Goal: Task Accomplishment & Management: Use online tool/utility

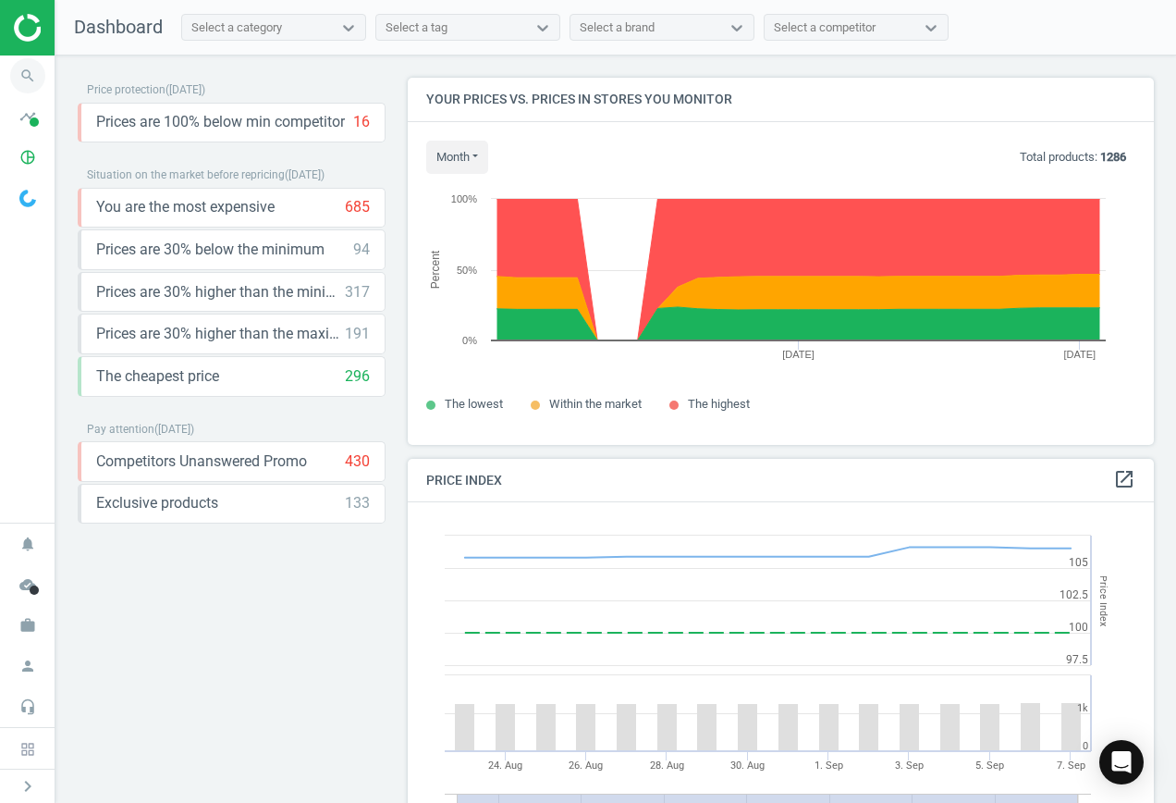
scroll to position [454, 761]
click at [25, 75] on icon "search" at bounding box center [27, 75] width 35 height 35
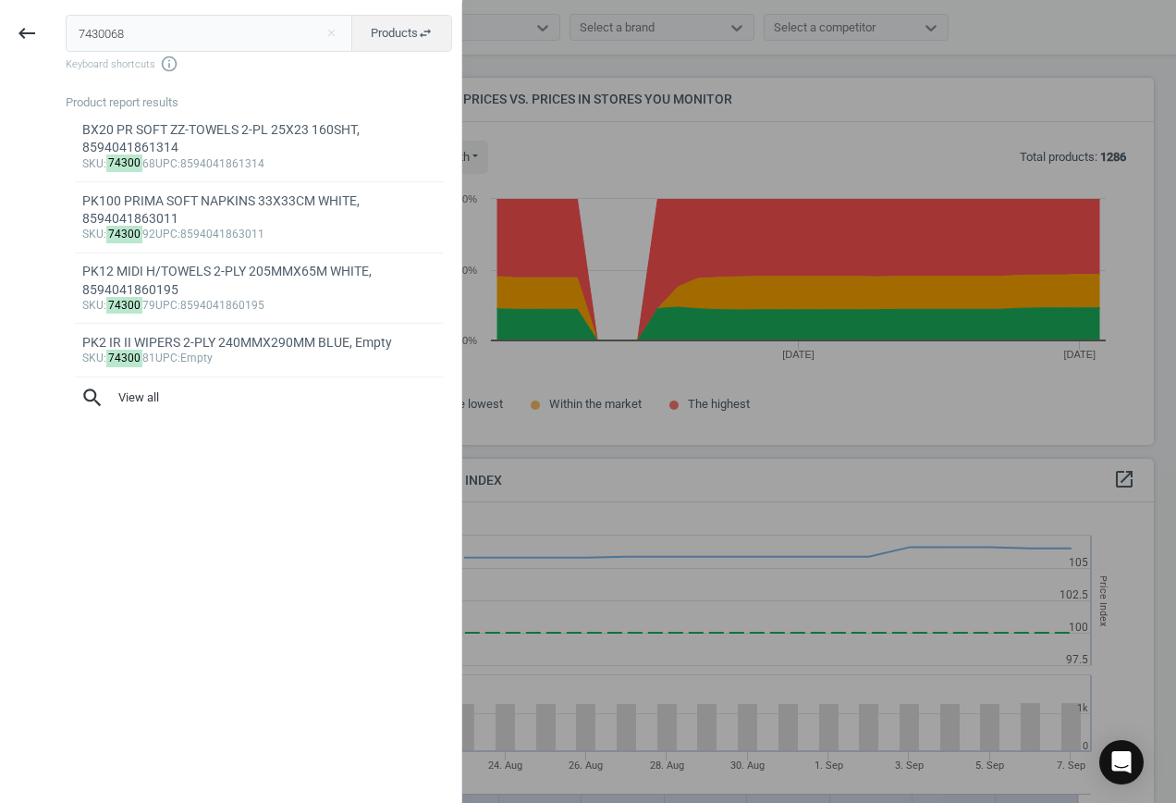
type input "7430068"
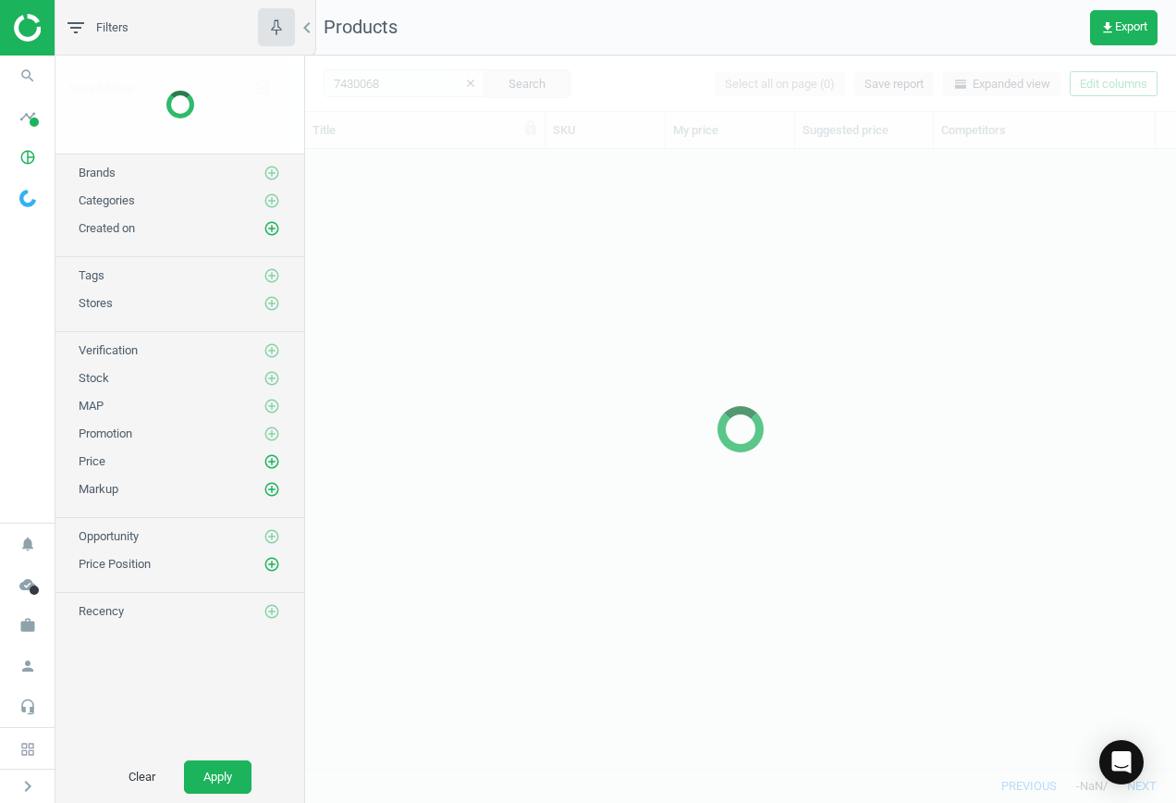
scroll to position [591, 857]
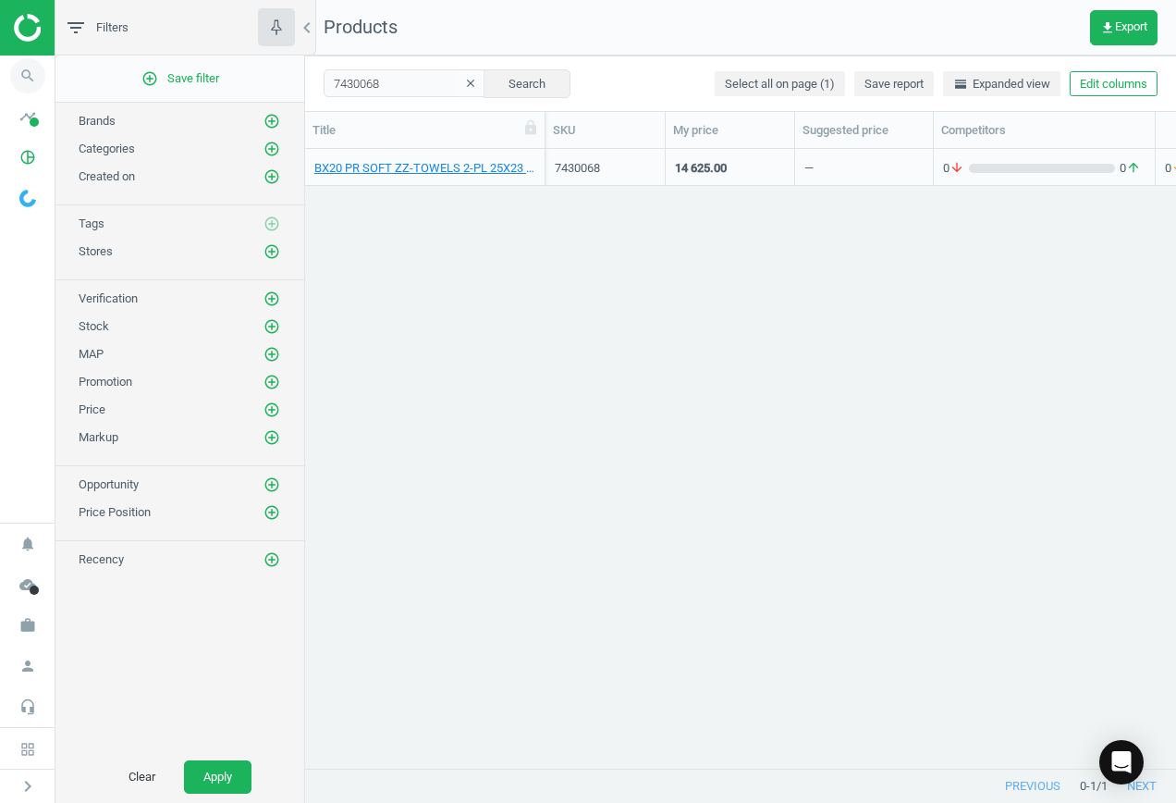
click at [25, 75] on icon "search" at bounding box center [27, 75] width 35 height 35
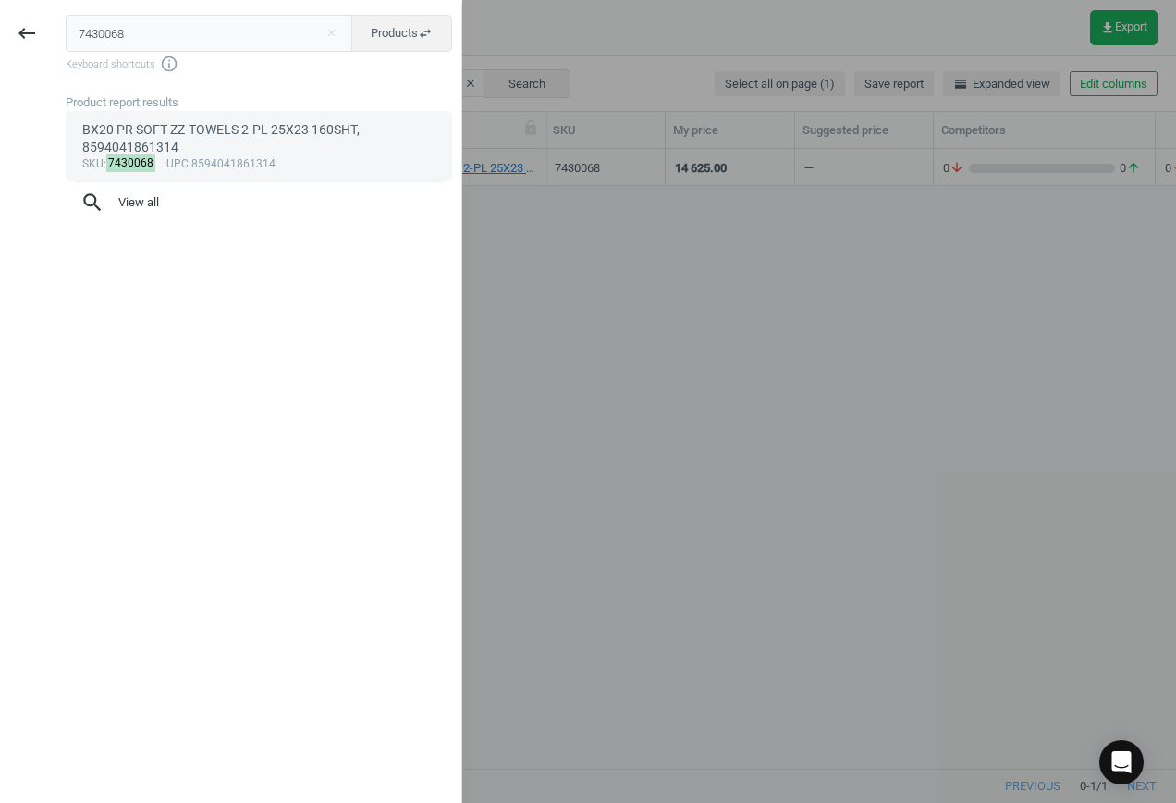
click at [200, 142] on div "BX20 PR SOFT ZZ-TOWELS 2-PL 25X23 160SHT, 8594041861314" at bounding box center [259, 139] width 354 height 36
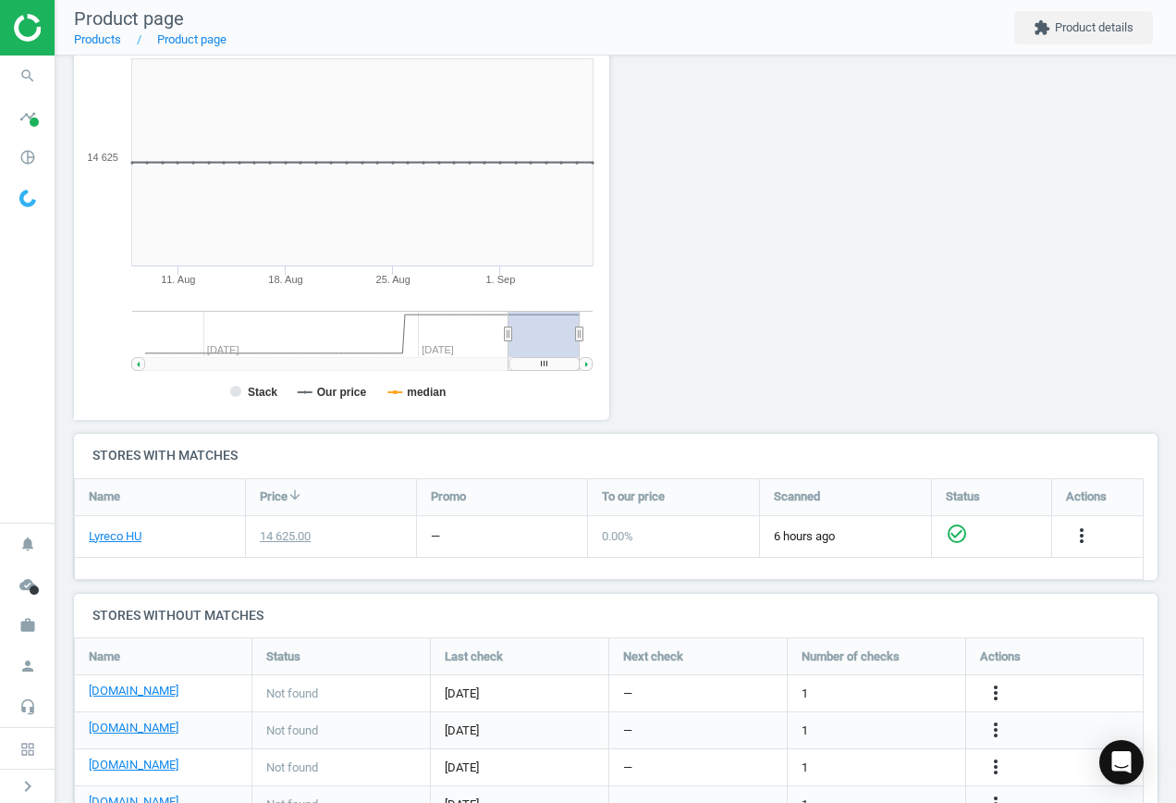
scroll to position [433, 0]
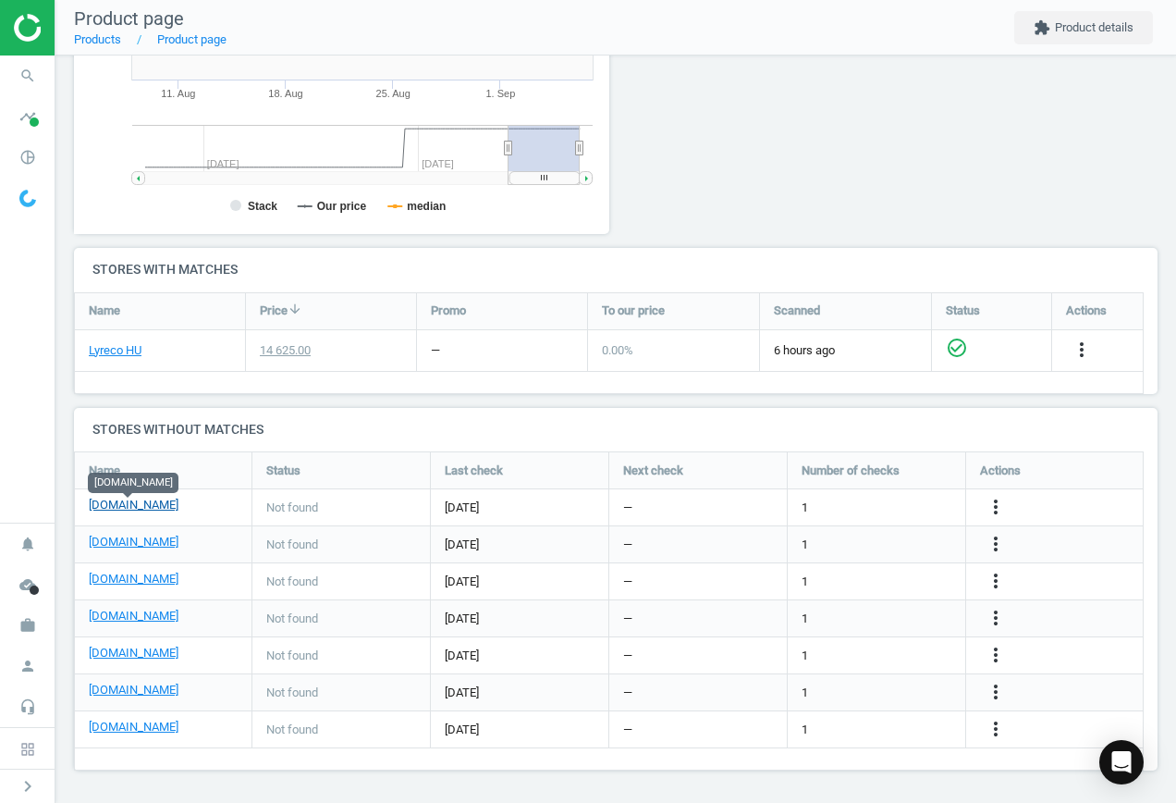
click at [140, 509] on link "[DOMAIN_NAME]" at bounding box center [134, 505] width 90 height 17
click at [996, 511] on icon "more_vert" at bounding box center [996, 507] width 22 height 22
click at [840, 505] on link "Edit URL/product option" at bounding box center [851, 507] width 253 height 29
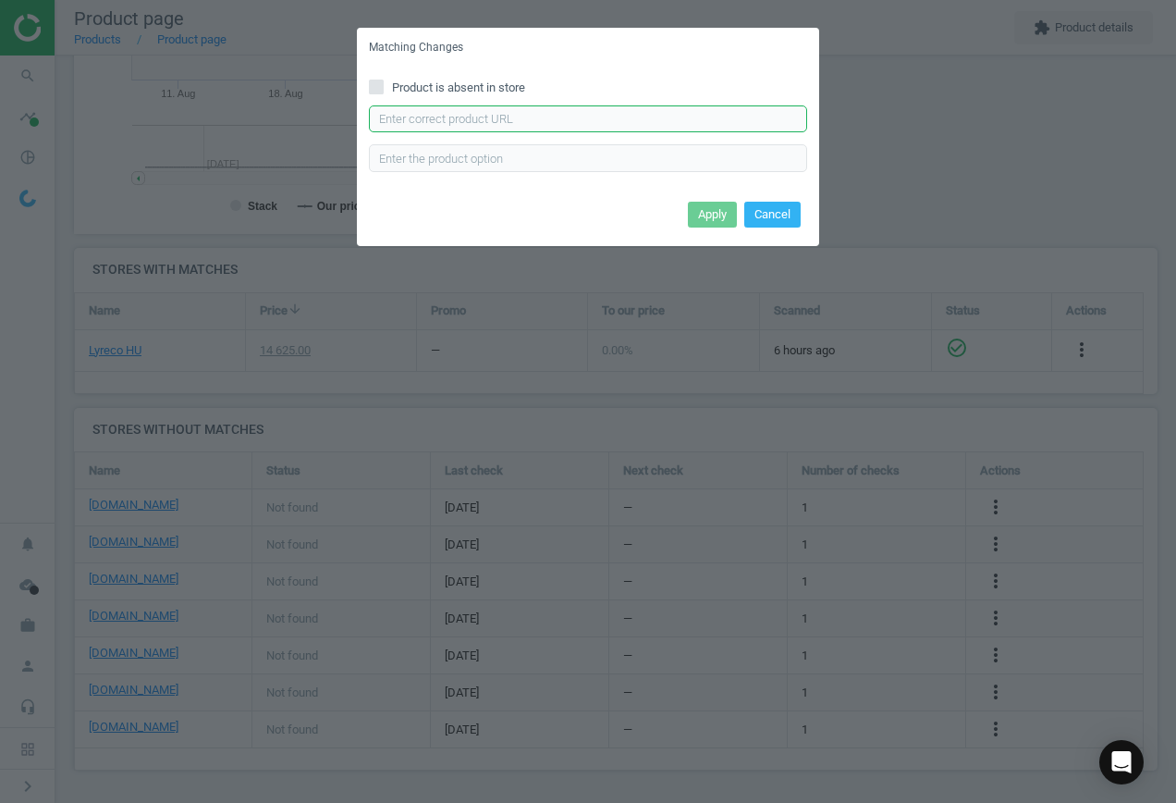
click at [586, 117] on input "text" at bounding box center [588, 119] width 438 height 28
paste input "[URL][DOMAIN_NAME][PERSON_NAME]"
type input "[URL][DOMAIN_NAME][PERSON_NAME]"
click at [707, 215] on button "Apply" at bounding box center [712, 215] width 49 height 26
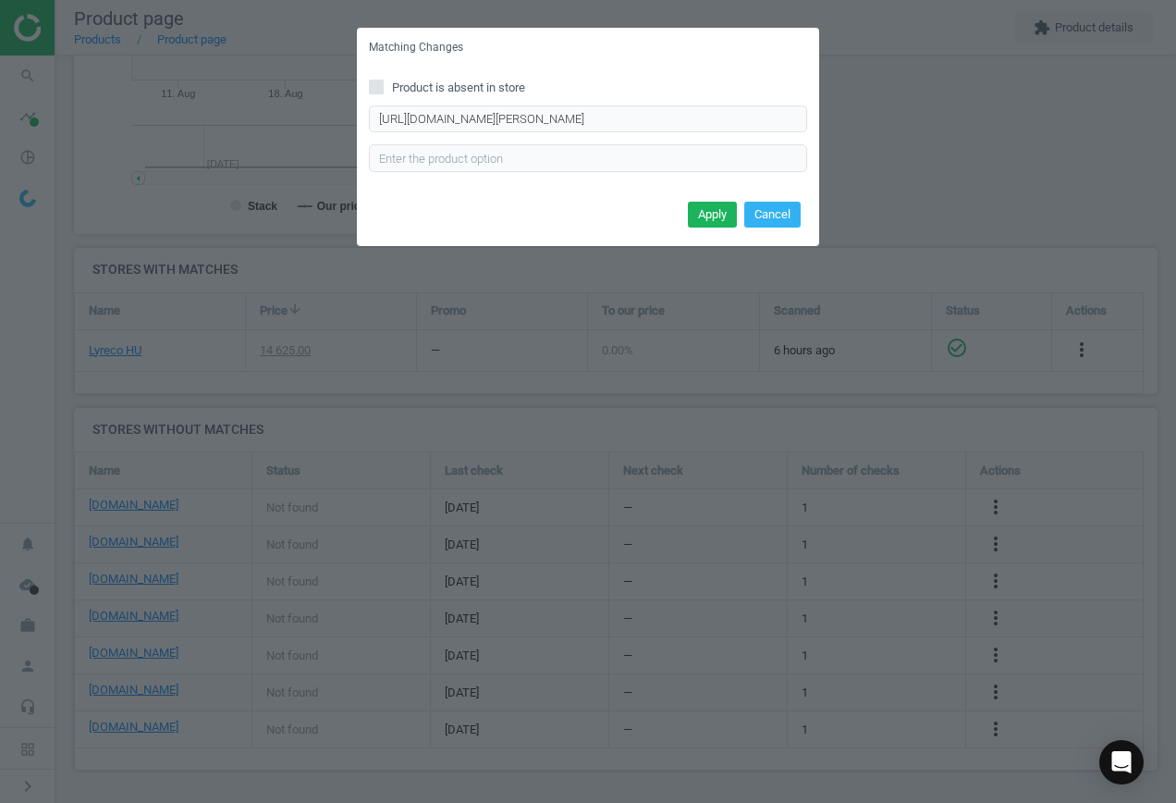
scroll to position [0, 0]
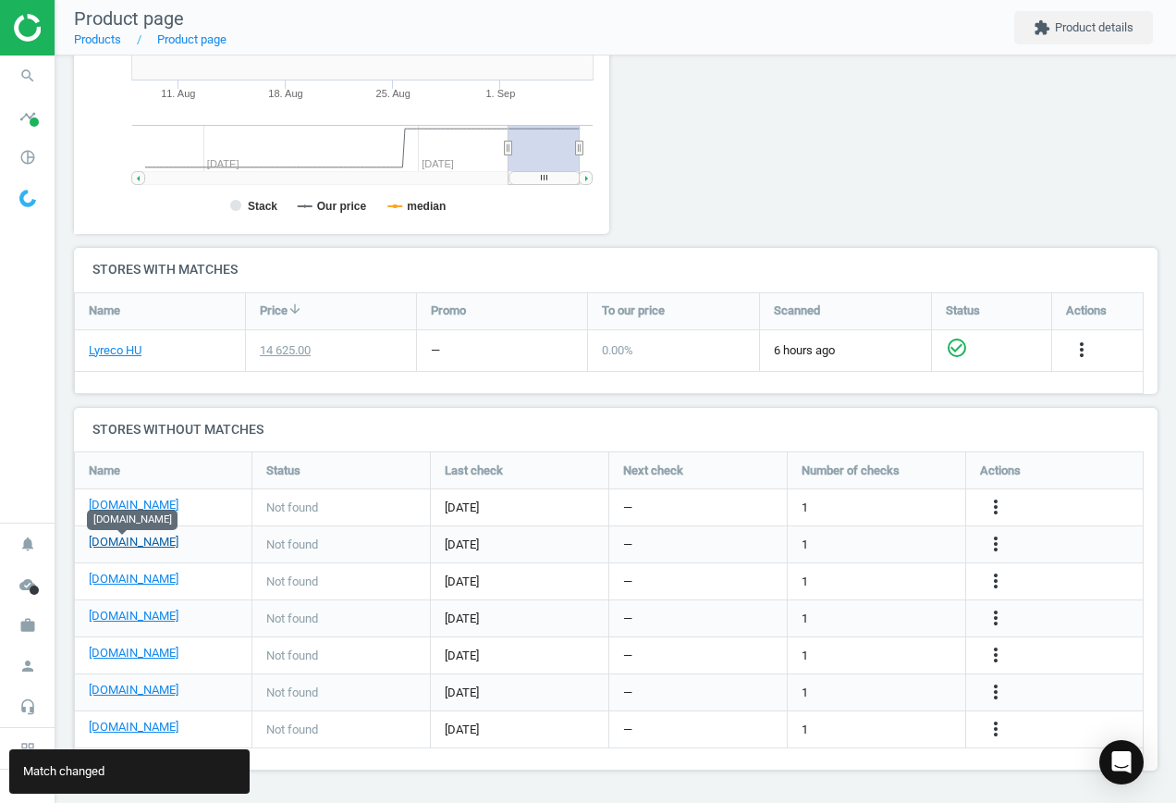
click at [114, 545] on link "[DOMAIN_NAME]" at bounding box center [134, 542] width 90 height 17
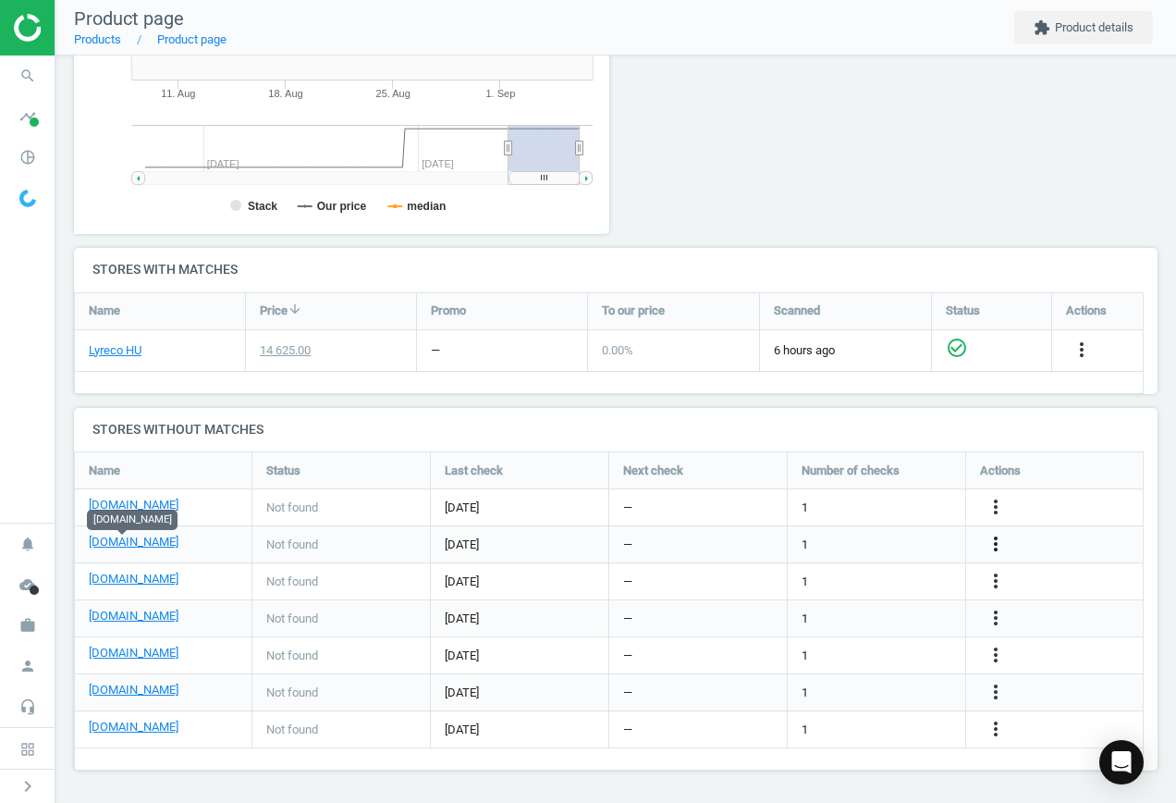
click at [989, 539] on icon "more_vert" at bounding box center [996, 544] width 22 height 22
click at [890, 542] on link "Edit URL/product option" at bounding box center [851, 544] width 253 height 29
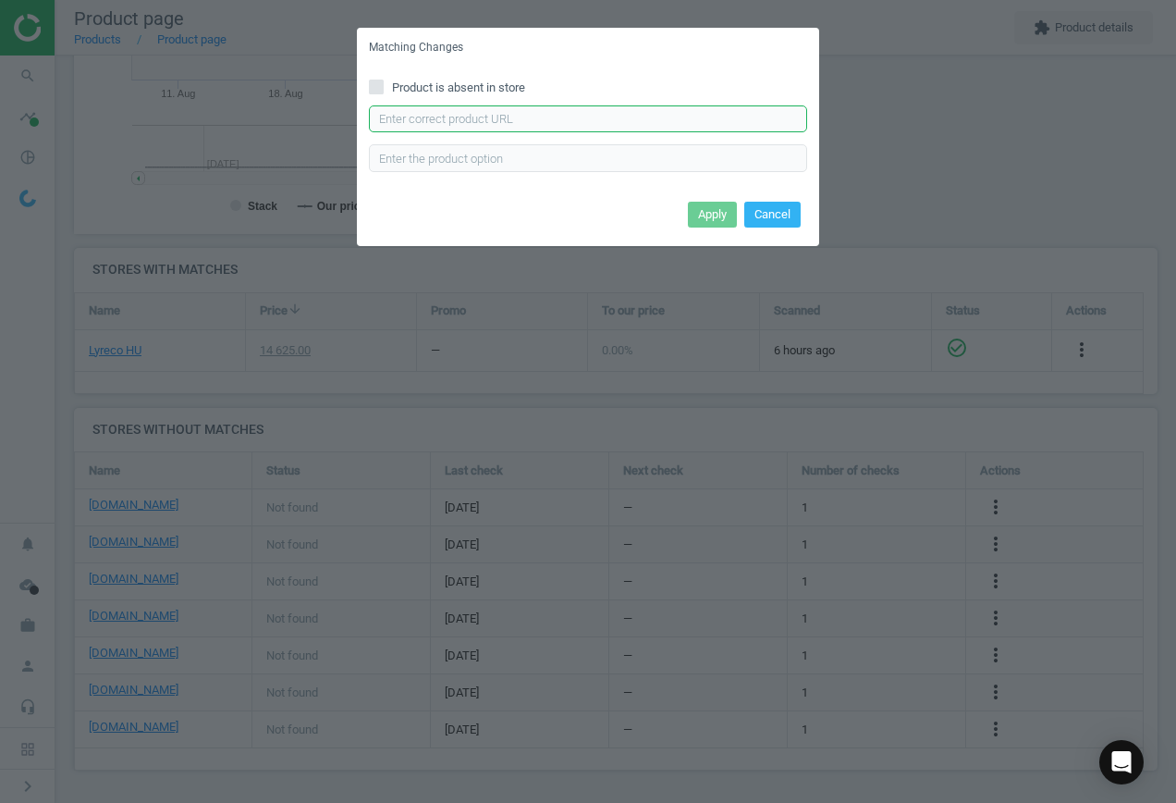
click at [543, 119] on input "text" at bounding box center [588, 119] width 438 height 28
paste input "[URL][DOMAIN_NAME]"
type input "[URL][DOMAIN_NAME]"
click at [706, 209] on button "Apply" at bounding box center [712, 215] width 49 height 26
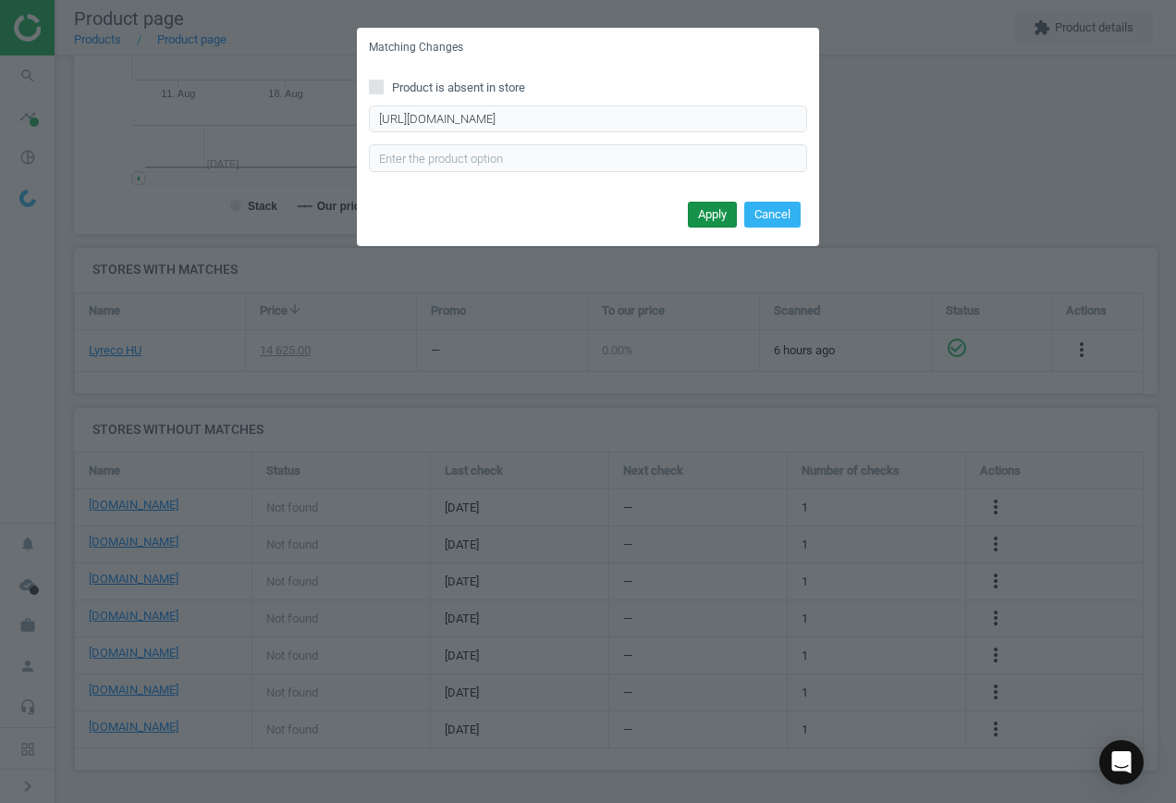
scroll to position [0, 0]
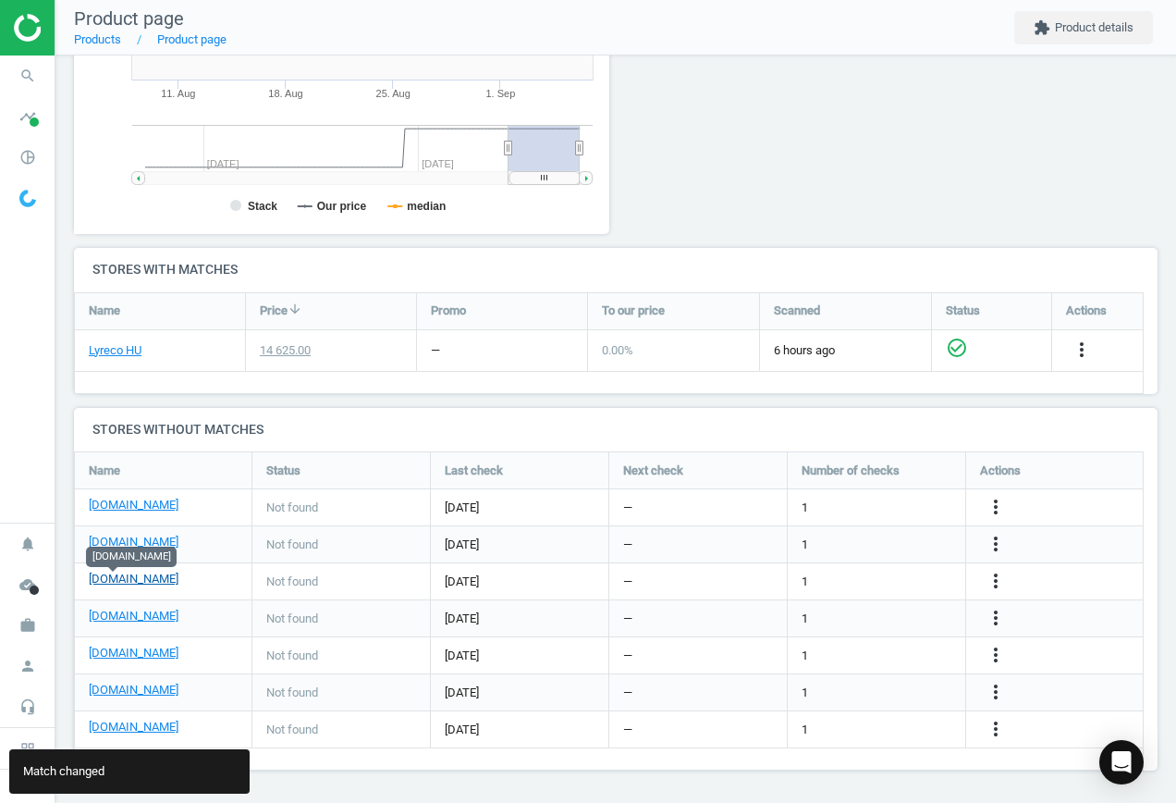
click at [122, 581] on link "[DOMAIN_NAME]" at bounding box center [134, 579] width 90 height 17
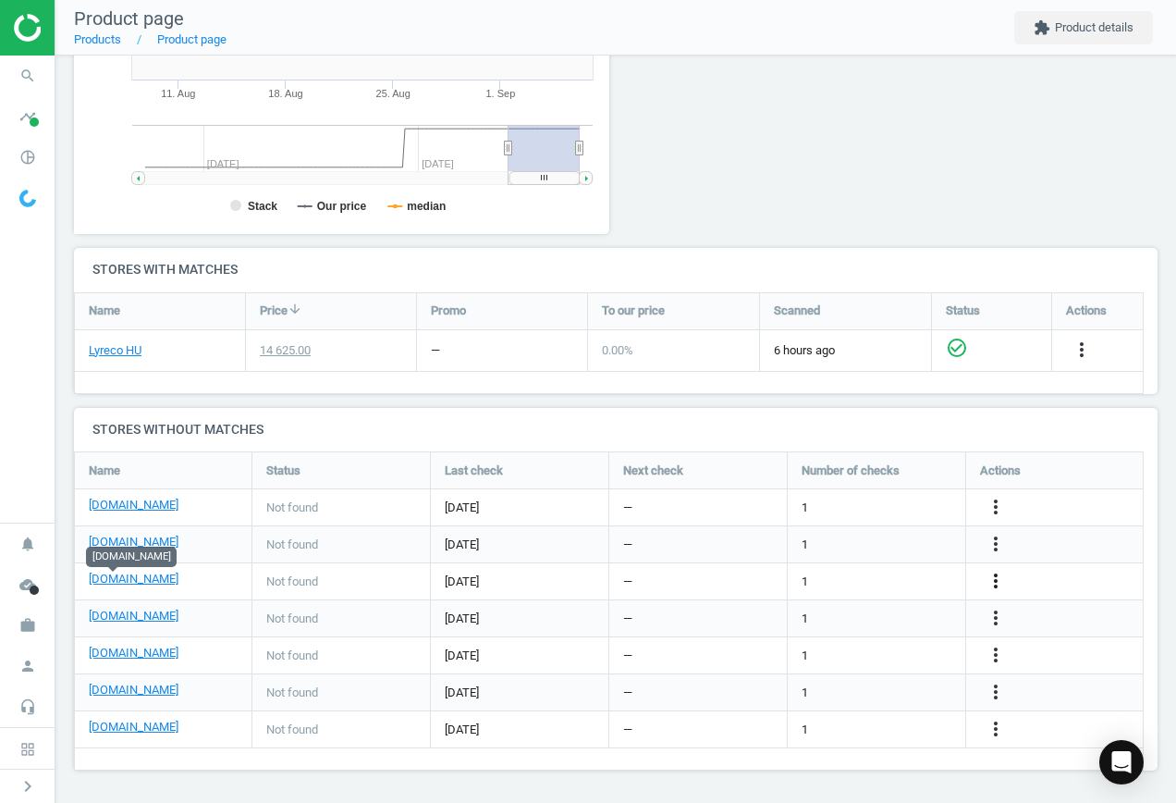
click at [999, 582] on icon "more_vert" at bounding box center [996, 581] width 22 height 22
click at [877, 582] on link "Edit URL/product option" at bounding box center [851, 581] width 253 height 29
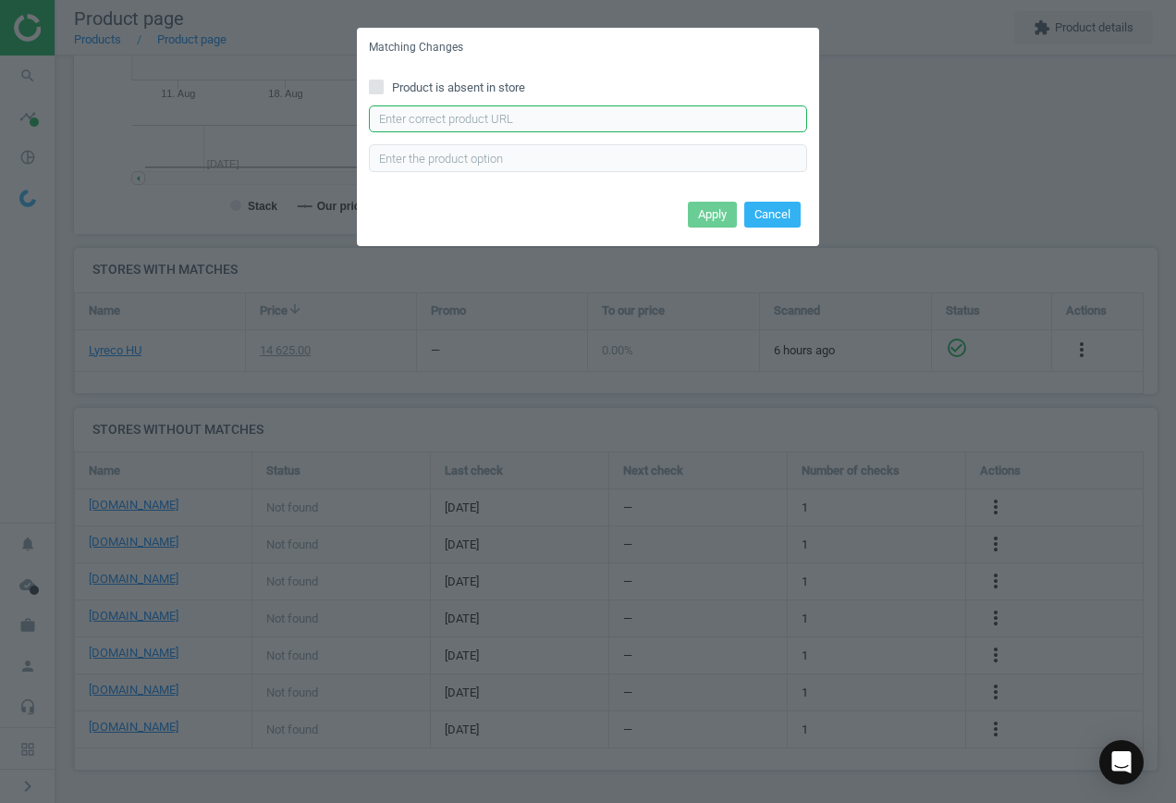
click at [457, 120] on input "text" at bounding box center [588, 119] width 438 height 28
paste input "[URL][DOMAIN_NAME]"
type input "[URL][DOMAIN_NAME]"
click at [719, 224] on button "Apply" at bounding box center [712, 215] width 49 height 26
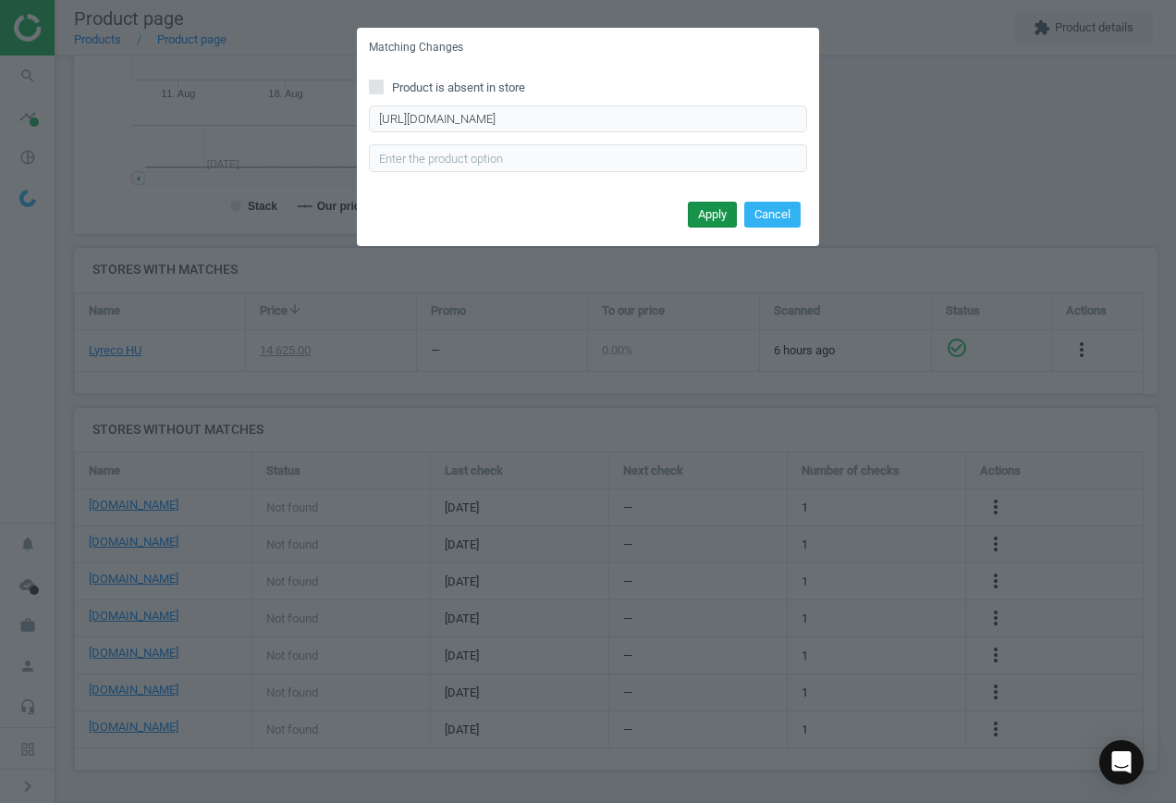
scroll to position [0, 0]
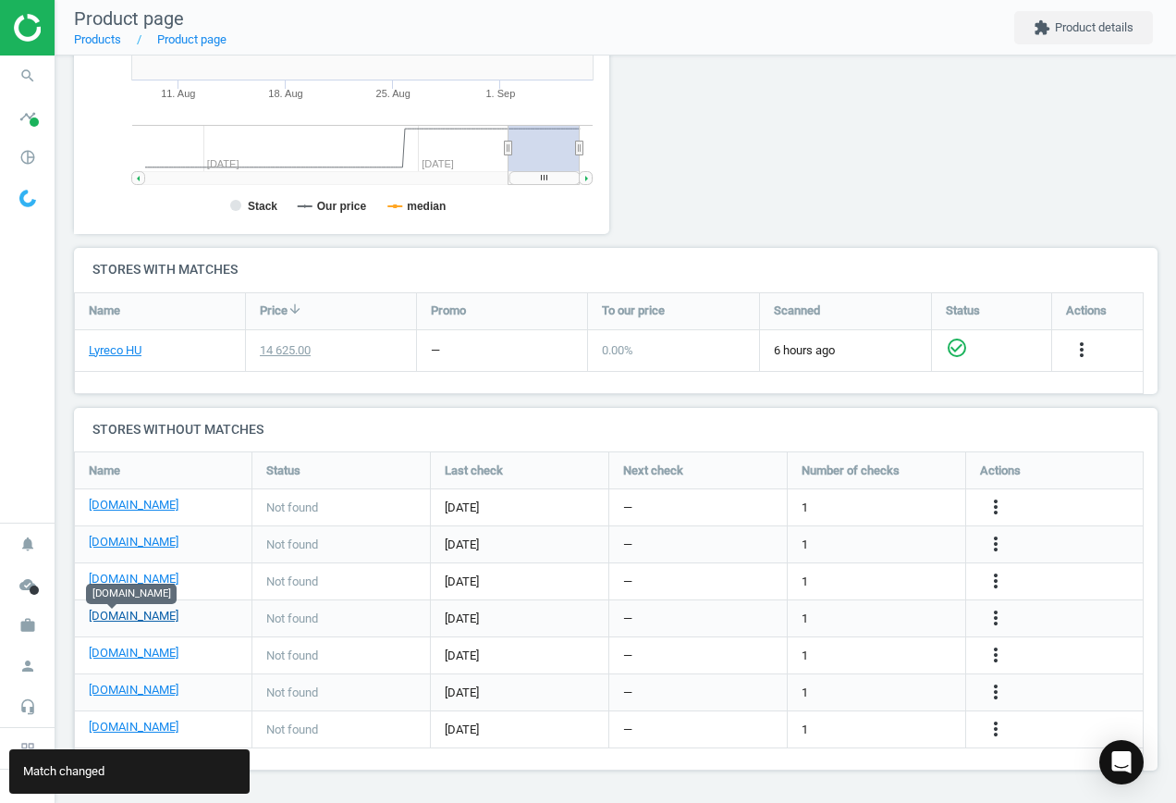
click at [109, 615] on link "[DOMAIN_NAME]" at bounding box center [134, 616] width 90 height 17
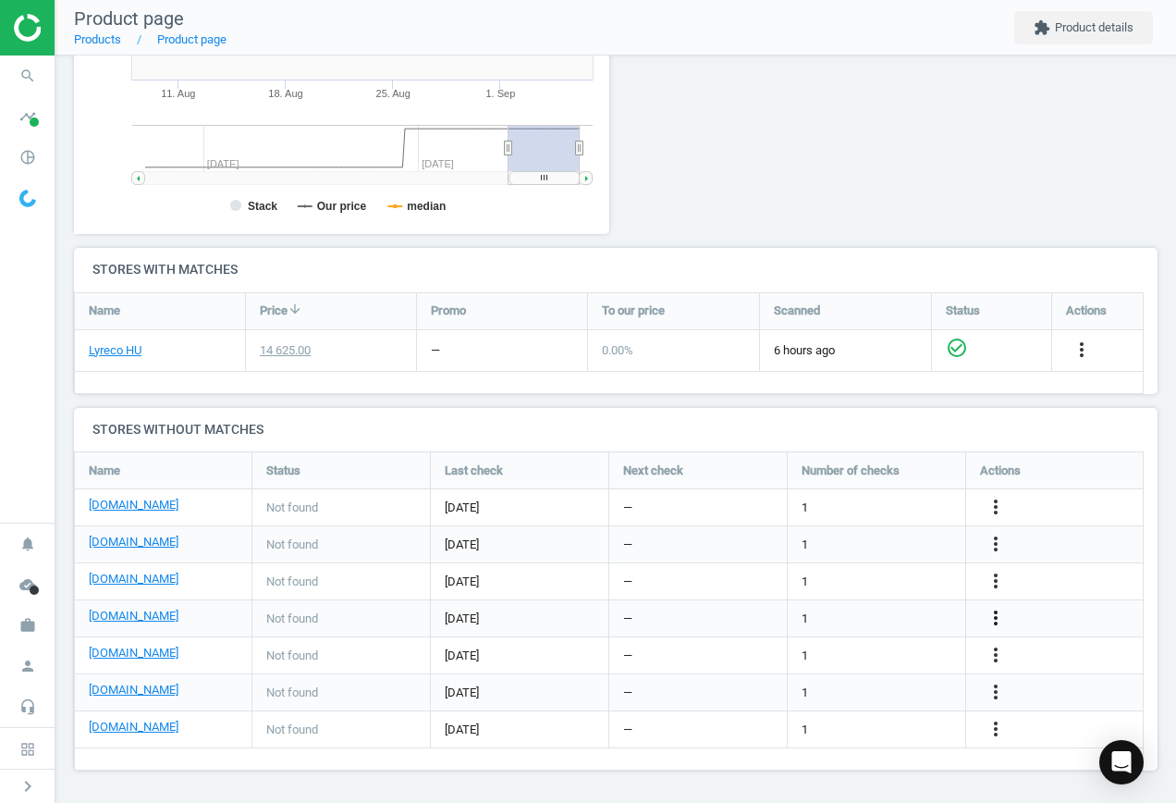
click at [993, 614] on icon "more_vert" at bounding box center [996, 618] width 22 height 22
click at [856, 620] on link "Edit URL/product option" at bounding box center [851, 618] width 253 height 29
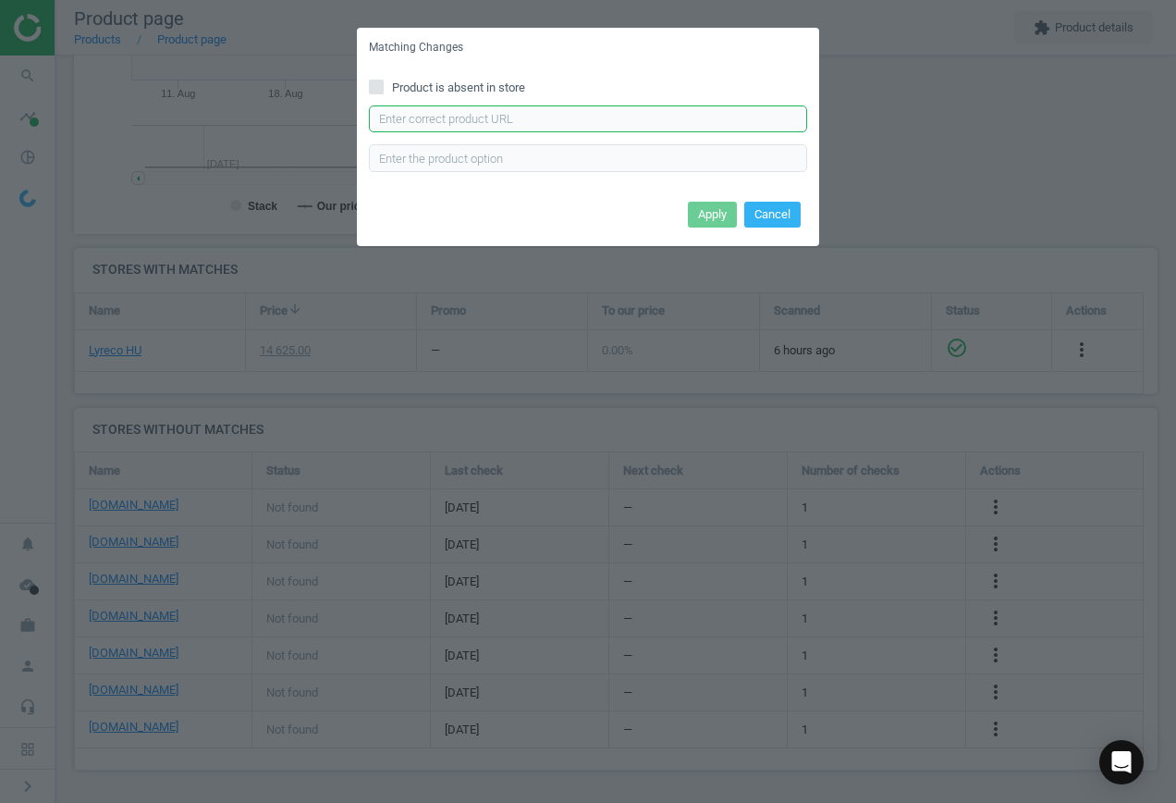
click at [495, 116] on input "text" at bounding box center [588, 119] width 438 height 28
paste input "[URL][DOMAIN_NAME][PERSON_NAME]"
type input "[URL][DOMAIN_NAME][PERSON_NAME]"
click at [723, 217] on button "Apply" at bounding box center [712, 215] width 49 height 26
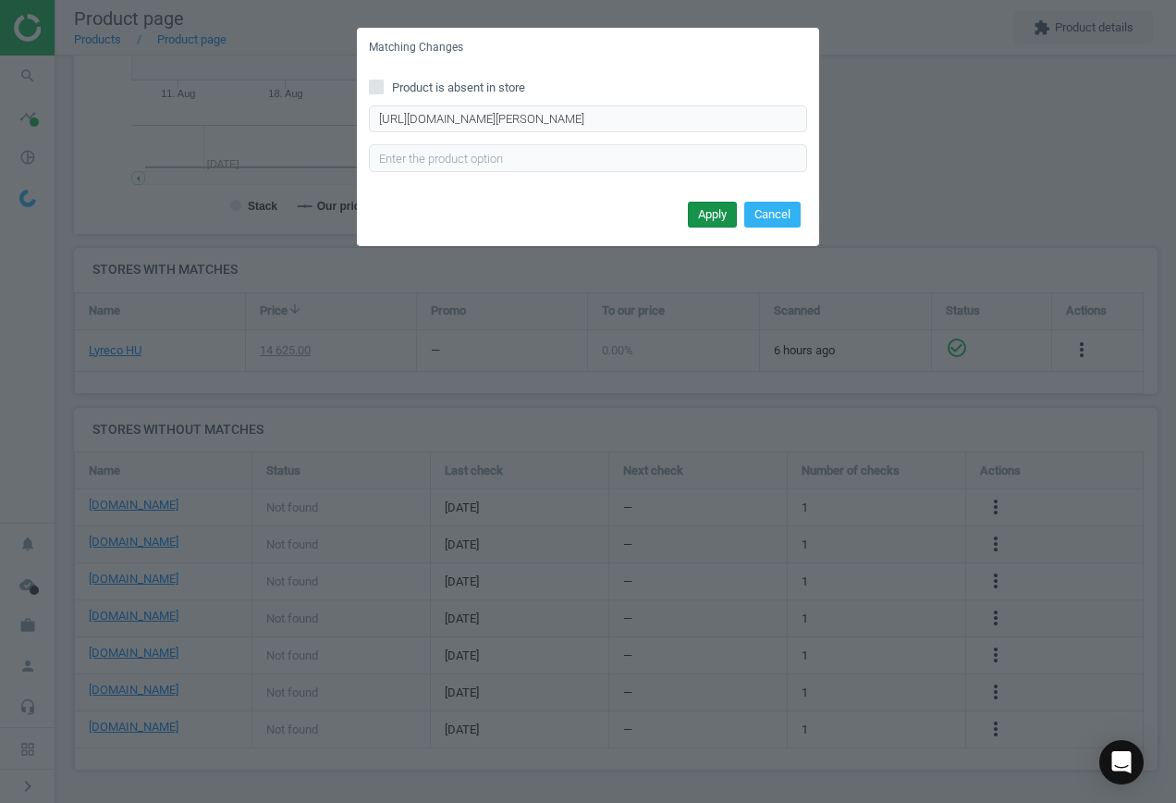
scroll to position [0, 0]
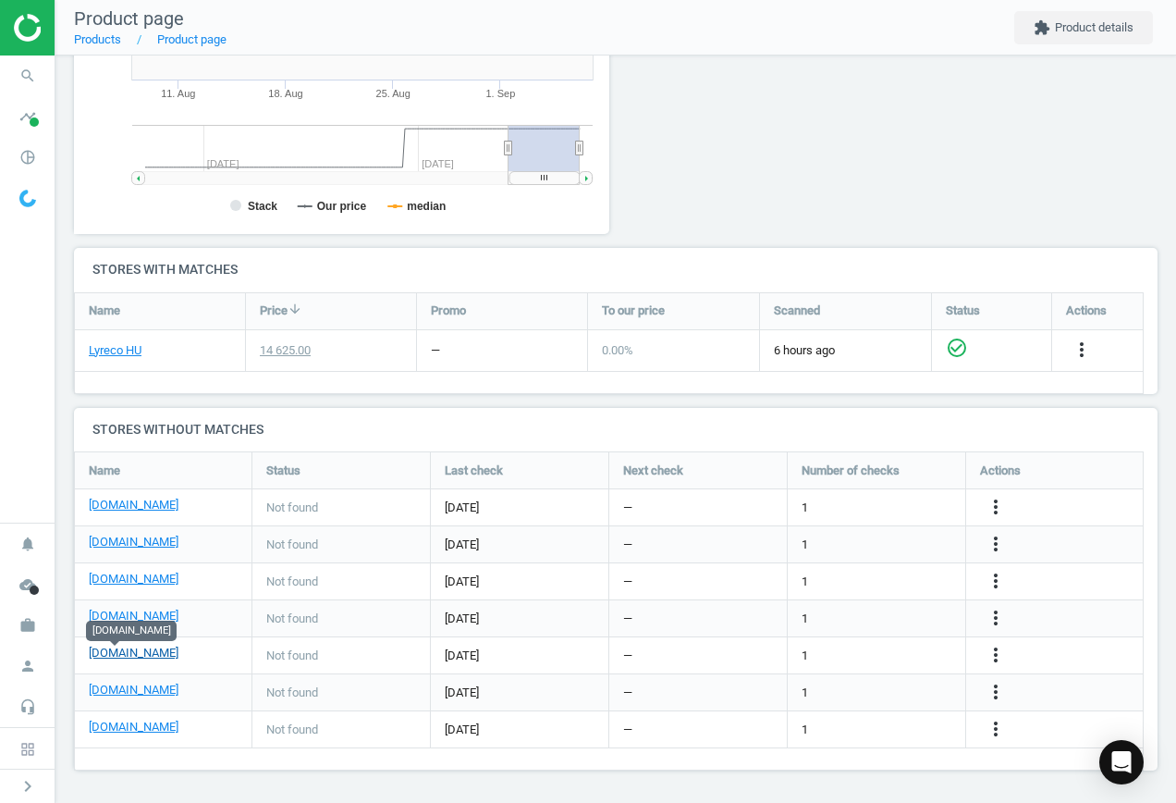
click at [120, 656] on link "[DOMAIN_NAME]" at bounding box center [134, 652] width 90 height 17
click at [996, 659] on icon "more_vert" at bounding box center [996, 655] width 22 height 22
click at [875, 654] on link "Edit URL/product option" at bounding box center [851, 655] width 253 height 29
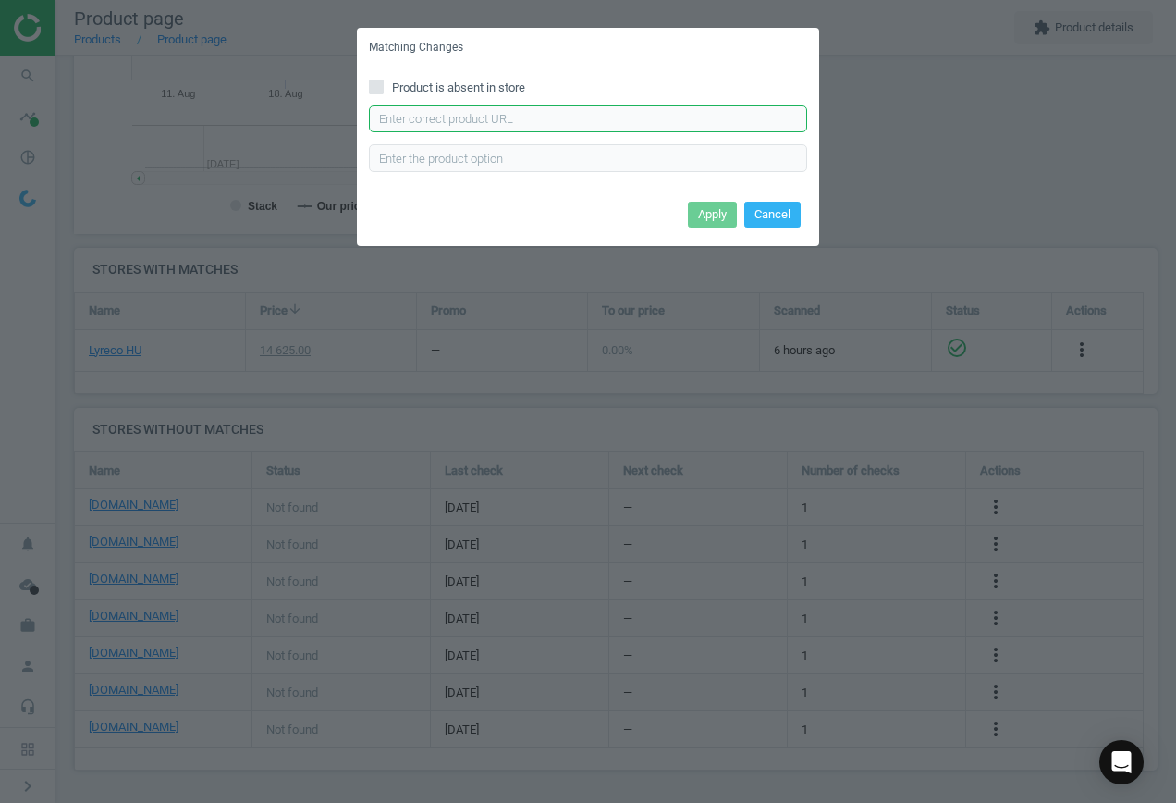
click at [539, 112] on input "text" at bounding box center [588, 119] width 438 height 28
paste input "[URL][DOMAIN_NAME][PERSON_NAME]"
type input "[URL][DOMAIN_NAME][PERSON_NAME]"
click at [728, 209] on button "Apply" at bounding box center [712, 215] width 49 height 26
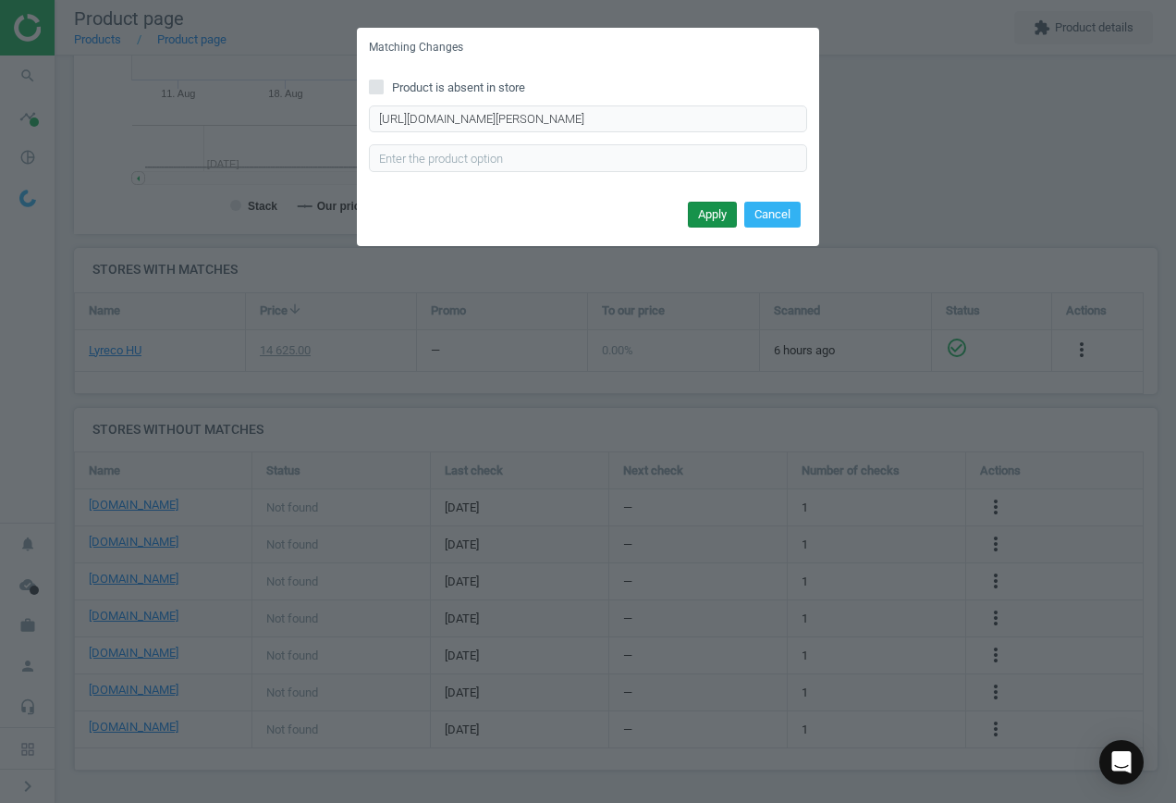
scroll to position [0, 0]
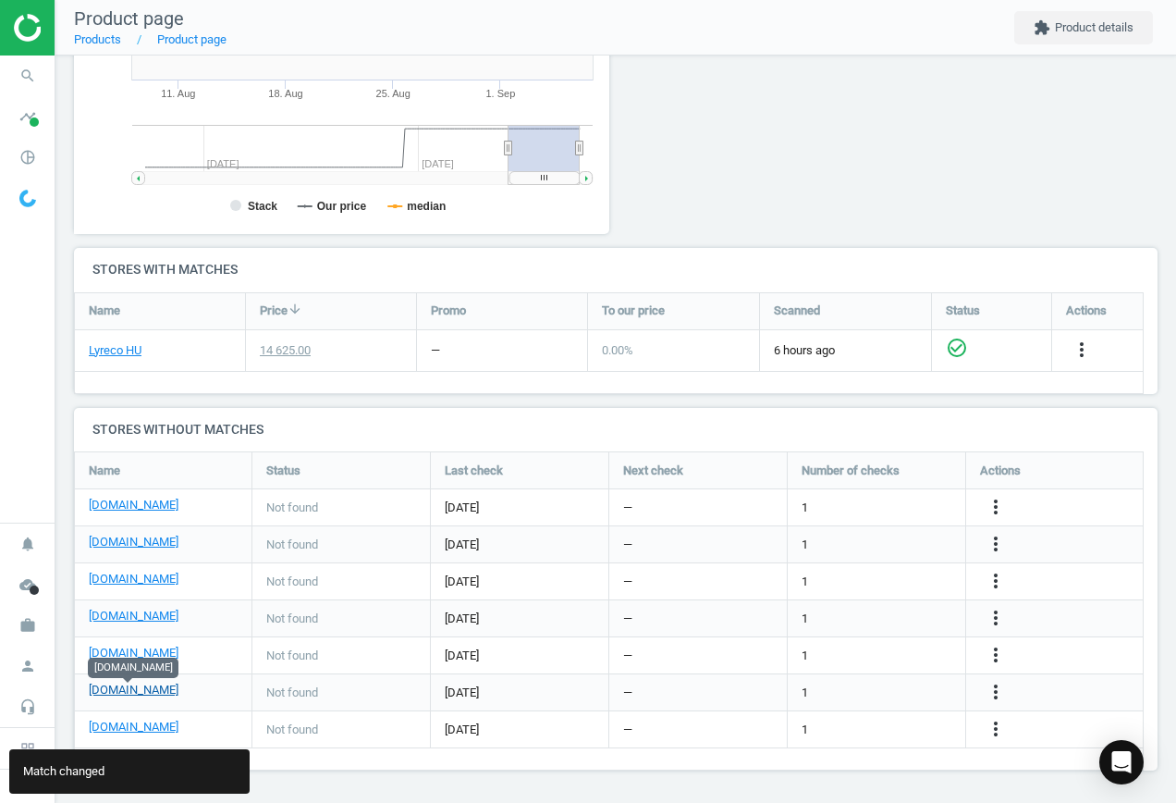
click at [142, 685] on link "[DOMAIN_NAME]" at bounding box center [134, 689] width 90 height 17
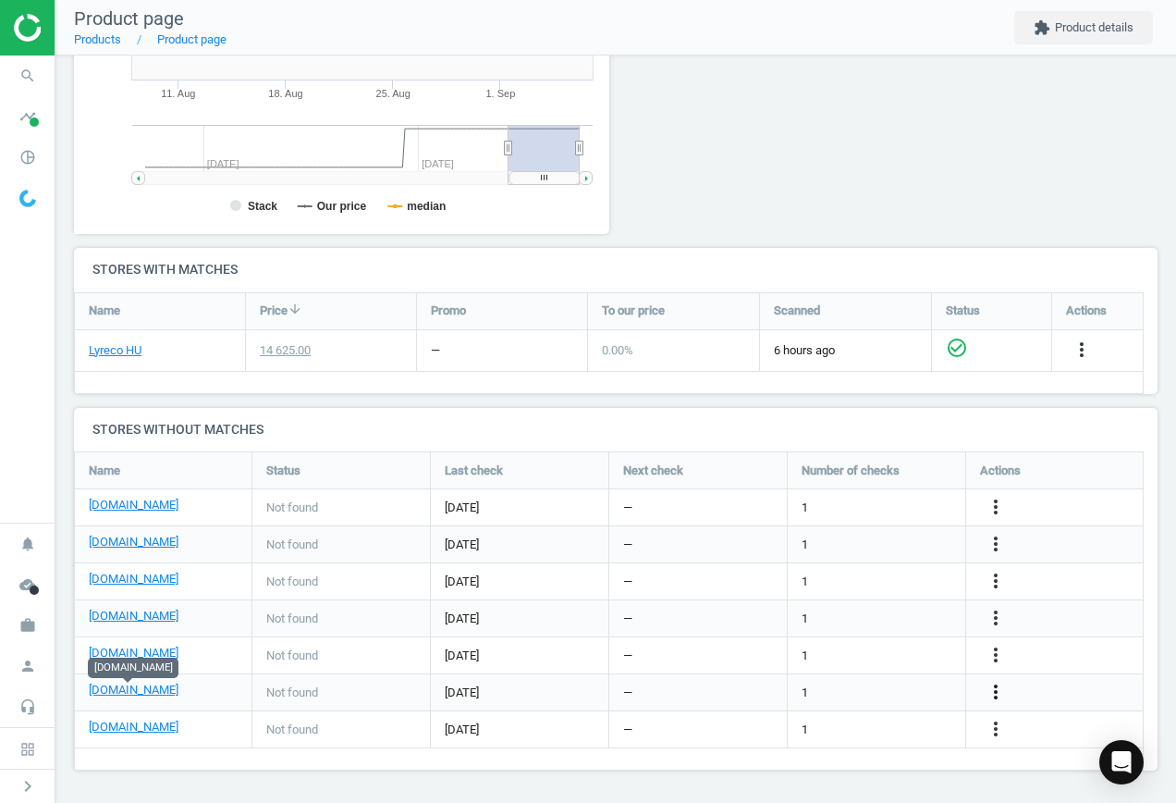
click at [994, 690] on icon "more_vert" at bounding box center [996, 692] width 22 height 22
click at [846, 683] on link "Edit URL/product option" at bounding box center [851, 692] width 253 height 29
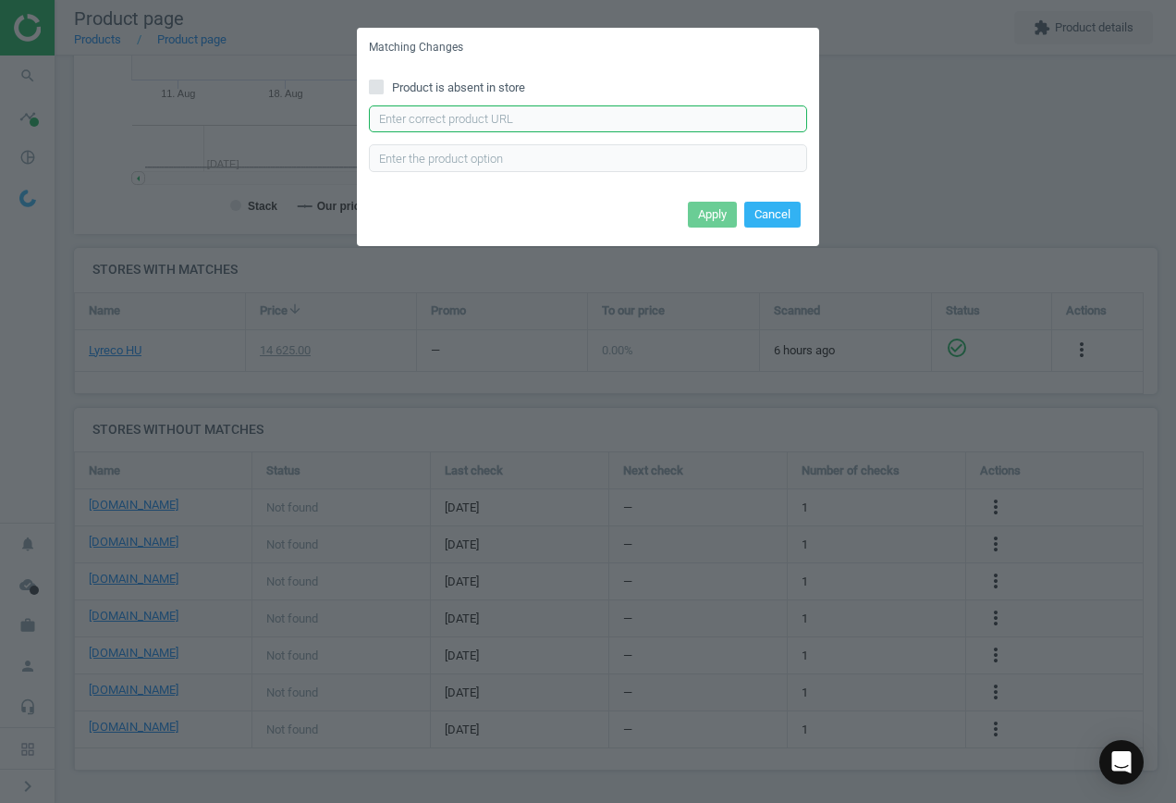
click at [577, 120] on input "text" at bounding box center [588, 119] width 438 height 28
paste input "[URL][DOMAIN_NAME]"
type input "[URL][DOMAIN_NAME]"
click at [713, 215] on button "Apply" at bounding box center [712, 215] width 49 height 26
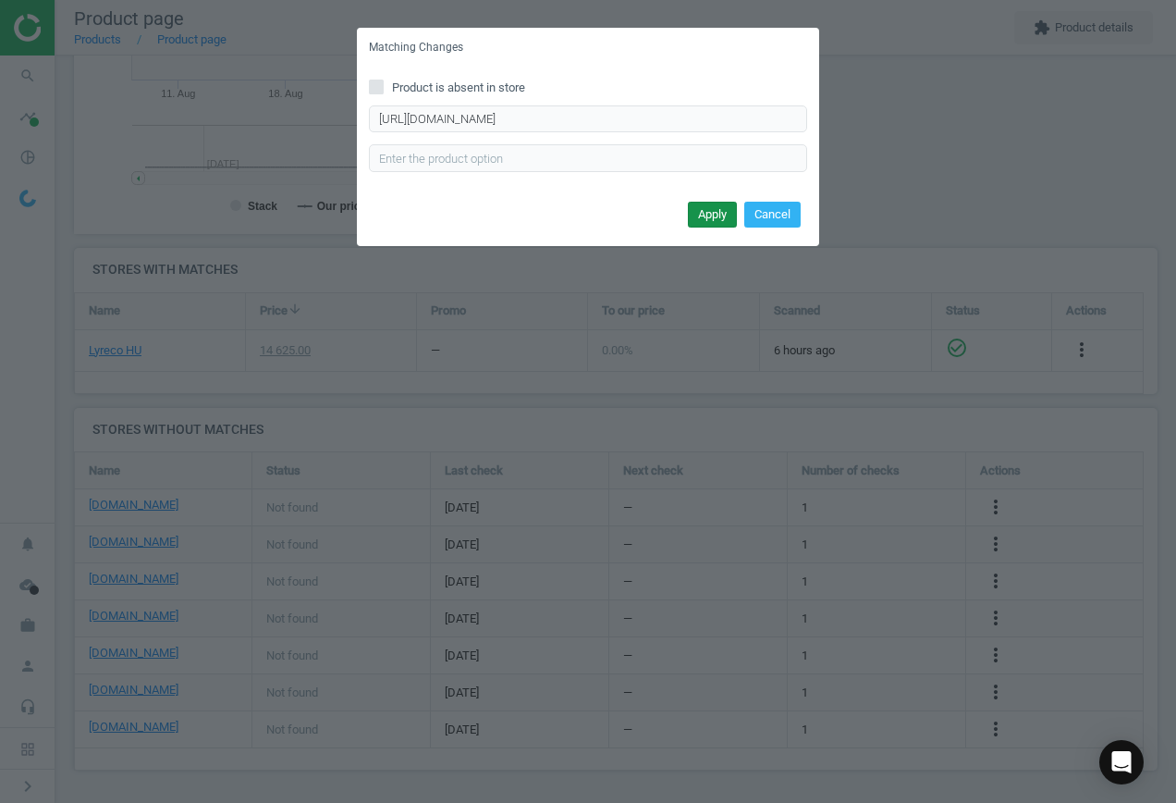
scroll to position [0, 0]
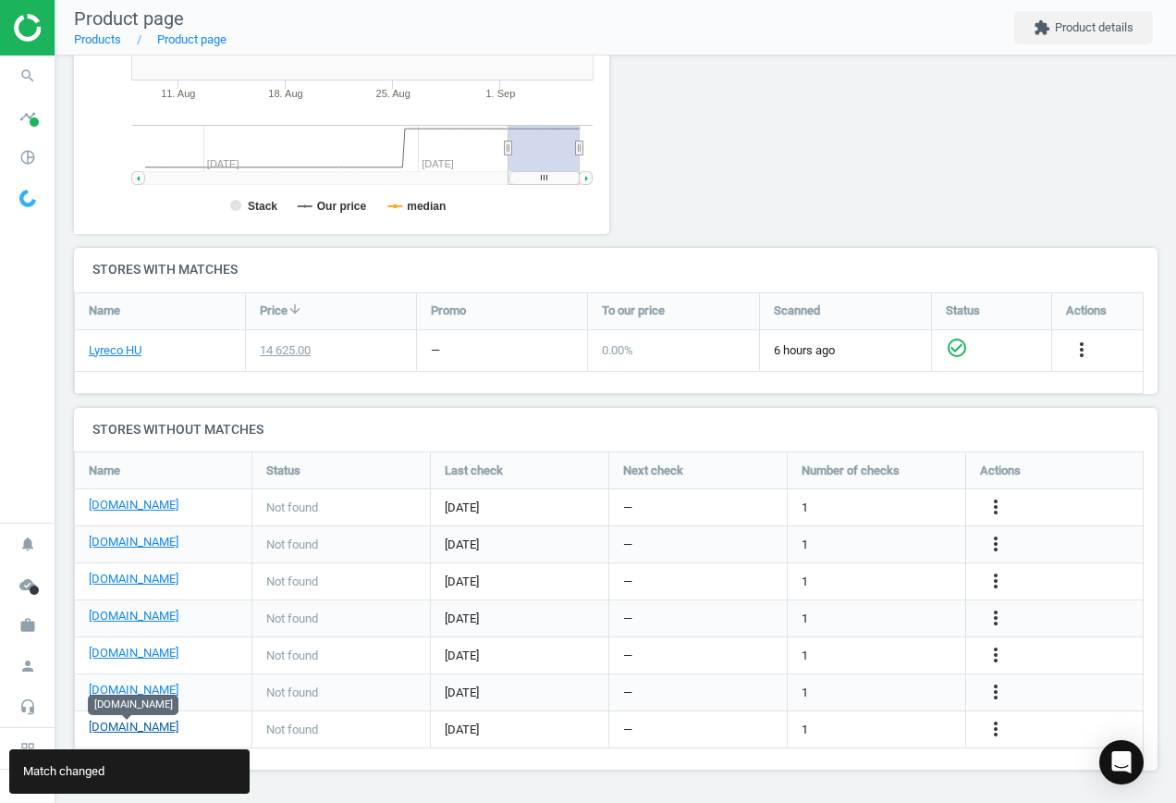
click at [141, 727] on link "[DOMAIN_NAME]" at bounding box center [134, 726] width 90 height 17
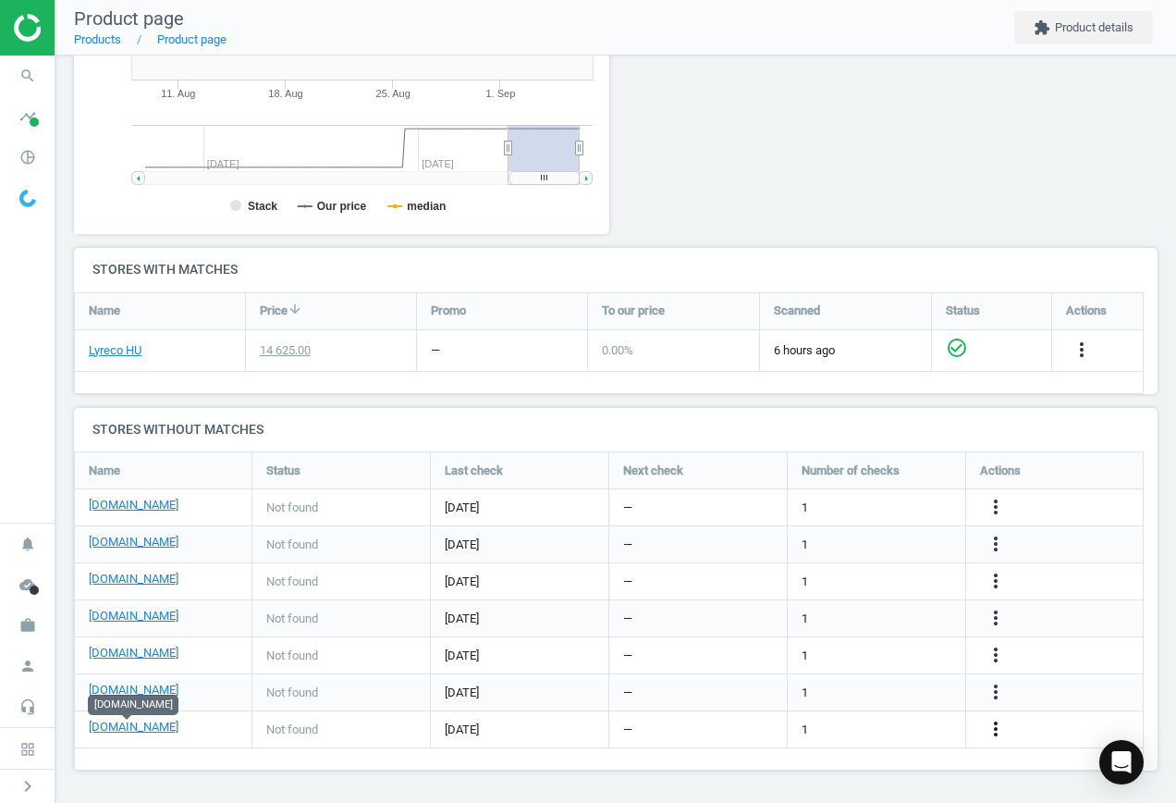
click at [996, 723] on icon "more_vert" at bounding box center [996, 729] width 22 height 22
click at [857, 725] on link "Edit URL/product option" at bounding box center [851, 729] width 253 height 29
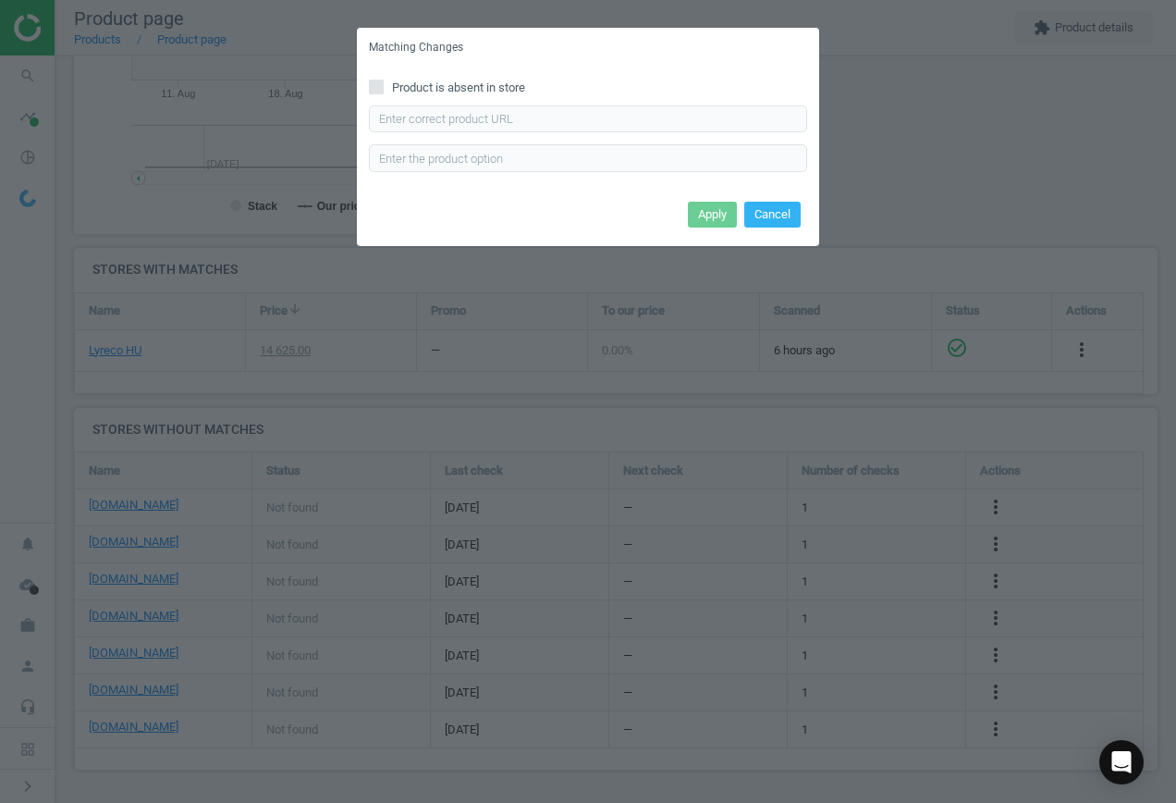
click at [373, 84] on input "Product is absent in store" at bounding box center [377, 86] width 12 height 12
checkbox input "true"
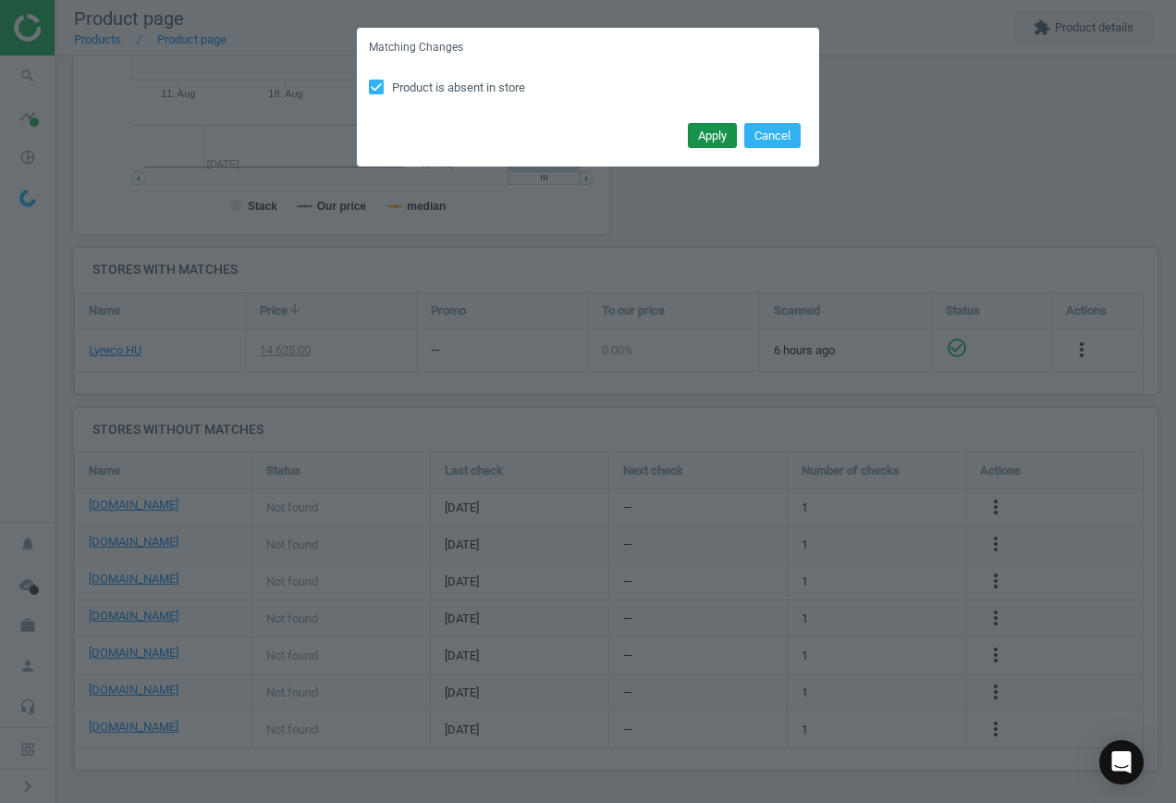
click at [703, 135] on button "Apply" at bounding box center [712, 136] width 49 height 26
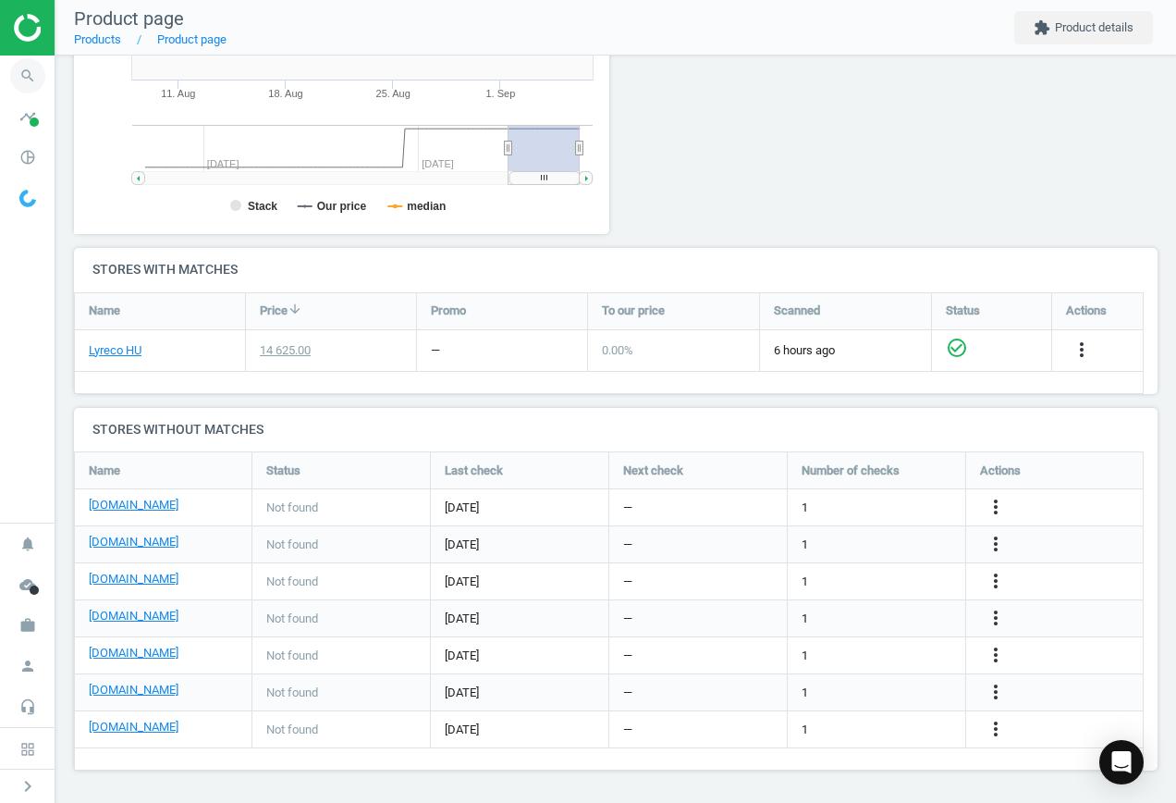
click at [31, 79] on icon "search" at bounding box center [27, 75] width 35 height 35
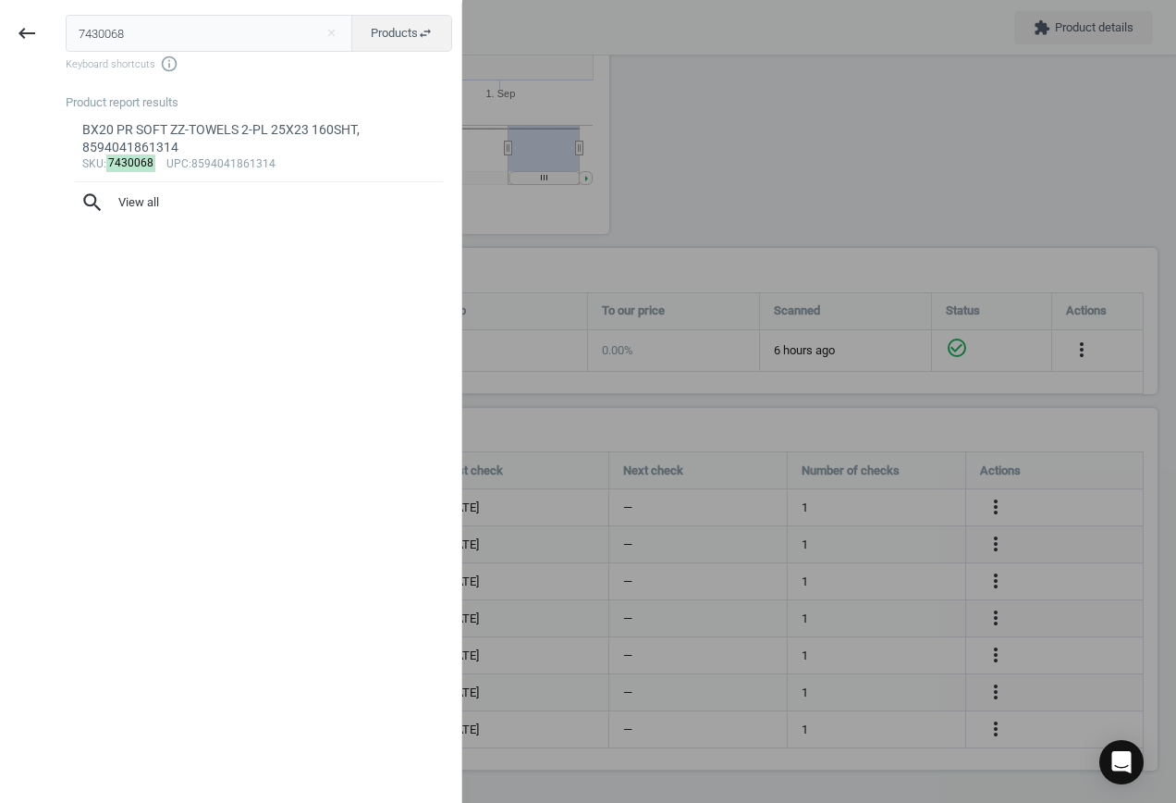
drag, startPoint x: 114, startPoint y: 18, endPoint x: -135, endPoint y: -3, distance: 249.6
click at [0, 0] on html "Group 2 Created with Sketch. ic/cloud_download/grey600 Created with Sketch. gra…" at bounding box center [588, 401] width 1176 height 803
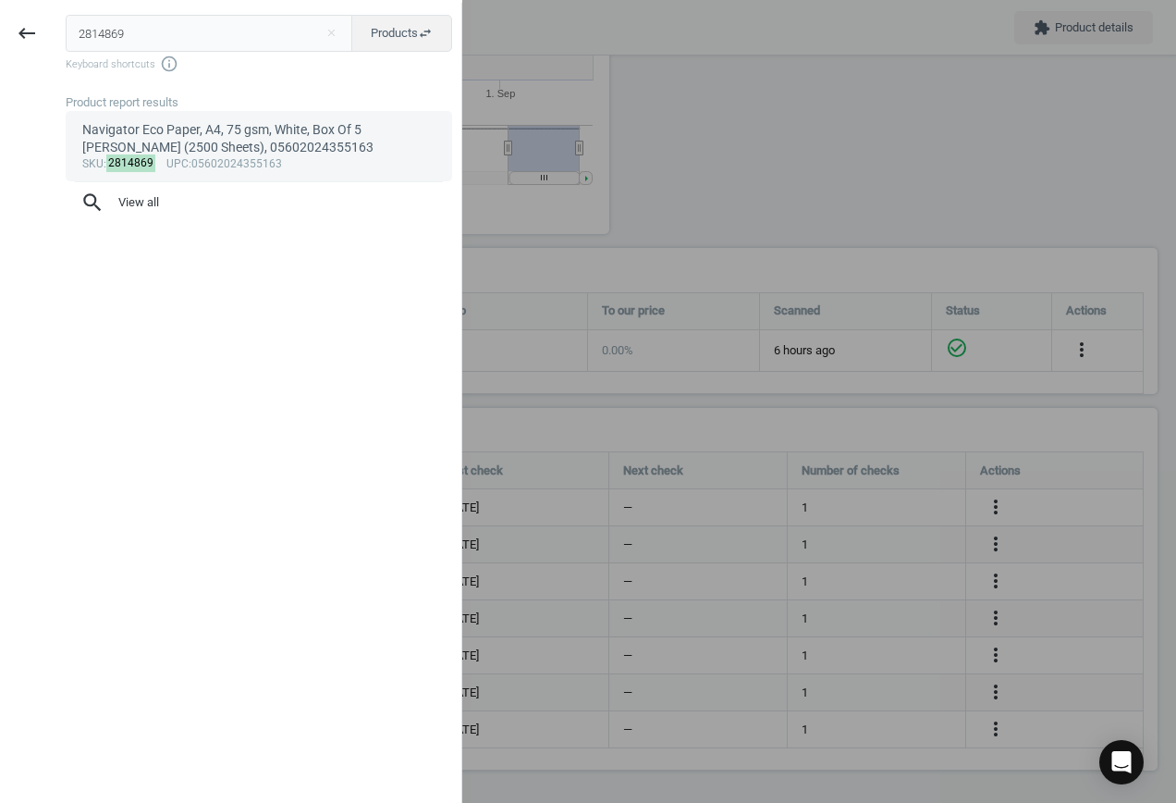
type input "2814869"
click at [210, 143] on div "Navigator Eco Paper, A4, 75 gsm, White, Box Of 5 [PERSON_NAME] (2500 Sheets), 0…" at bounding box center [259, 139] width 354 height 36
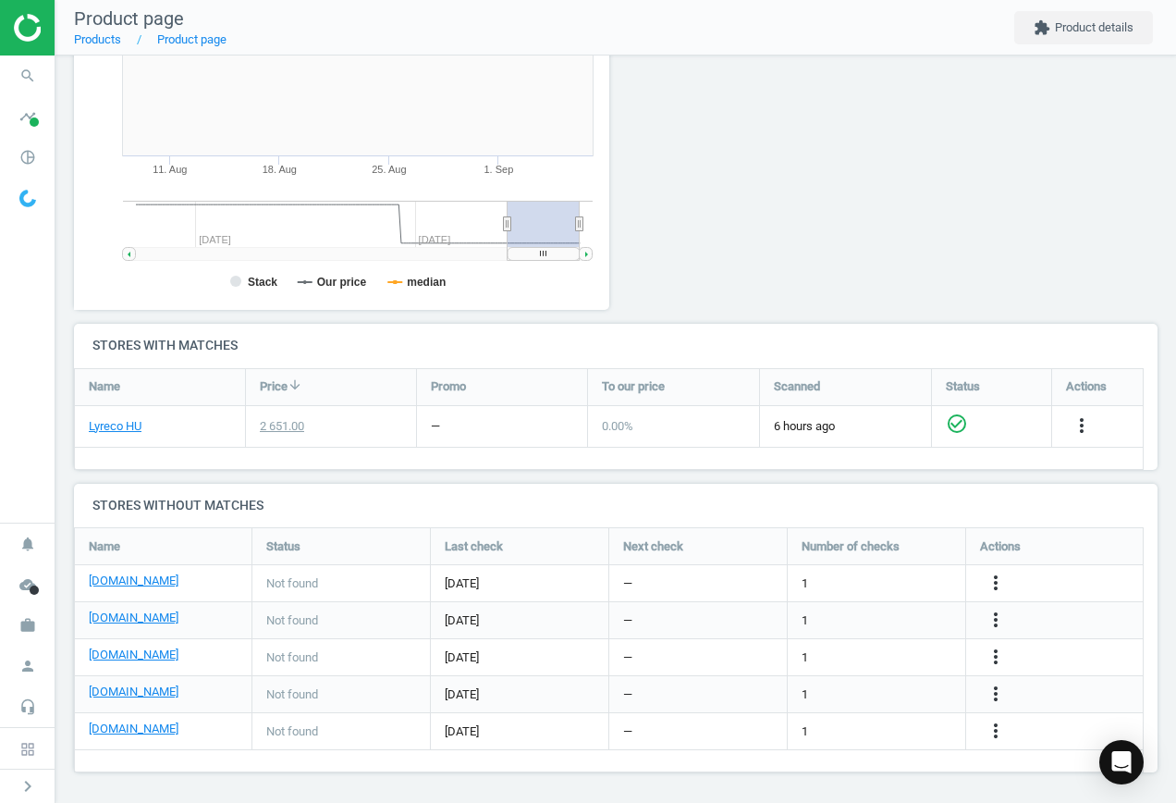
scroll to position [359, 0]
click at [998, 576] on icon "more_vert" at bounding box center [996, 581] width 22 height 22
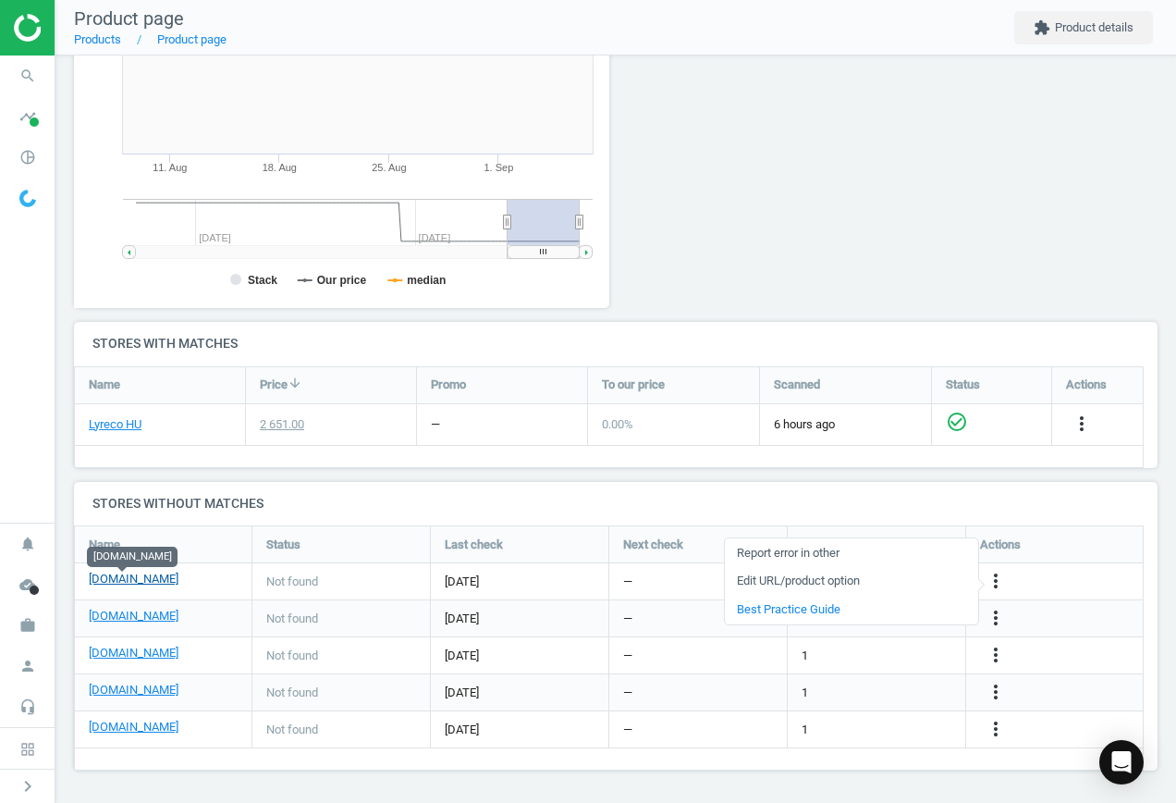
click at [113, 584] on link "[DOMAIN_NAME]" at bounding box center [134, 579] width 90 height 17
click at [997, 580] on icon "more_vert" at bounding box center [996, 581] width 22 height 22
click at [842, 575] on link "Edit URL/product option" at bounding box center [851, 581] width 253 height 29
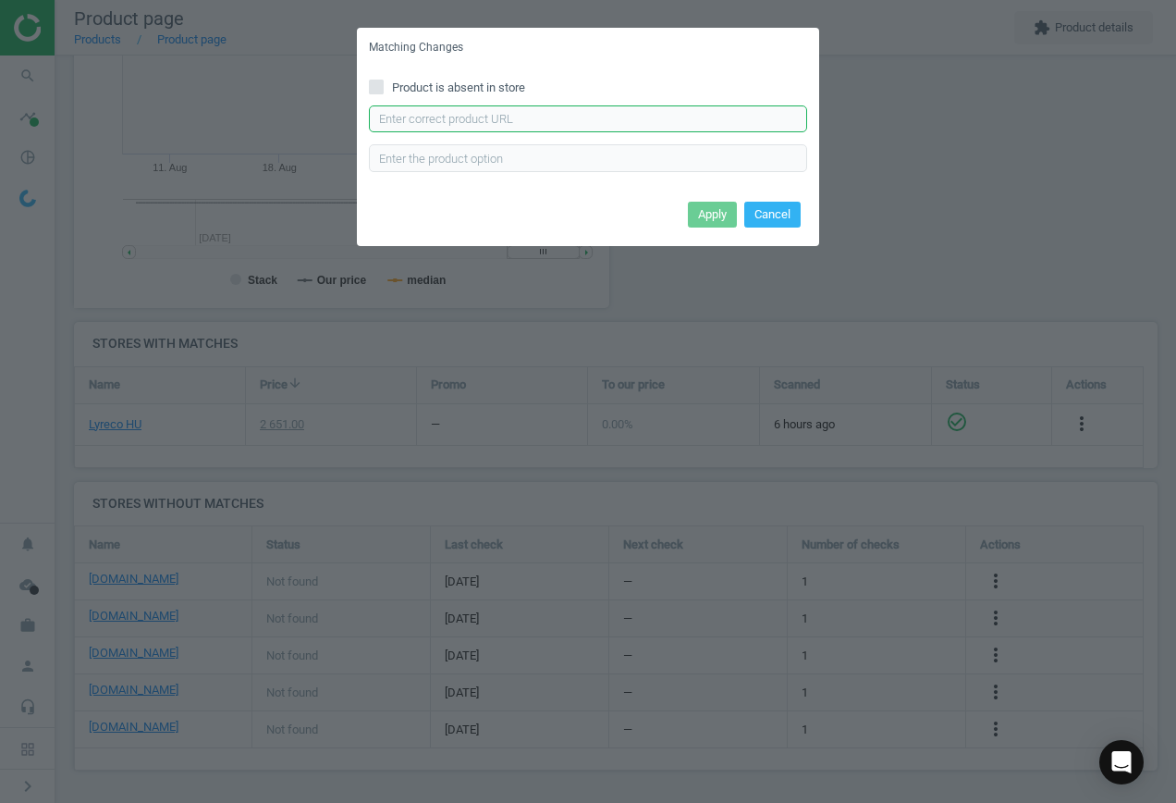
click at [486, 114] on input "text" at bounding box center [588, 119] width 438 height 28
paste input "[URL][DOMAIN_NAME]"
type input "[URL][DOMAIN_NAME]"
click at [711, 210] on button "Apply" at bounding box center [712, 215] width 49 height 26
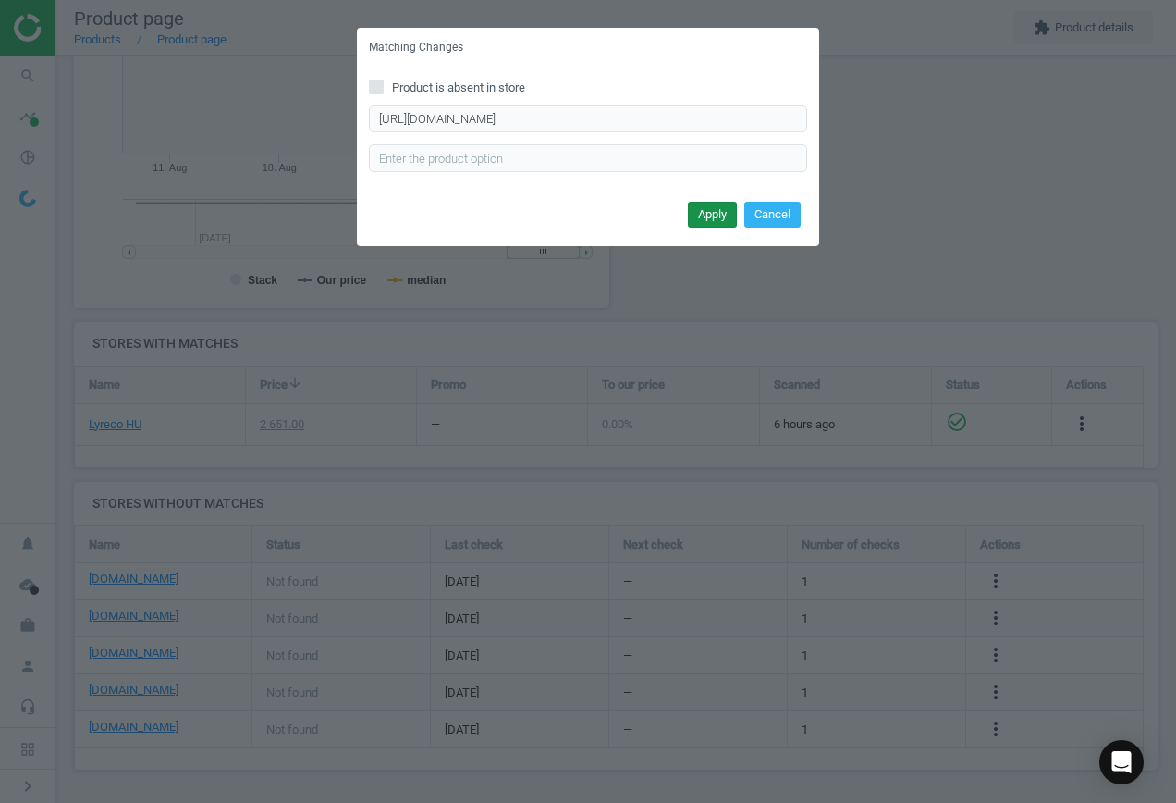
scroll to position [0, 0]
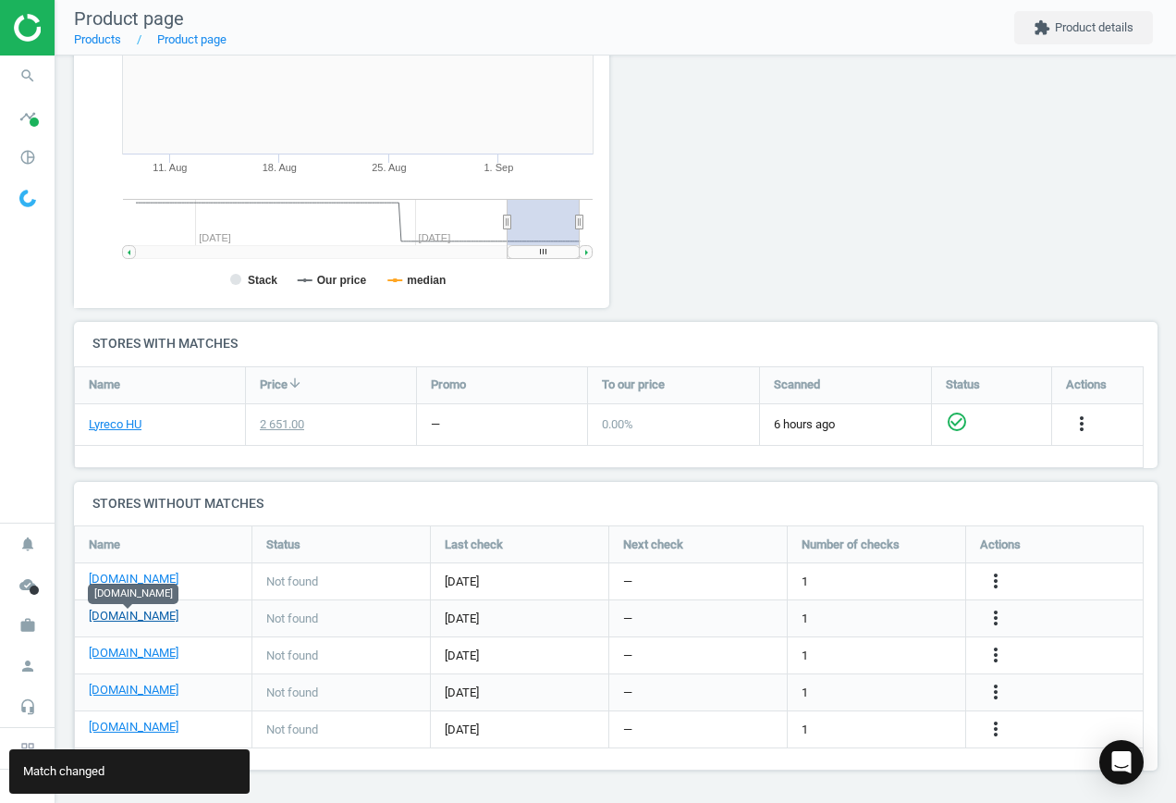
click at [134, 613] on link "[DOMAIN_NAME]" at bounding box center [134, 616] width 90 height 17
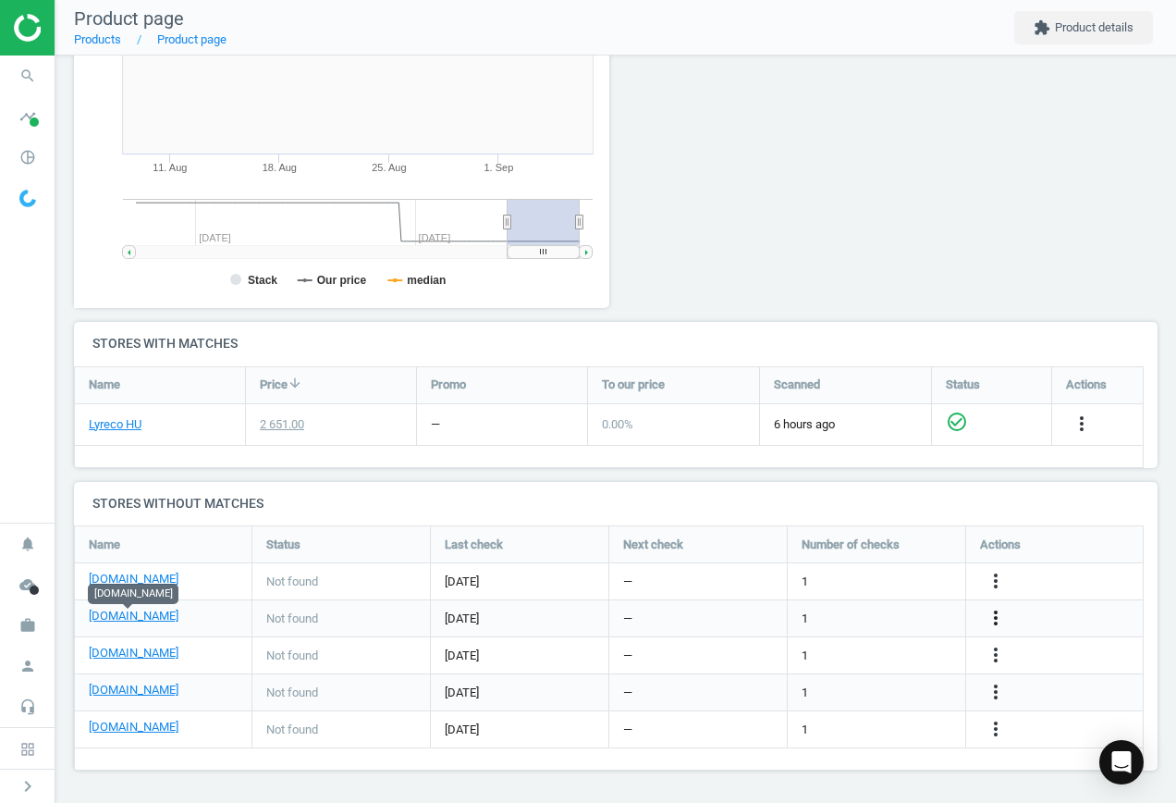
click at [992, 612] on icon "more_vert" at bounding box center [996, 618] width 22 height 22
click at [851, 608] on link "Edit URL/product option" at bounding box center [851, 618] width 253 height 29
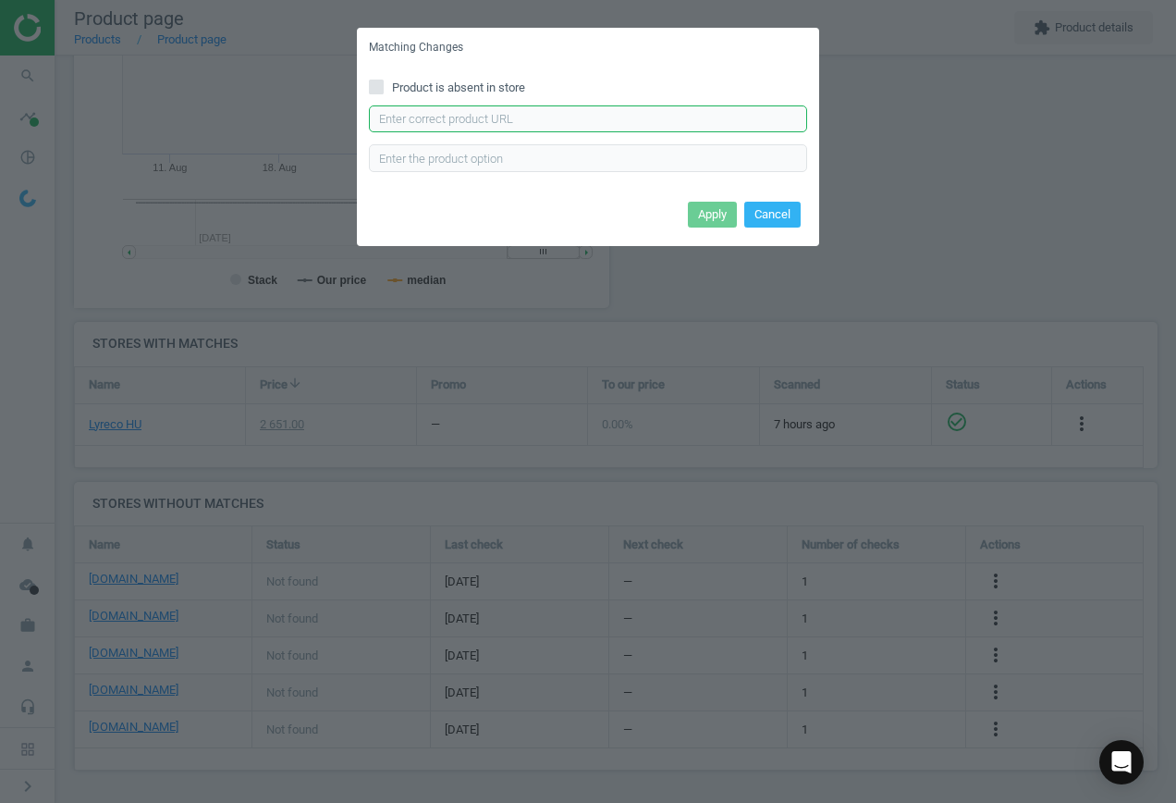
click at [439, 105] on input "text" at bounding box center [588, 119] width 438 height 28
paste input "[URL][DOMAIN_NAME]"
type input "[URL][DOMAIN_NAME]"
click at [701, 211] on button "Apply" at bounding box center [712, 215] width 49 height 26
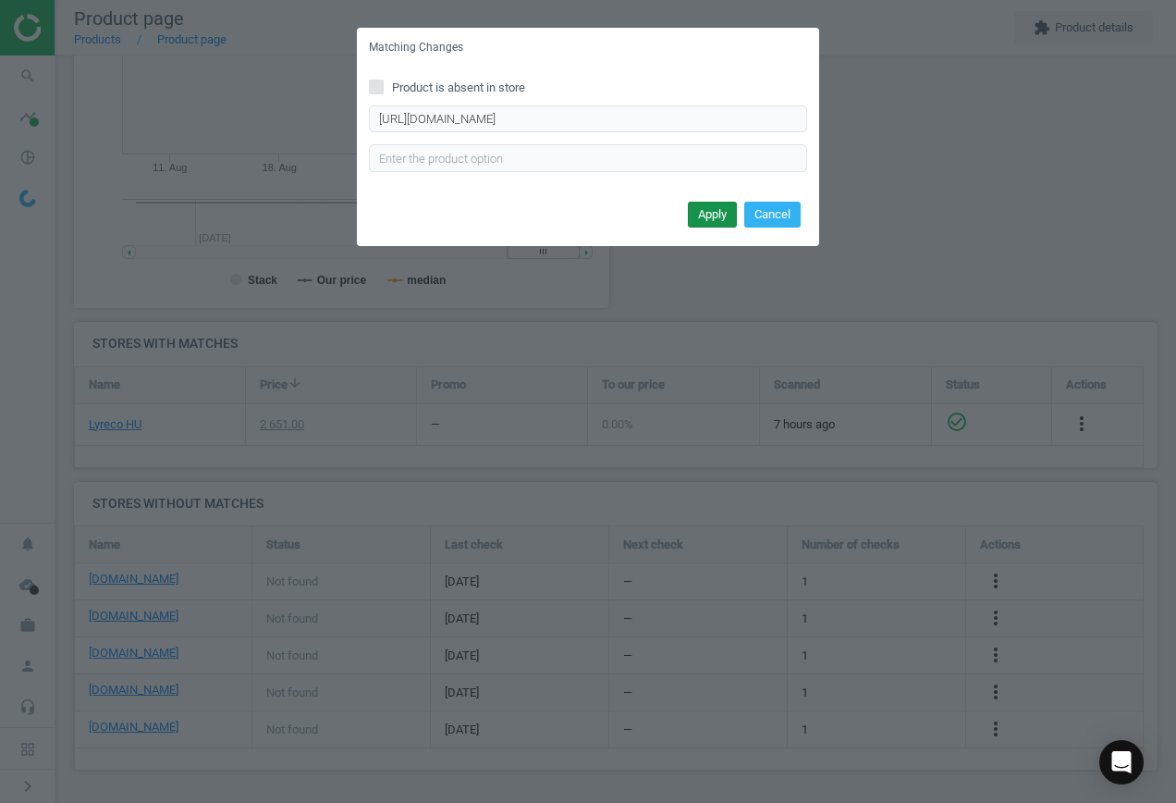
scroll to position [0, 0]
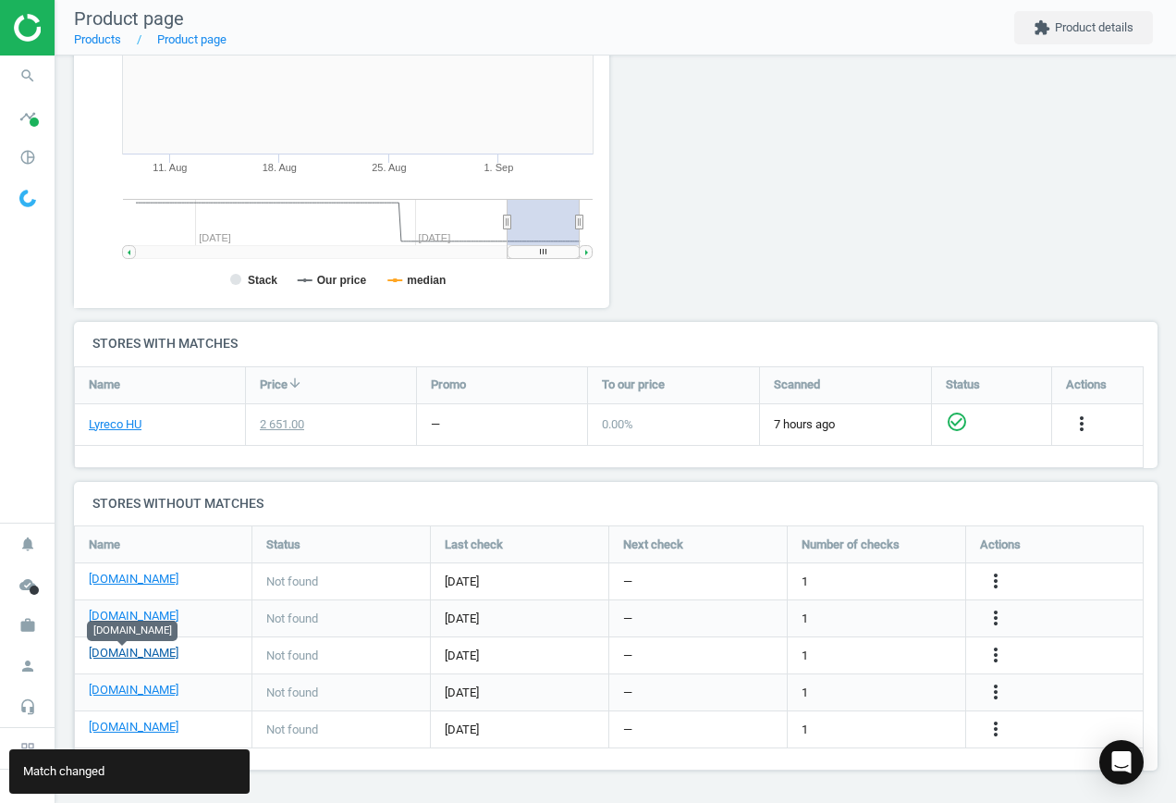
click at [119, 655] on link "[DOMAIN_NAME]" at bounding box center [134, 652] width 90 height 17
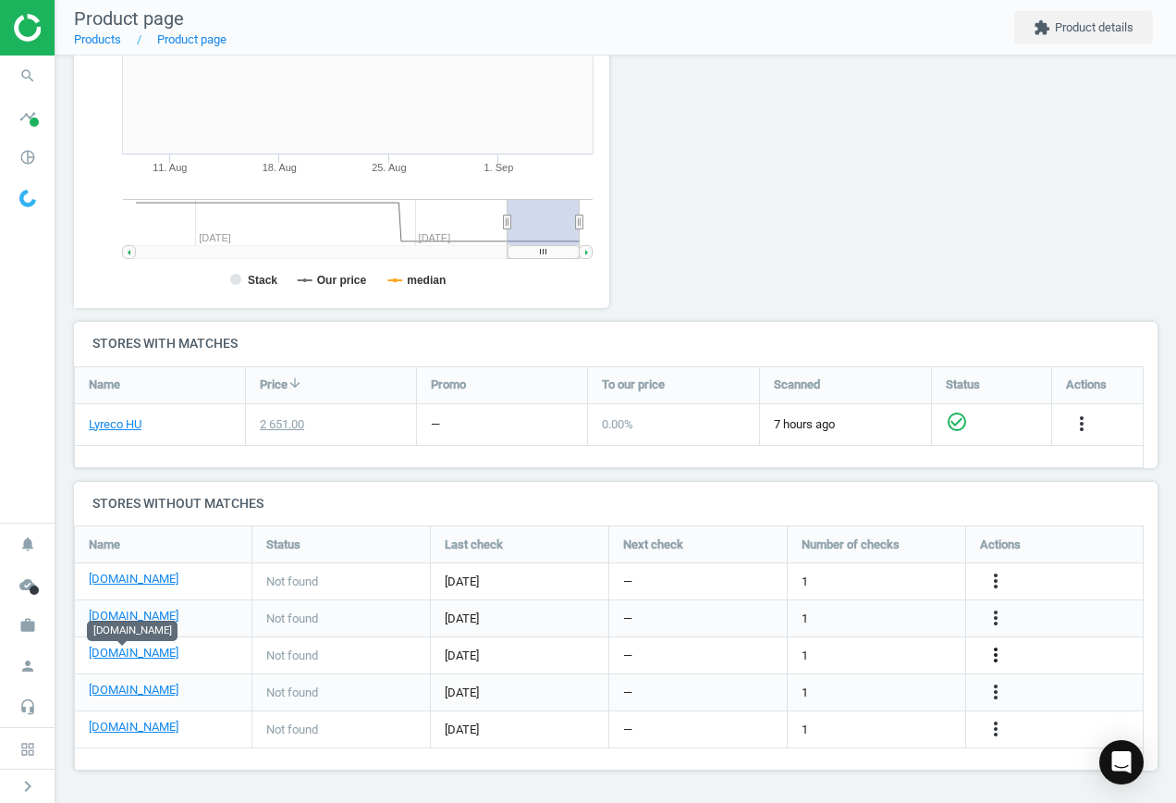
click at [995, 649] on icon "more_vert" at bounding box center [996, 655] width 22 height 22
click at [825, 648] on link "Edit URL/product option" at bounding box center [851, 655] width 253 height 29
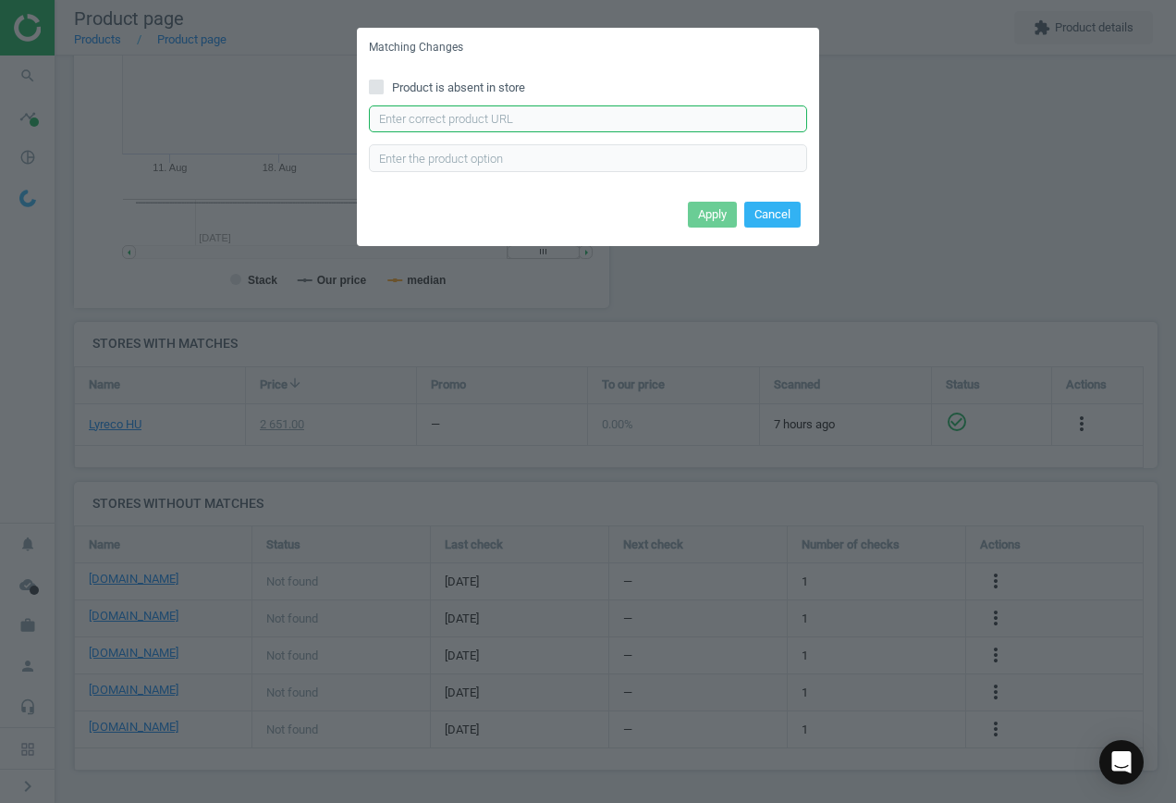
click at [534, 120] on input "text" at bounding box center [588, 119] width 438 height 28
paste input "[URL][DOMAIN_NAME]"
type input "[URL][DOMAIN_NAME]"
click at [711, 226] on button "Apply" at bounding box center [712, 215] width 49 height 26
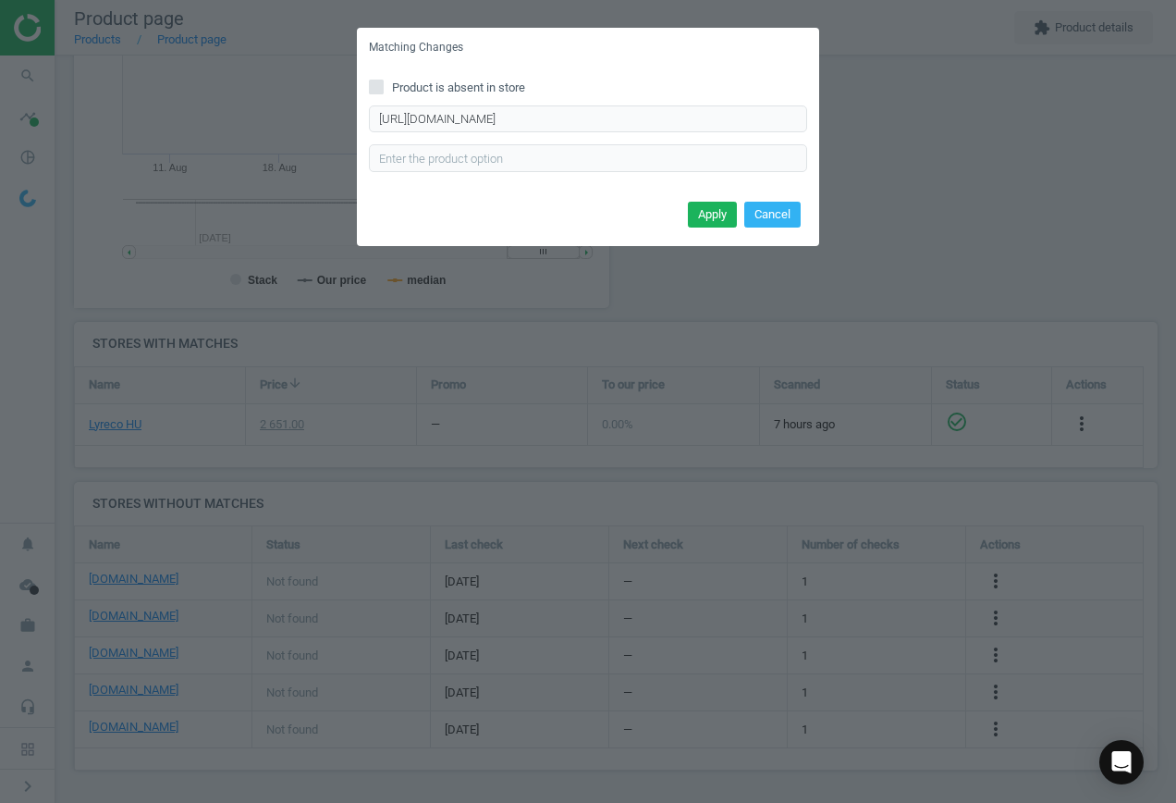
scroll to position [0, 0]
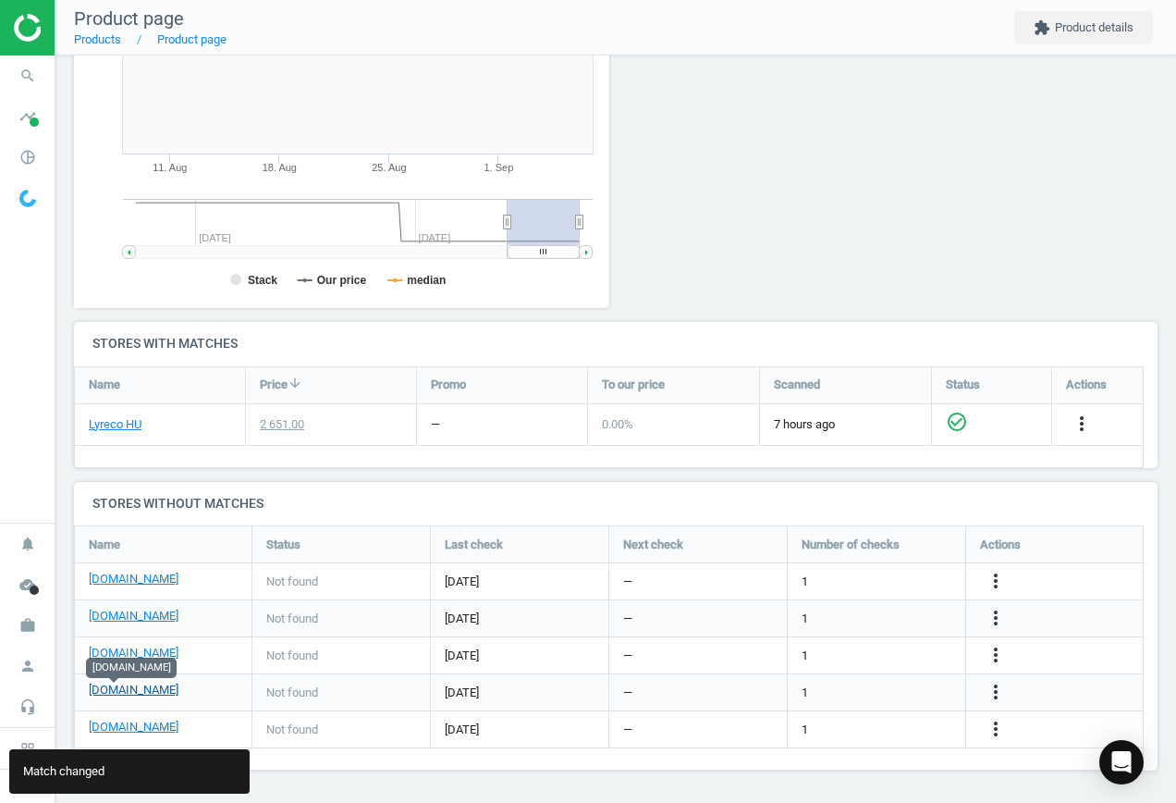
click at [114, 693] on link "[DOMAIN_NAME]" at bounding box center [134, 689] width 90 height 17
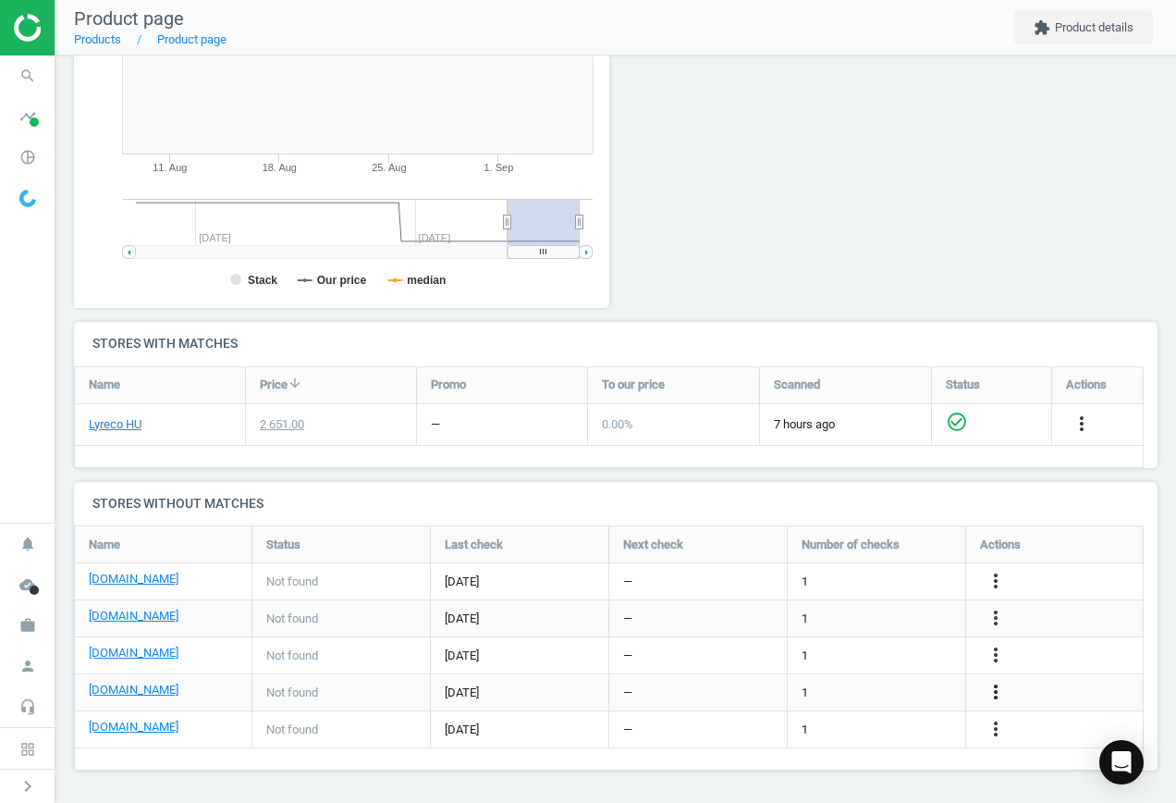
click at [998, 690] on icon "more_vert" at bounding box center [996, 692] width 22 height 22
click at [849, 688] on link "Edit URL/product option" at bounding box center [851, 692] width 253 height 29
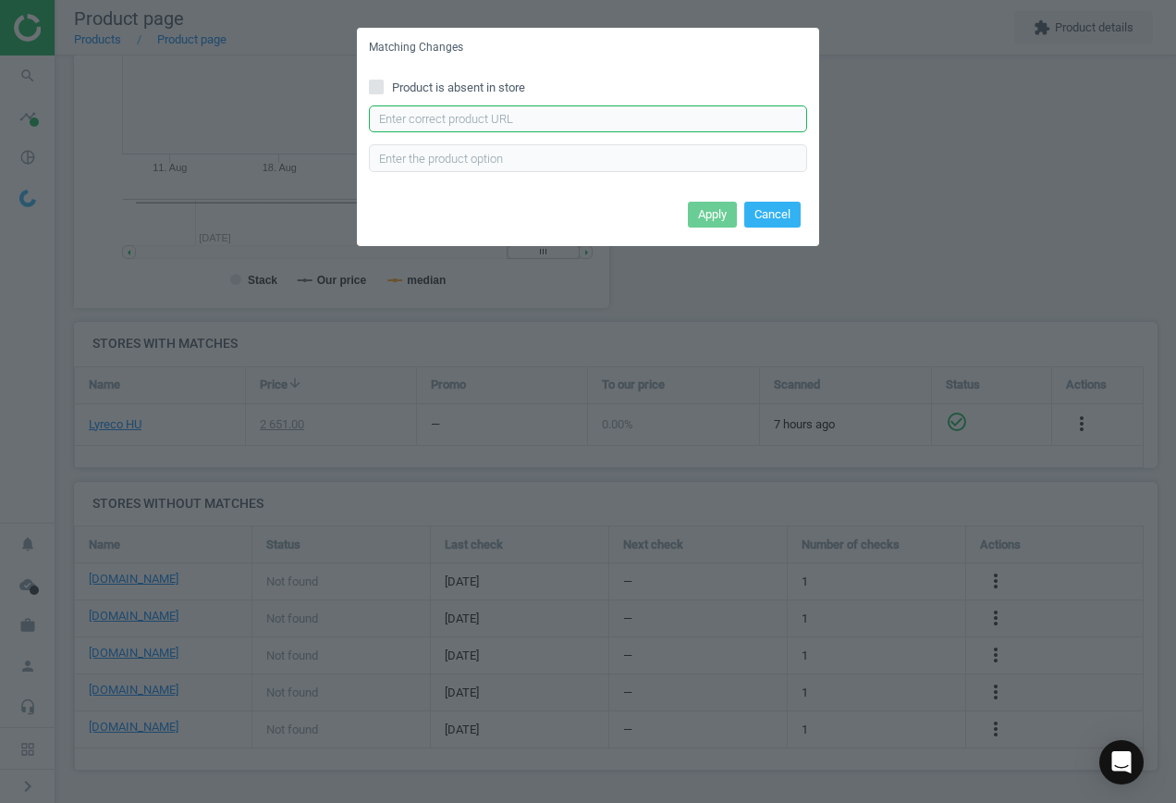
click at [485, 117] on input "text" at bounding box center [588, 119] width 438 height 28
paste input "[URL][DOMAIN_NAME]"
type input "[URL][DOMAIN_NAME]"
click at [707, 209] on button "Apply" at bounding box center [712, 215] width 49 height 26
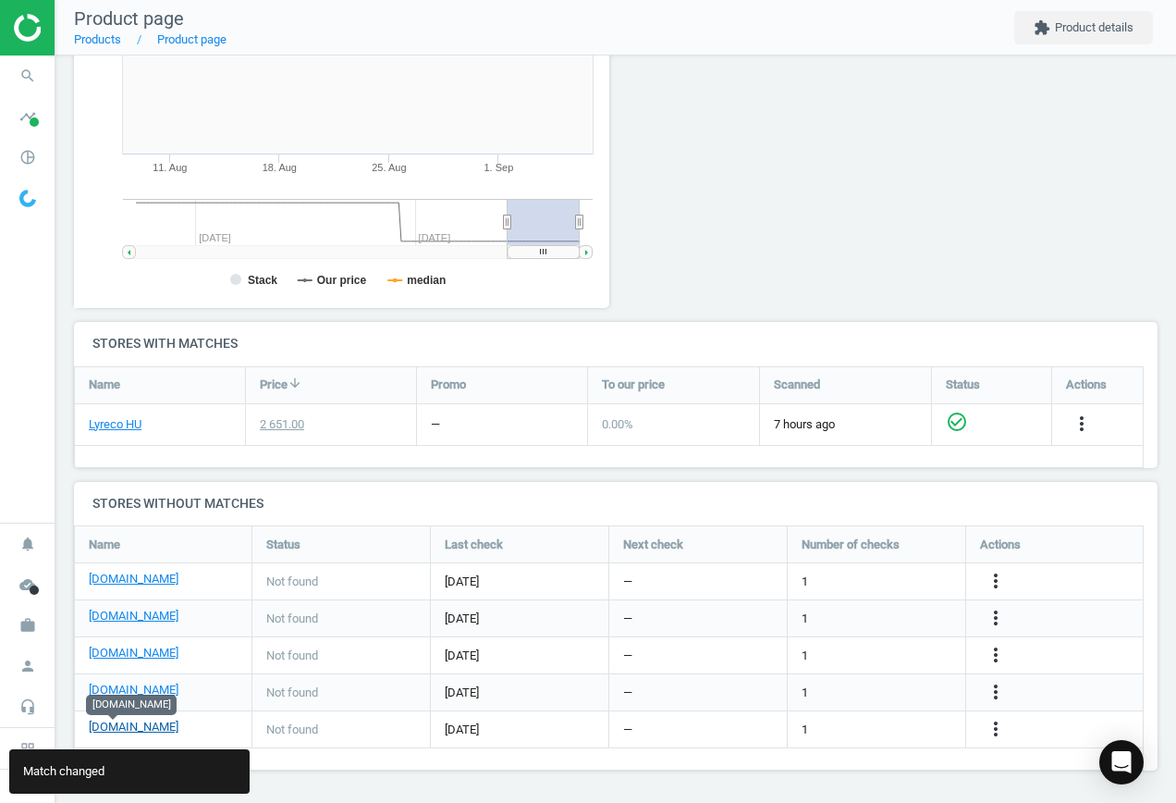
click at [108, 725] on link "[DOMAIN_NAME]" at bounding box center [134, 726] width 90 height 17
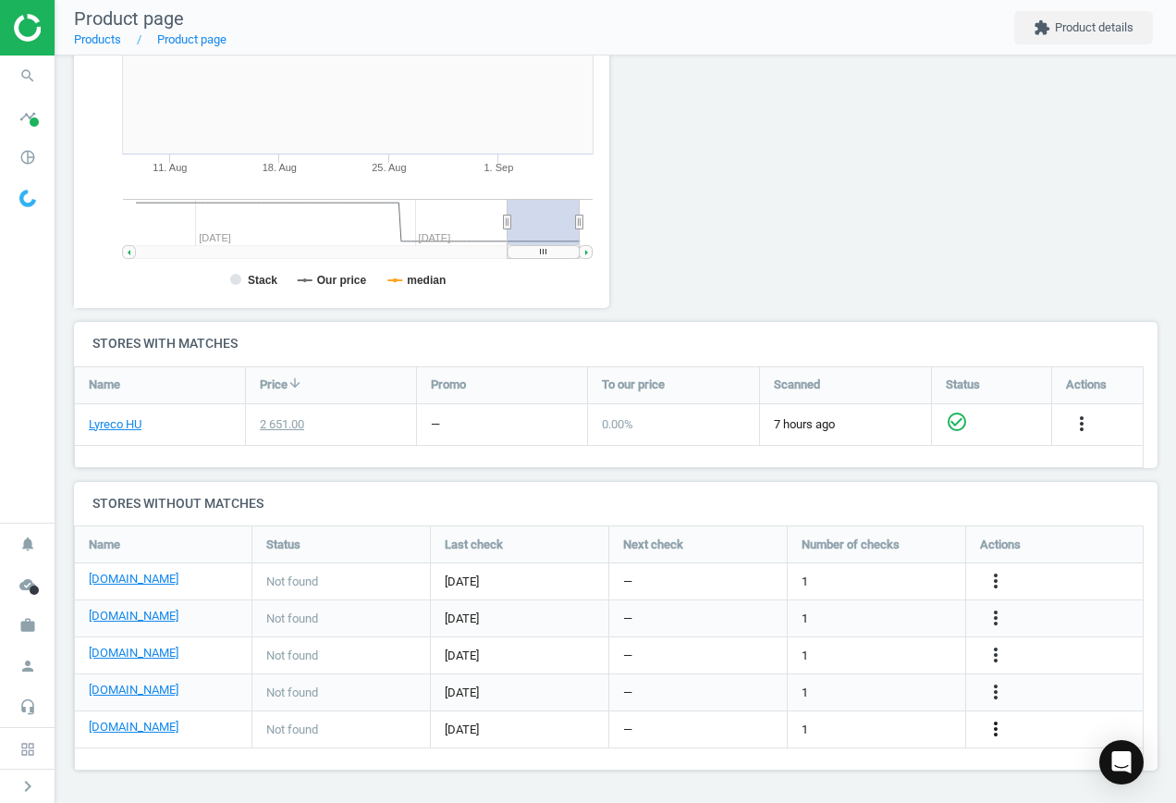
click at [993, 732] on icon "more_vert" at bounding box center [996, 729] width 22 height 22
click at [866, 722] on link "Edit URL/product option" at bounding box center [851, 729] width 253 height 29
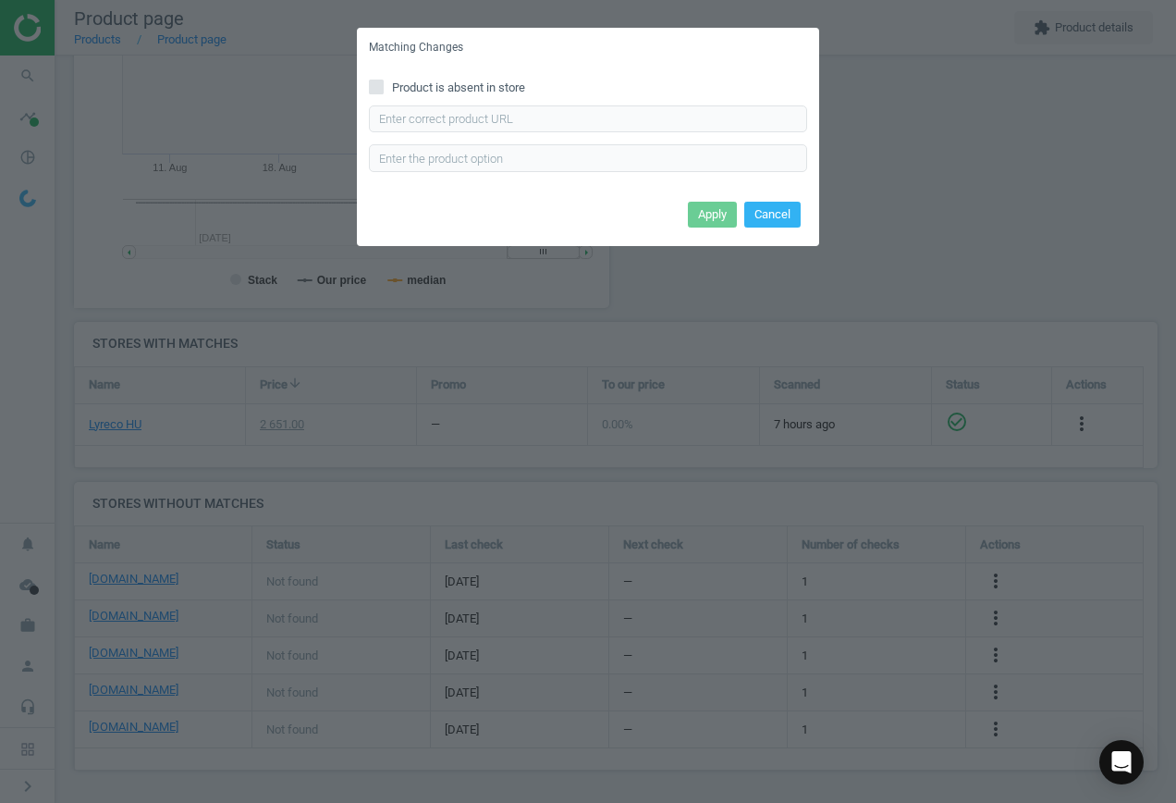
click at [381, 92] on input "Product is absent in store" at bounding box center [377, 86] width 12 height 12
checkbox input "true"
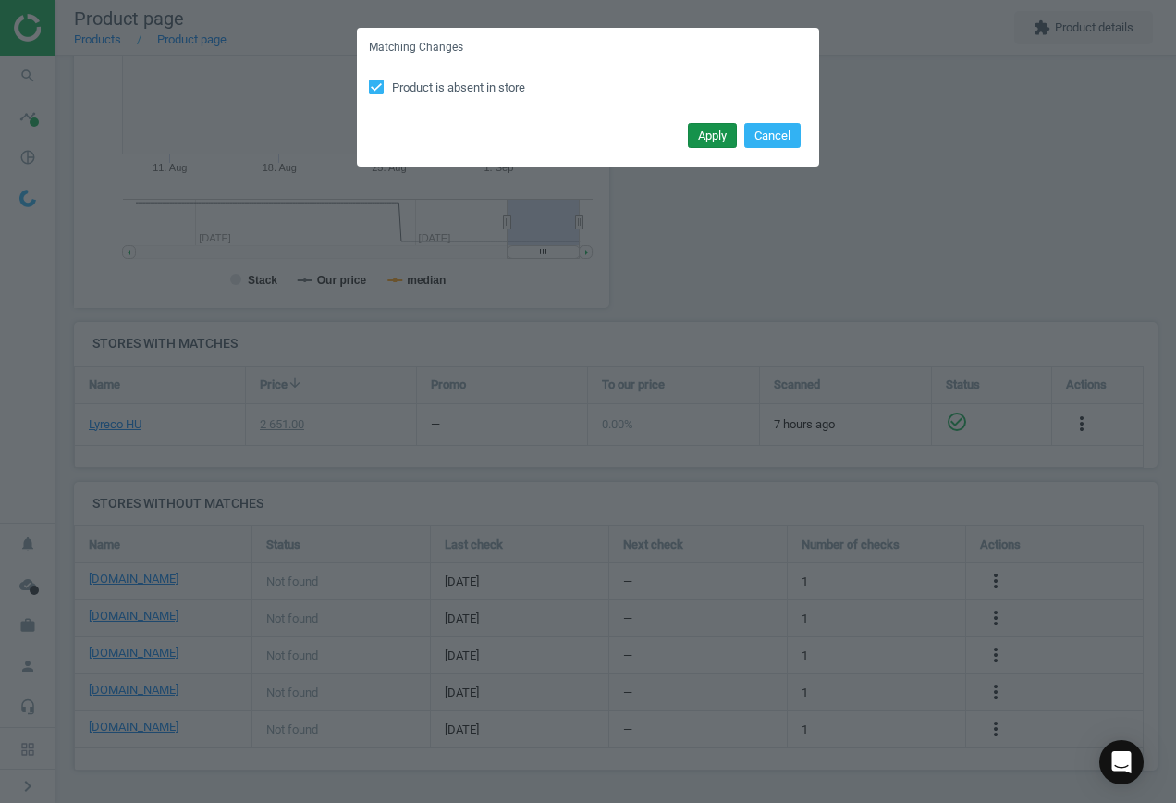
click at [718, 138] on button "Apply" at bounding box center [712, 136] width 49 height 26
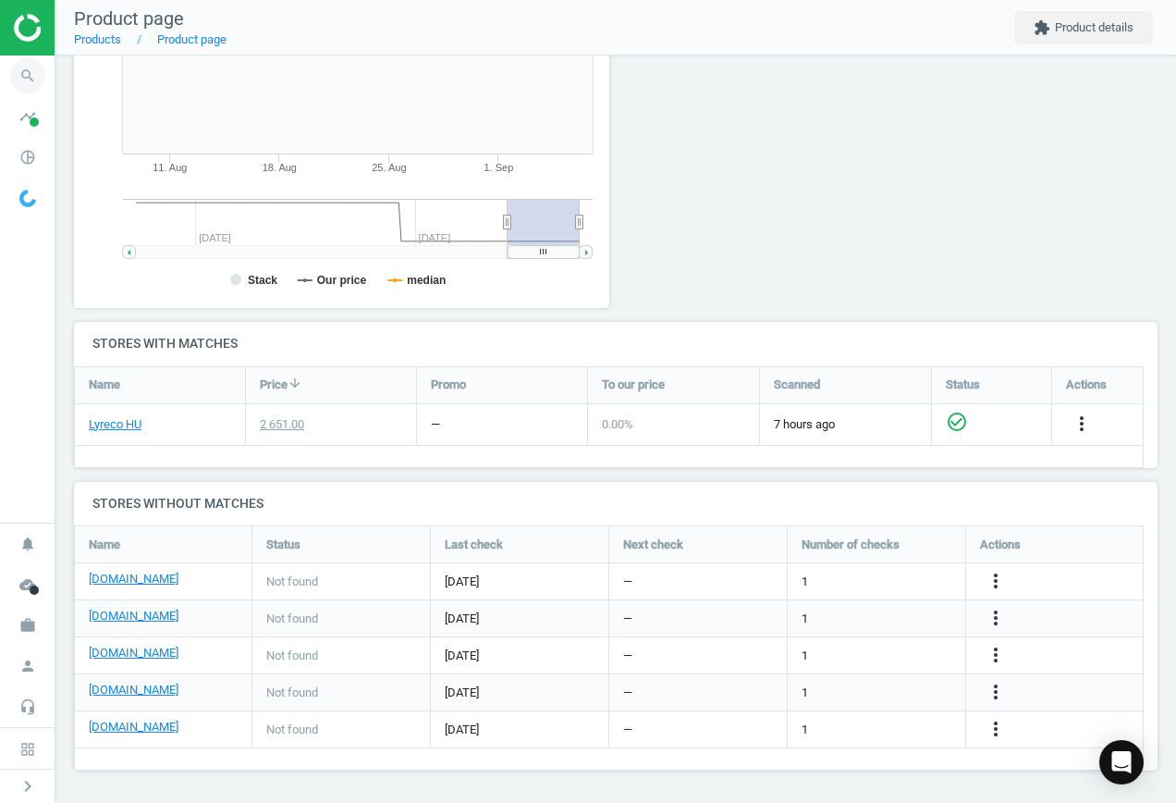
click at [31, 68] on icon "search" at bounding box center [27, 75] width 35 height 35
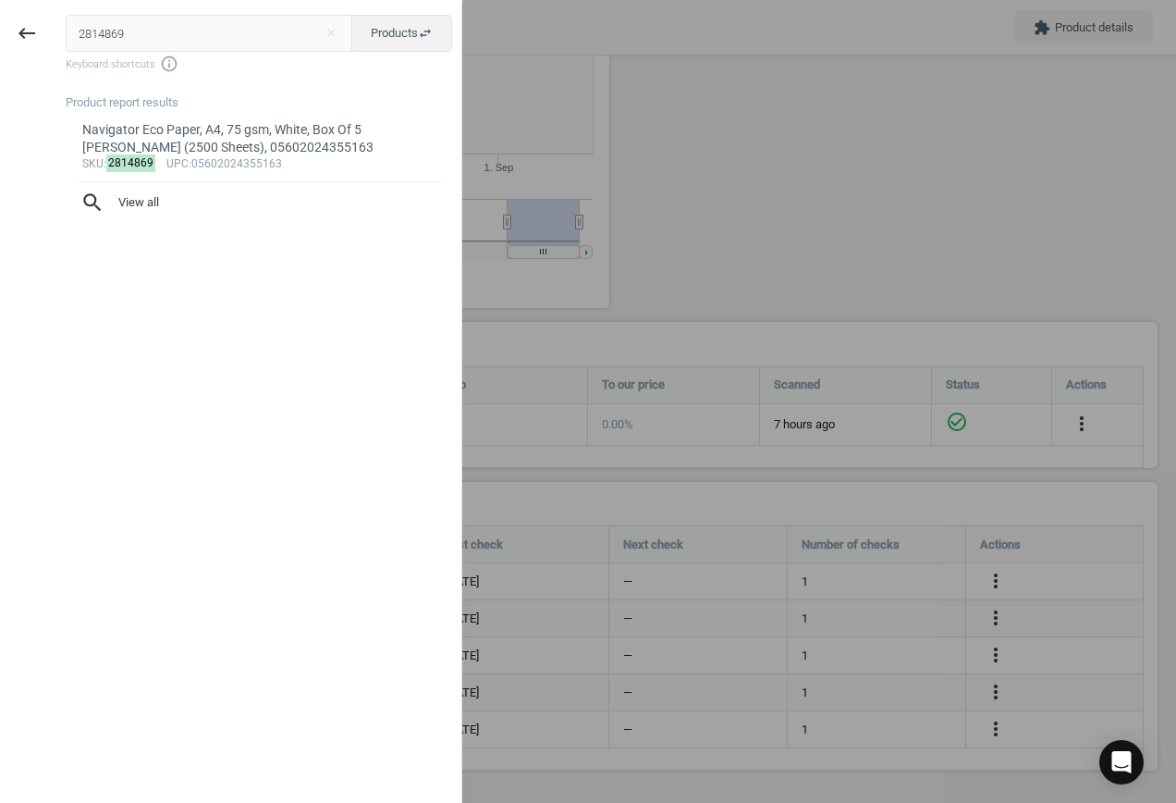
drag, startPoint x: 166, startPoint y: 30, endPoint x: -227, endPoint y: -12, distance: 394.3
click at [0, 0] on html "Group 2 Created with Sketch. ic/cloud_download/grey600 Created with Sketch. gra…" at bounding box center [588, 401] width 1176 height 803
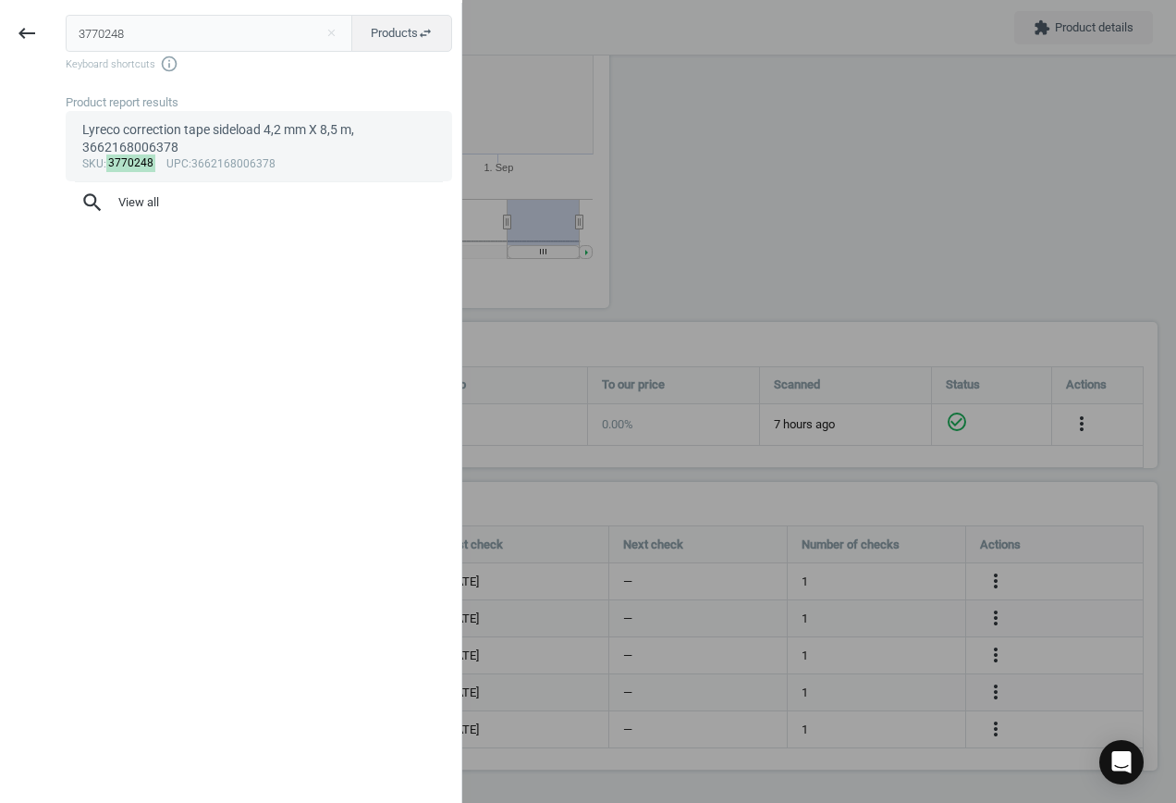
type input "3770248"
click at [216, 133] on div "Lyreco correction tape sideload 4,2 mm X 8,5 m, 3662168006378" at bounding box center [259, 139] width 354 height 36
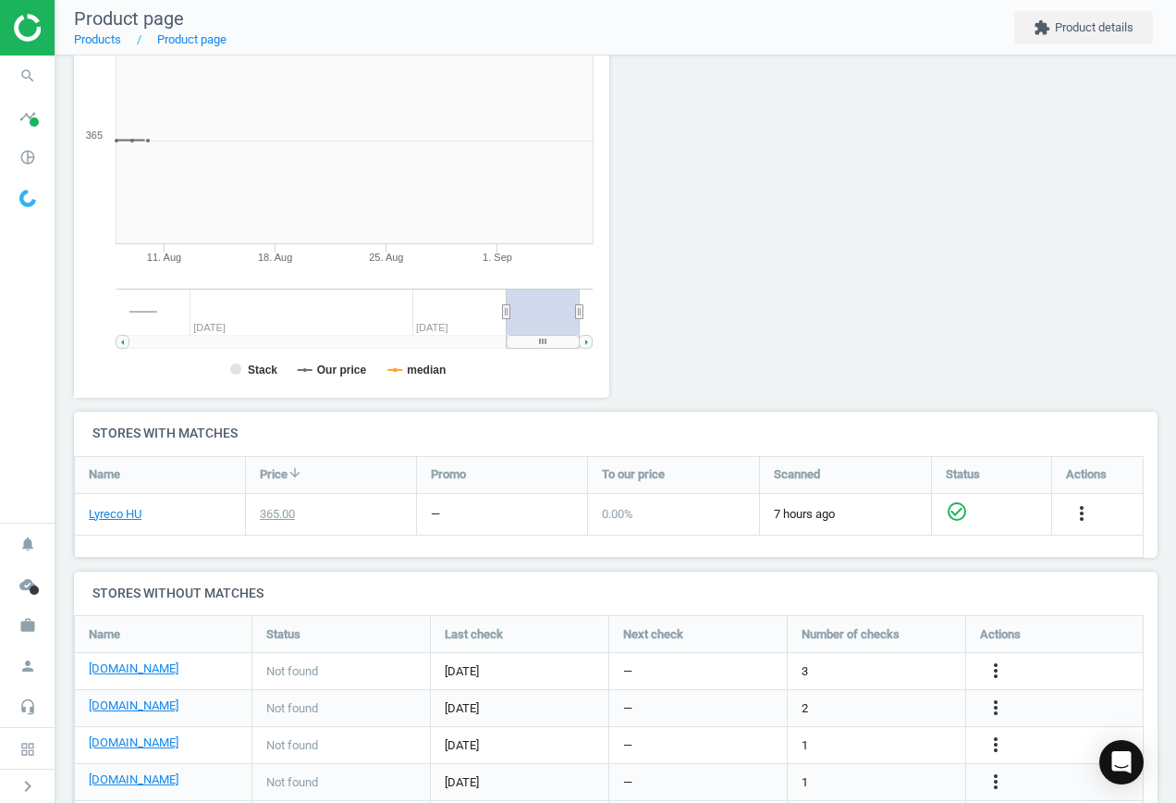
scroll to position [399, 557]
click at [996, 660] on icon "more_vert" at bounding box center [996, 670] width 22 height 22
click at [788, 669] on link "Edit URL/product option" at bounding box center [851, 671] width 253 height 29
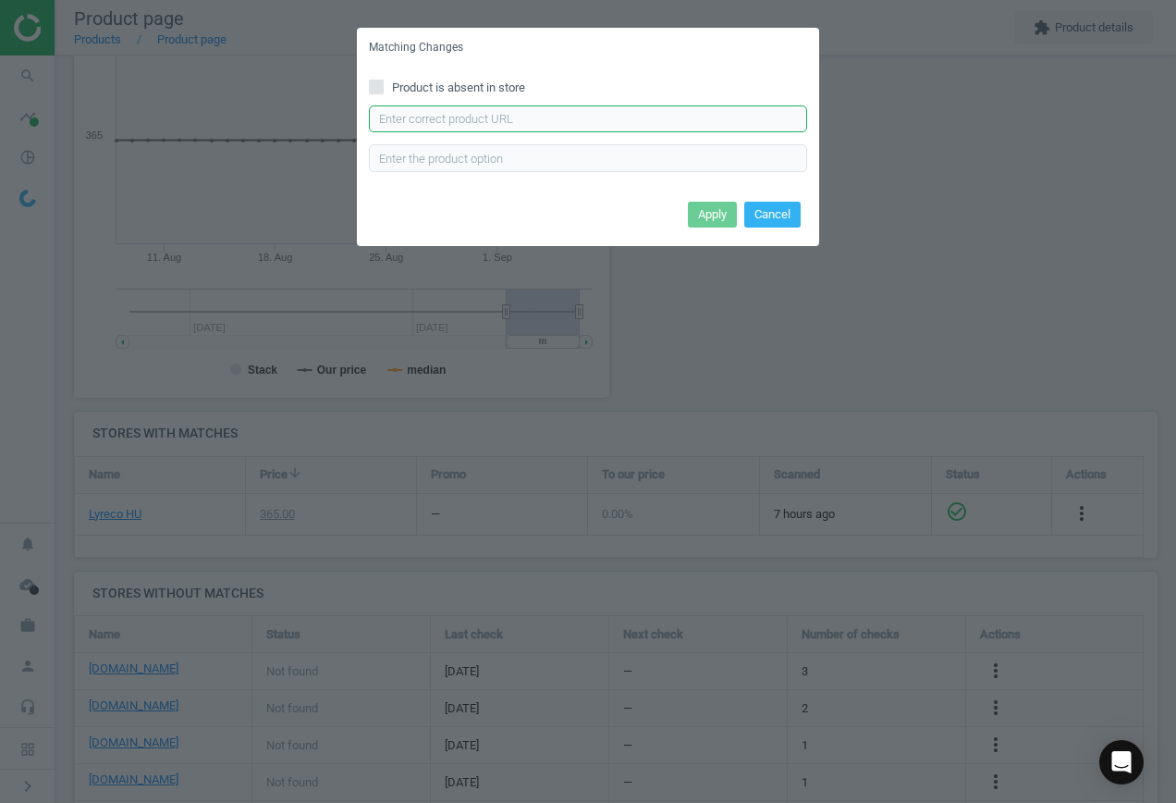
click at [453, 124] on input "text" at bounding box center [588, 119] width 438 height 28
paste input "[URL][DOMAIN_NAME]"
type input "[URL][DOMAIN_NAME]"
click at [715, 204] on button "Apply" at bounding box center [712, 215] width 49 height 26
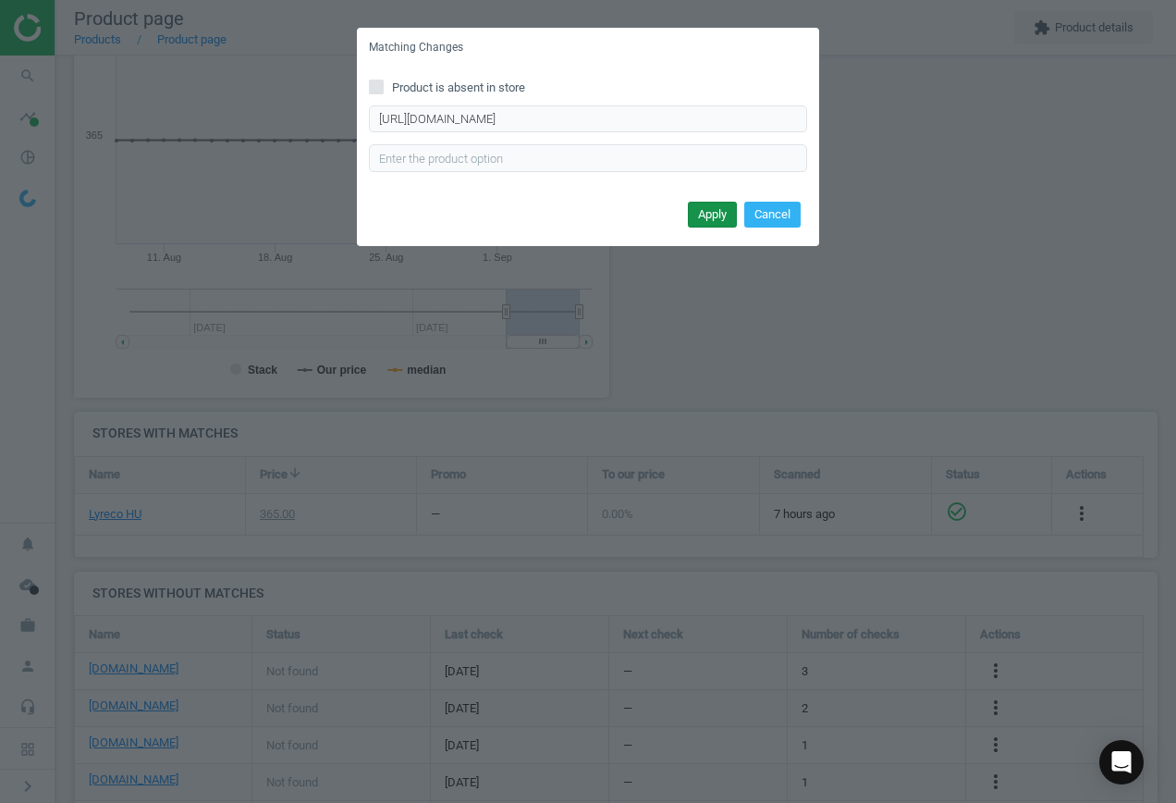
scroll to position [0, 0]
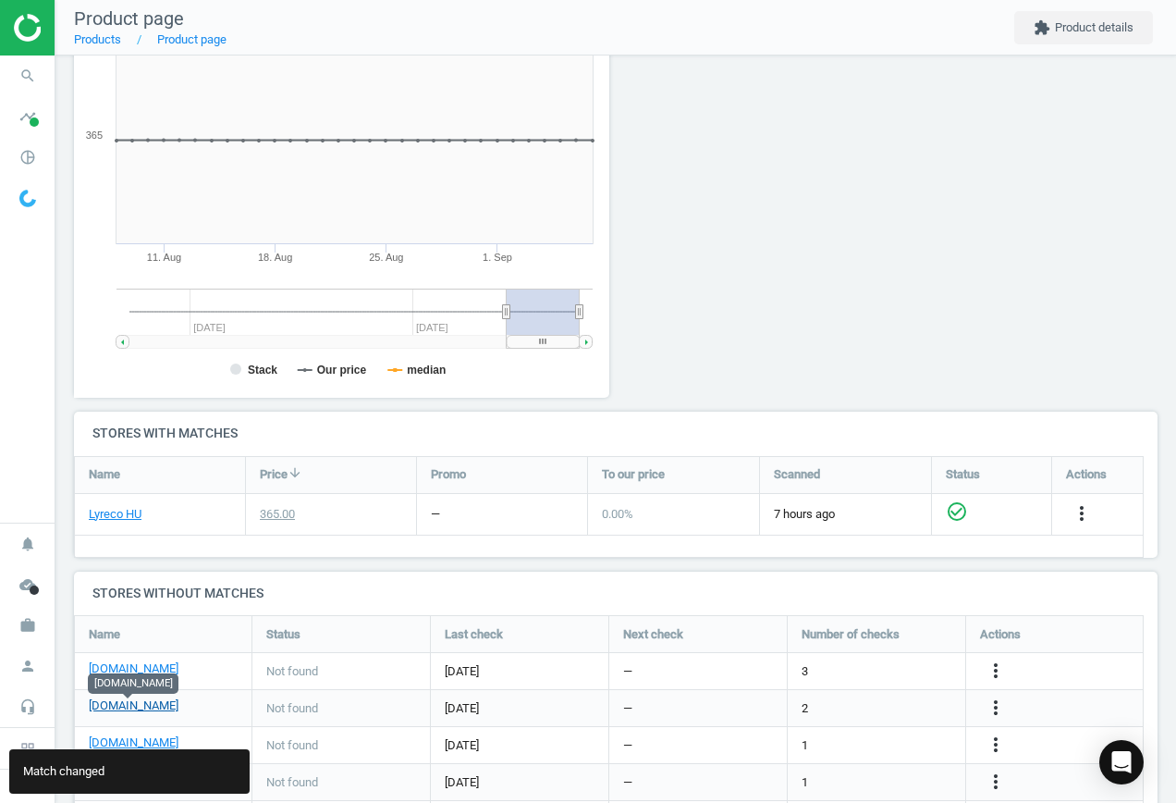
click at [131, 705] on link "[DOMAIN_NAME]" at bounding box center [134, 705] width 90 height 17
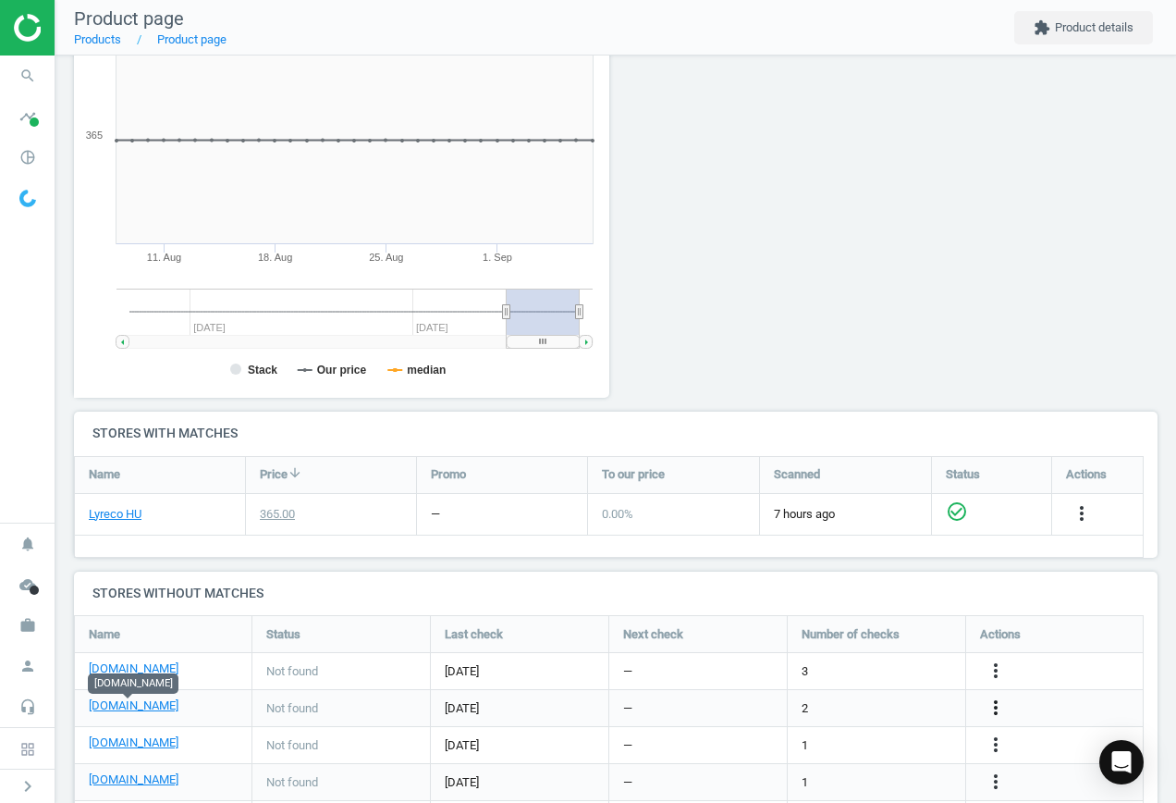
click at [987, 707] on icon "more_vert" at bounding box center [996, 707] width 22 height 22
click at [877, 705] on link "Edit URL/product option" at bounding box center [851, 708] width 253 height 29
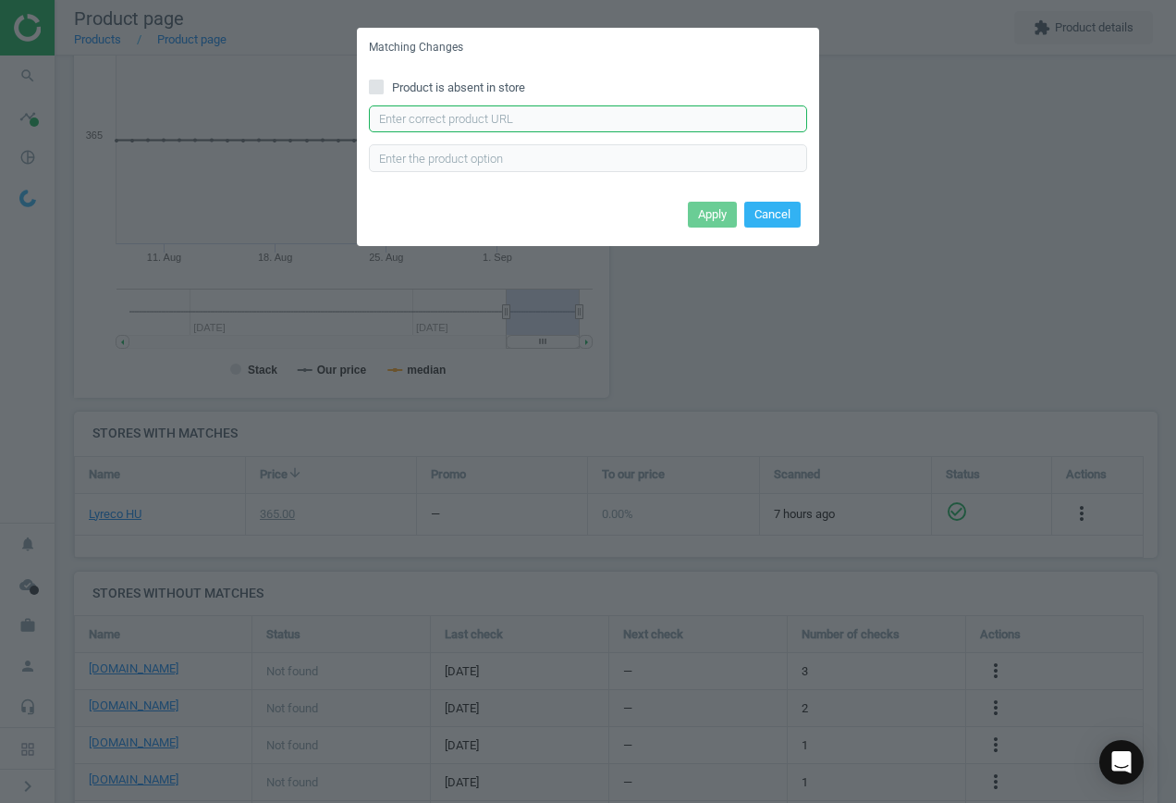
click at [530, 118] on input "text" at bounding box center [588, 119] width 438 height 28
paste input "[URL][DOMAIN_NAME]"
type input "[URL][DOMAIN_NAME]"
click at [709, 213] on button "Apply" at bounding box center [712, 215] width 49 height 26
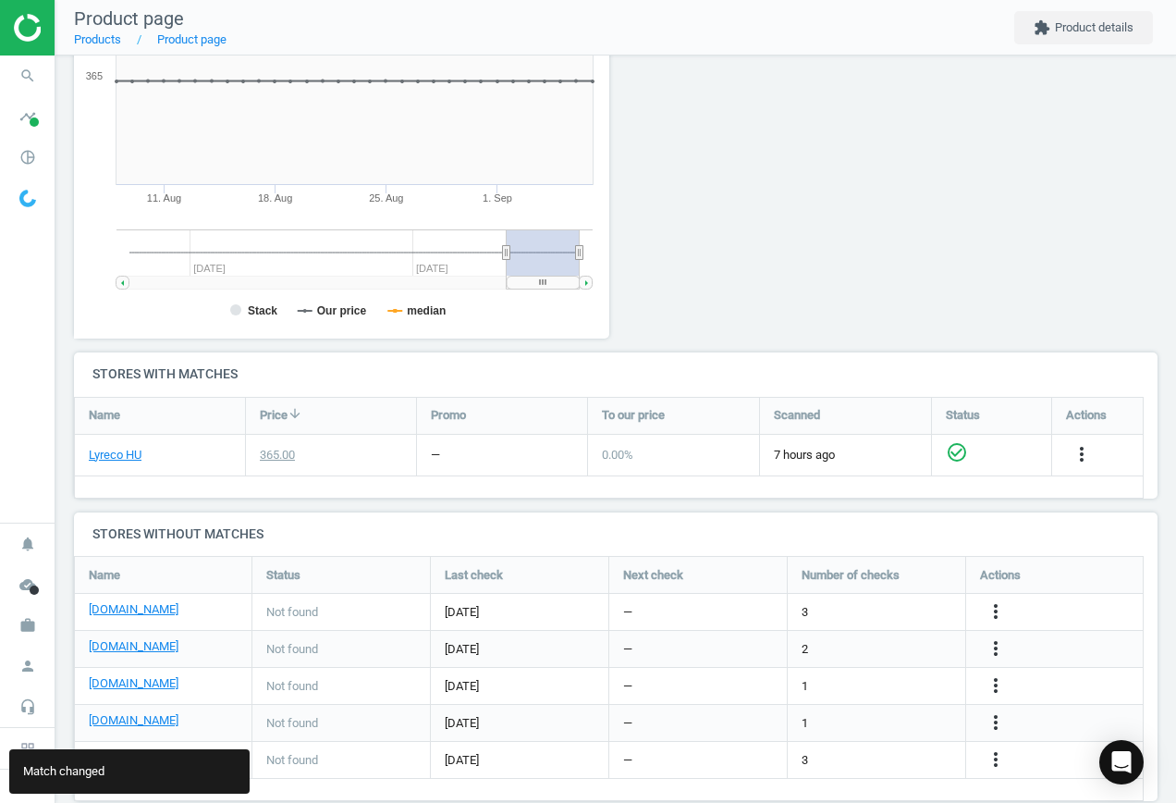
scroll to position [359, 0]
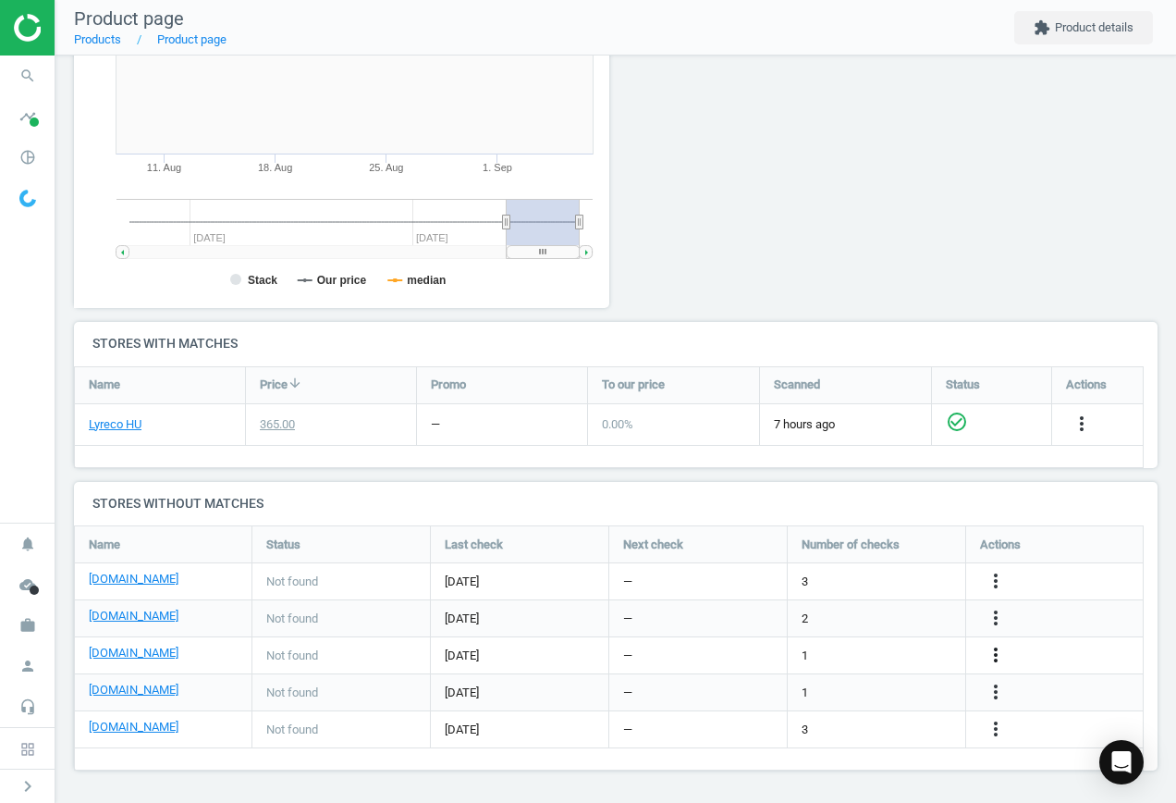
drag, startPoint x: 998, startPoint y: 652, endPoint x: 988, endPoint y: 649, distance: 9.7
click at [998, 652] on icon "more_vert" at bounding box center [996, 655] width 22 height 22
click at [844, 656] on link "Edit URL/product option" at bounding box center [851, 655] width 253 height 29
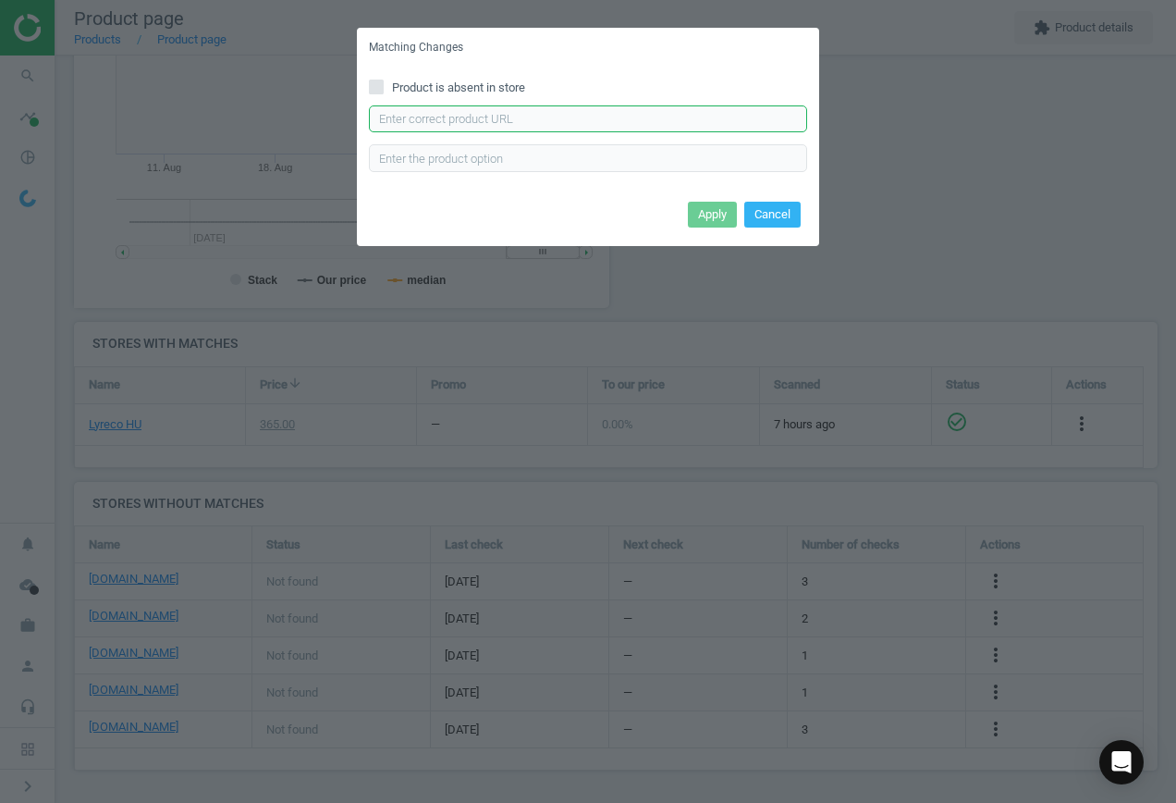
click at [566, 117] on input "text" at bounding box center [588, 119] width 438 height 28
paste input "[URL][DOMAIN_NAME]"
type input "[URL][DOMAIN_NAME]"
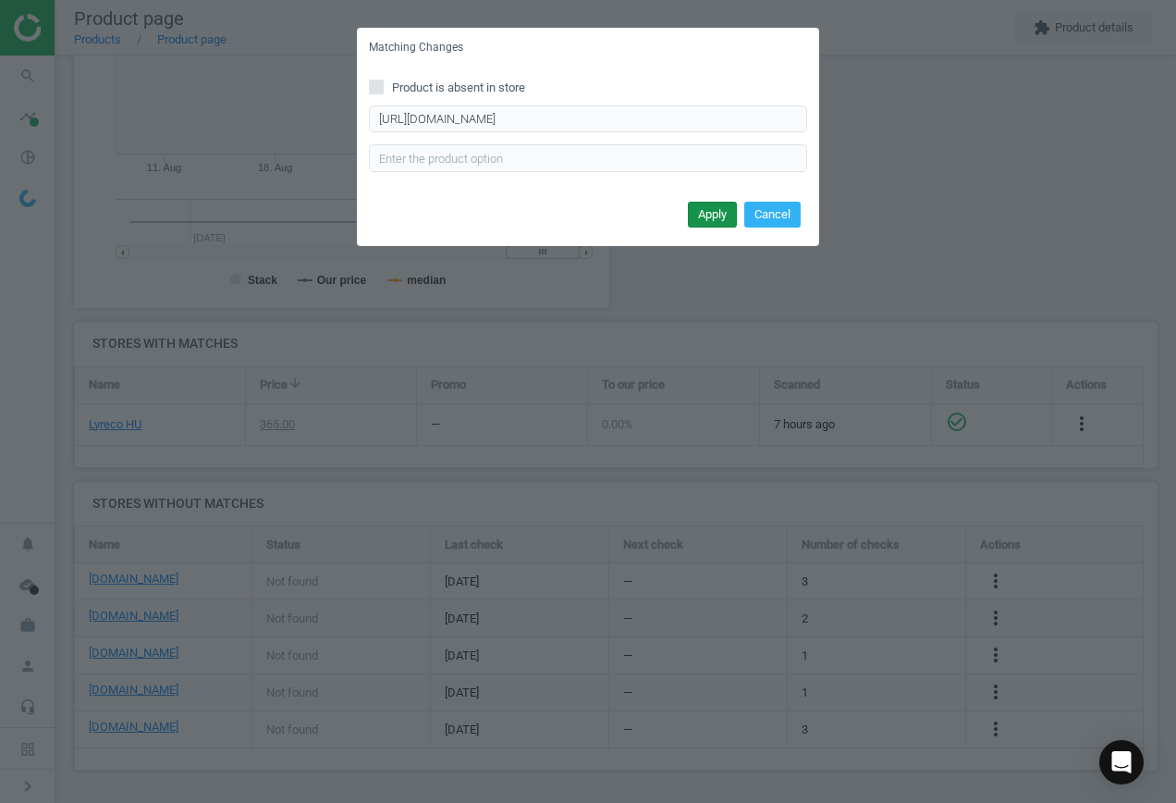
click at [713, 208] on button "Apply" at bounding box center [712, 215] width 49 height 26
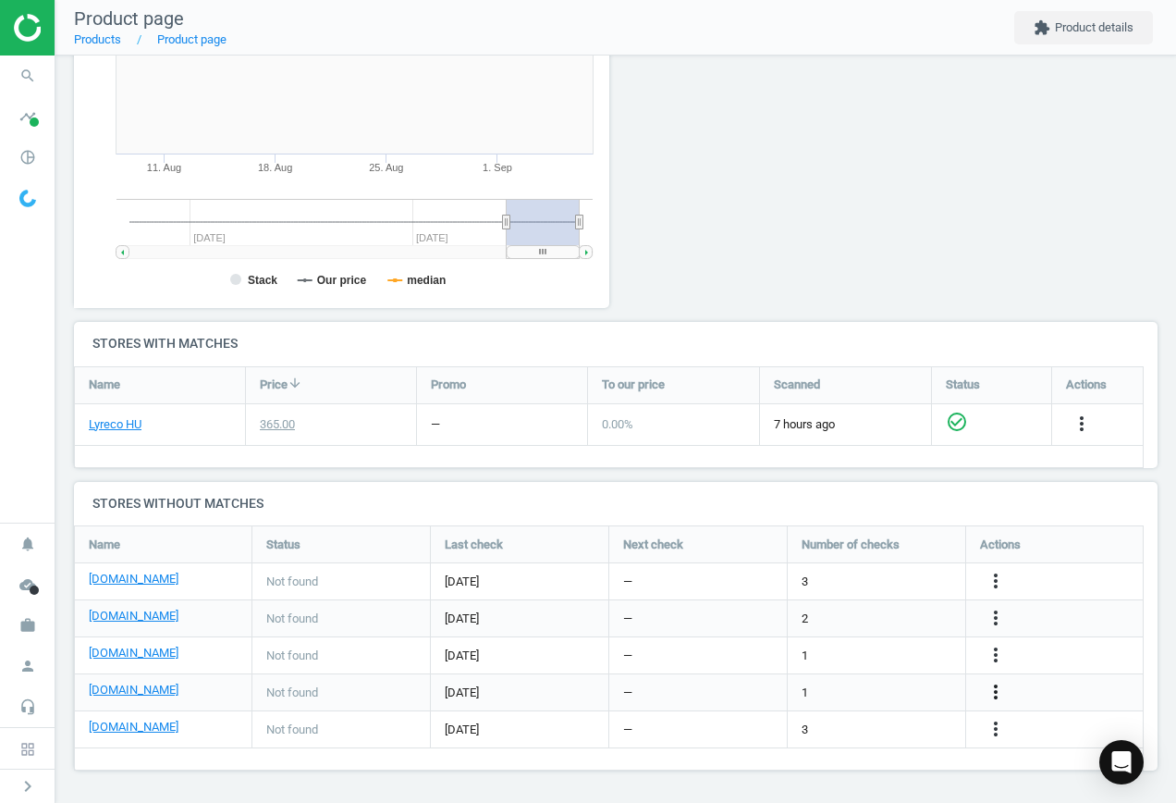
click at [993, 696] on icon "more_vert" at bounding box center [996, 692] width 22 height 22
click at [853, 688] on link "Edit URL/product option" at bounding box center [851, 692] width 253 height 29
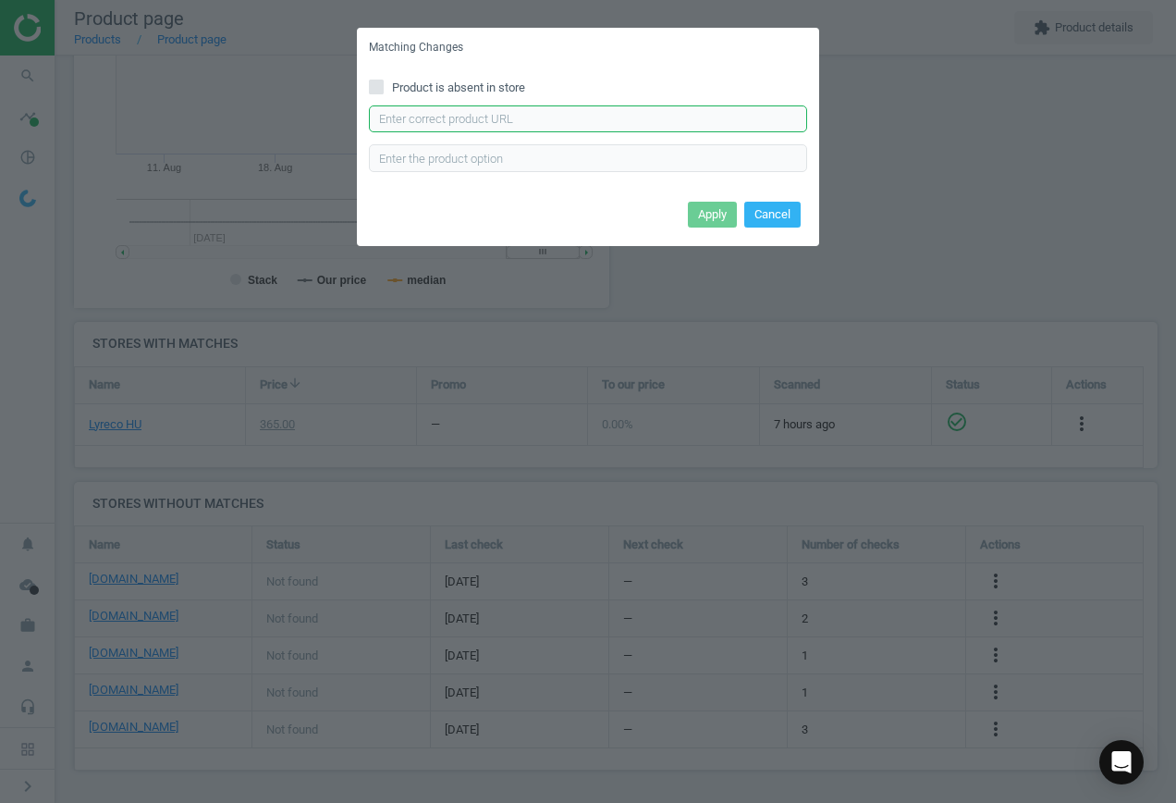
click at [539, 124] on input "text" at bounding box center [588, 119] width 438 height 28
paste input "[URL][DOMAIN_NAME]"
type input "[URL][DOMAIN_NAME]"
click at [719, 211] on button "Apply" at bounding box center [712, 215] width 49 height 26
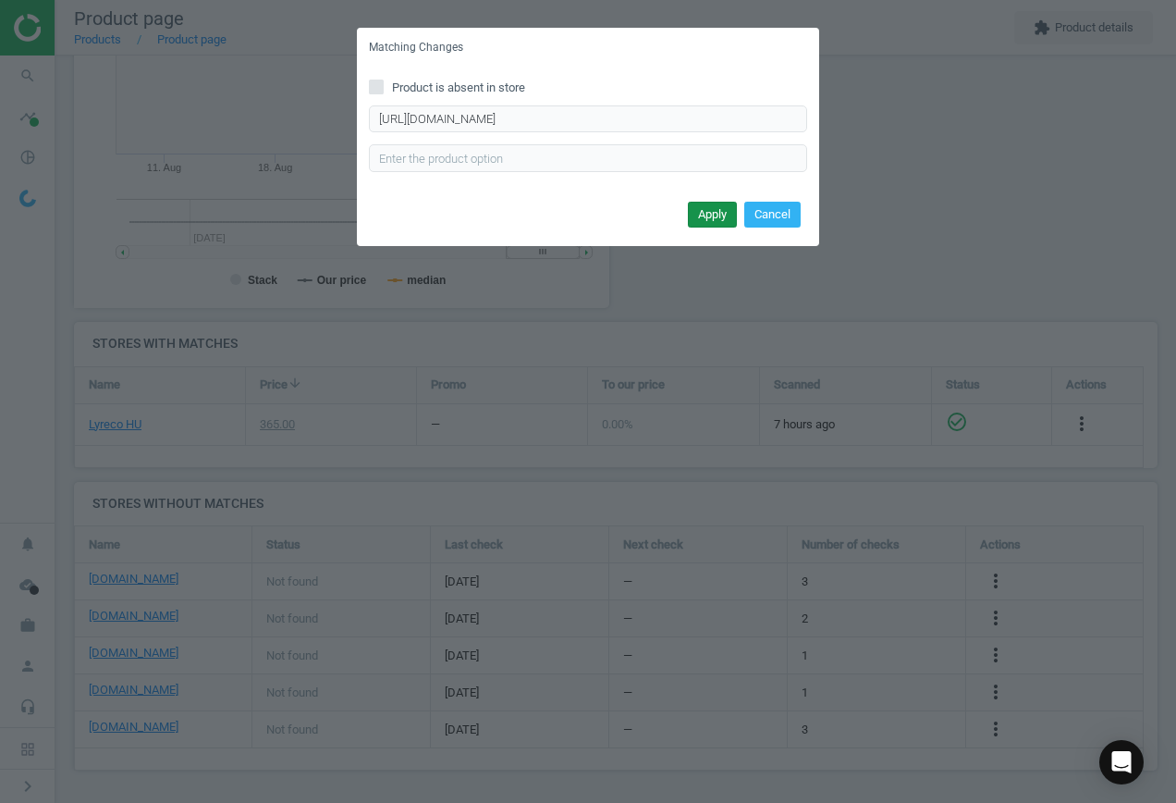
scroll to position [0, 0]
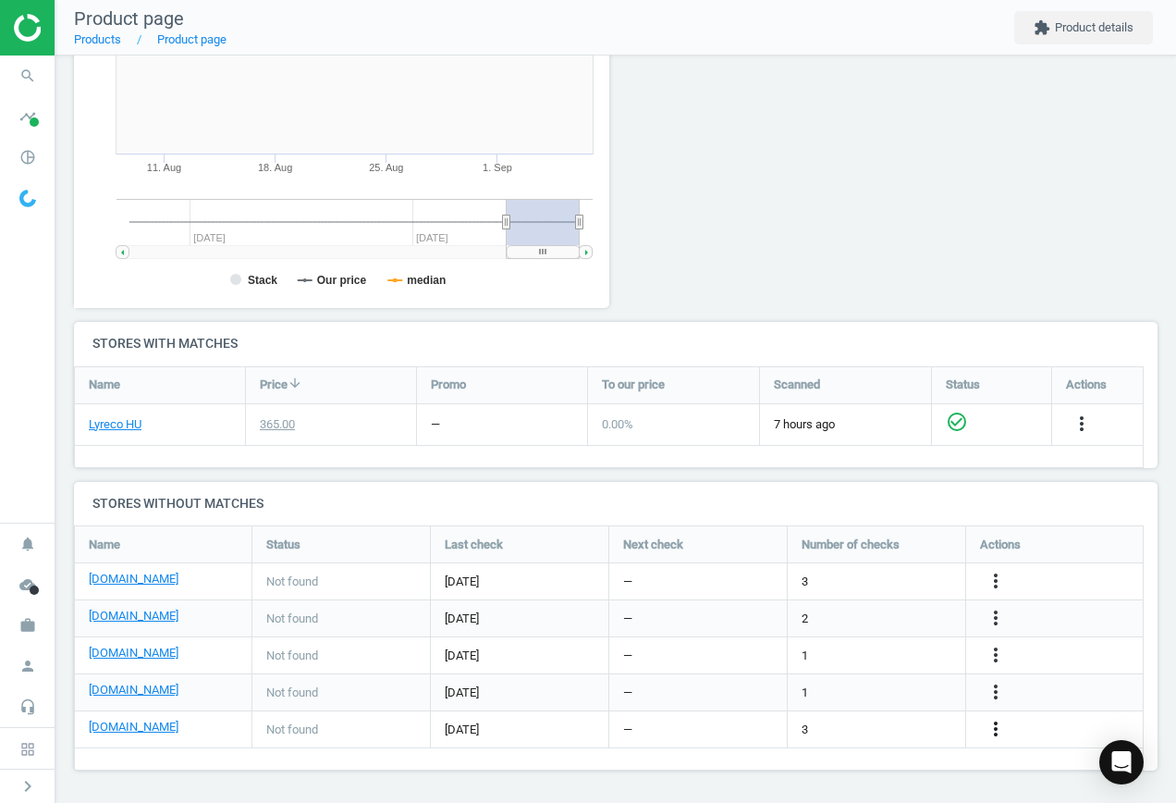
click at [995, 729] on icon "more_vert" at bounding box center [996, 729] width 22 height 22
click at [824, 728] on link "Edit URL/product option" at bounding box center [851, 729] width 253 height 29
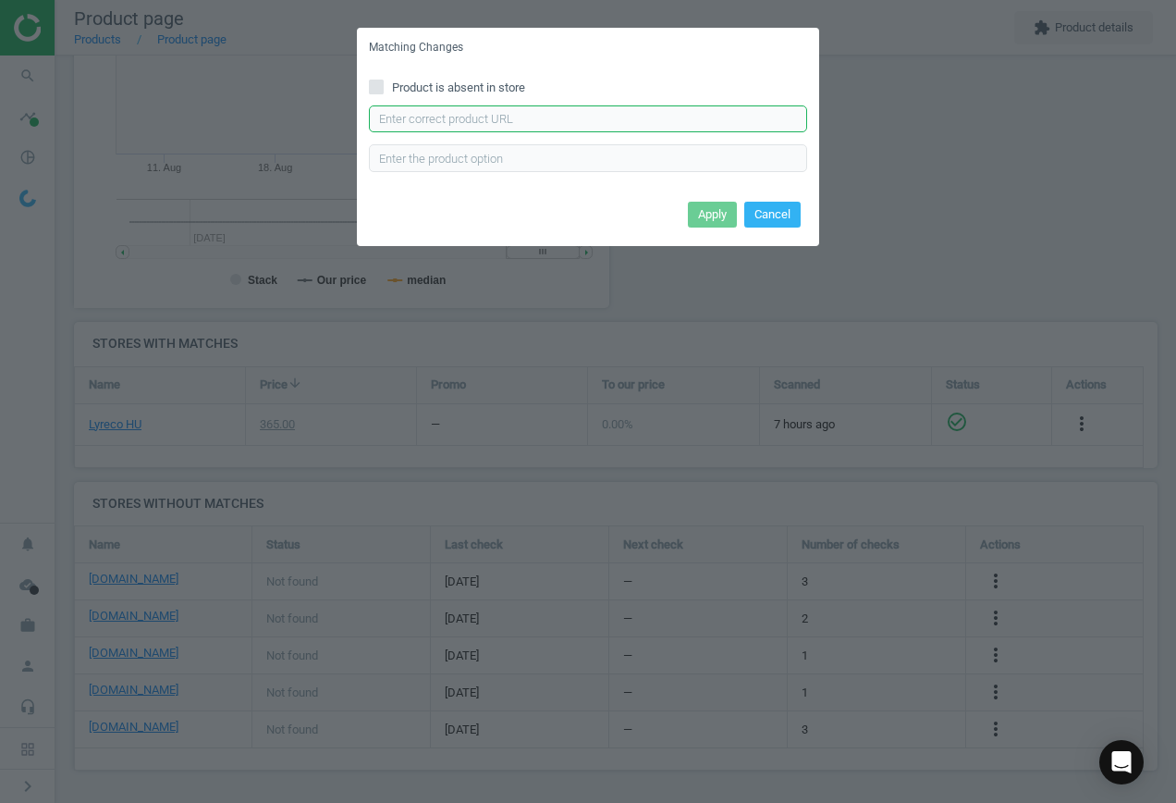
click at [541, 123] on input "text" at bounding box center [588, 119] width 438 height 28
paste input "[URL][DOMAIN_NAME][PERSON_NAME]"
type input "[URL][DOMAIN_NAME][PERSON_NAME]"
click at [715, 211] on button "Apply" at bounding box center [712, 215] width 49 height 26
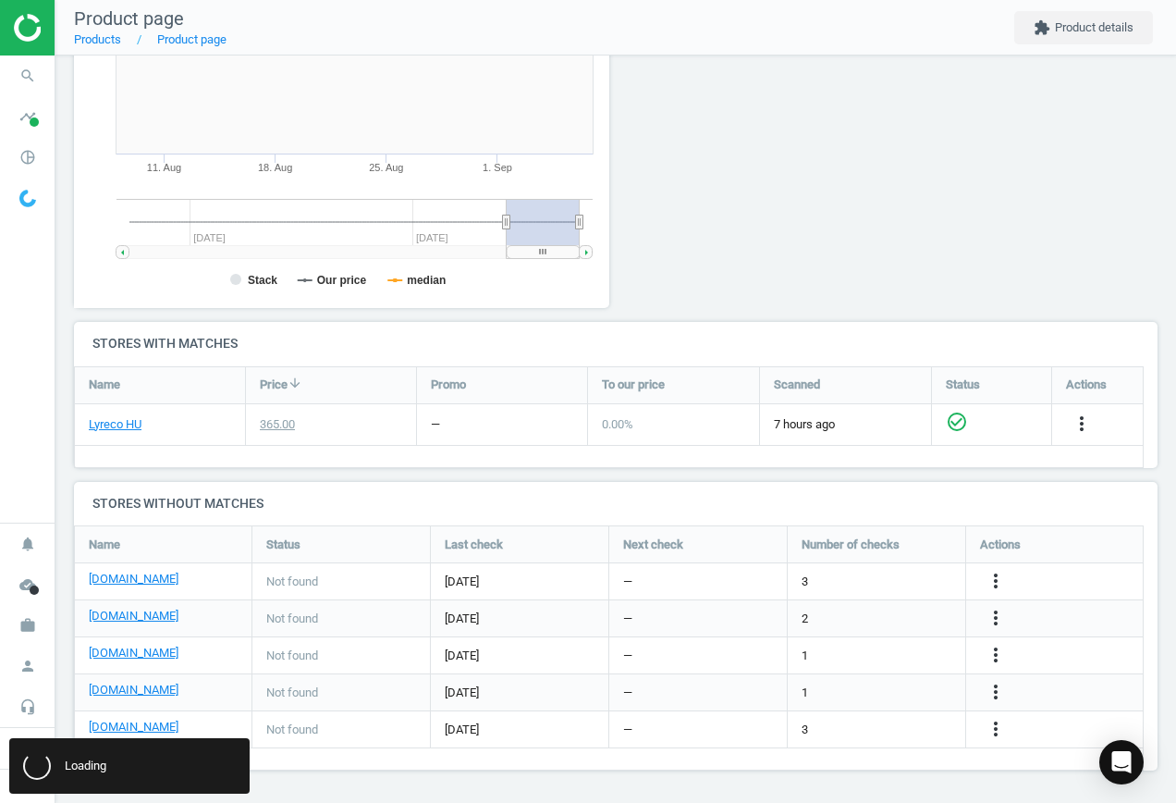
scroll to position [0, 0]
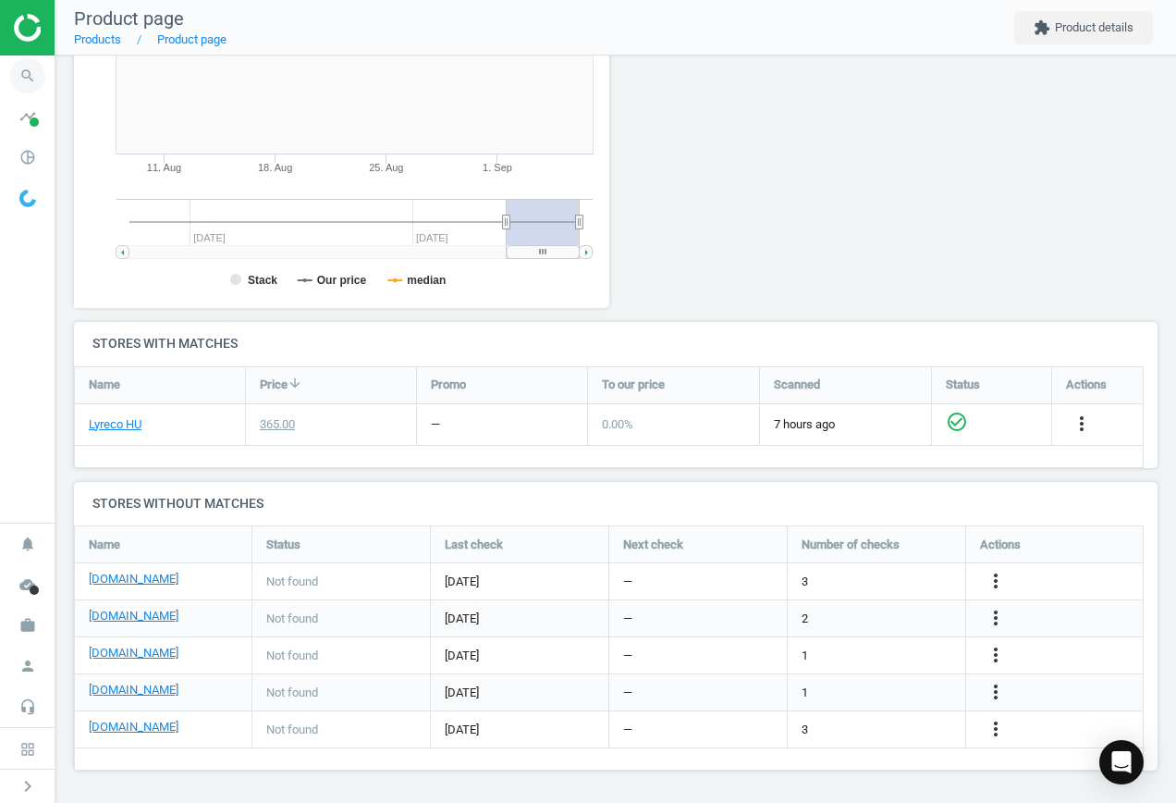
click at [28, 82] on icon "search" at bounding box center [27, 75] width 35 height 35
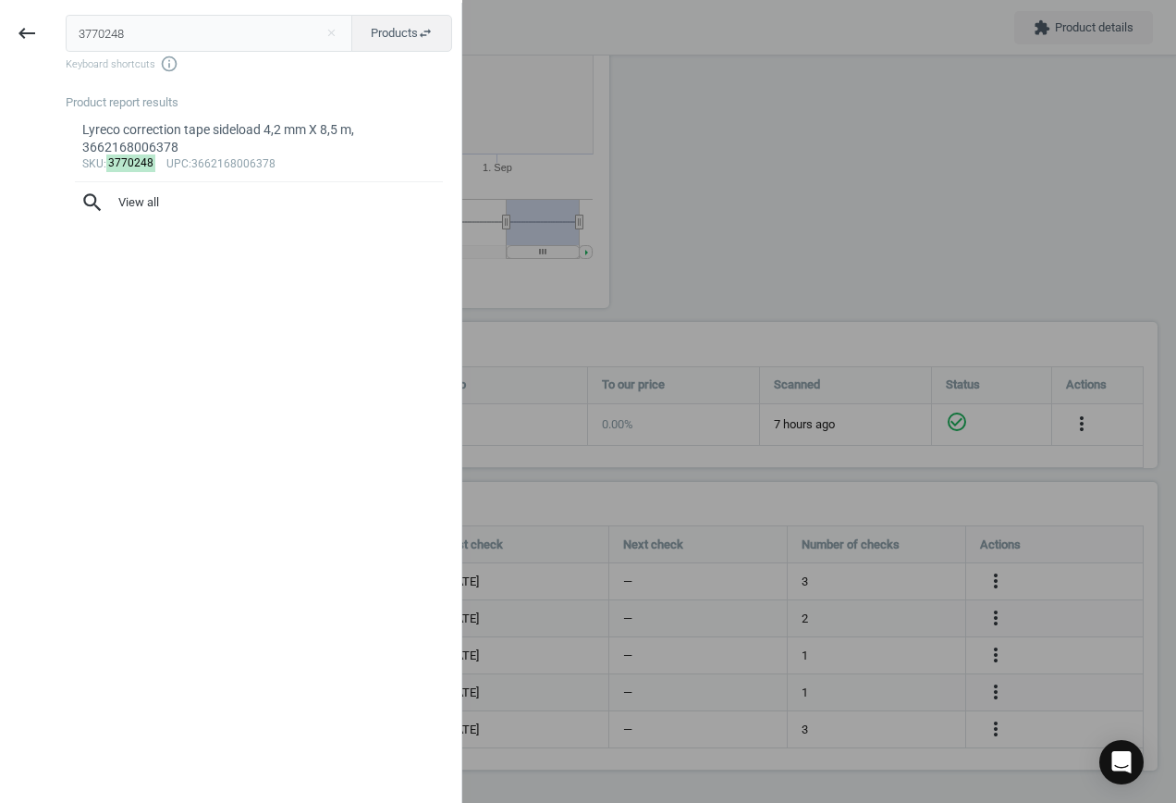
drag, startPoint x: 175, startPoint y: 32, endPoint x: -276, endPoint y: 13, distance: 451.7
click at [0, 13] on html "Group 2 Created with Sketch. ic/cloud_download/grey600 Created with Sketch. gra…" at bounding box center [588, 401] width 1176 height 803
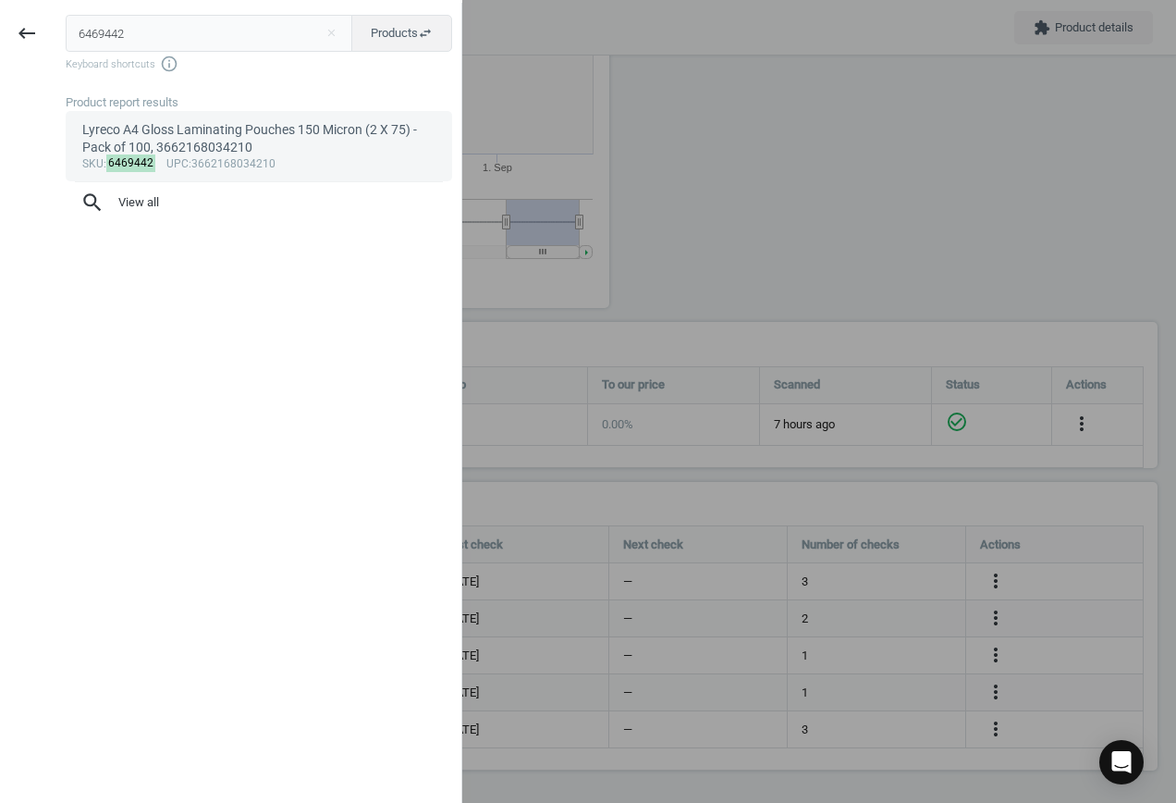
type input "6469442"
click at [198, 143] on div "Lyreco A4 Gloss Laminating Pouches 150 Micron (2 X 75) - Pack of 100, 366216803…" at bounding box center [259, 139] width 354 height 36
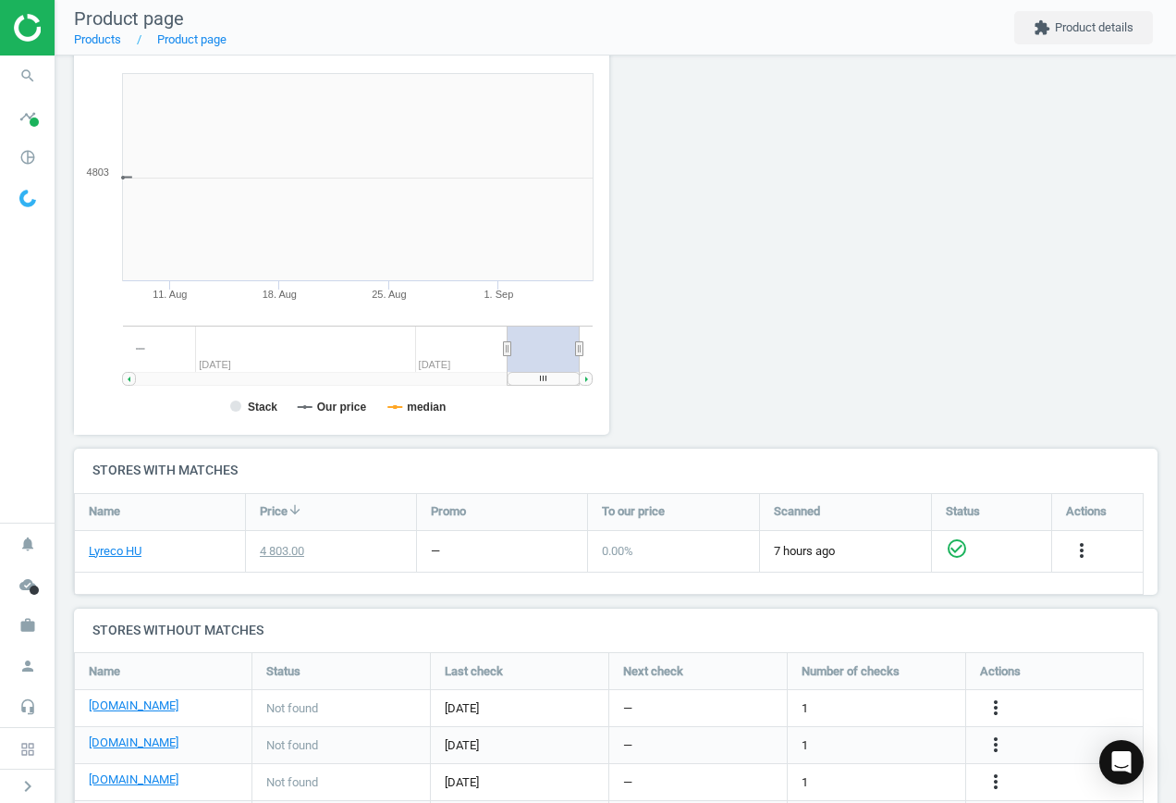
scroll to position [399, 557]
click at [999, 700] on icon "more_vert" at bounding box center [996, 707] width 22 height 22
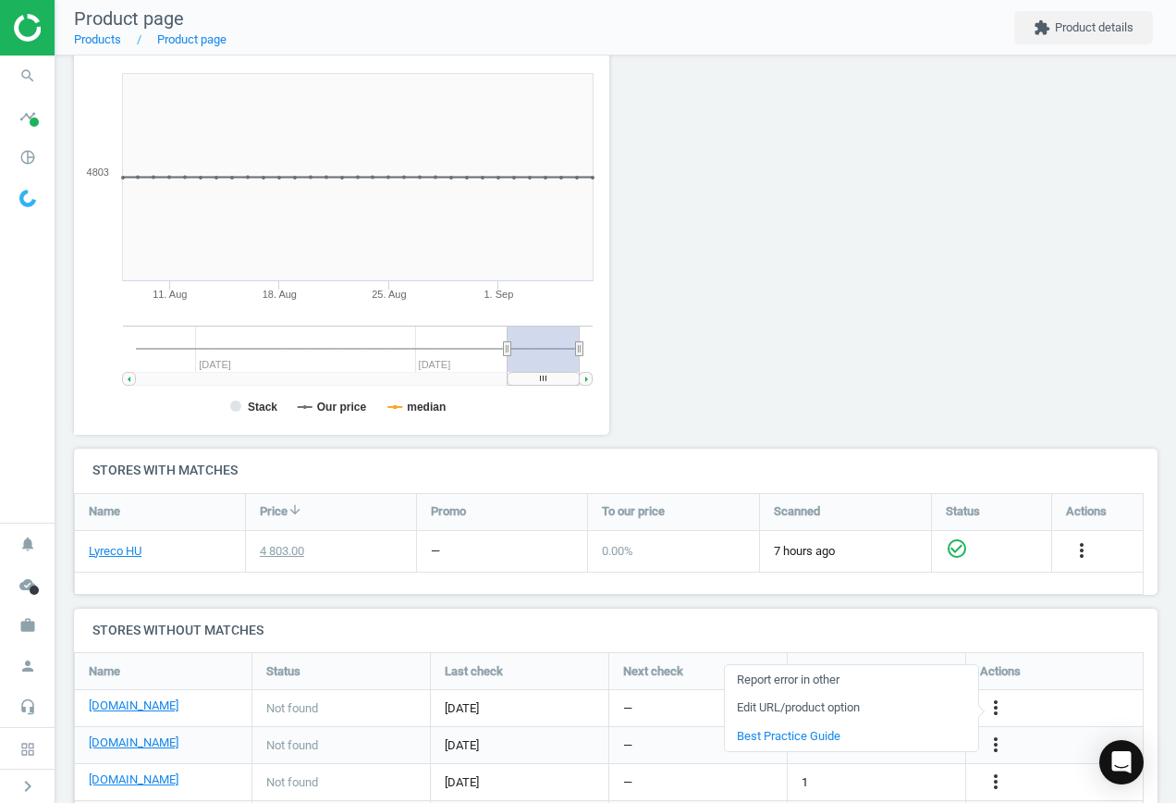
click at [853, 701] on link "Edit URL/product option" at bounding box center [851, 708] width 253 height 29
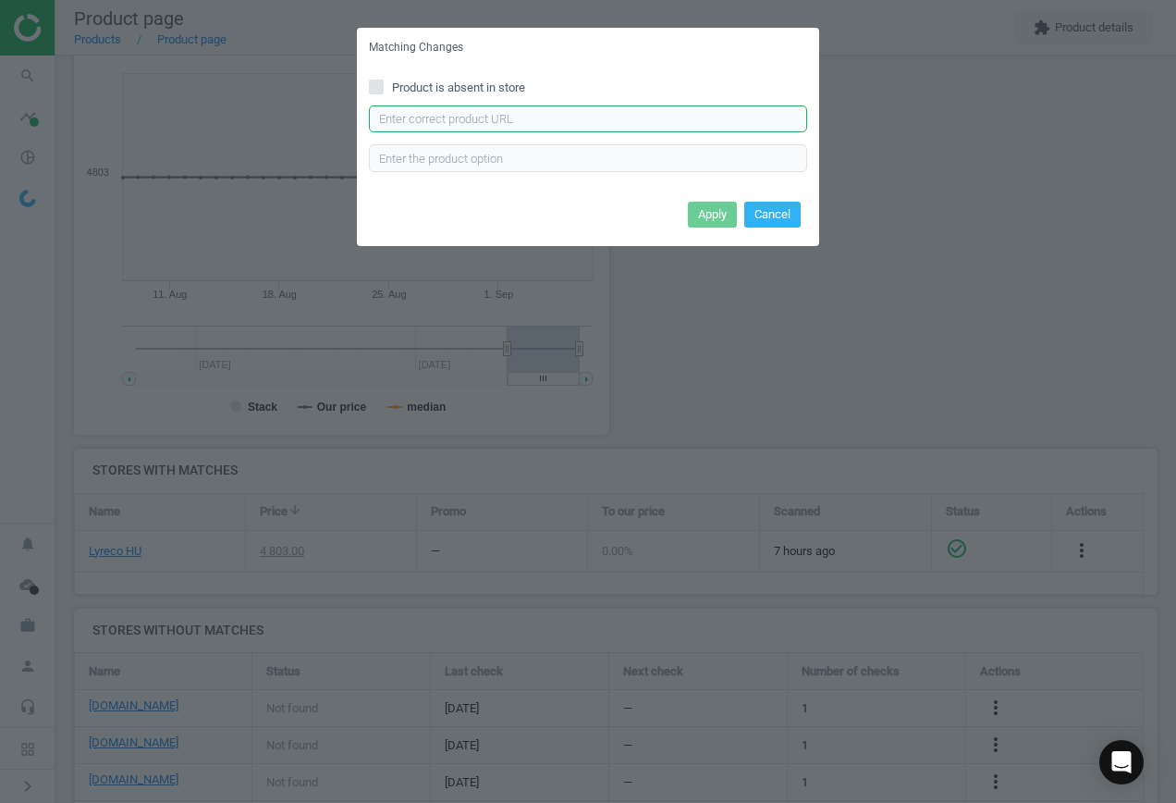
click at [627, 121] on input "text" at bounding box center [588, 119] width 438 height 28
paste input "[URL][DOMAIN_NAME]"
type input "[URL][DOMAIN_NAME]"
click at [715, 216] on button "Apply" at bounding box center [712, 215] width 49 height 26
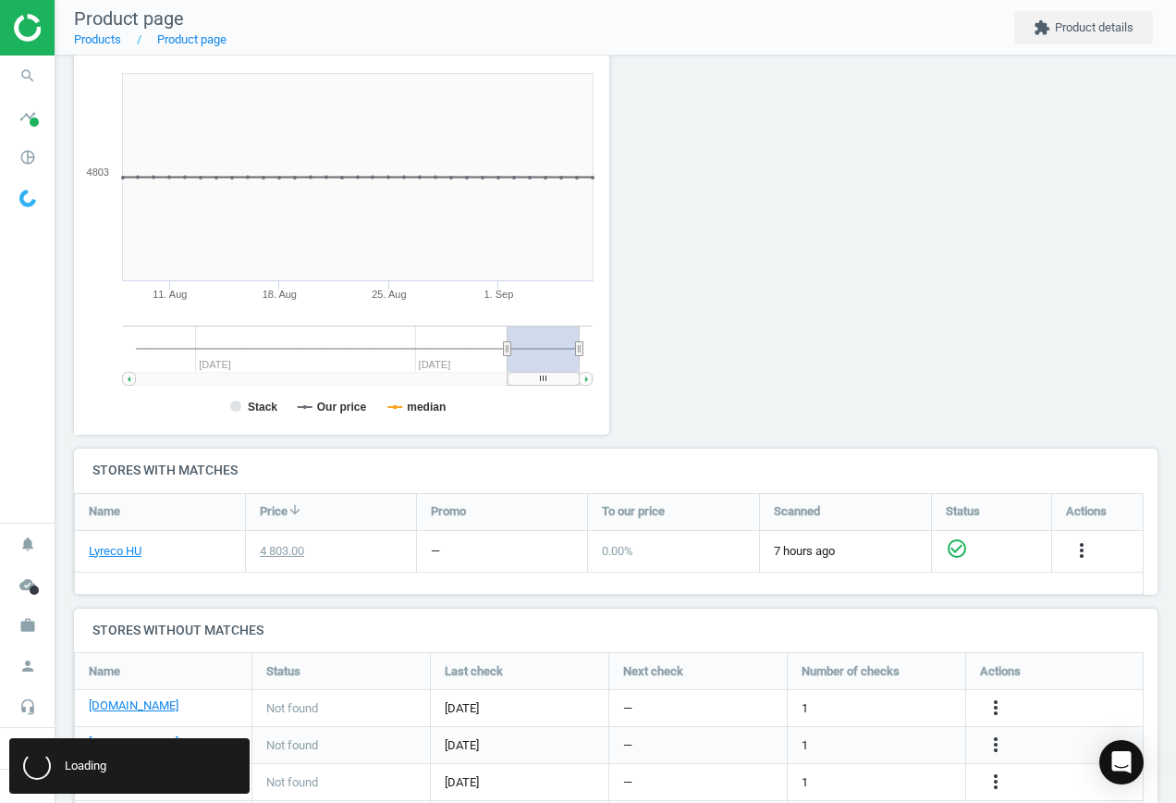
scroll to position [0, 0]
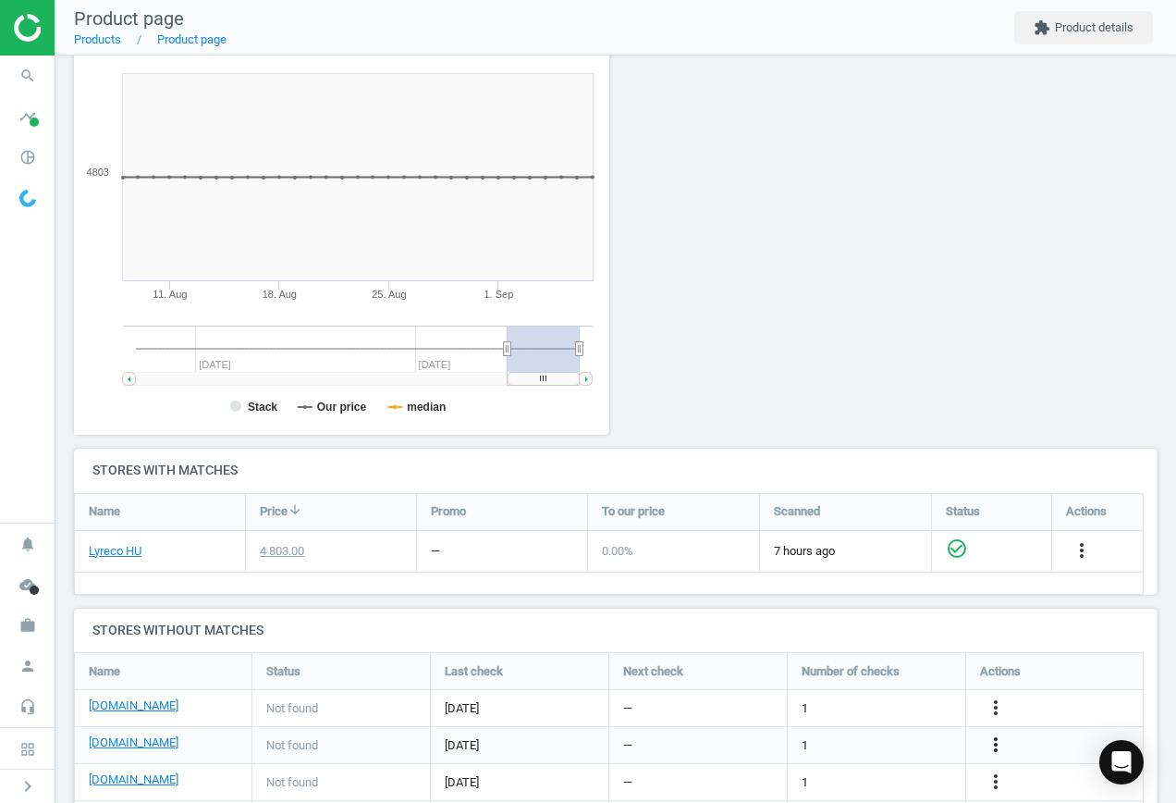
click at [999, 742] on icon "more_vert" at bounding box center [996, 744] width 22 height 22
click at [845, 737] on link "Edit URL/product option" at bounding box center [851, 744] width 253 height 29
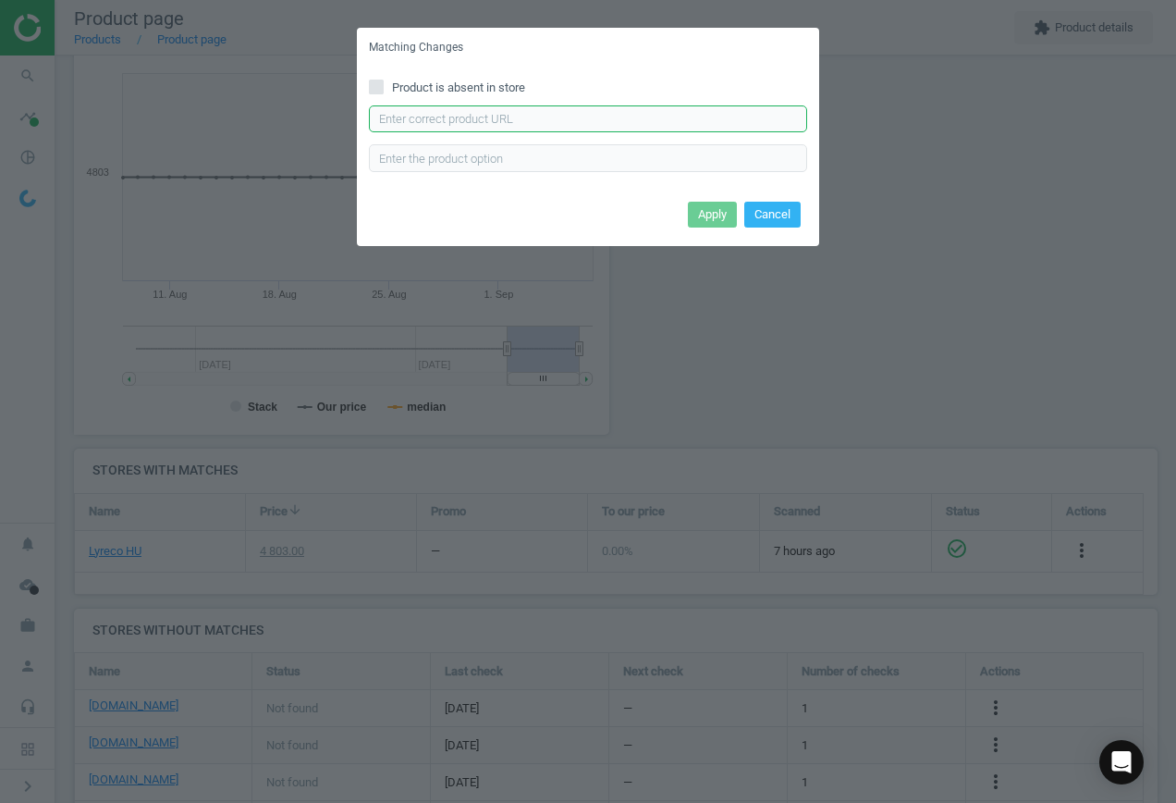
click at [597, 122] on input "text" at bounding box center [588, 119] width 438 height 28
paste input "[URL][DOMAIN_NAME][PERSON_NAME]"
type input "[URL][DOMAIN_NAME][PERSON_NAME]"
click at [714, 217] on button "Apply" at bounding box center [712, 215] width 49 height 26
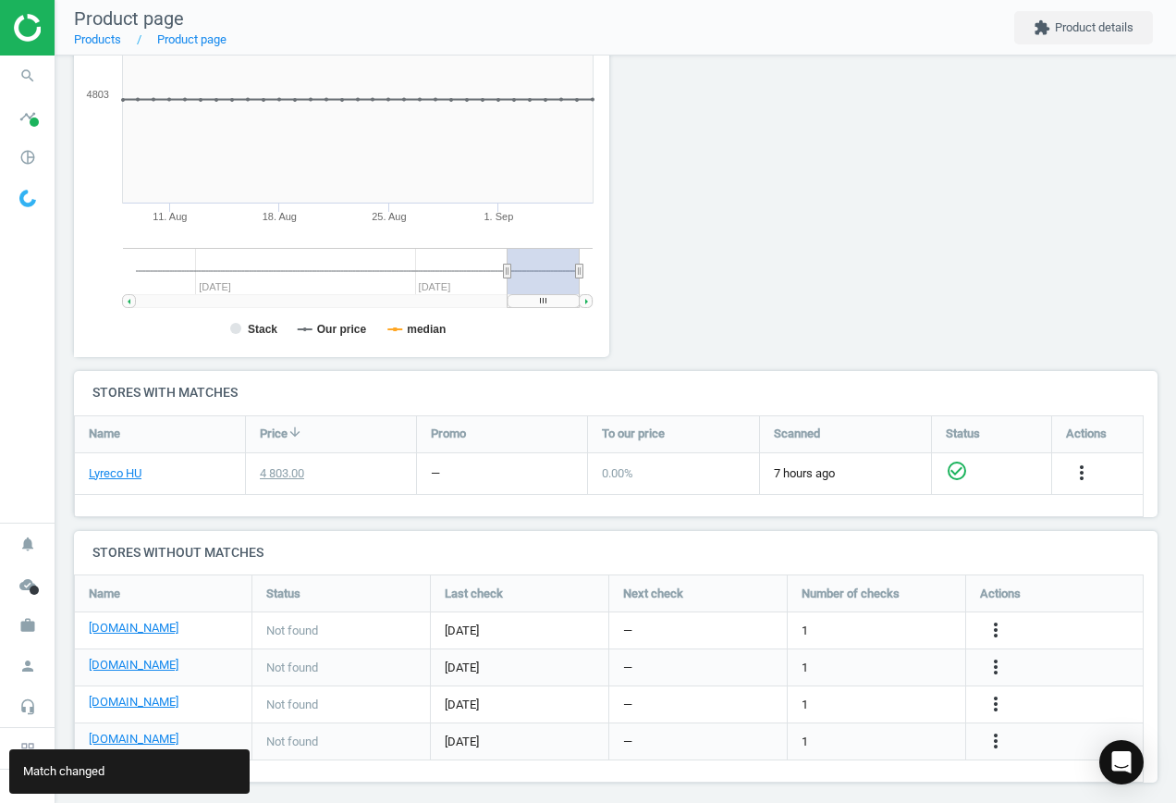
scroll to position [322, 0]
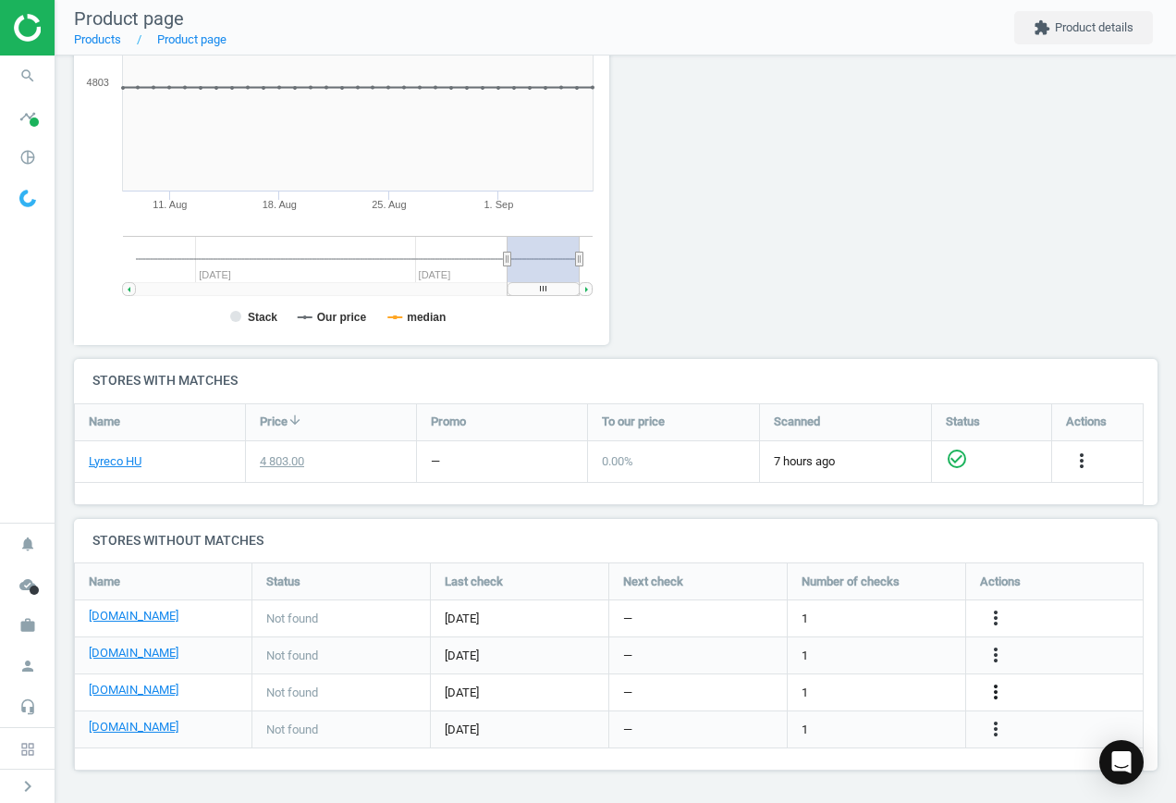
click at [992, 685] on icon "more_vert" at bounding box center [996, 692] width 22 height 22
click at [849, 684] on link "Edit URL/product option" at bounding box center [851, 692] width 253 height 29
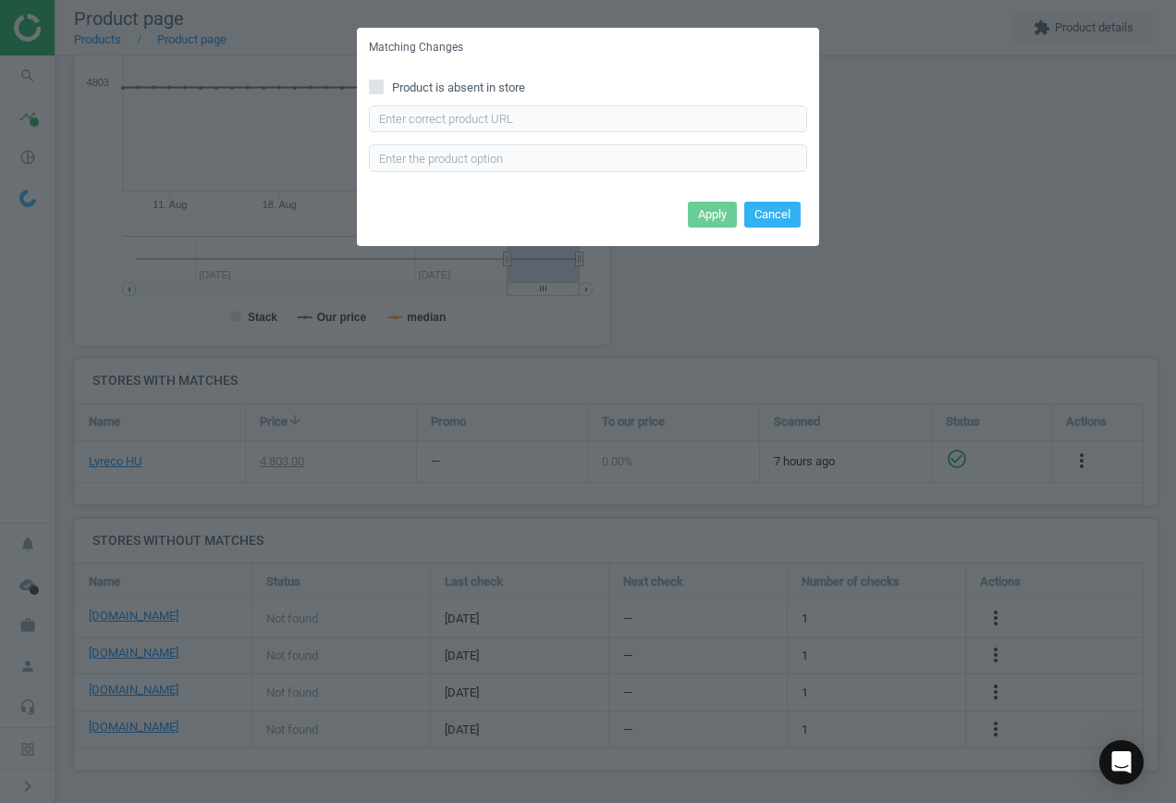
click at [382, 88] on input "Product is absent in store" at bounding box center [377, 86] width 12 height 12
checkbox input "true"
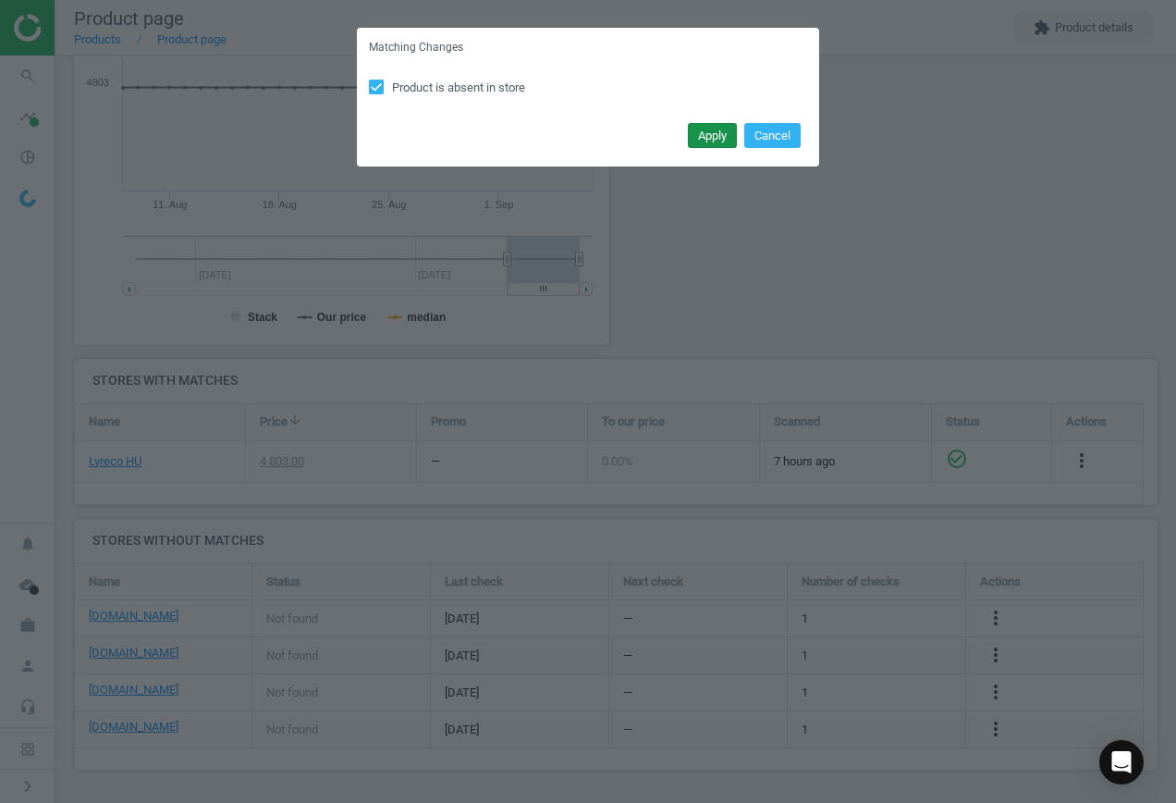
click at [698, 134] on button "Apply" at bounding box center [712, 136] width 49 height 26
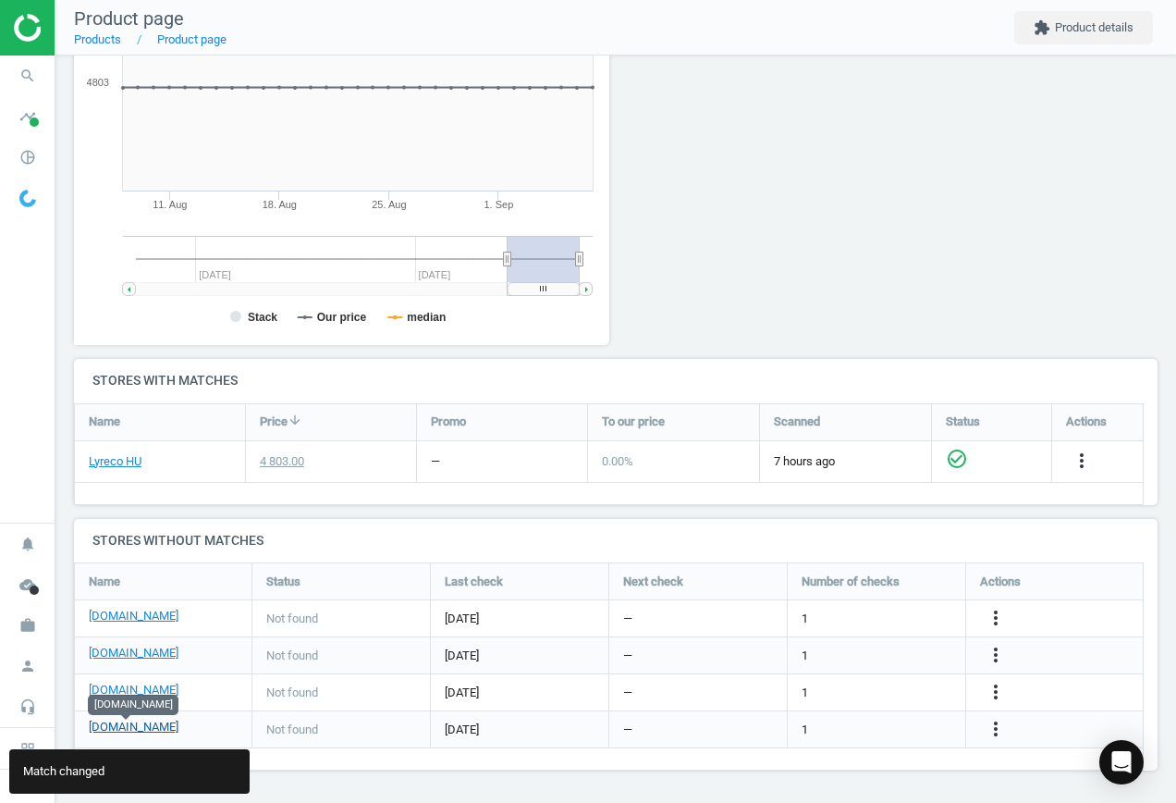
click at [135, 730] on link "[DOMAIN_NAME]" at bounding box center [134, 726] width 90 height 17
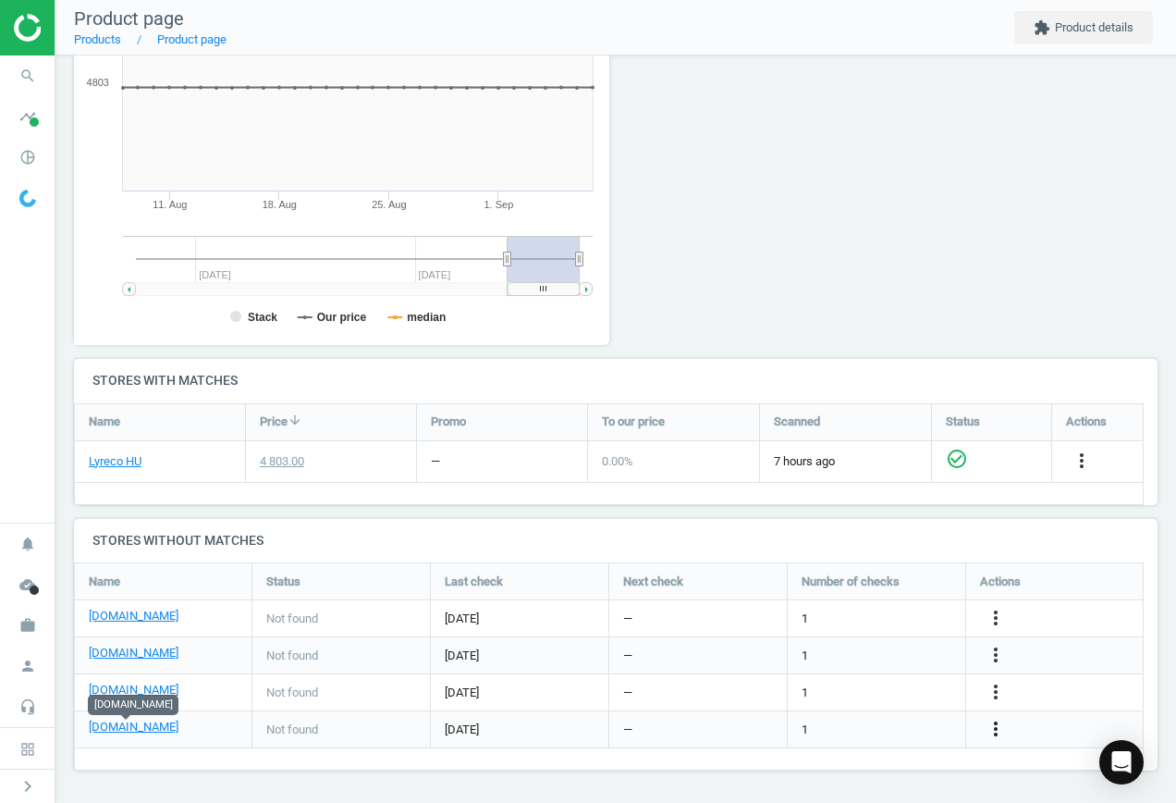
click at [997, 725] on icon "more_vert" at bounding box center [996, 729] width 22 height 22
click at [860, 725] on link "Edit URL/product option" at bounding box center [851, 729] width 253 height 29
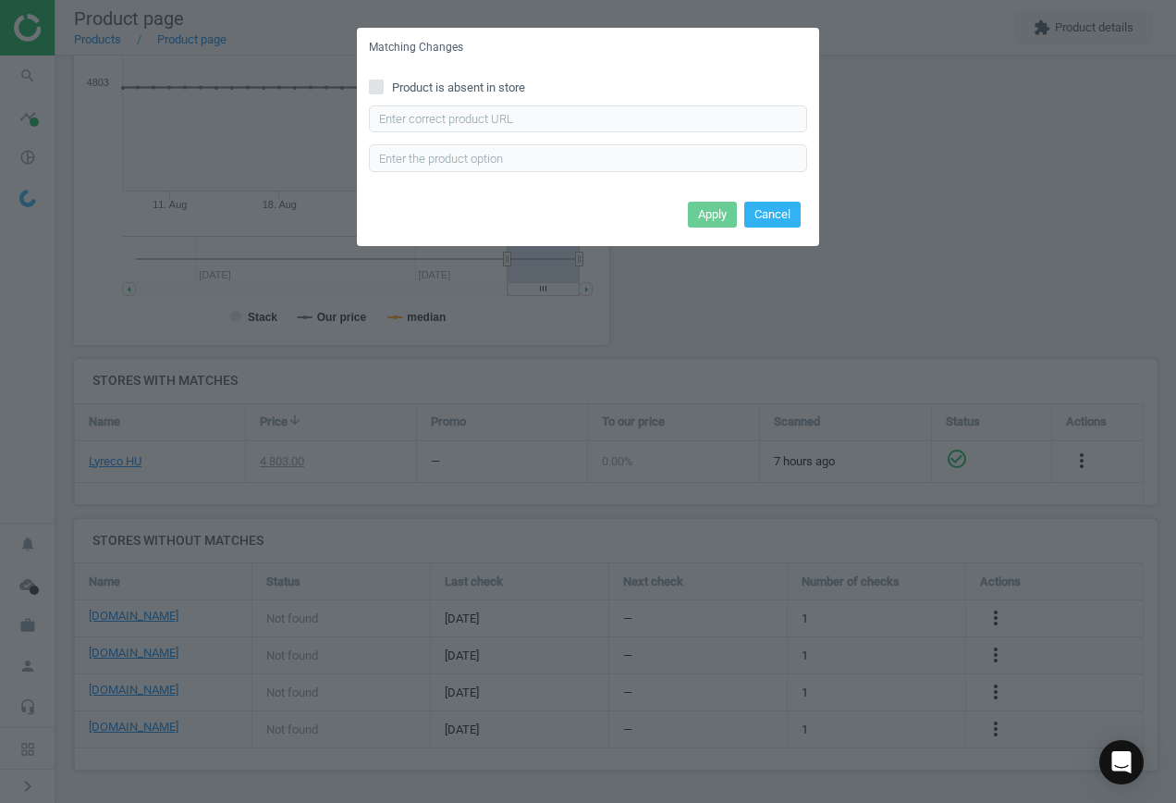
click at [383, 87] on icon at bounding box center [376, 87] width 15 height 15
click at [383, 87] on input "Product is absent in store" at bounding box center [377, 86] width 12 height 12
checkbox input "true"
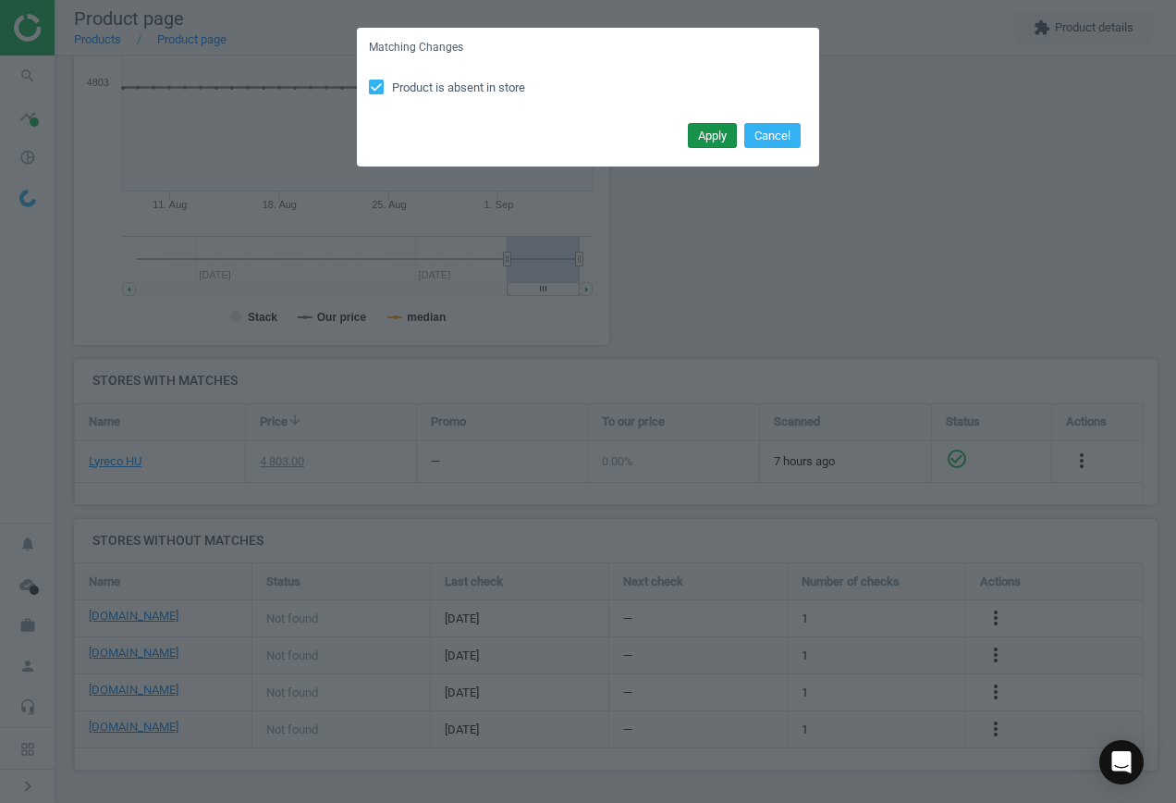
click at [725, 136] on button "Apply" at bounding box center [712, 136] width 49 height 26
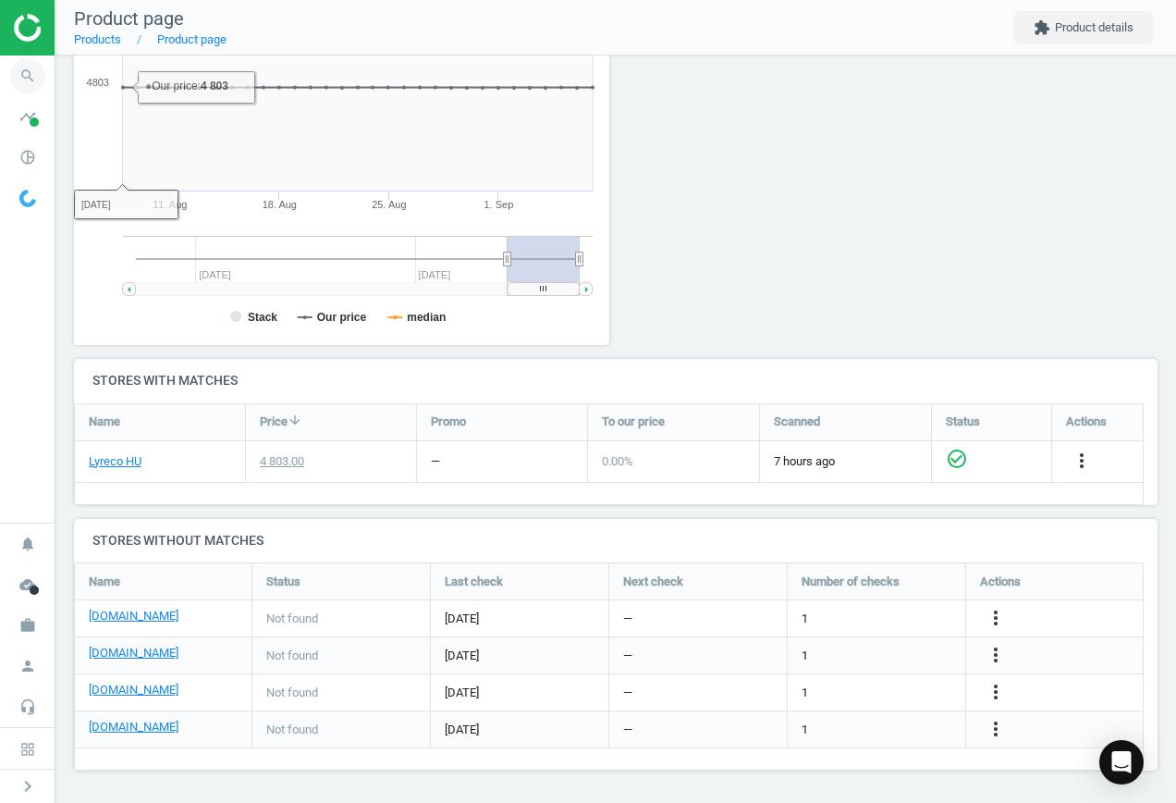
click at [24, 73] on icon "search" at bounding box center [27, 75] width 35 height 35
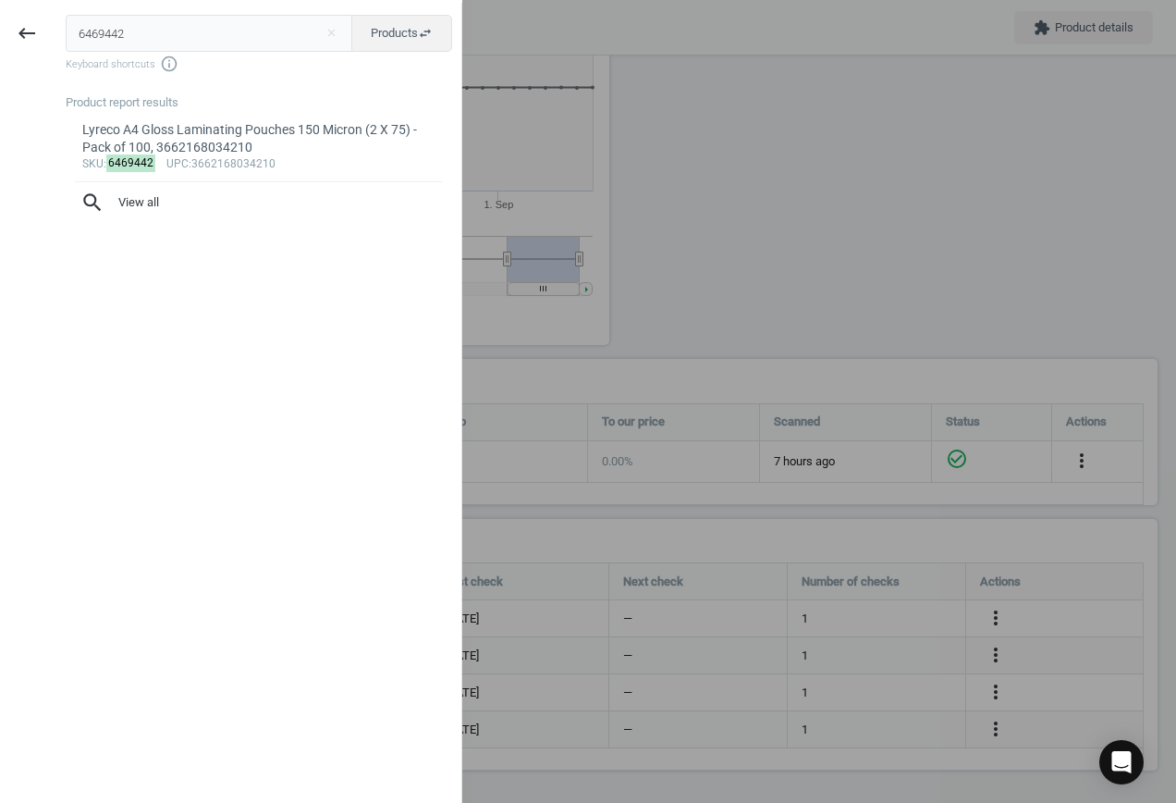
drag, startPoint x: 159, startPoint y: 34, endPoint x: -298, endPoint y: 28, distance: 456.8
click at [0, 28] on html "Group 2 Created with Sketch. ic/cloud_download/grey600 Created with Sketch. gra…" at bounding box center [588, 401] width 1176 height 803
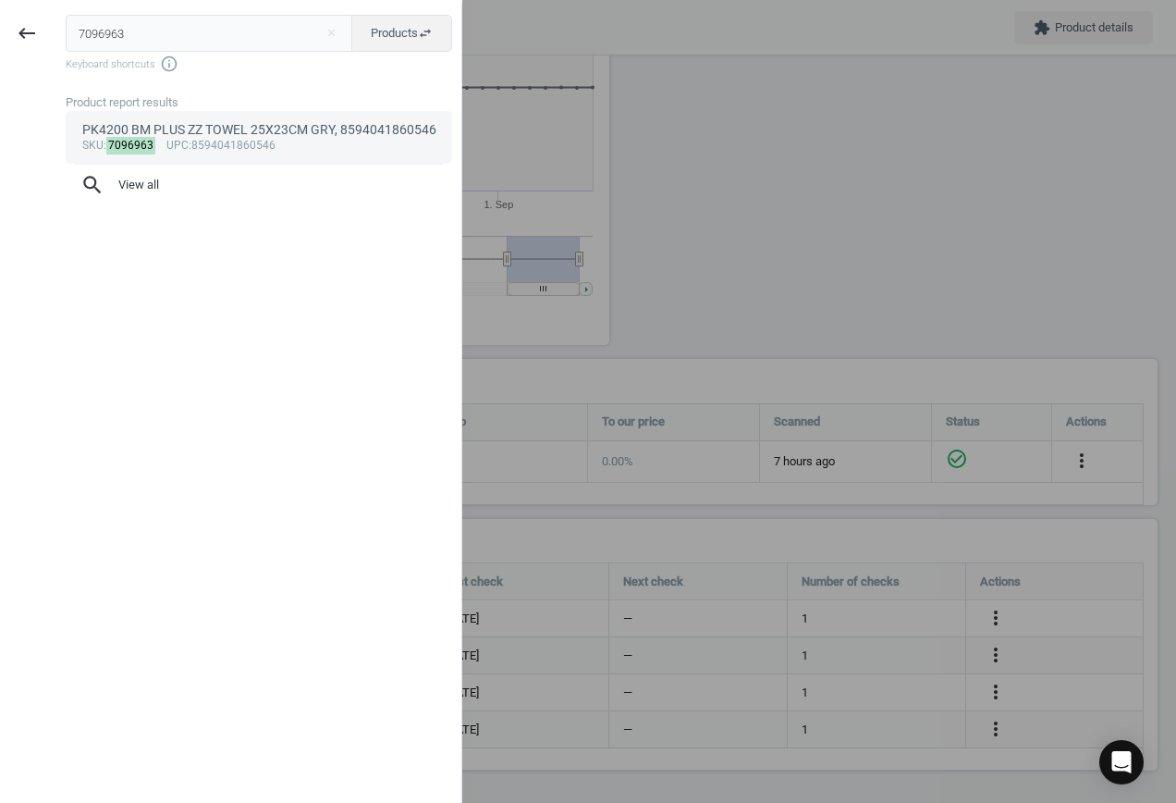
type input "7096963"
click at [218, 147] on div "sku : 7096963 upc :8594041860546" at bounding box center [259, 146] width 354 height 15
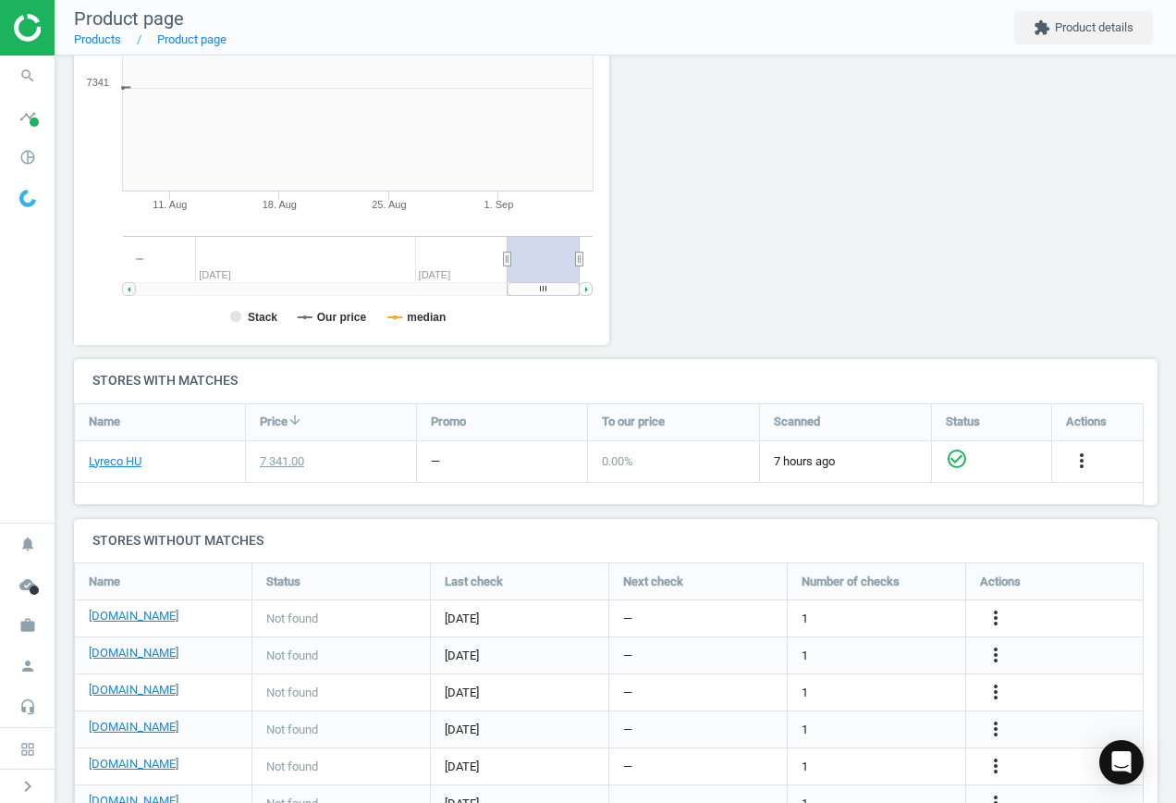
scroll to position [399, 557]
click at [994, 613] on icon "more_vert" at bounding box center [996, 618] width 22 height 22
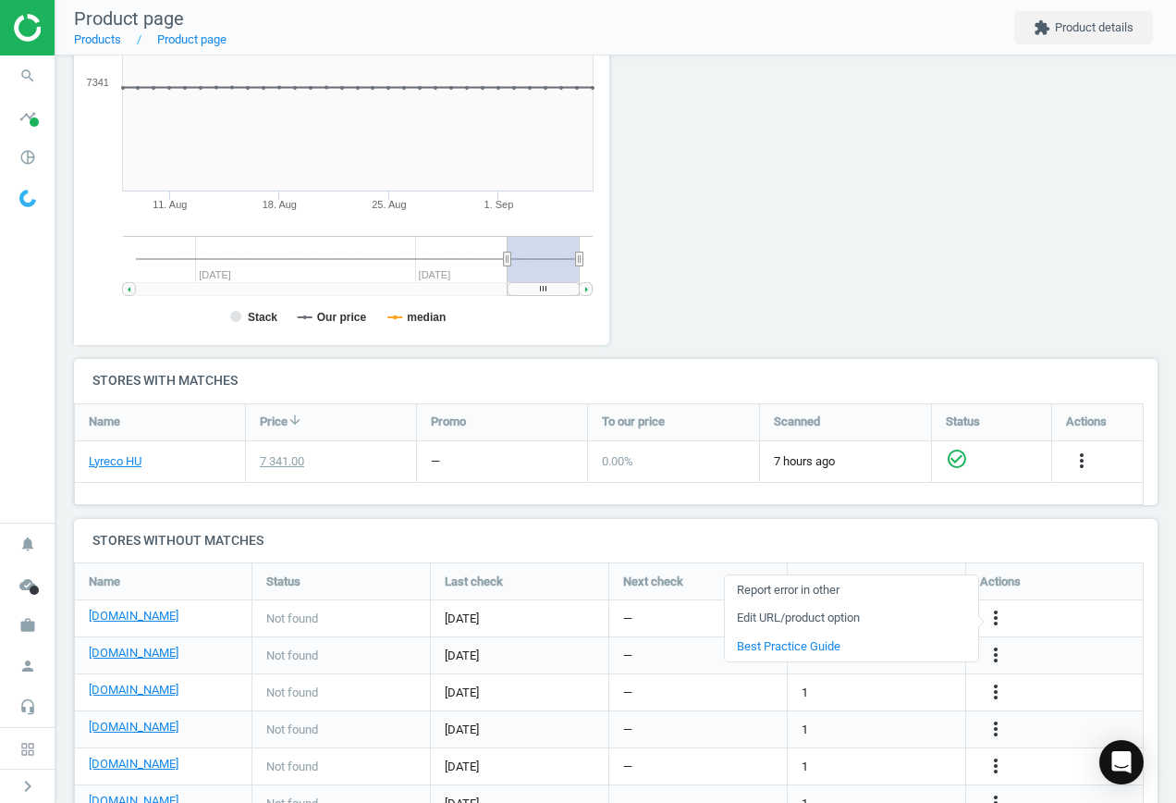
click at [858, 615] on link "Edit URL/product option" at bounding box center [851, 618] width 253 height 29
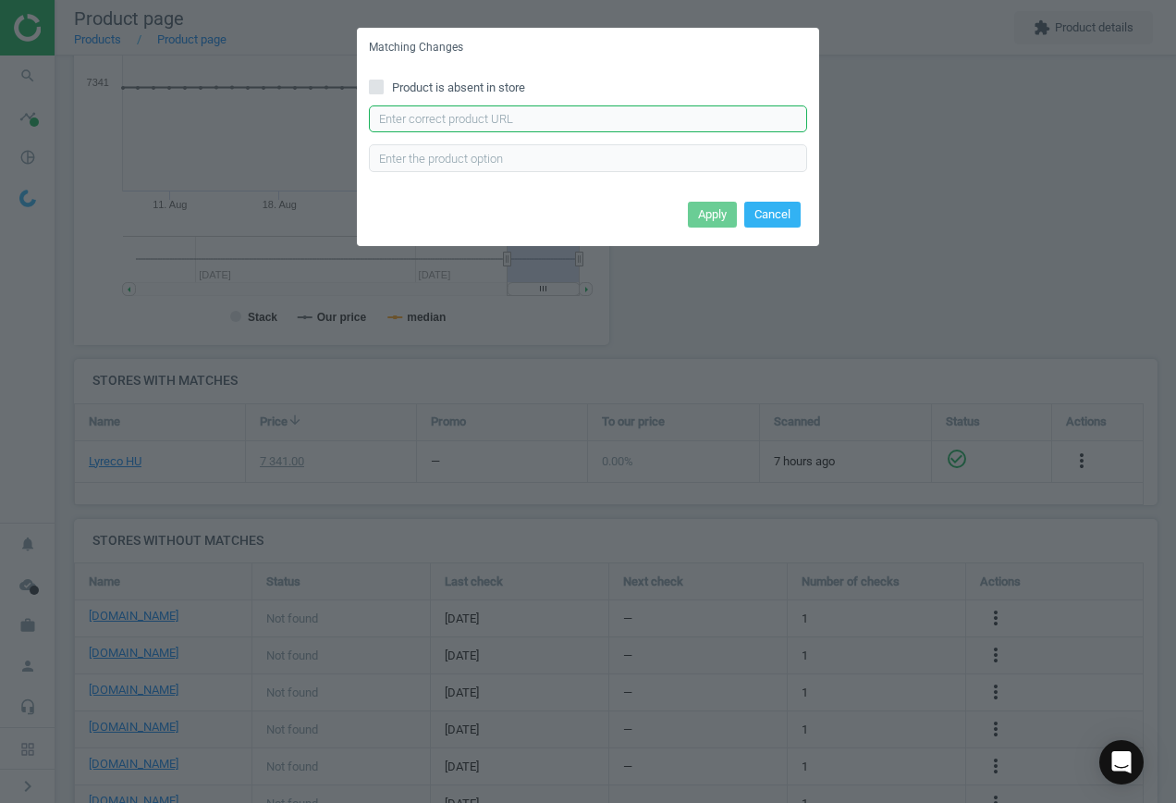
click at [522, 121] on input "text" at bounding box center [588, 119] width 438 height 28
paste input "[URL][DOMAIN_NAME]"
type input "[URL][DOMAIN_NAME]"
click at [704, 212] on button "Apply" at bounding box center [712, 215] width 49 height 26
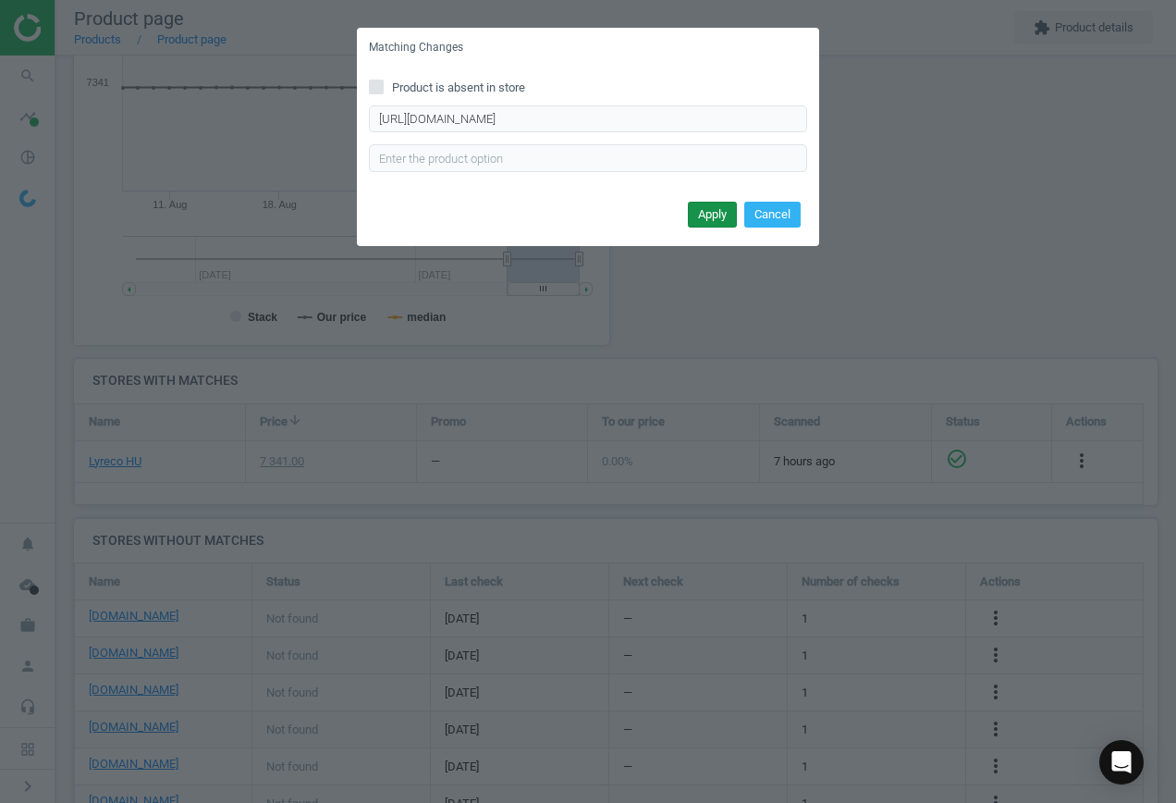
scroll to position [0, 0]
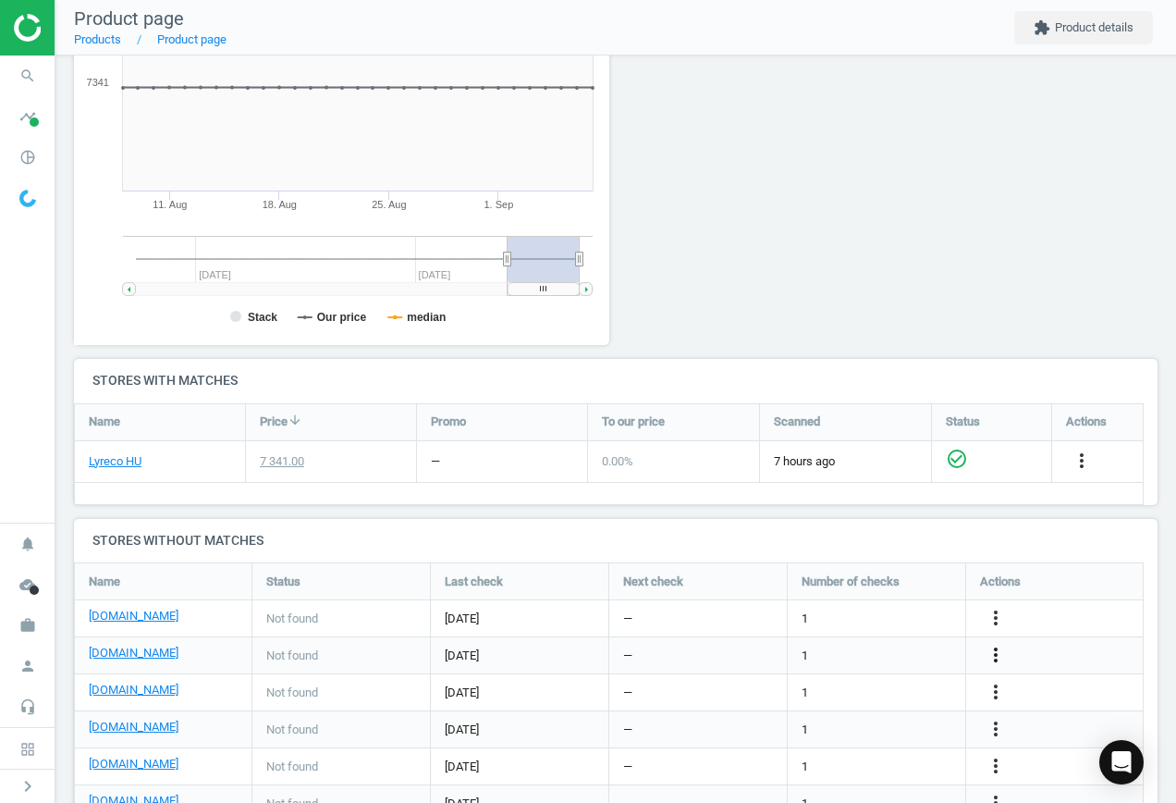
click at [997, 657] on icon "more_vert" at bounding box center [996, 655] width 22 height 22
click at [842, 648] on link "Edit URL/product option" at bounding box center [851, 655] width 253 height 29
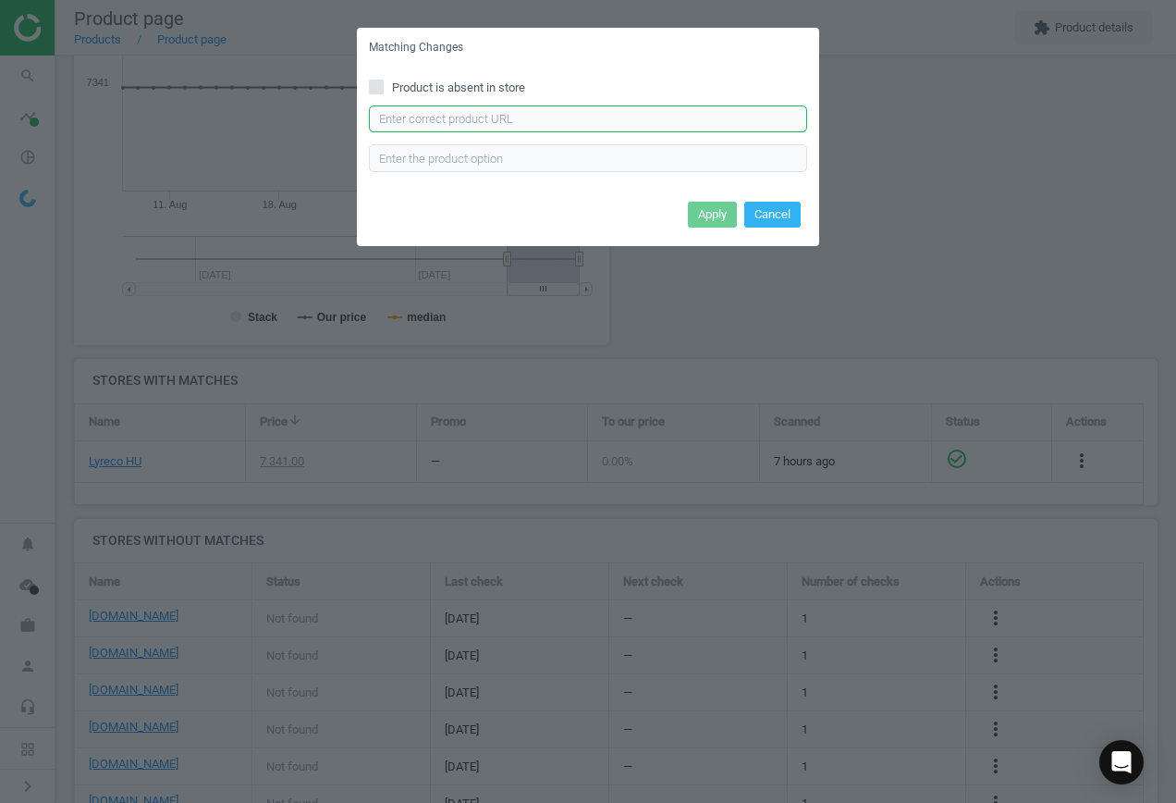
click at [555, 114] on input "text" at bounding box center [588, 119] width 438 height 28
paste input "[URL][DOMAIN_NAME]"
type input "[URL][DOMAIN_NAME]"
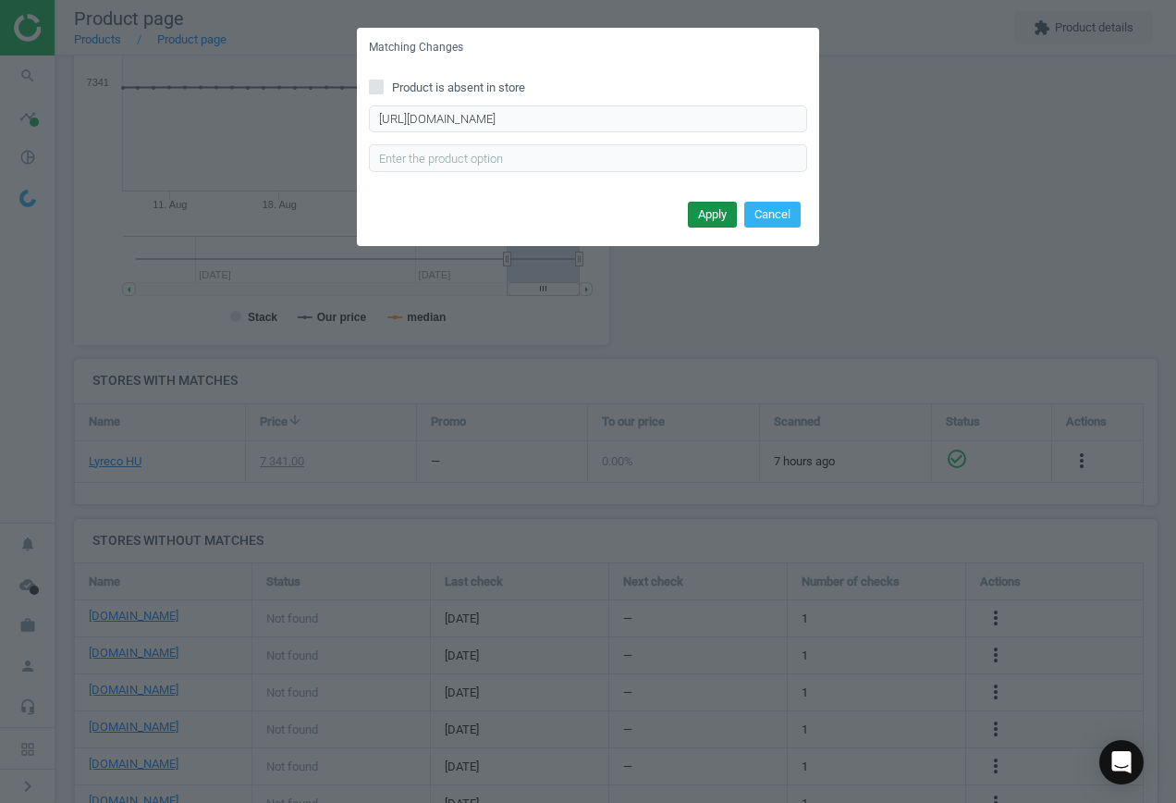
click at [699, 214] on button "Apply" at bounding box center [712, 215] width 49 height 26
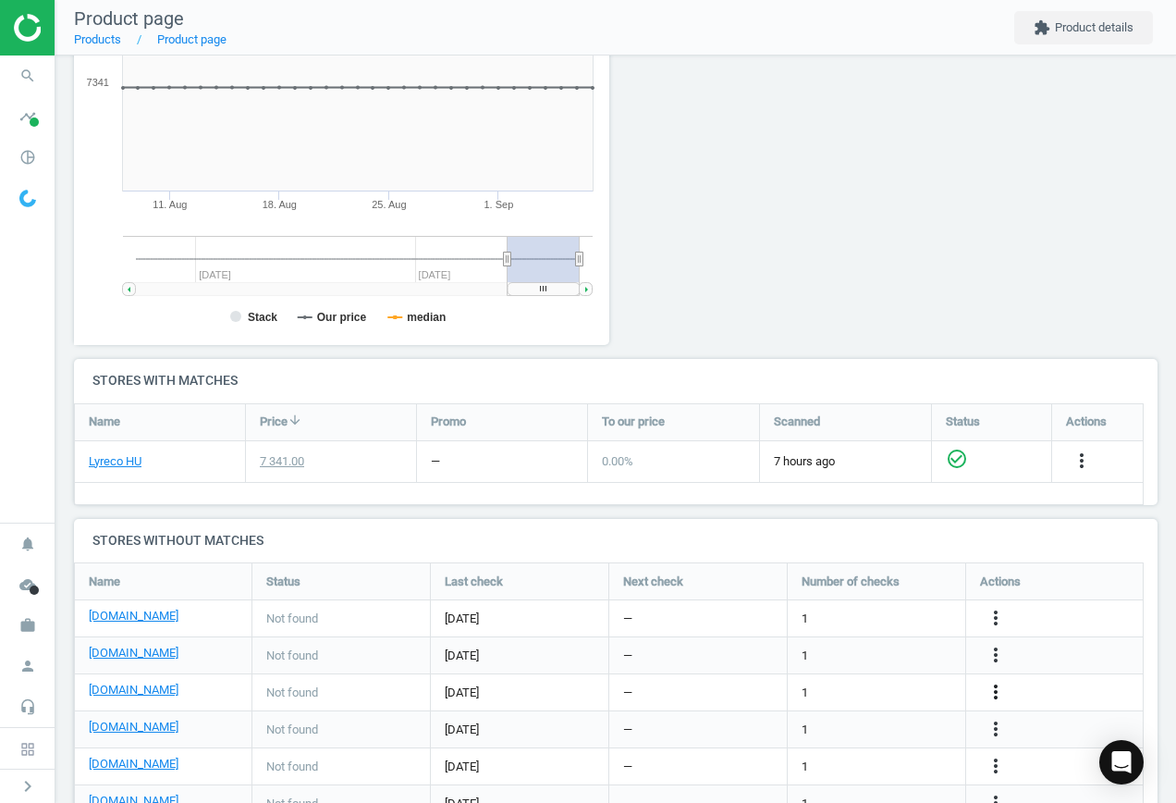
click at [988, 686] on icon "more_vert" at bounding box center [996, 692] width 22 height 22
click at [837, 685] on link "Edit URL/product option" at bounding box center [851, 692] width 253 height 29
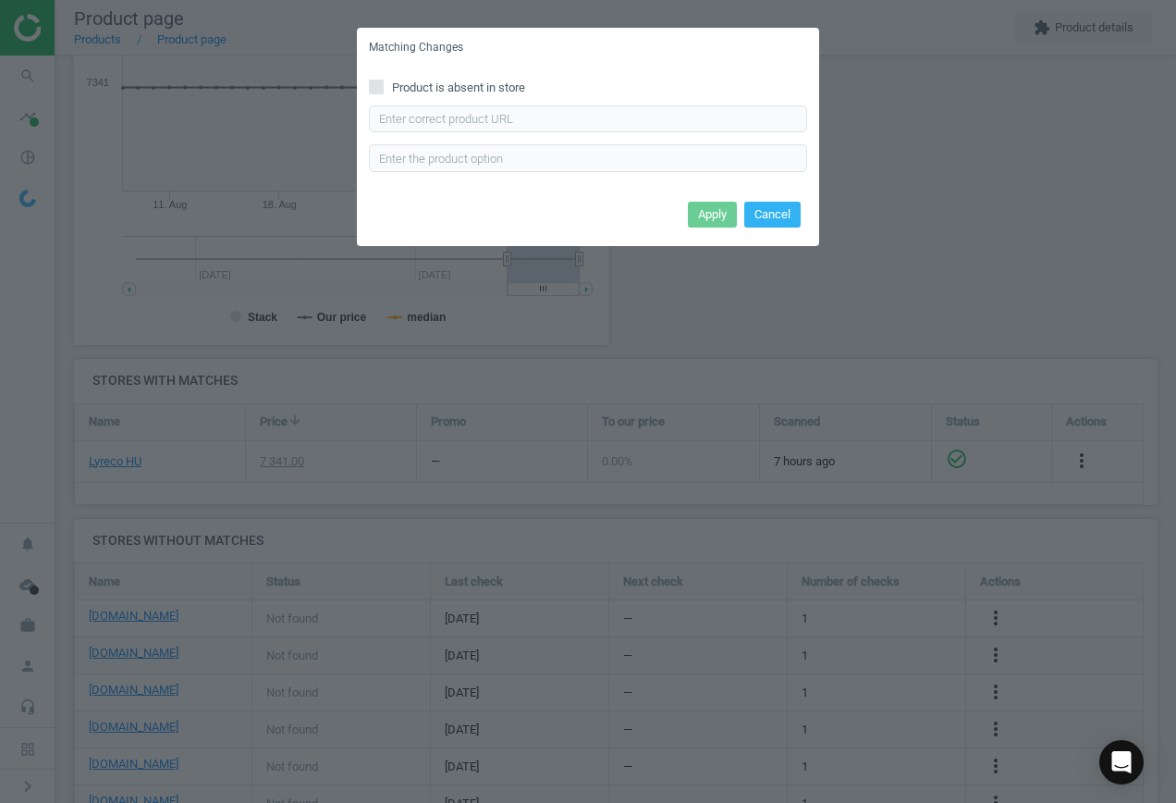
click at [377, 83] on input "Product is absent in store" at bounding box center [377, 86] width 12 height 12
checkbox input "true"
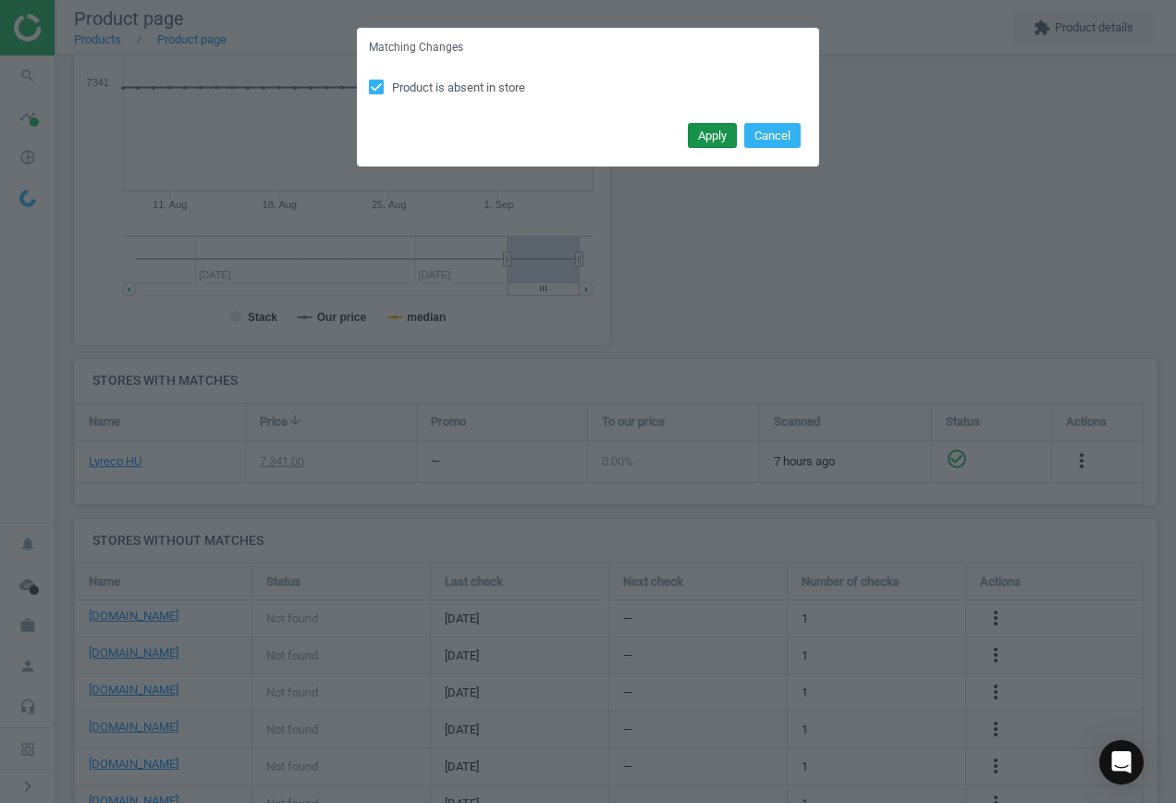
click at [709, 136] on button "Apply" at bounding box center [712, 136] width 49 height 26
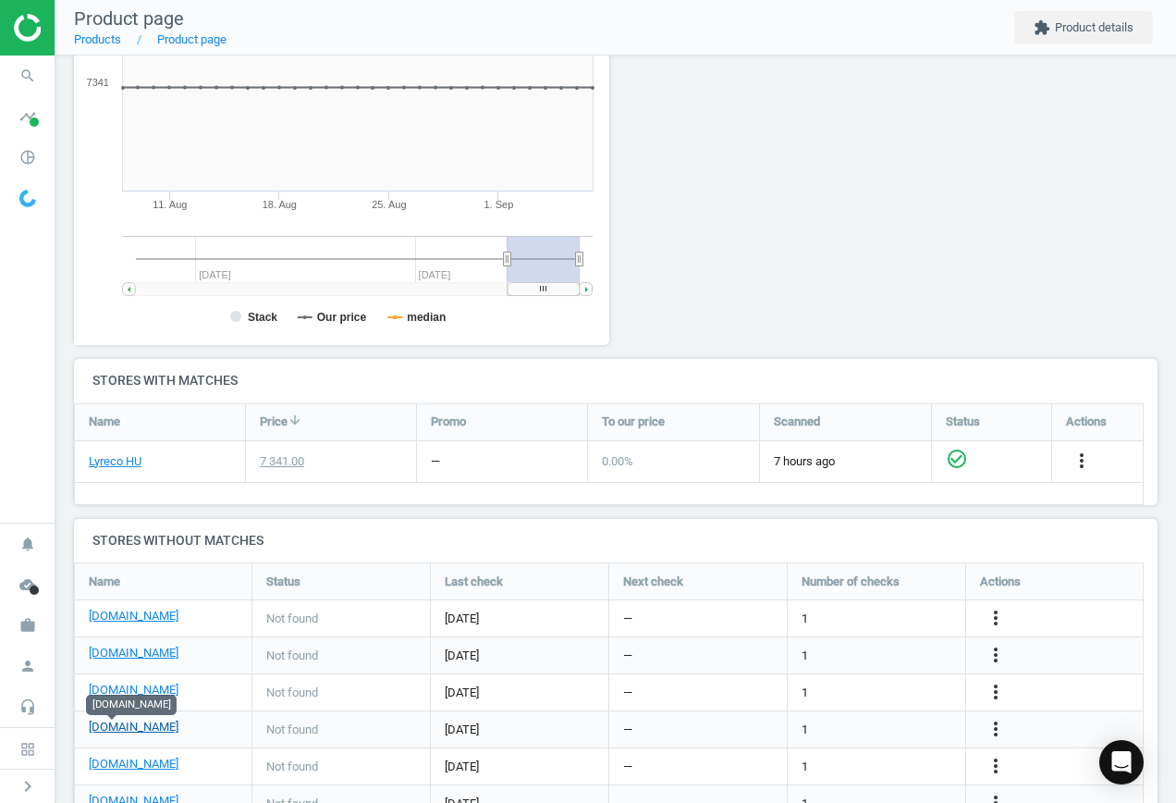
click at [103, 727] on link "[DOMAIN_NAME]" at bounding box center [134, 726] width 90 height 17
click at [997, 732] on icon "more_vert" at bounding box center [996, 729] width 22 height 22
click at [870, 722] on link "Edit URL/product option" at bounding box center [851, 729] width 253 height 29
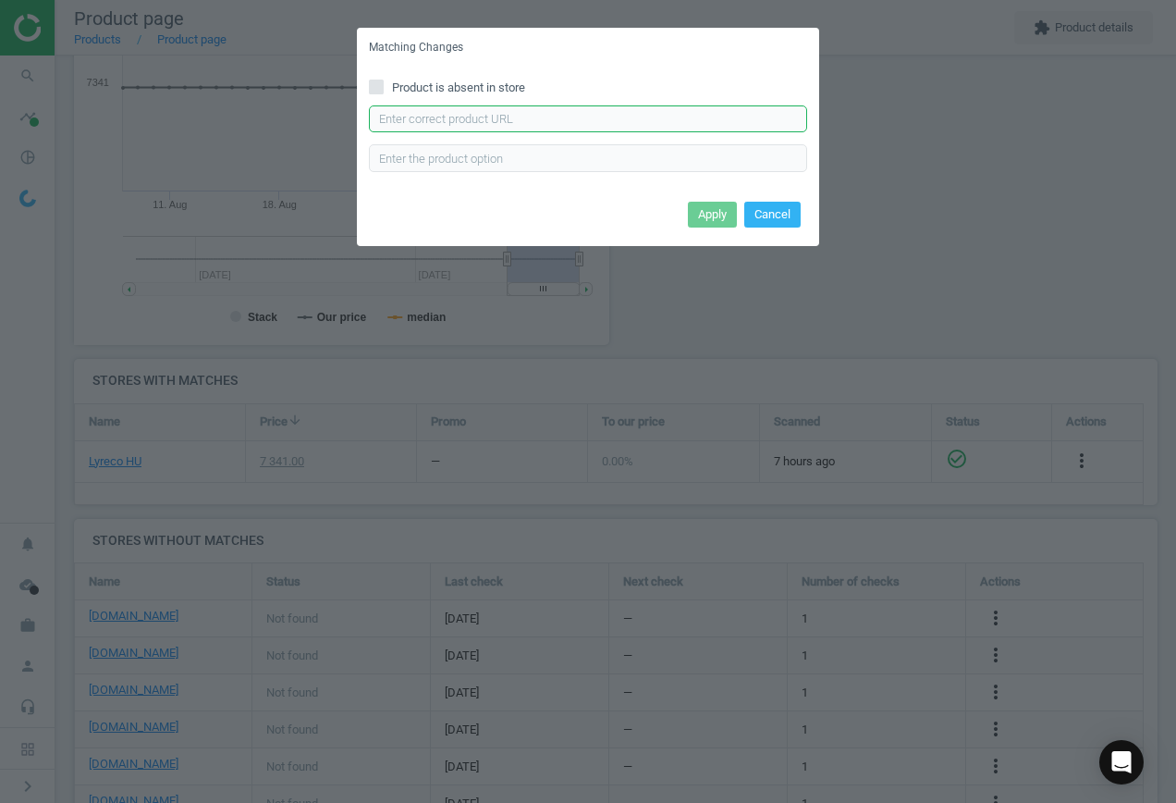
click at [460, 118] on input "text" at bounding box center [588, 119] width 438 height 28
paste input "[URL][DOMAIN_NAME][PERSON_NAME]"
type input "[URL][DOMAIN_NAME][PERSON_NAME]"
click at [710, 213] on button "Apply" at bounding box center [712, 215] width 49 height 26
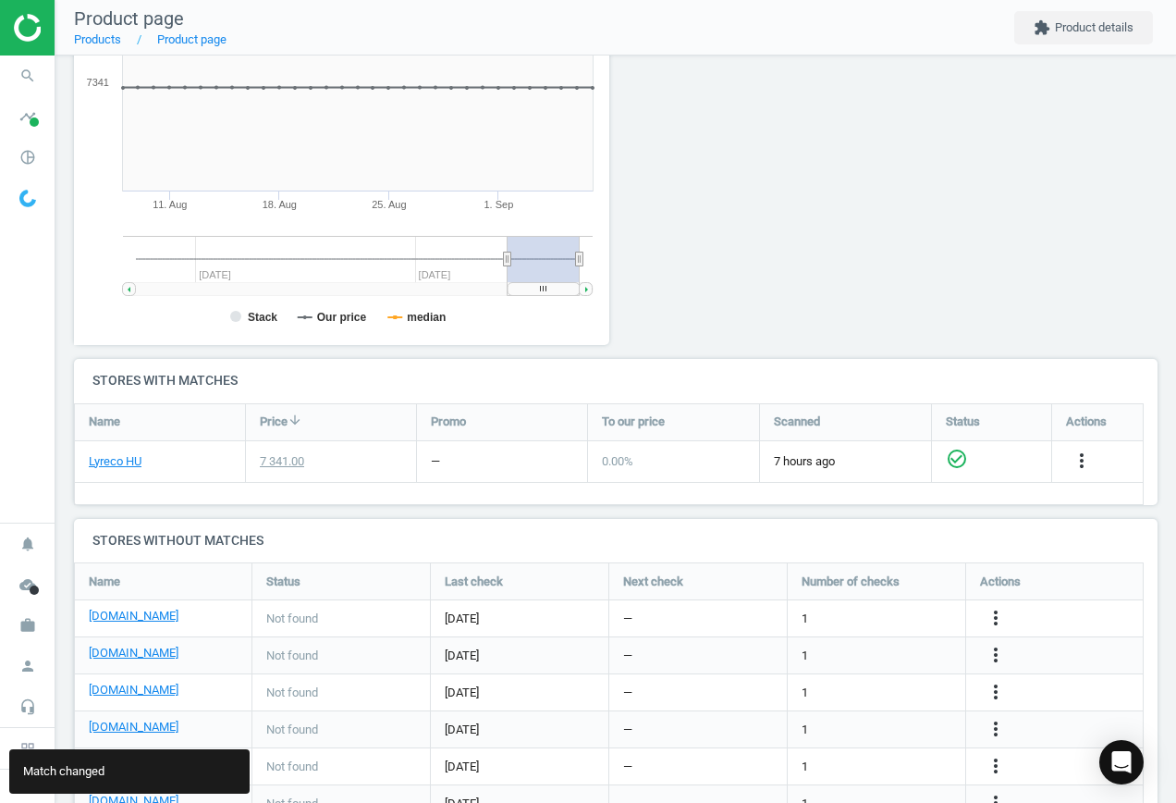
scroll to position [433, 0]
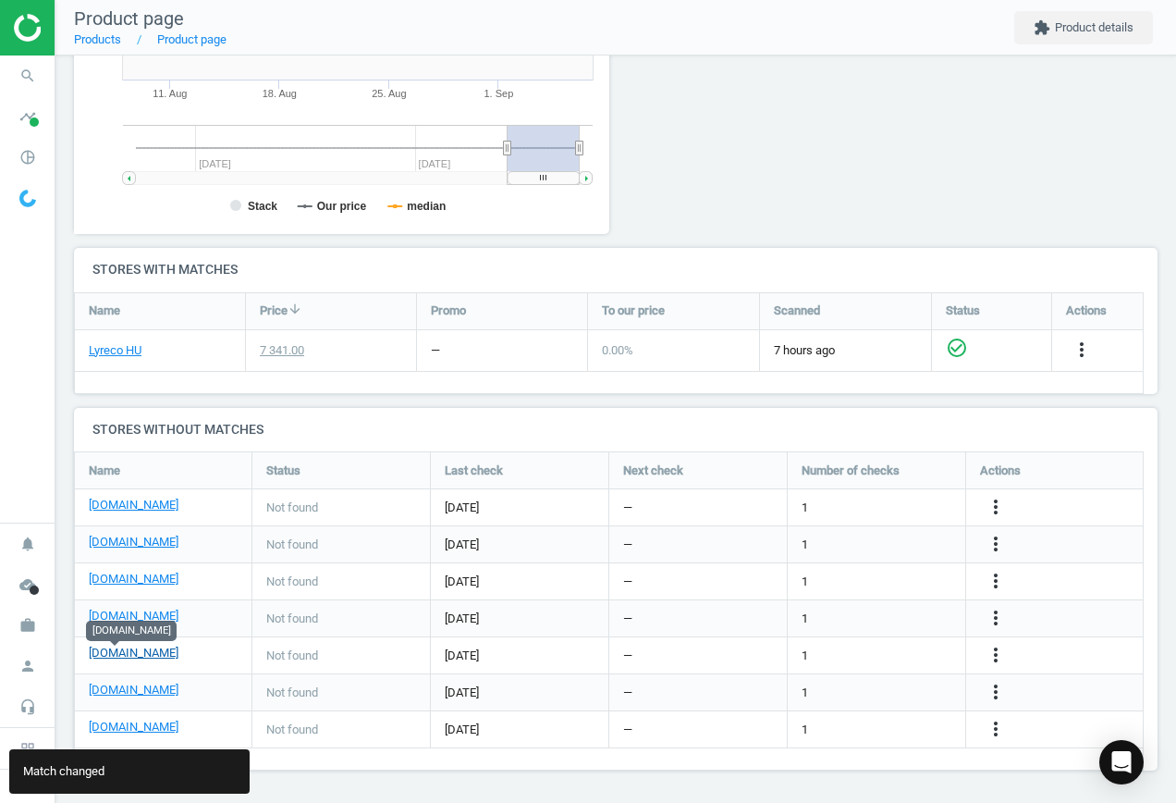
click at [114, 656] on link "[DOMAIN_NAME]" at bounding box center [134, 652] width 90 height 17
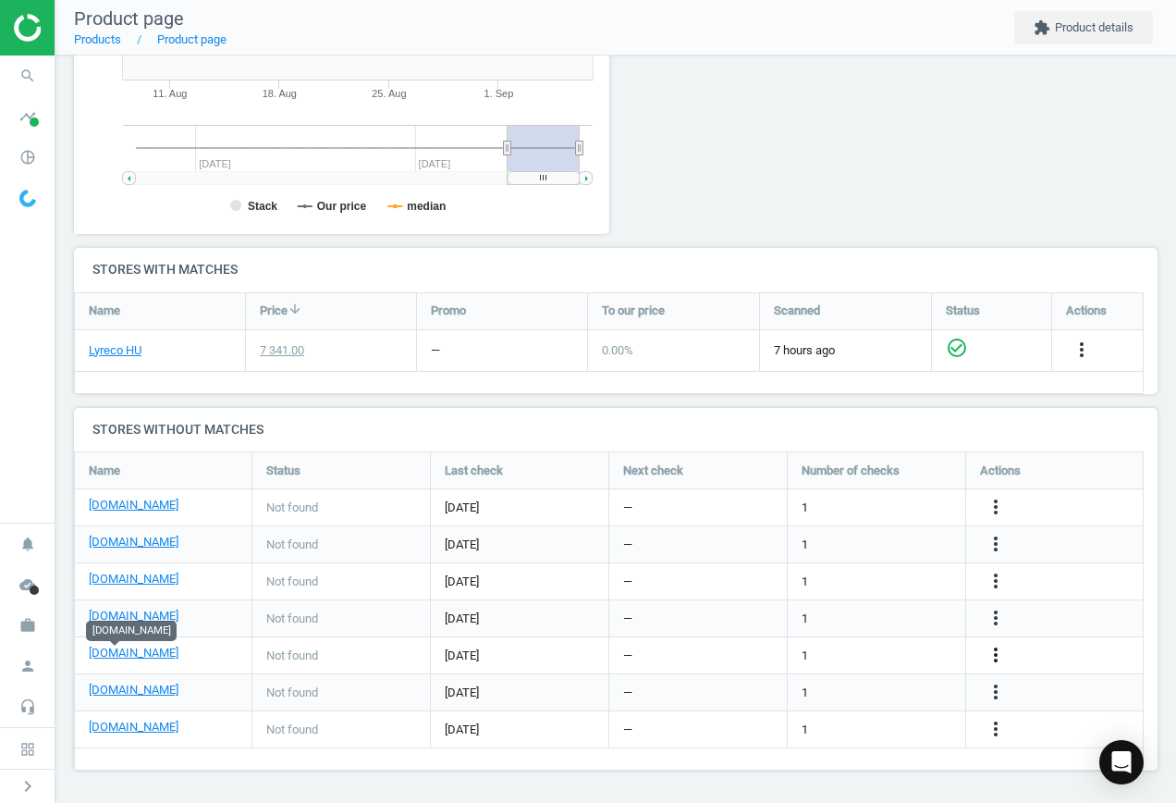
click at [1001, 650] on icon "more_vert" at bounding box center [996, 655] width 22 height 22
click at [838, 653] on link "Edit URL/product option" at bounding box center [851, 655] width 253 height 29
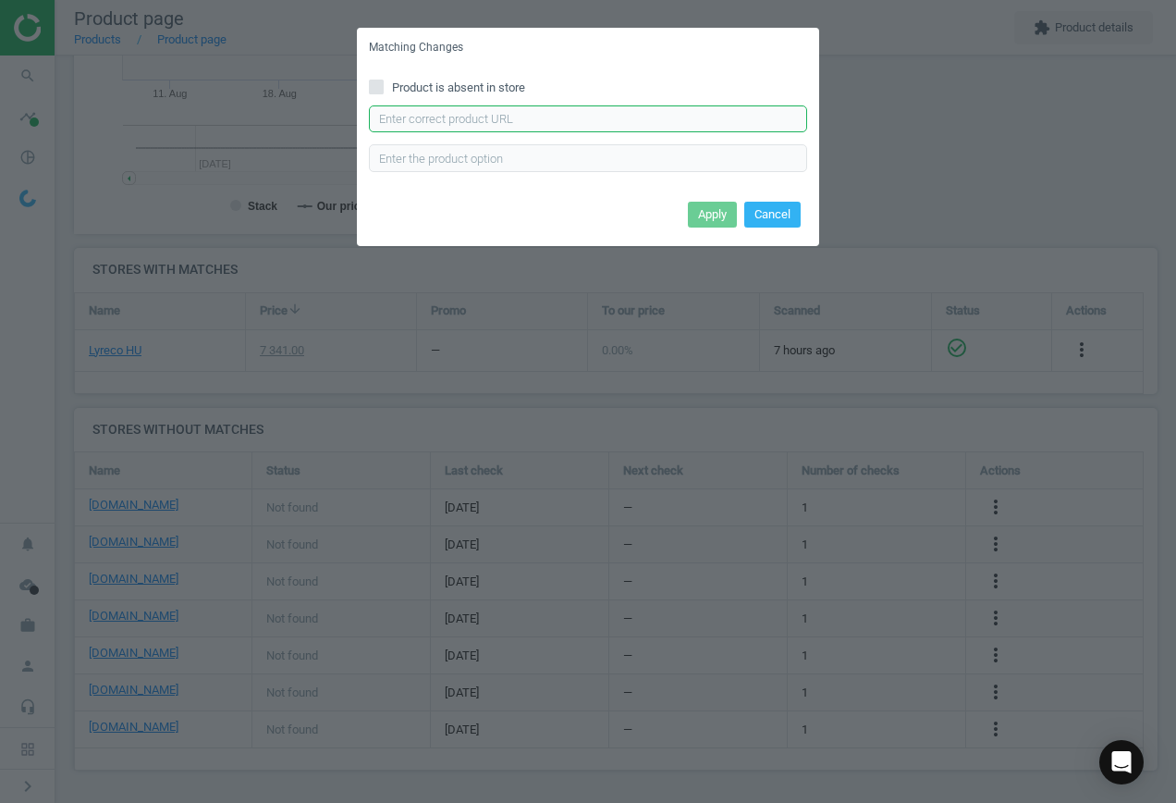
click at [510, 112] on input "text" at bounding box center [588, 119] width 438 height 28
paste input "[URL][DOMAIN_NAME]"
type input "[URL][DOMAIN_NAME]"
click at [722, 214] on button "Apply" at bounding box center [712, 215] width 49 height 26
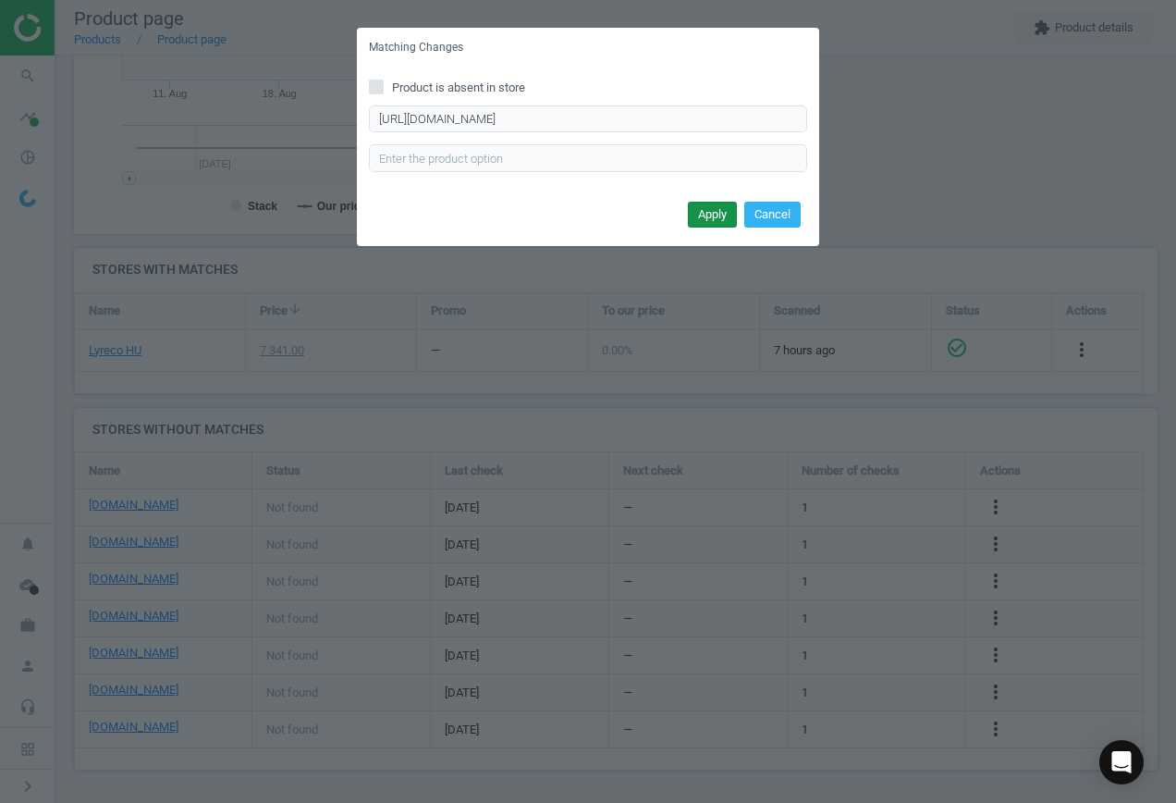
scroll to position [0, 0]
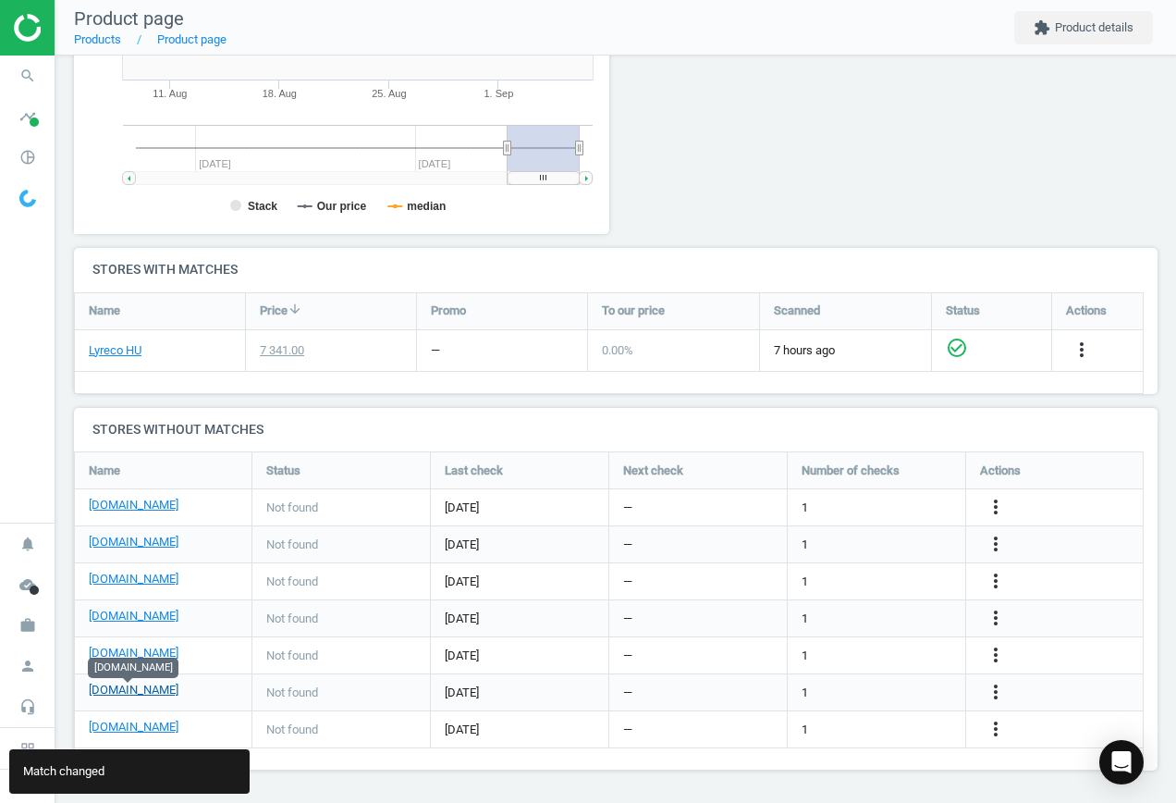
click at [137, 690] on link "[DOMAIN_NAME]" at bounding box center [134, 689] width 90 height 17
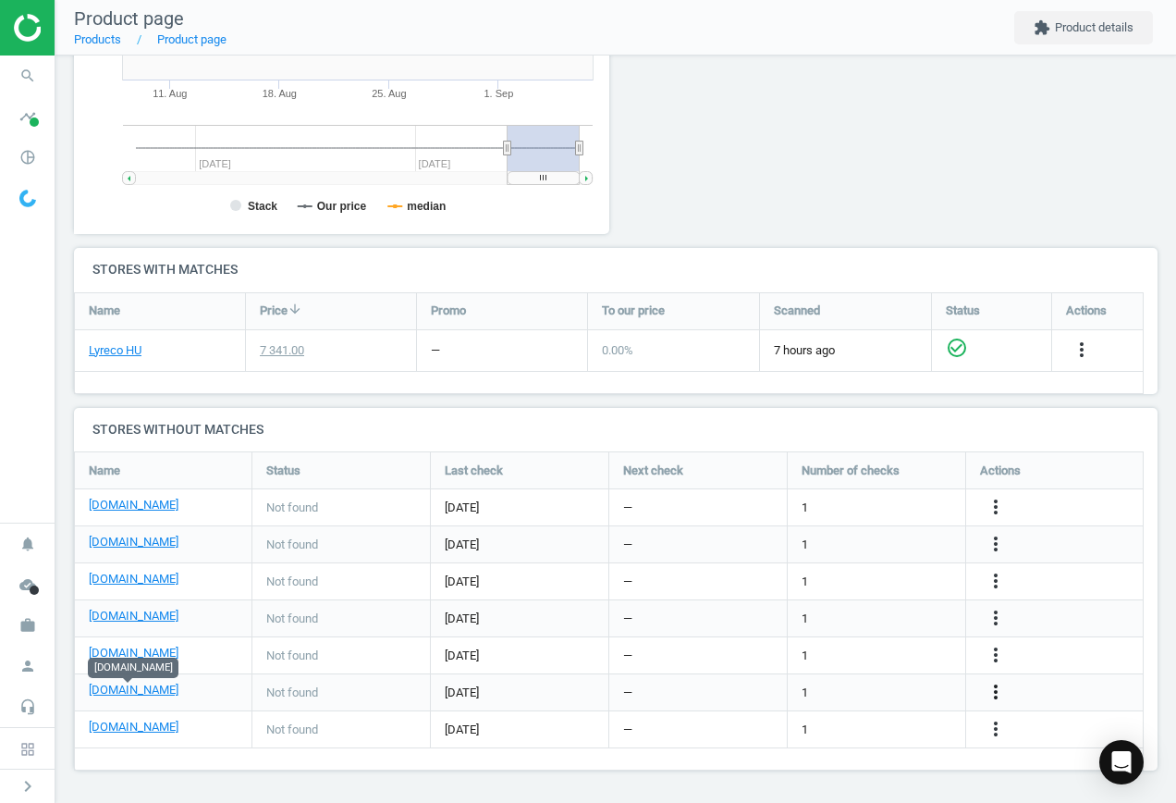
click at [998, 691] on icon "more_vert" at bounding box center [996, 692] width 22 height 22
click at [887, 681] on link "Edit URL/product option" at bounding box center [851, 692] width 253 height 29
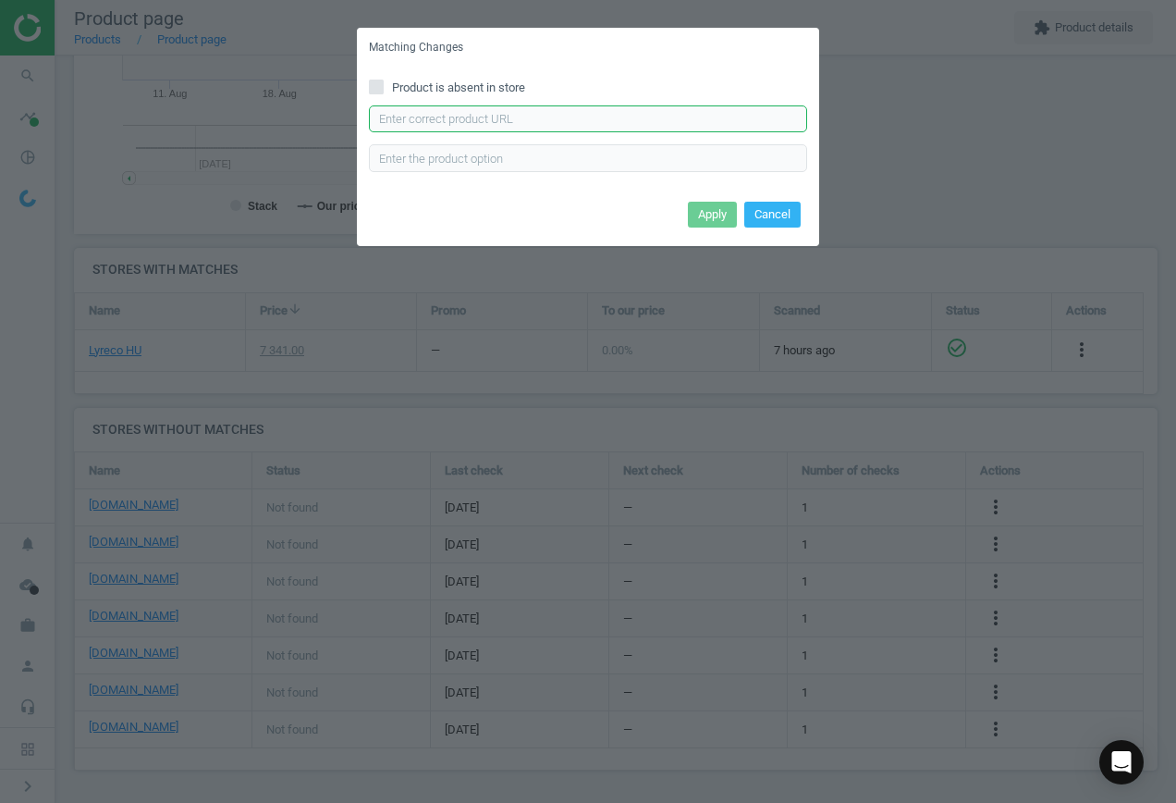
click at [604, 108] on input "text" at bounding box center [588, 119] width 438 height 28
paste input "[URL][DOMAIN_NAME]"
type input "[URL][DOMAIN_NAME]"
click at [694, 213] on button "Apply" at bounding box center [712, 215] width 49 height 26
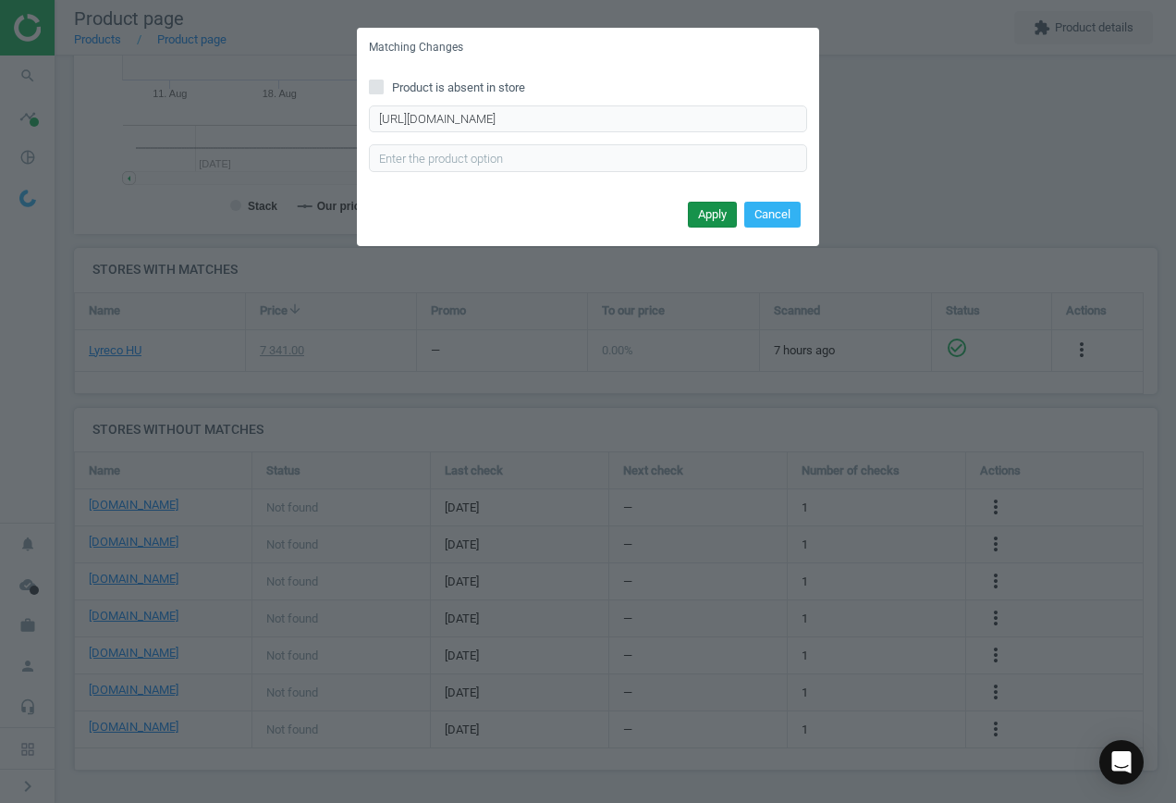
scroll to position [0, 0]
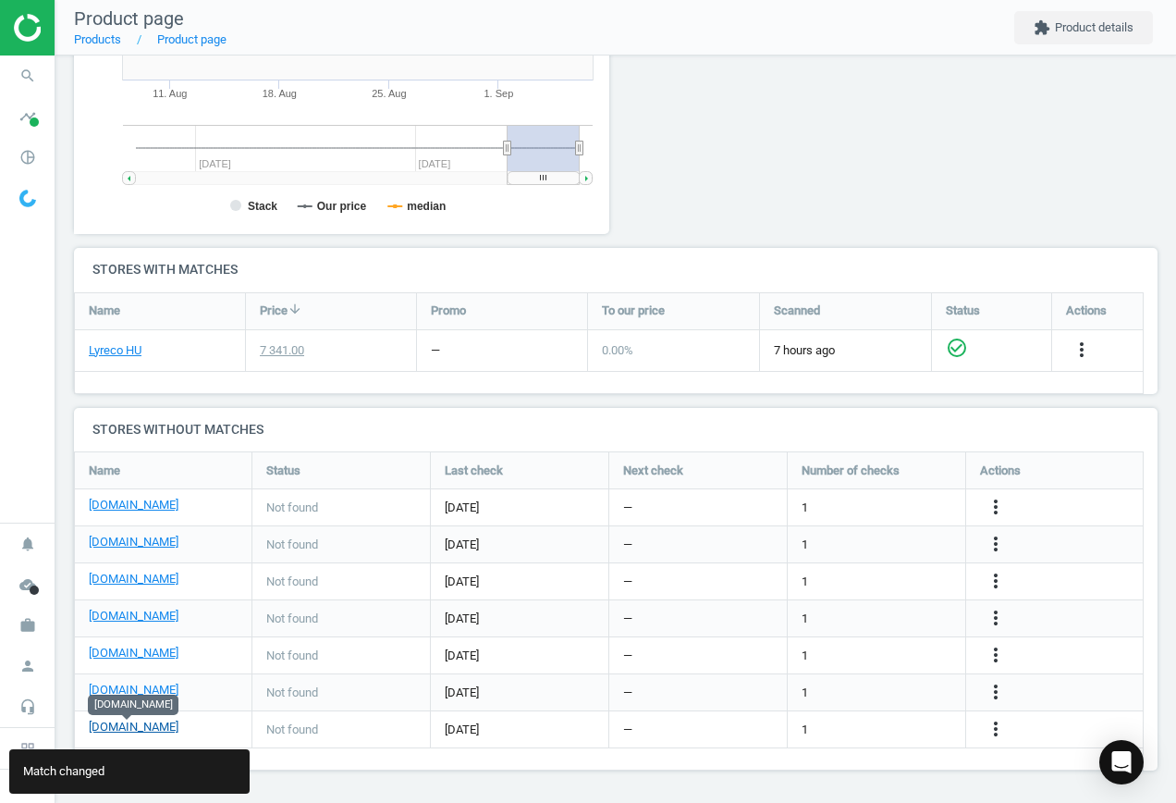
click at [138, 726] on link "[DOMAIN_NAME]" at bounding box center [134, 726] width 90 height 17
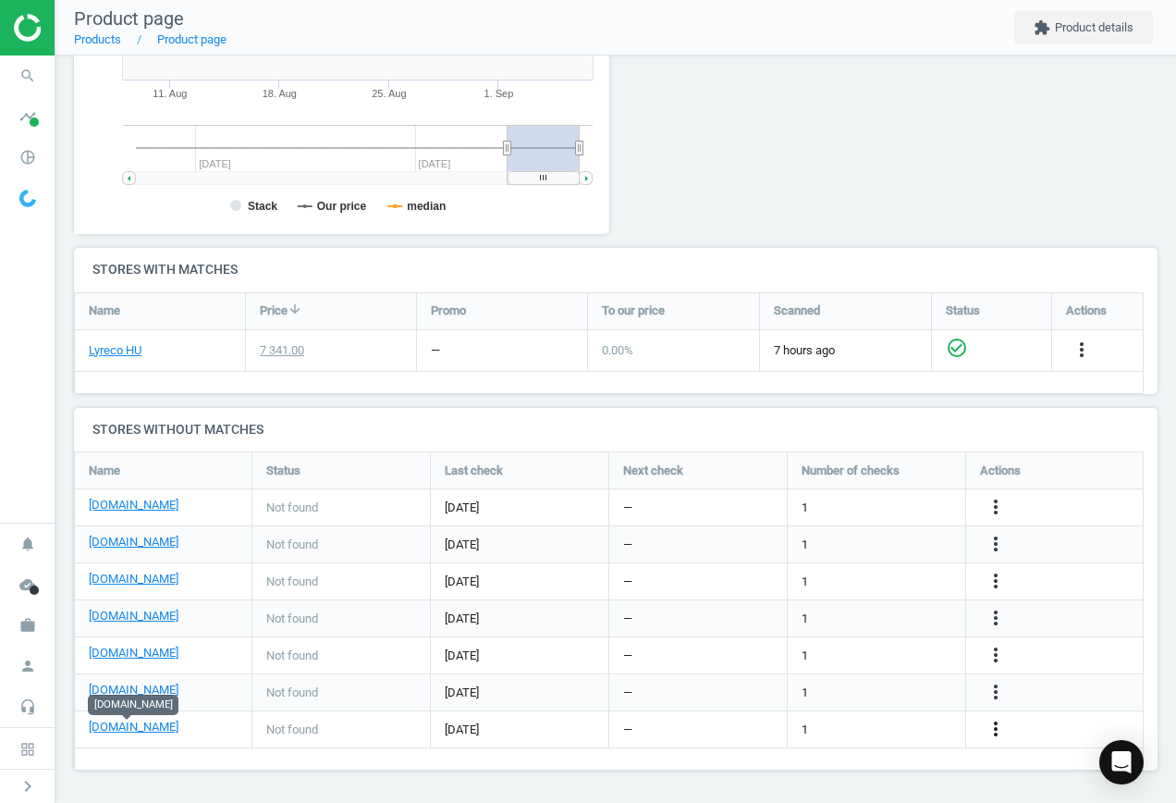
click at [991, 725] on icon "more_vert" at bounding box center [996, 729] width 22 height 22
click at [872, 721] on link "Edit URL/product option" at bounding box center [851, 729] width 253 height 29
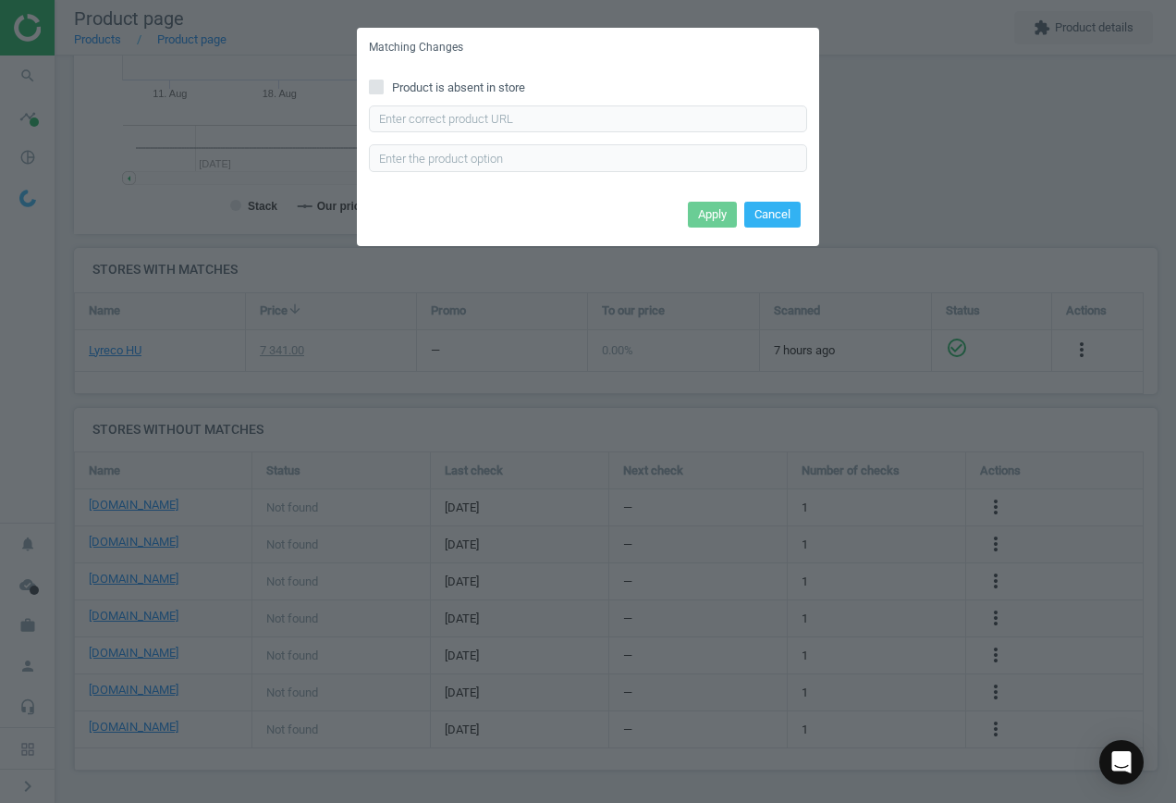
click at [379, 88] on input "Product is absent in store" at bounding box center [377, 86] width 12 height 12
checkbox input "true"
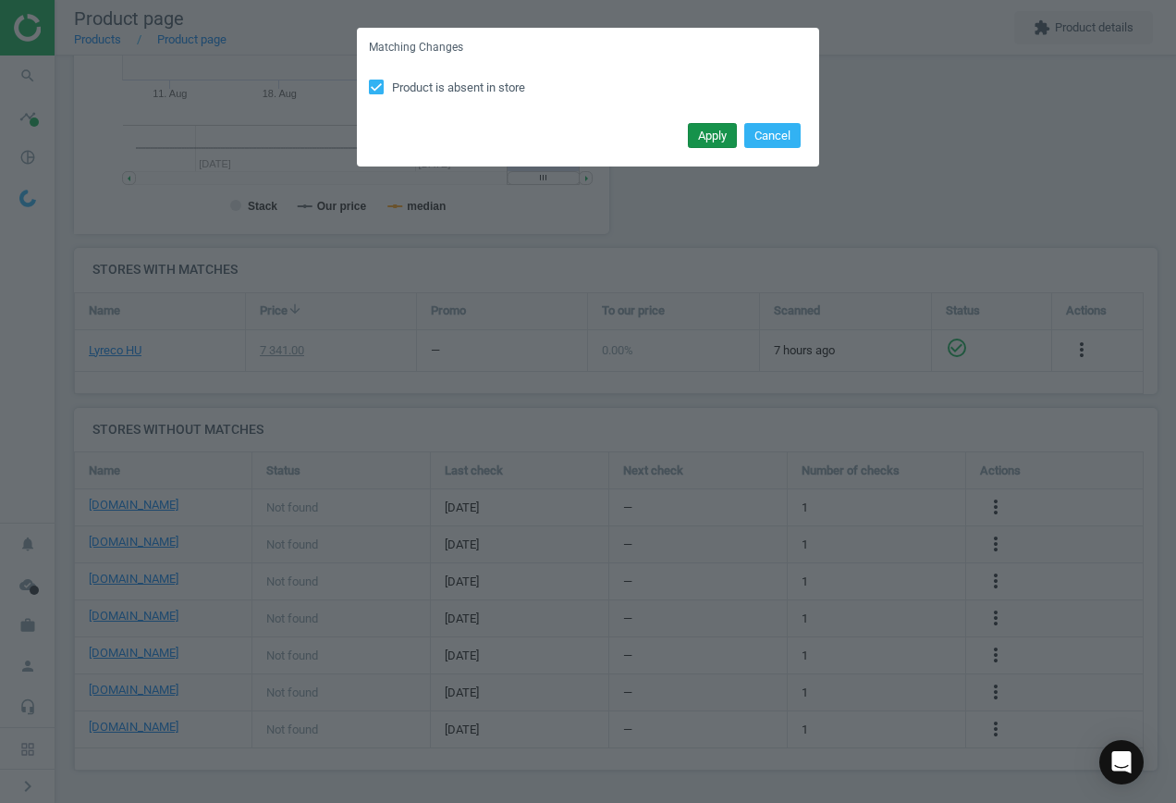
click at [715, 135] on button "Apply" at bounding box center [712, 136] width 49 height 26
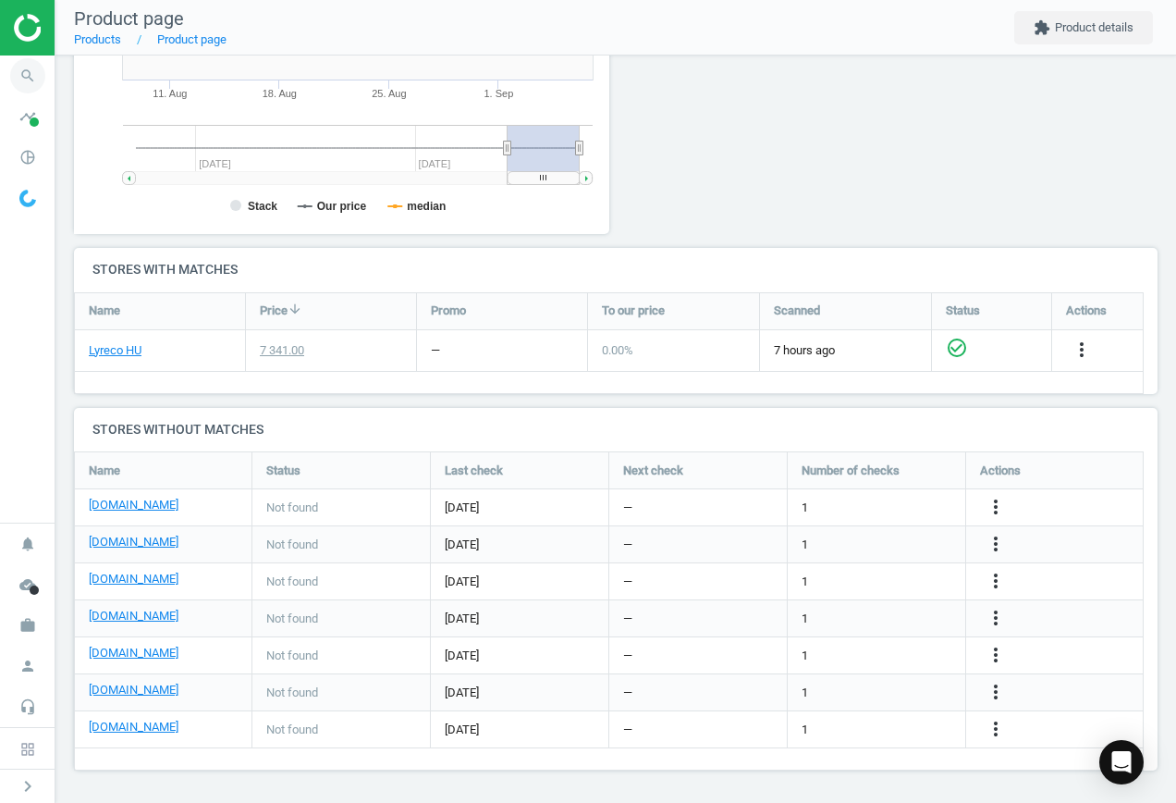
click at [21, 81] on icon "search" at bounding box center [27, 75] width 35 height 35
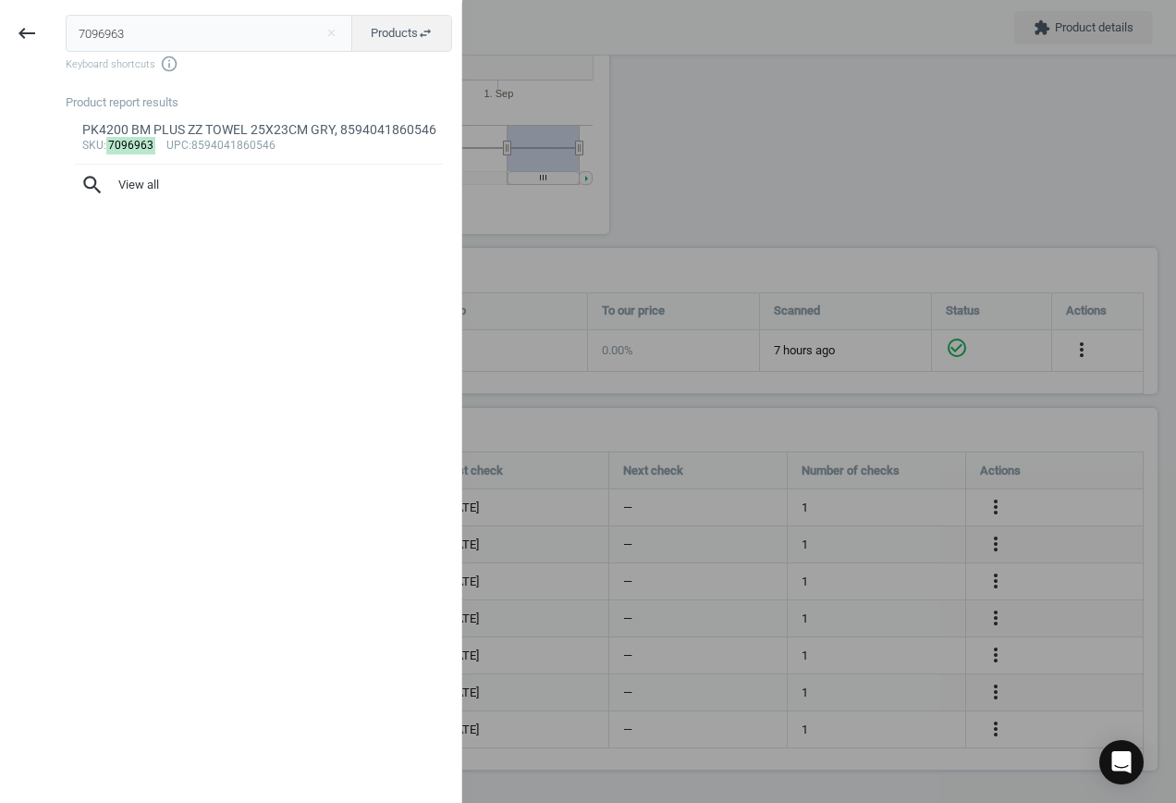
drag, startPoint x: 159, startPoint y: 27, endPoint x: -58, endPoint y: 31, distance: 217.3
click at [0, 31] on html "Group 2 Created with Sketch. ic/cloud_download/grey600 Created with Sketch. gra…" at bounding box center [588, 401] width 1176 height 803
type input "18720054"
click at [243, 139] on div "sku : 18720054 upc :5999097544847" at bounding box center [259, 146] width 354 height 15
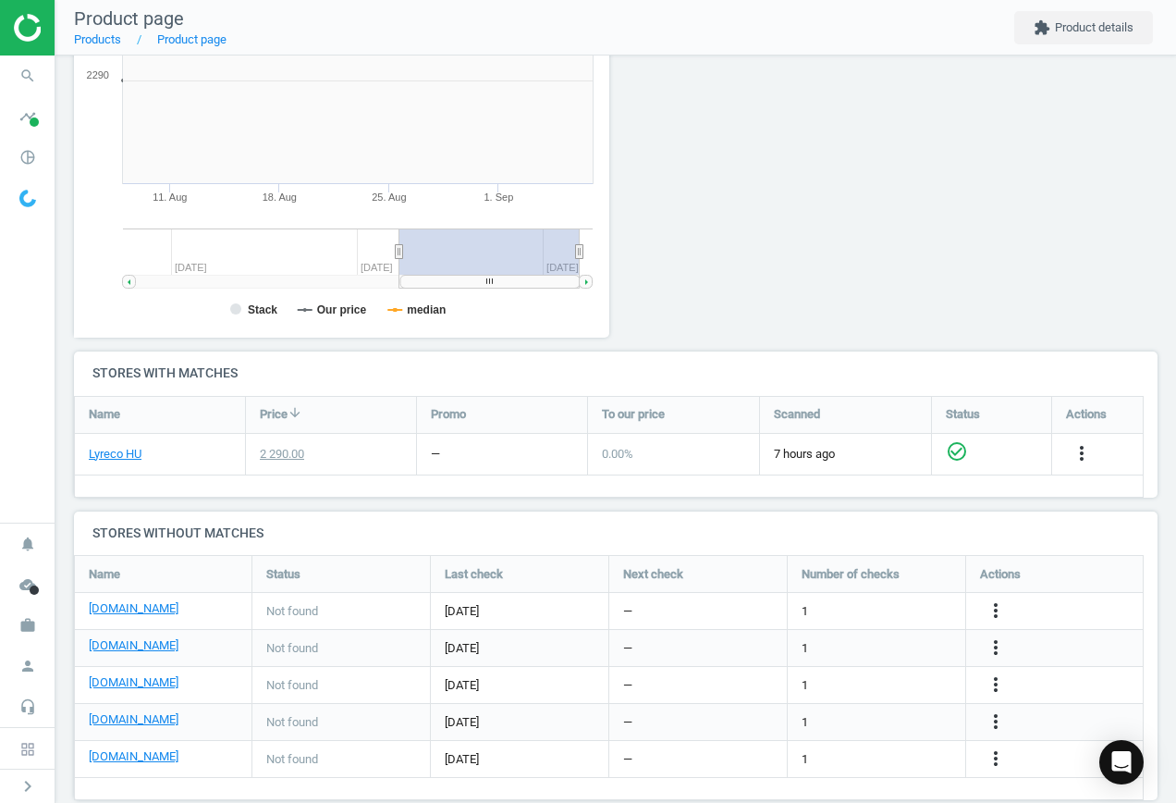
scroll to position [399, 557]
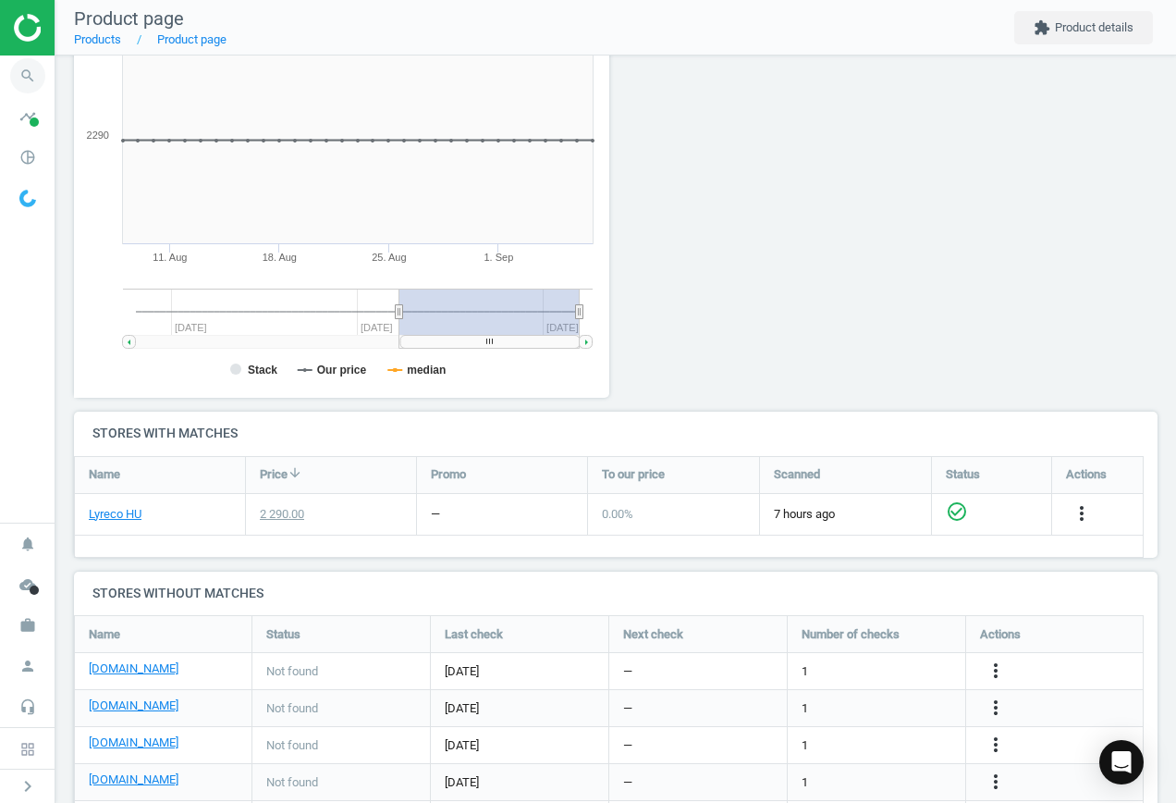
click at [30, 75] on icon "search" at bounding box center [27, 75] width 35 height 35
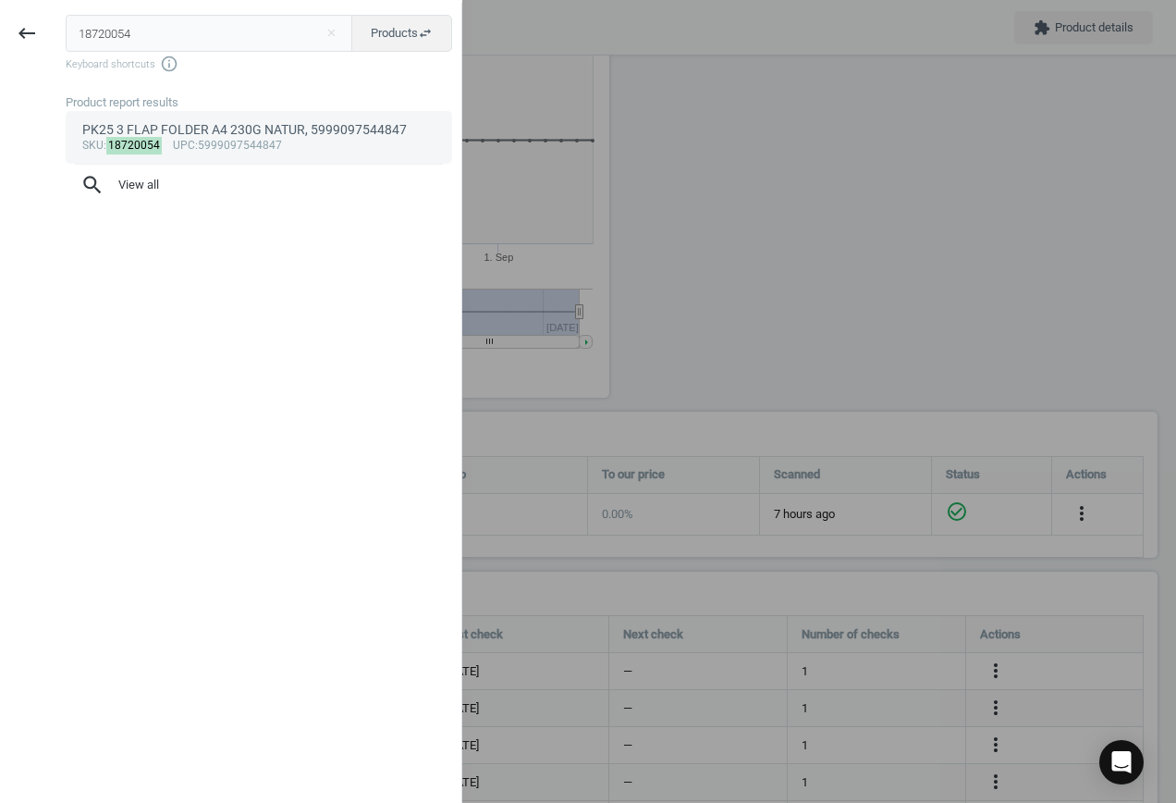
click at [249, 140] on div "sku : 18720054 upc :5999097544847" at bounding box center [259, 146] width 354 height 15
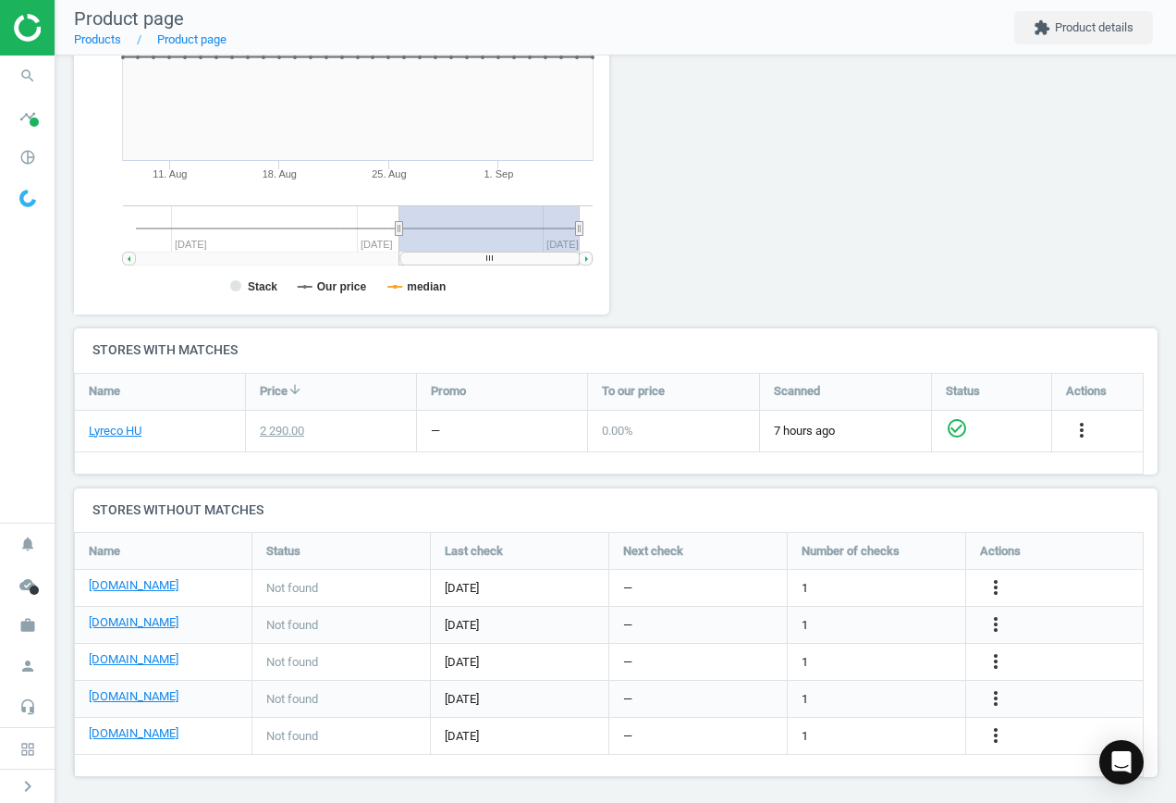
scroll to position [359, 0]
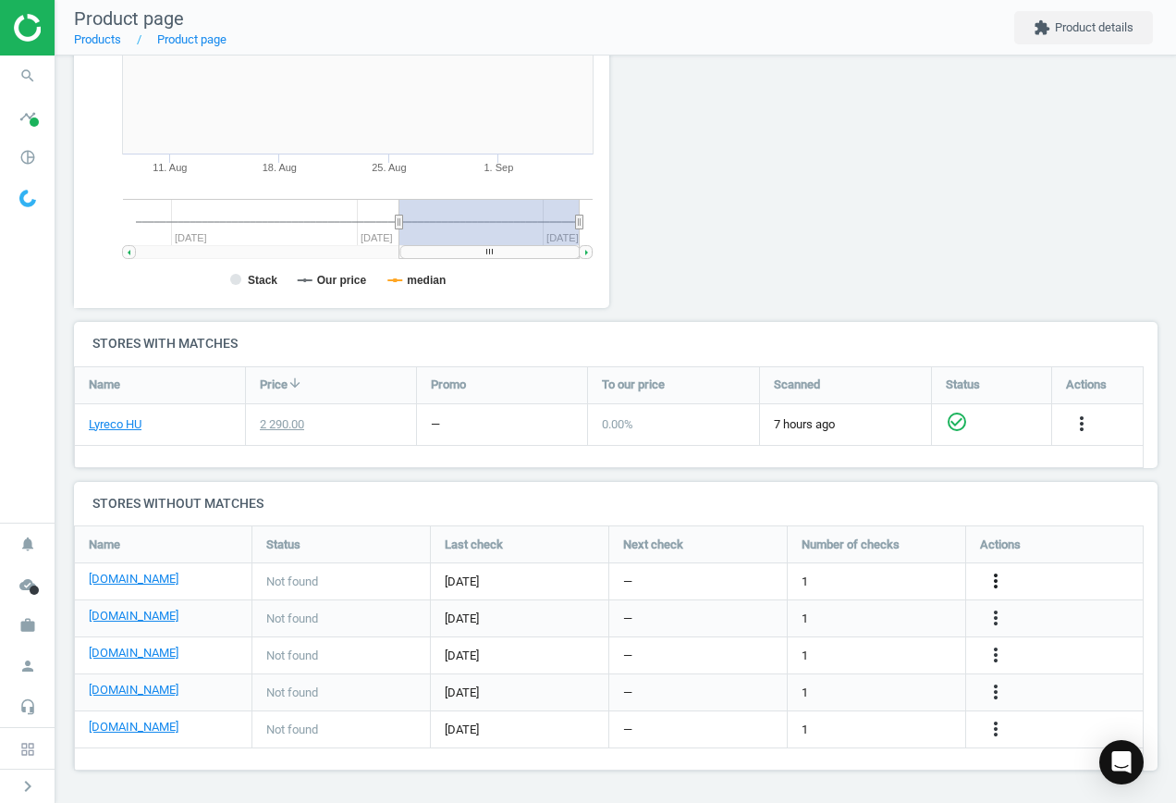
click at [993, 575] on icon "more_vert" at bounding box center [996, 581] width 22 height 22
click at [835, 574] on link "Edit URL/product option" at bounding box center [851, 581] width 253 height 29
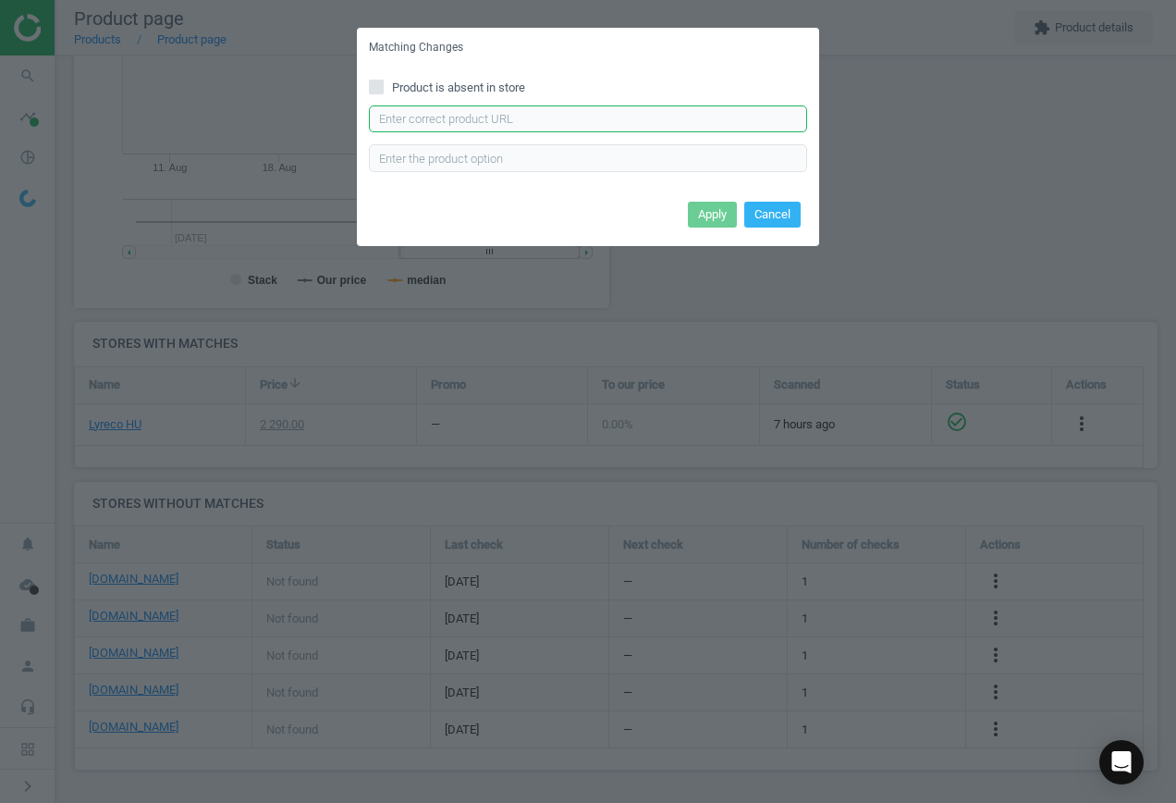
click at [473, 116] on input "text" at bounding box center [588, 119] width 438 height 28
paste input "[URL][DOMAIN_NAME][PERSON_NAME]"
type input "[URL][DOMAIN_NAME][PERSON_NAME]"
click at [714, 217] on button "Apply" at bounding box center [712, 215] width 49 height 26
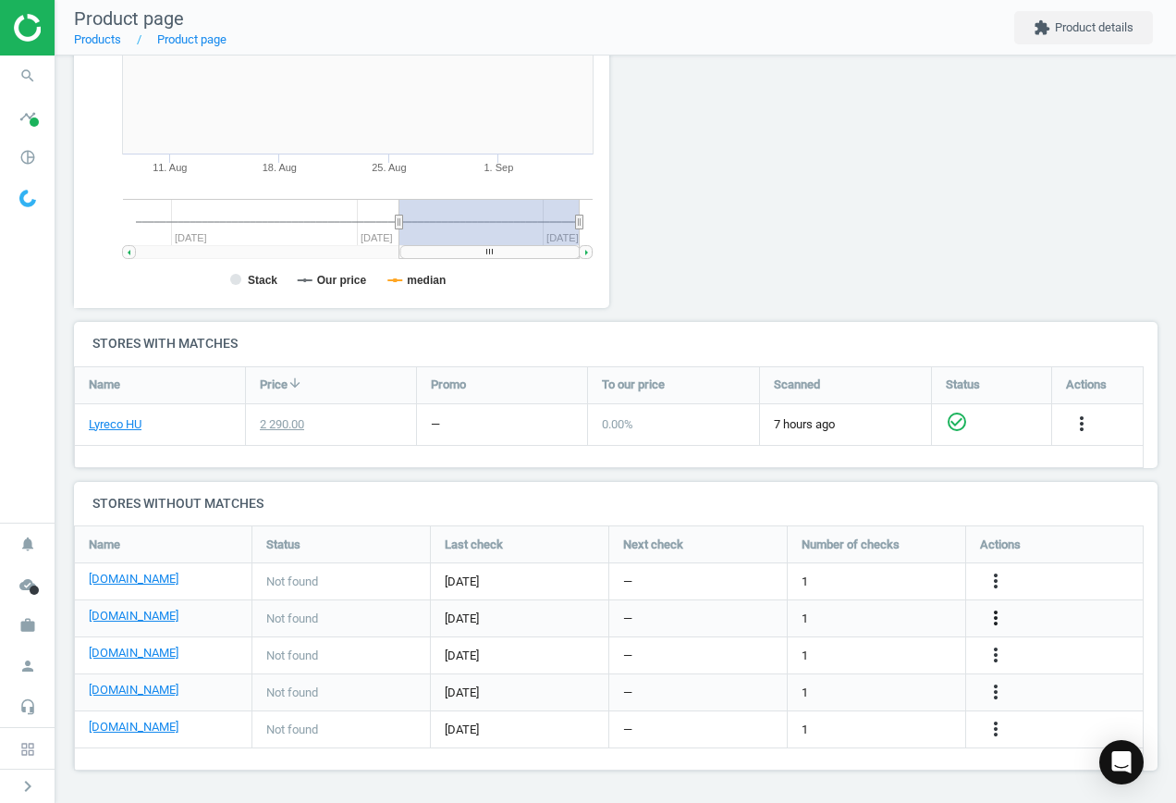
click at [994, 619] on icon "more_vert" at bounding box center [996, 618] width 22 height 22
click at [845, 613] on link "Edit URL/product option" at bounding box center [851, 618] width 253 height 29
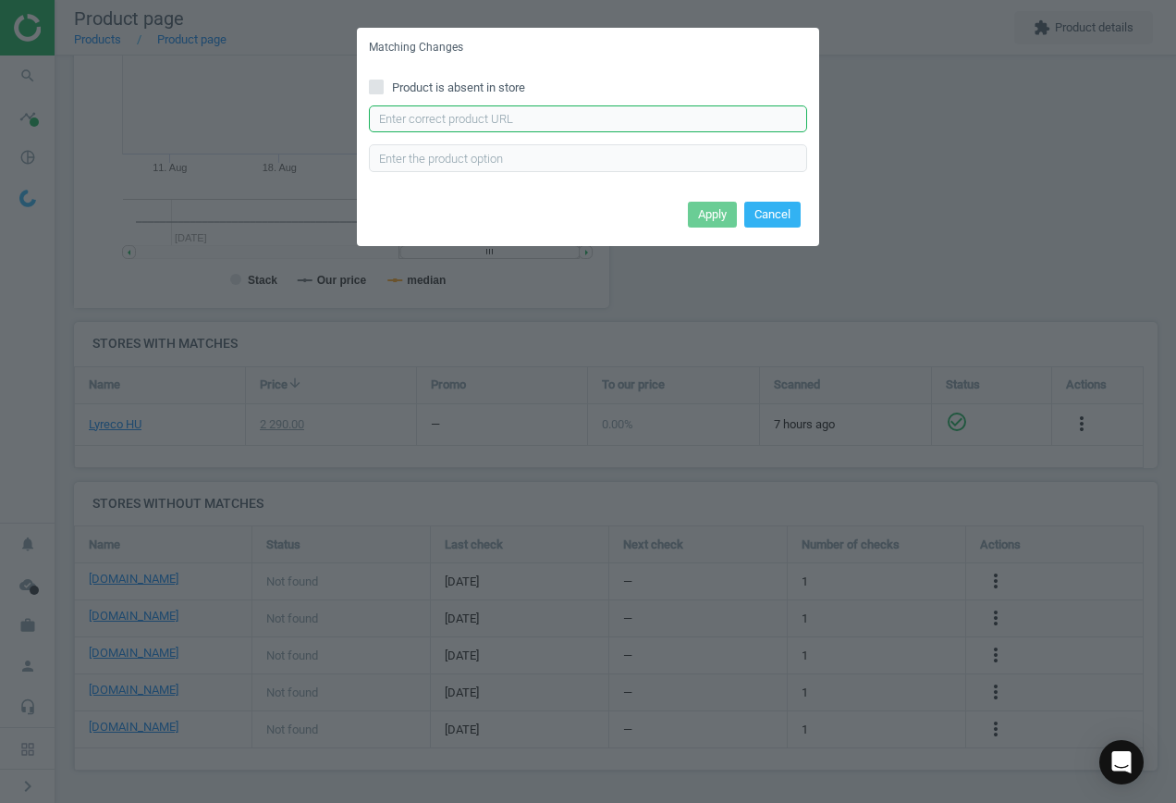
click at [473, 119] on input "text" at bounding box center [588, 119] width 438 height 28
paste input "[URL][DOMAIN_NAME][PERSON_NAME]"
type input "[URL][DOMAIN_NAME][PERSON_NAME]"
click at [712, 210] on button "Apply" at bounding box center [712, 215] width 49 height 26
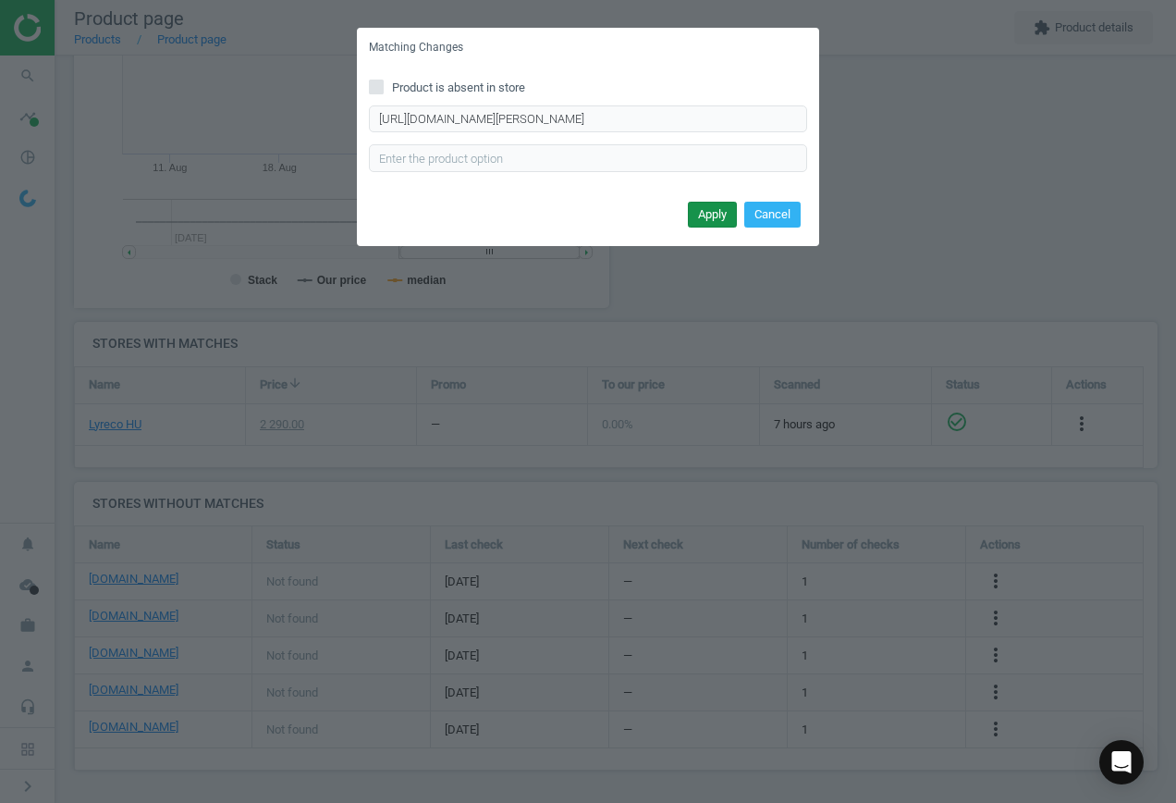
scroll to position [0, 0]
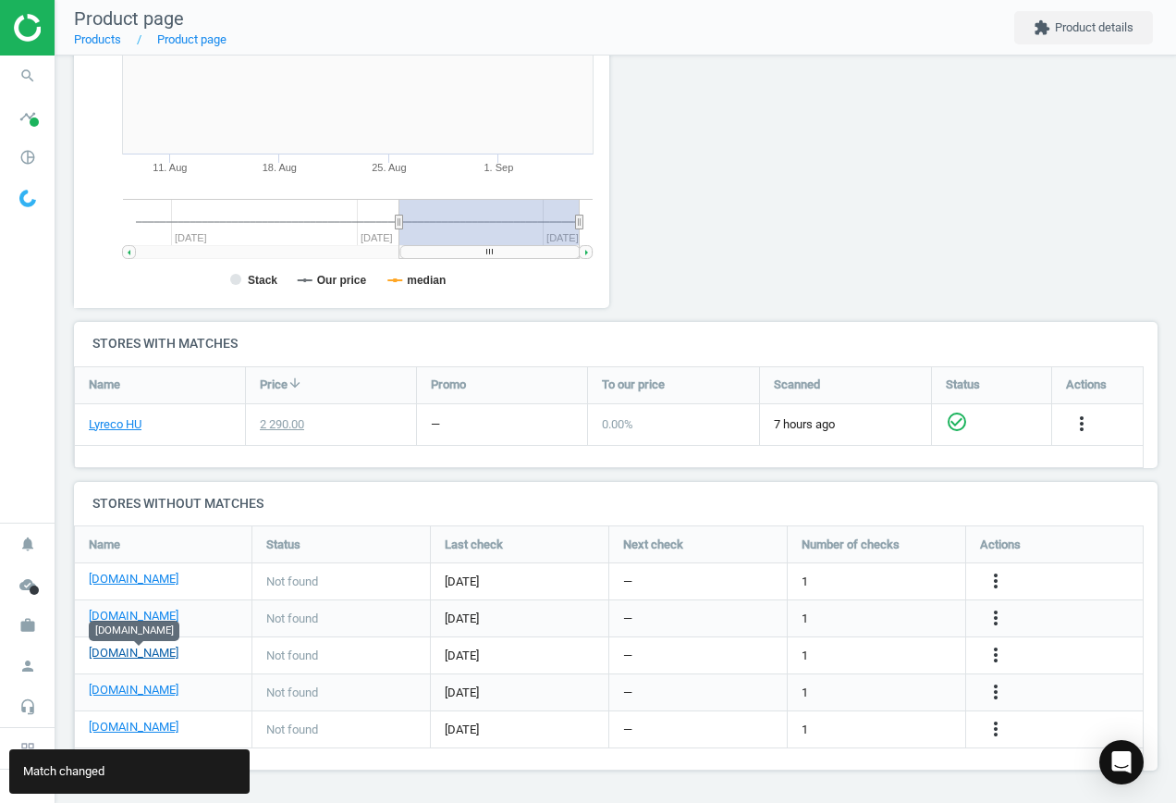
click at [170, 652] on link "[DOMAIN_NAME]" at bounding box center [134, 652] width 90 height 17
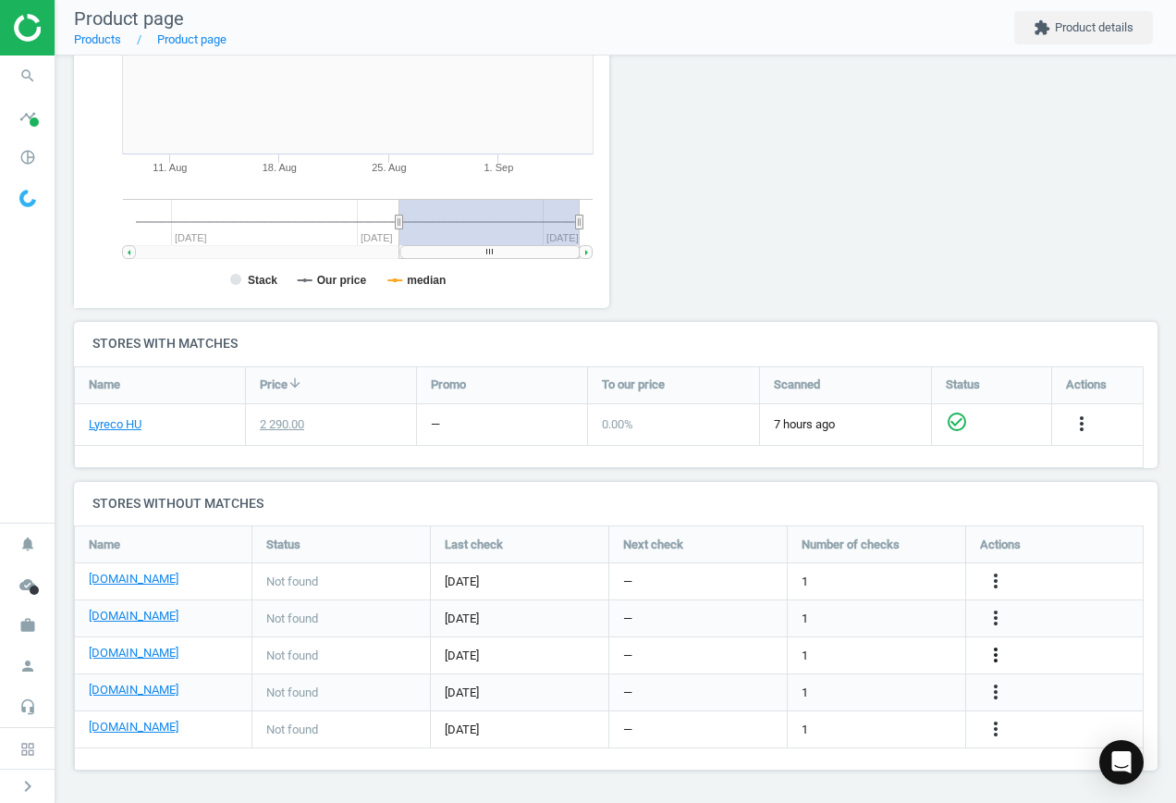
click at [996, 653] on icon "more_vert" at bounding box center [996, 655] width 22 height 22
click at [857, 648] on link "Edit URL/product option" at bounding box center [851, 655] width 253 height 29
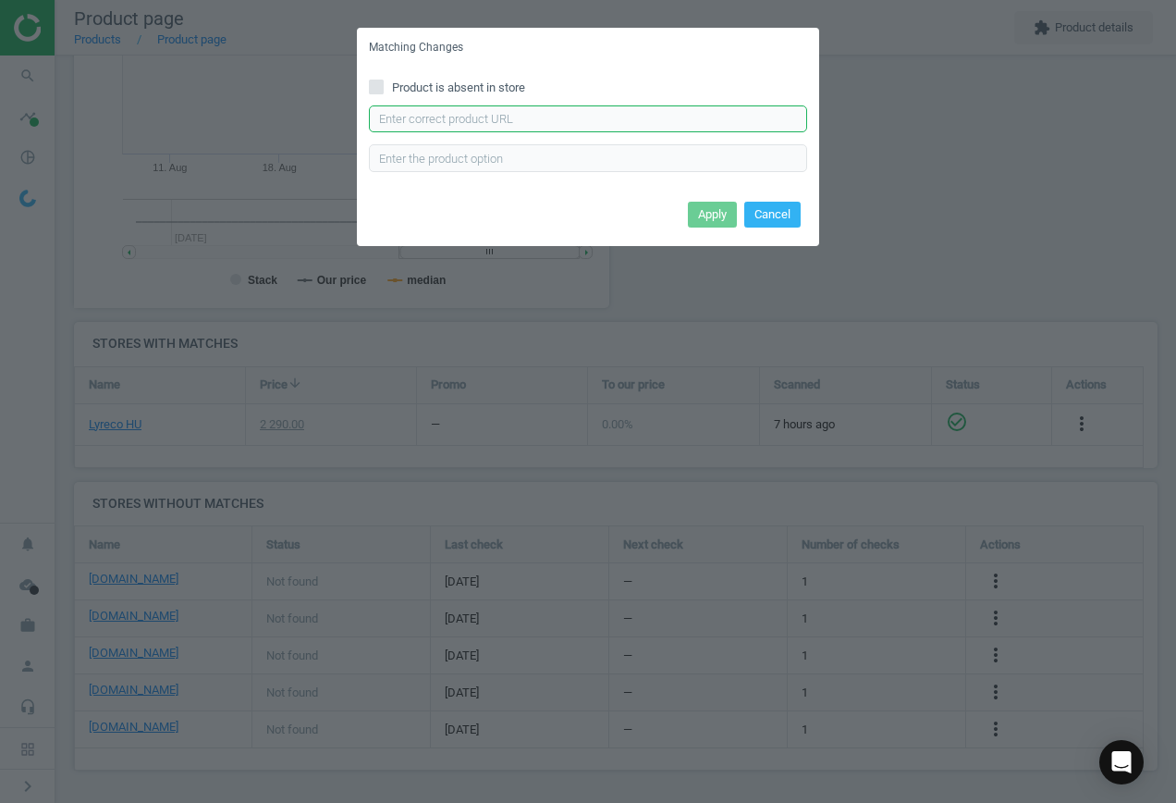
click at [511, 110] on input "text" at bounding box center [588, 119] width 438 height 28
paste input "[URL][DOMAIN_NAME][PERSON_NAME]"
type input "[URL][DOMAIN_NAME][PERSON_NAME]"
click at [718, 214] on button "Apply" at bounding box center [712, 215] width 49 height 26
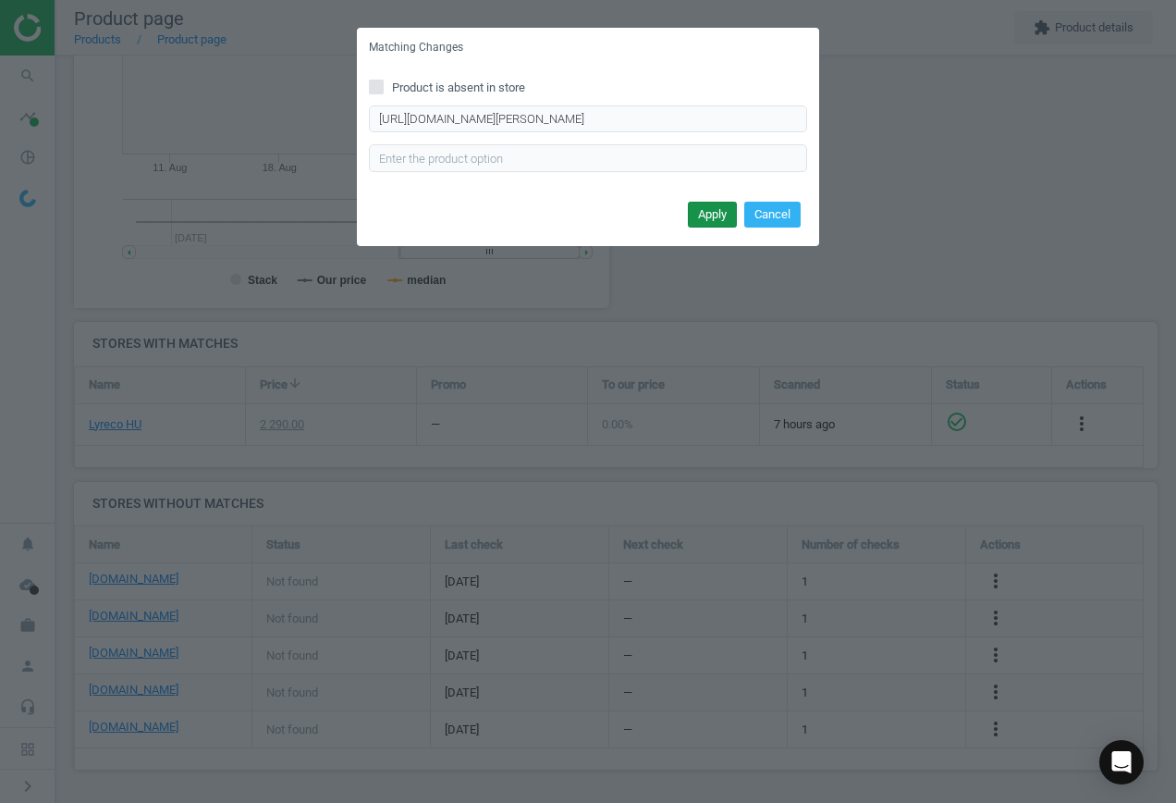
scroll to position [0, 0]
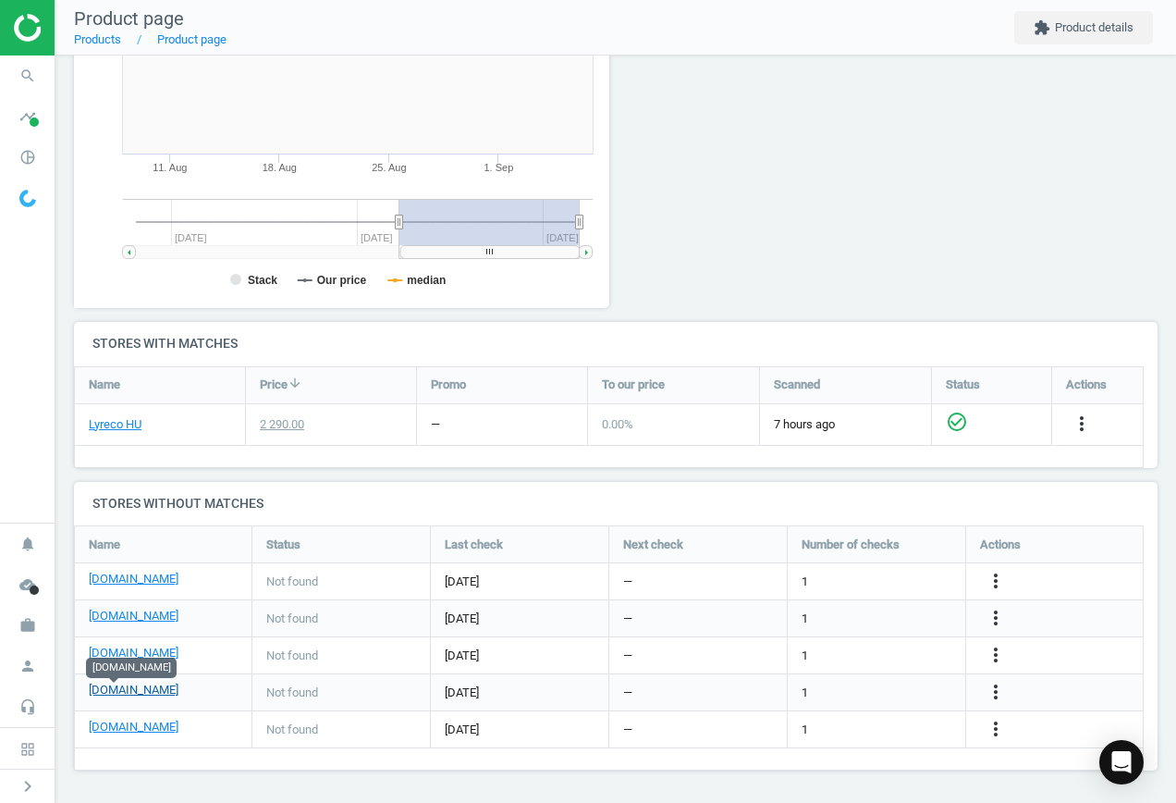
click at [109, 690] on link "[DOMAIN_NAME]" at bounding box center [134, 689] width 90 height 17
click at [996, 694] on icon "more_vert" at bounding box center [996, 692] width 22 height 22
click at [860, 692] on link "Edit URL/product option" at bounding box center [851, 692] width 253 height 29
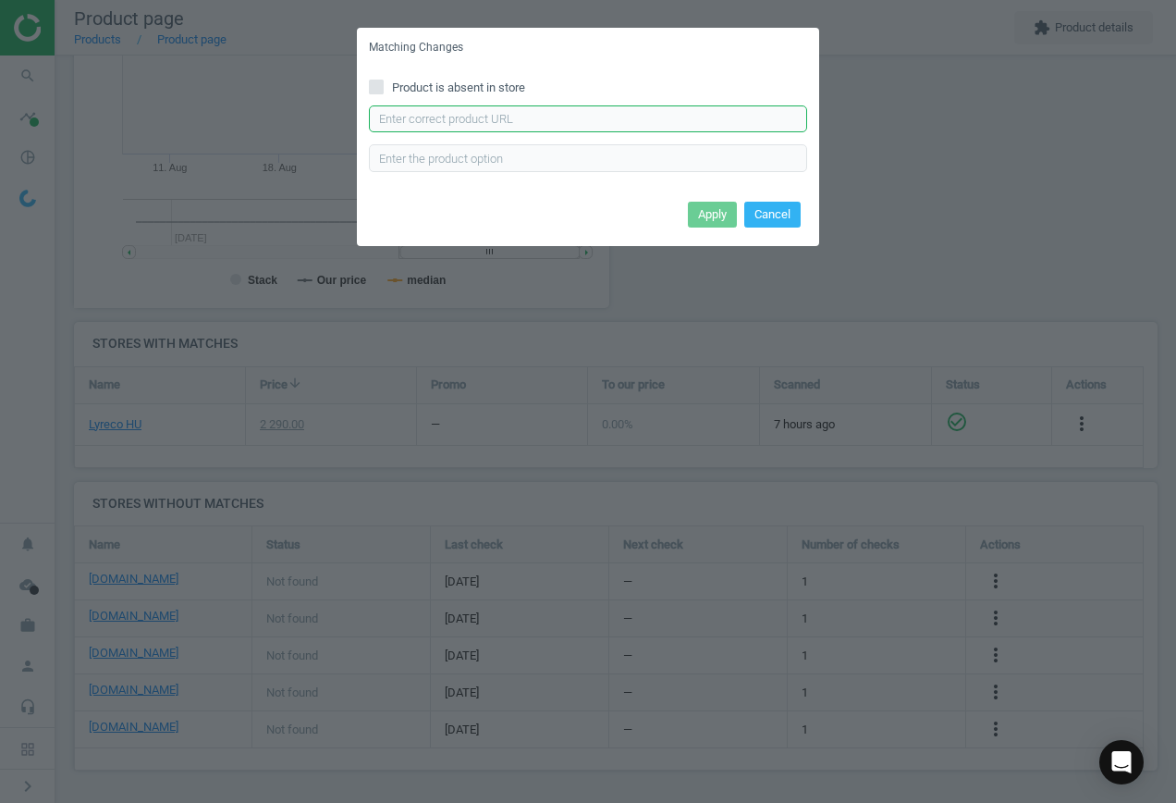
click at [492, 116] on input "text" at bounding box center [588, 119] width 438 height 28
paste input "[URL][DOMAIN_NAME][PERSON_NAME]"
type input "[URL][DOMAIN_NAME][PERSON_NAME]"
click at [704, 211] on button "Apply" at bounding box center [712, 215] width 49 height 26
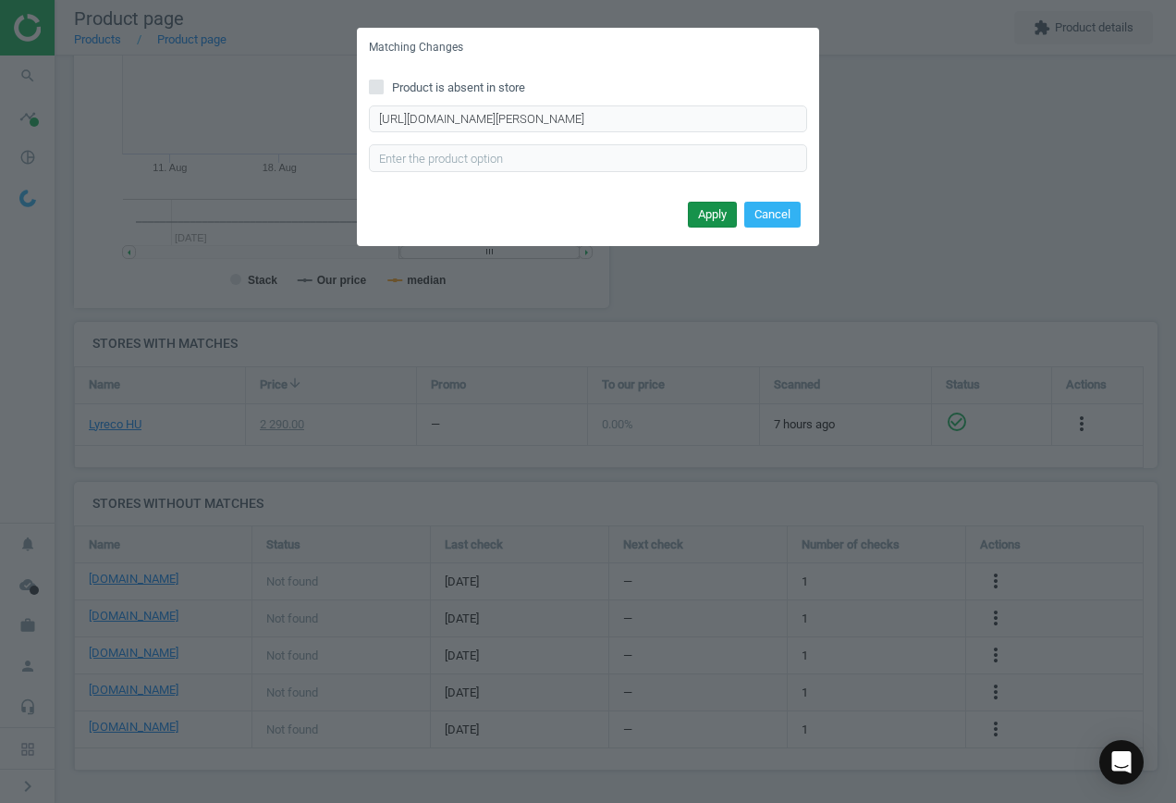
scroll to position [0, 0]
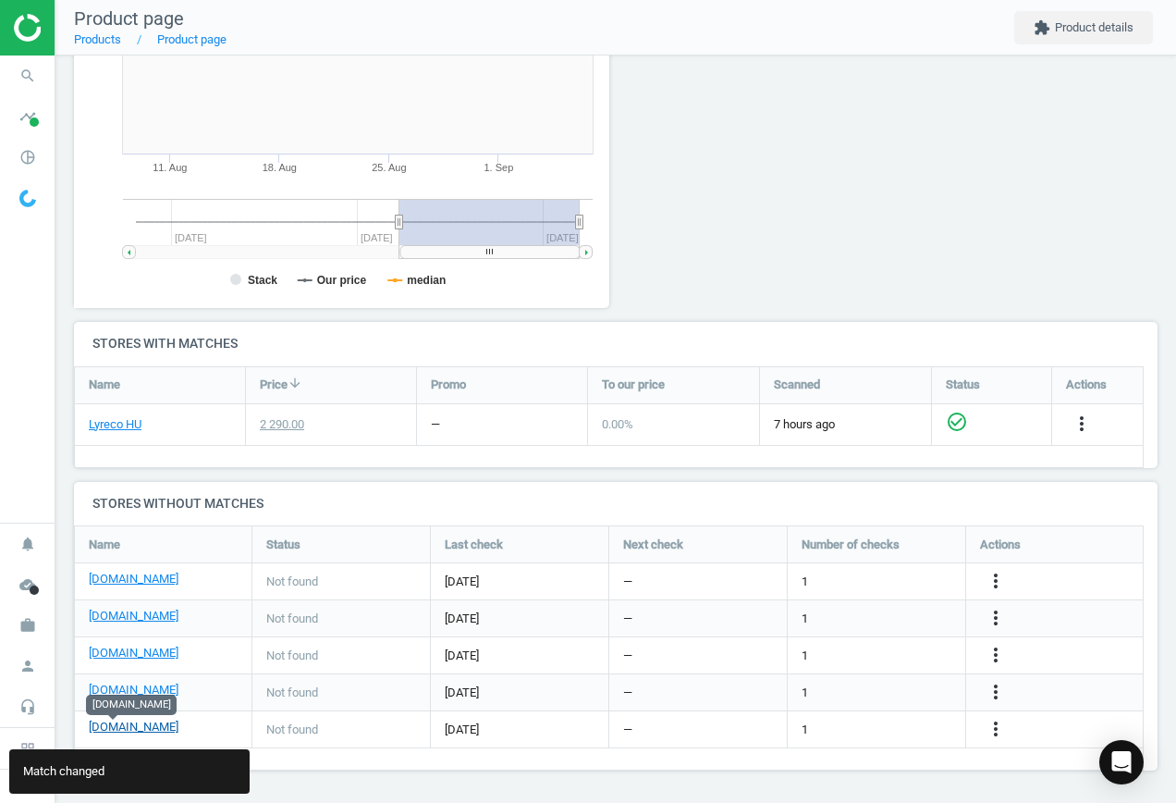
click at [123, 730] on link "[DOMAIN_NAME]" at bounding box center [134, 726] width 90 height 17
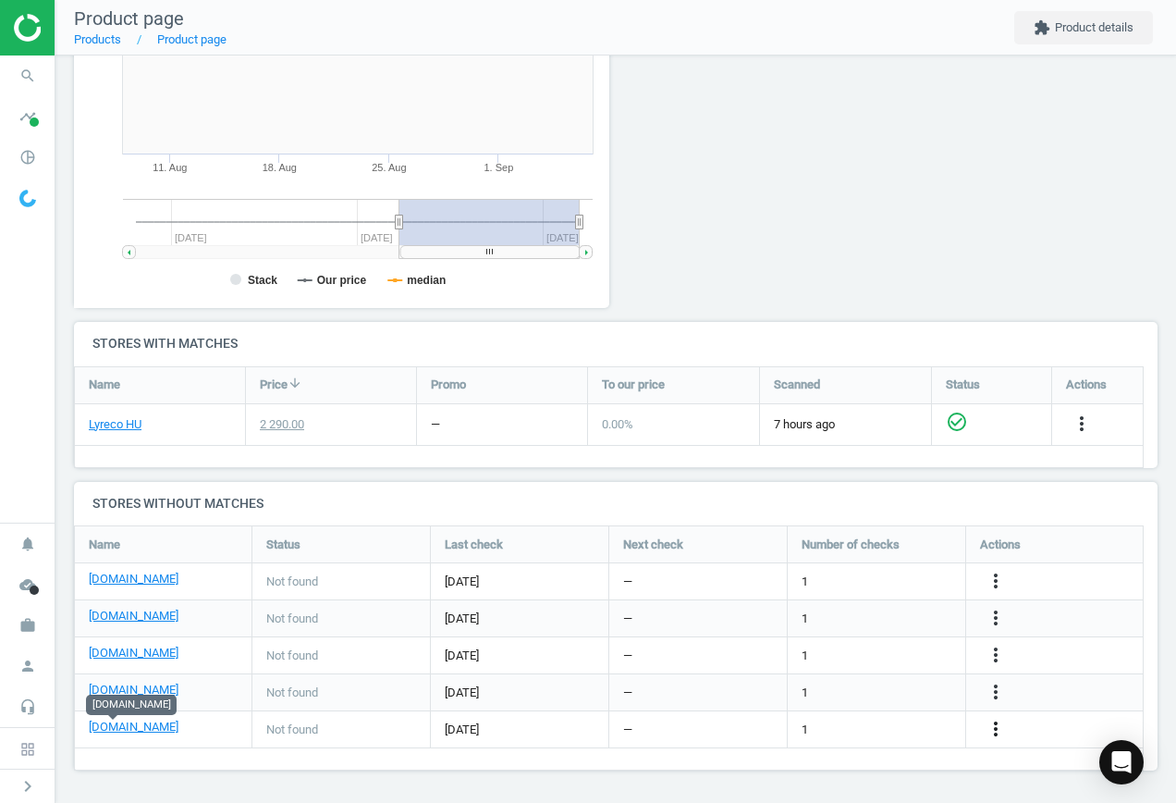
click at [995, 726] on icon "more_vert" at bounding box center [996, 729] width 22 height 22
click at [866, 725] on link "Edit URL/product option" at bounding box center [851, 729] width 253 height 29
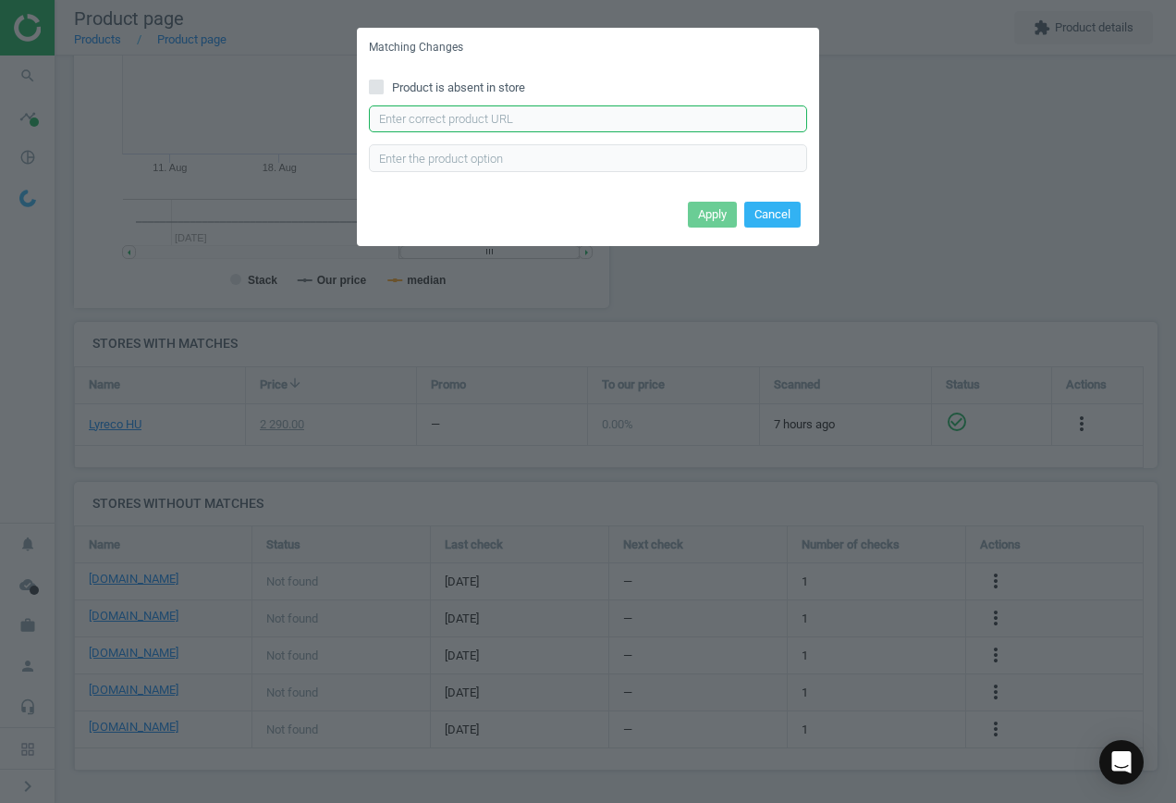
click at [439, 116] on input "text" at bounding box center [588, 119] width 438 height 28
paste input "[URL][DOMAIN_NAME]"
type input "[URL][DOMAIN_NAME]"
click at [720, 222] on button "Apply" at bounding box center [712, 215] width 49 height 26
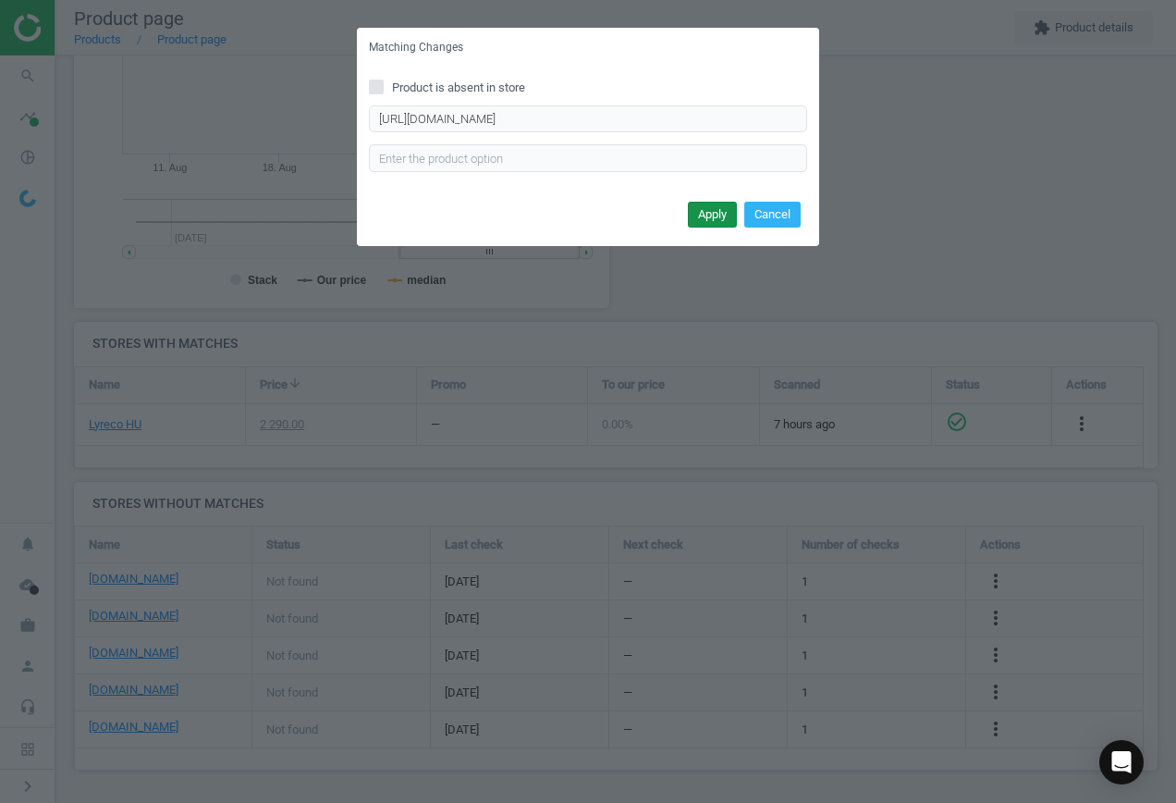
scroll to position [0, 0]
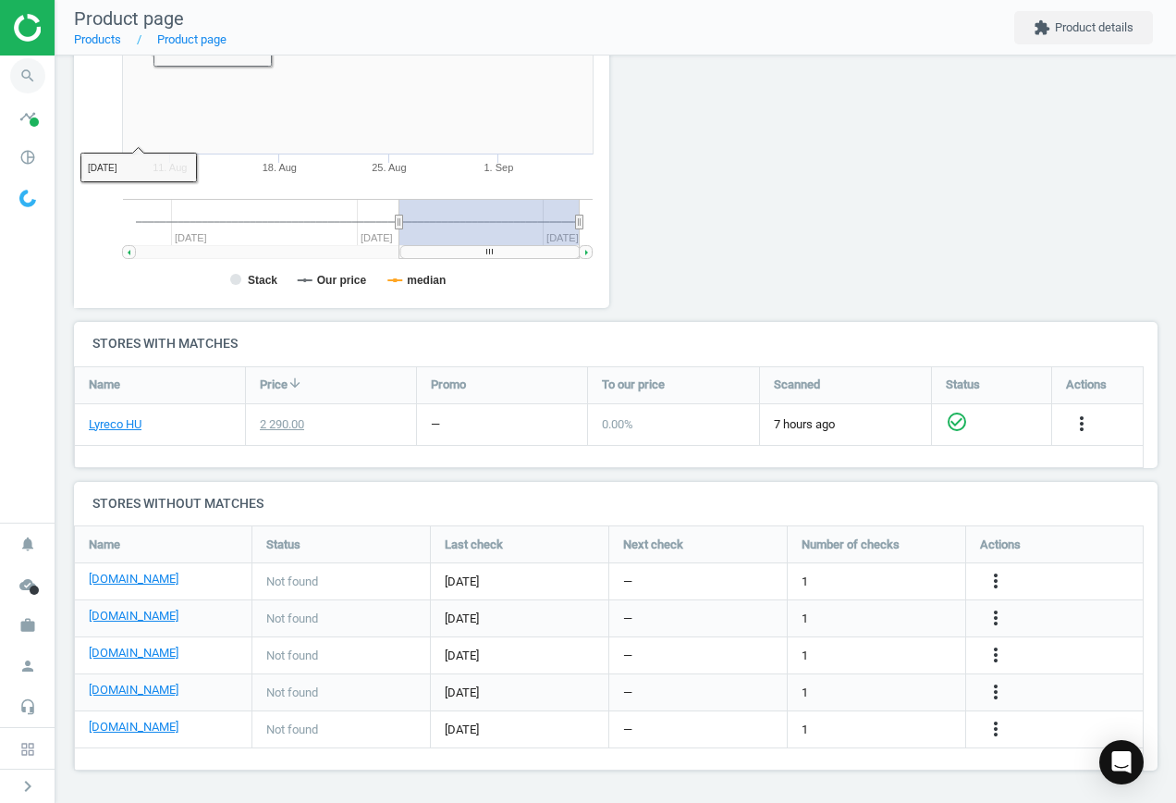
click at [22, 71] on icon "search" at bounding box center [27, 75] width 35 height 35
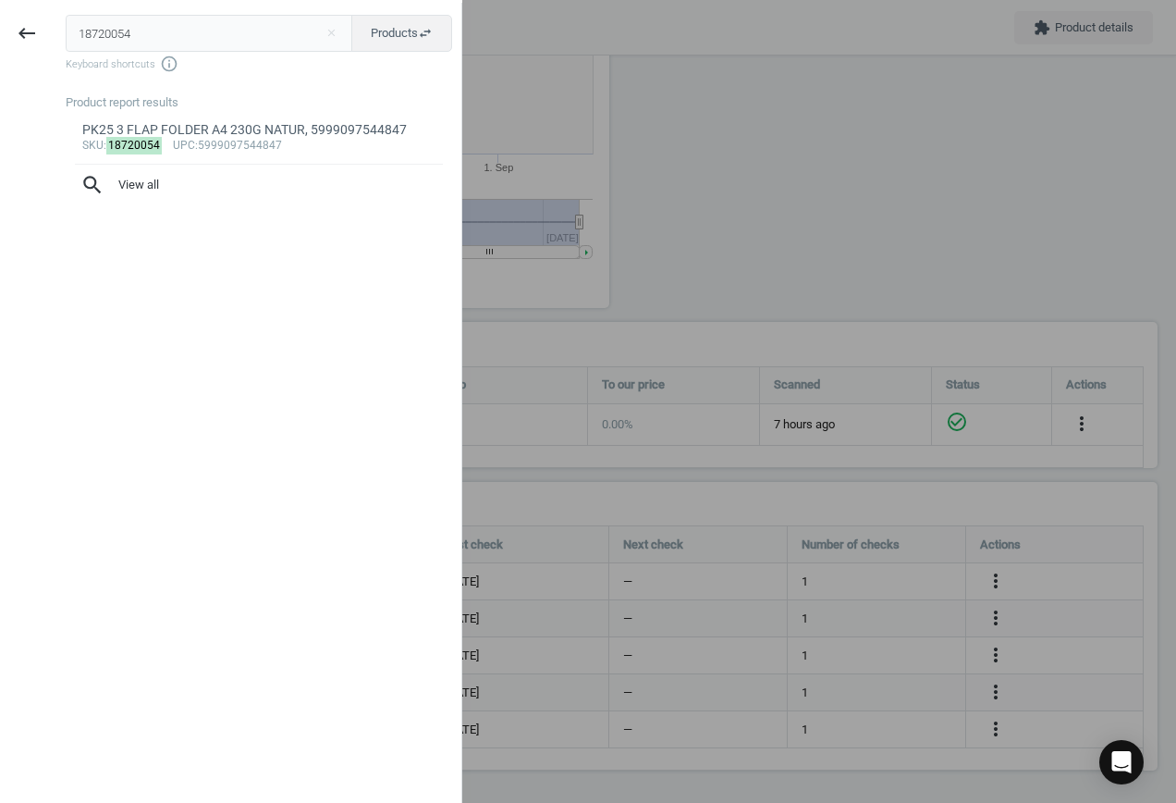
drag, startPoint x: 212, startPoint y: 34, endPoint x: -296, endPoint y: 17, distance: 507.9
click at [0, 17] on html "Group 2 Created with Sketch. ic/cloud_download/grey600 Created with Sketch. gra…" at bounding box center [588, 401] width 1176 height 803
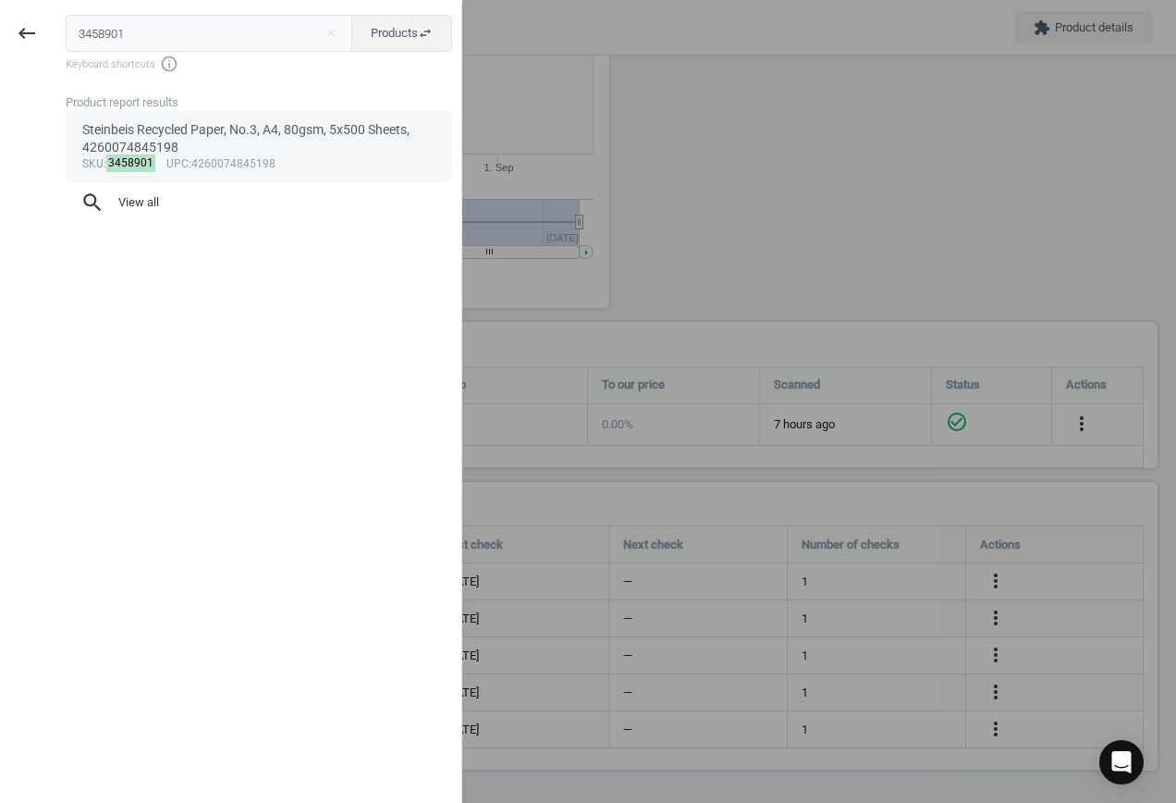
type input "3458901"
click at [249, 141] on div "Steinbeis Recycled Paper, No.3, A4, 80gsm, 5x500 Sheets, 4260074845198" at bounding box center [259, 139] width 354 height 36
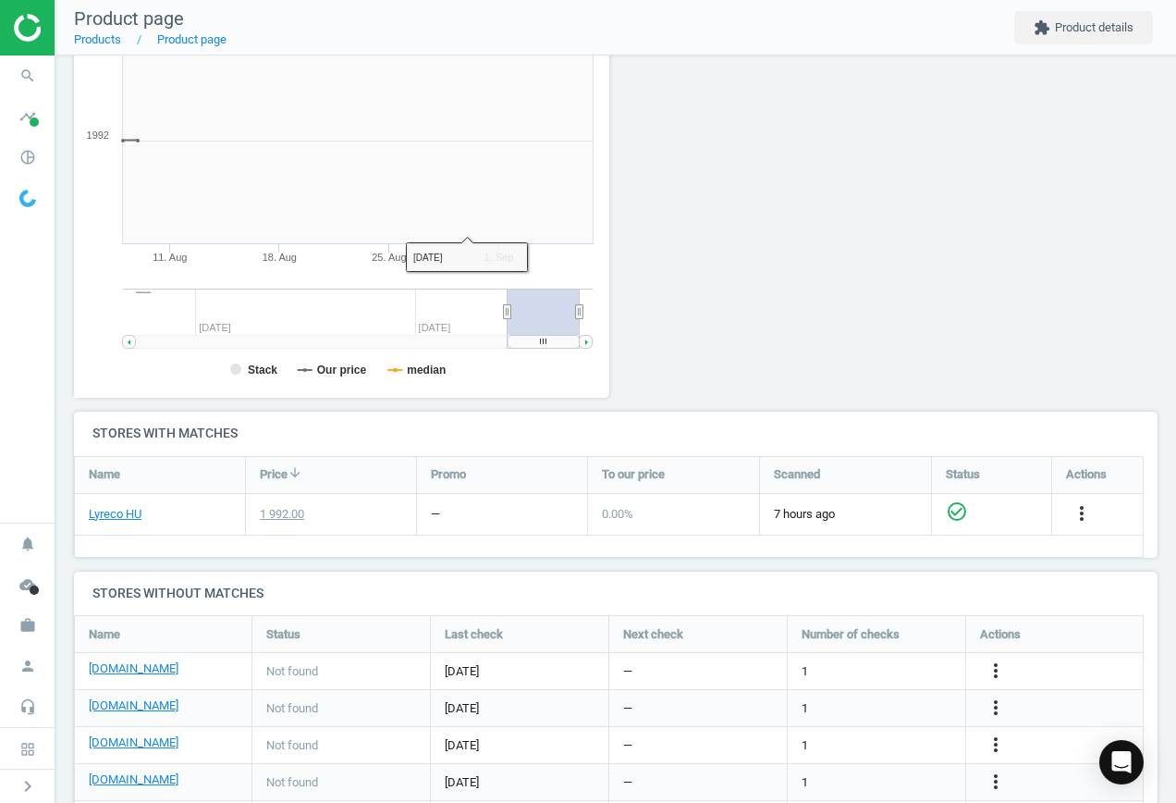
scroll to position [399, 557]
click at [991, 668] on icon "more_vert" at bounding box center [996, 670] width 22 height 22
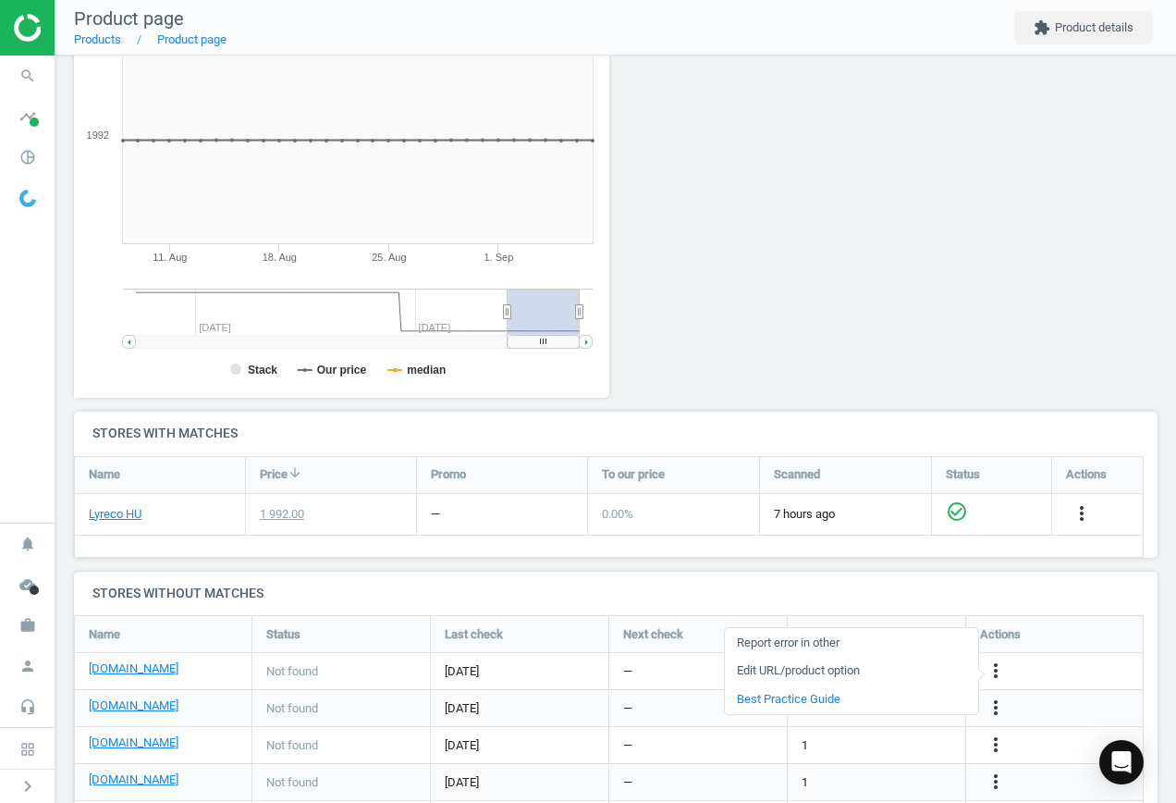
click at [836, 664] on link "Edit URL/product option" at bounding box center [851, 671] width 253 height 29
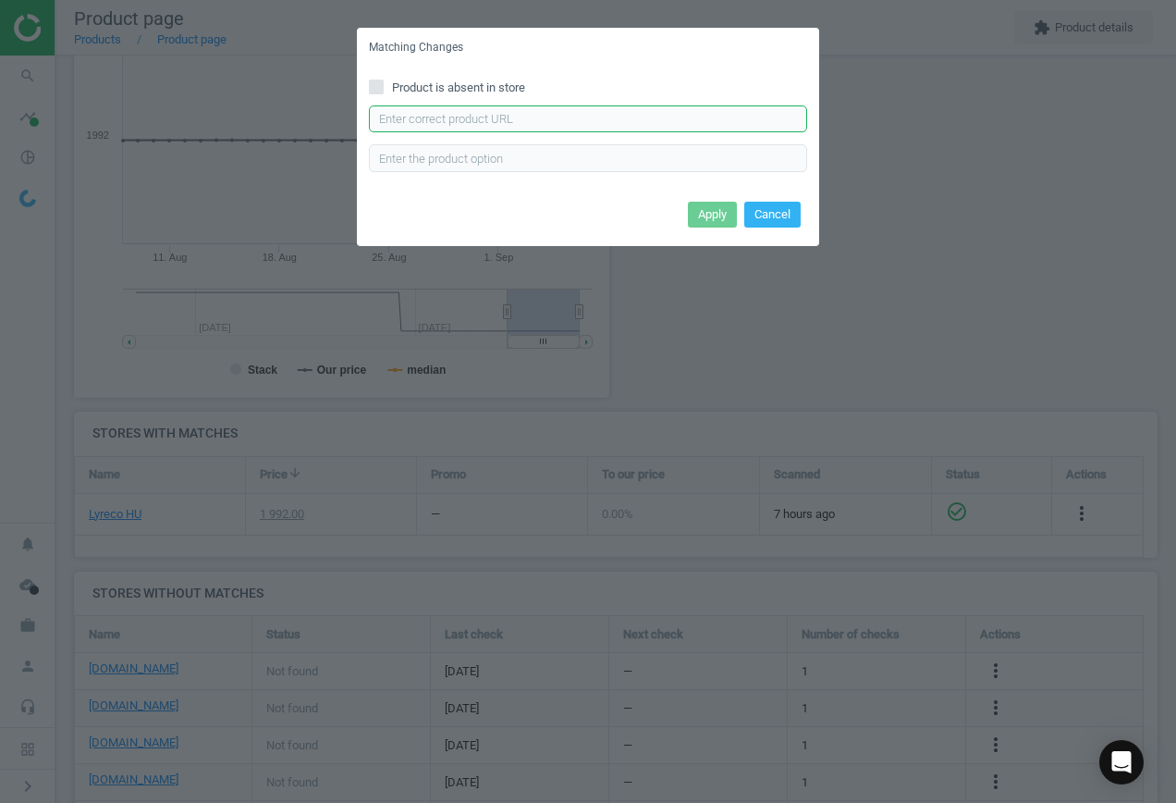
click at [521, 122] on input "text" at bounding box center [588, 119] width 438 height 28
paste input "[URL][DOMAIN_NAME]"
type input "[URL][DOMAIN_NAME]"
click at [709, 212] on button "Apply" at bounding box center [712, 215] width 49 height 26
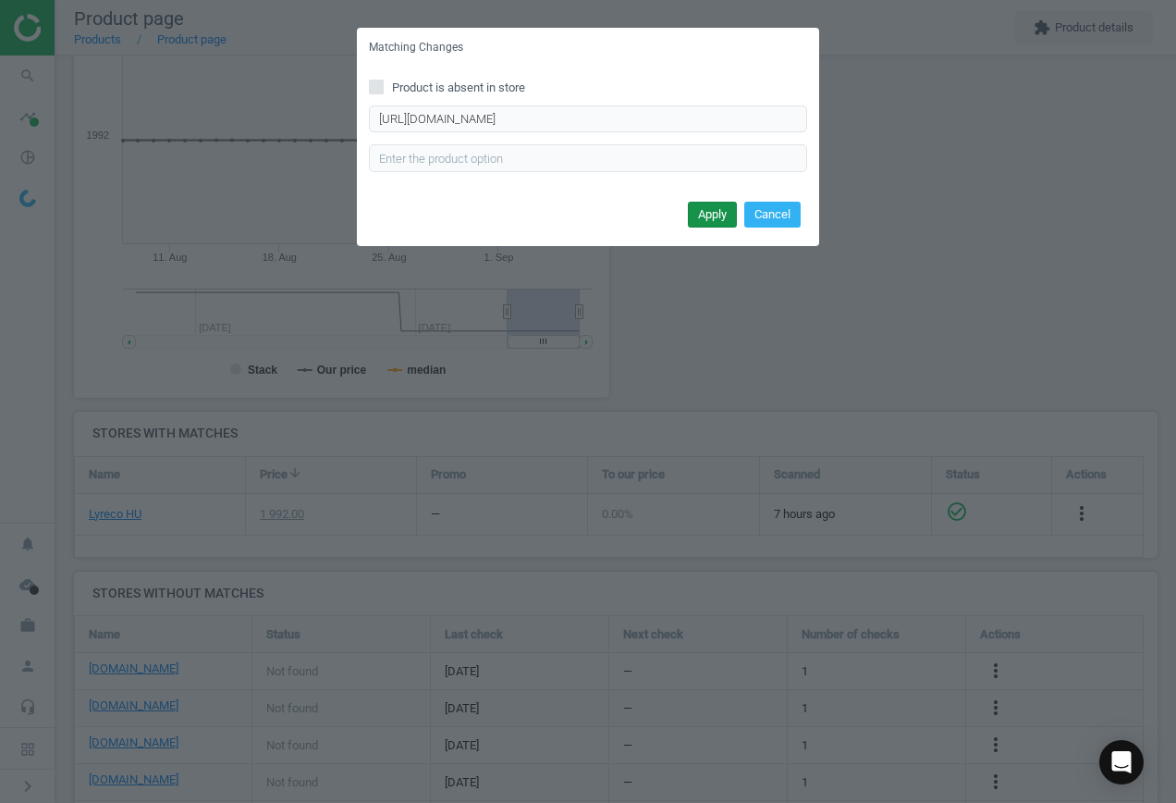
scroll to position [0, 0]
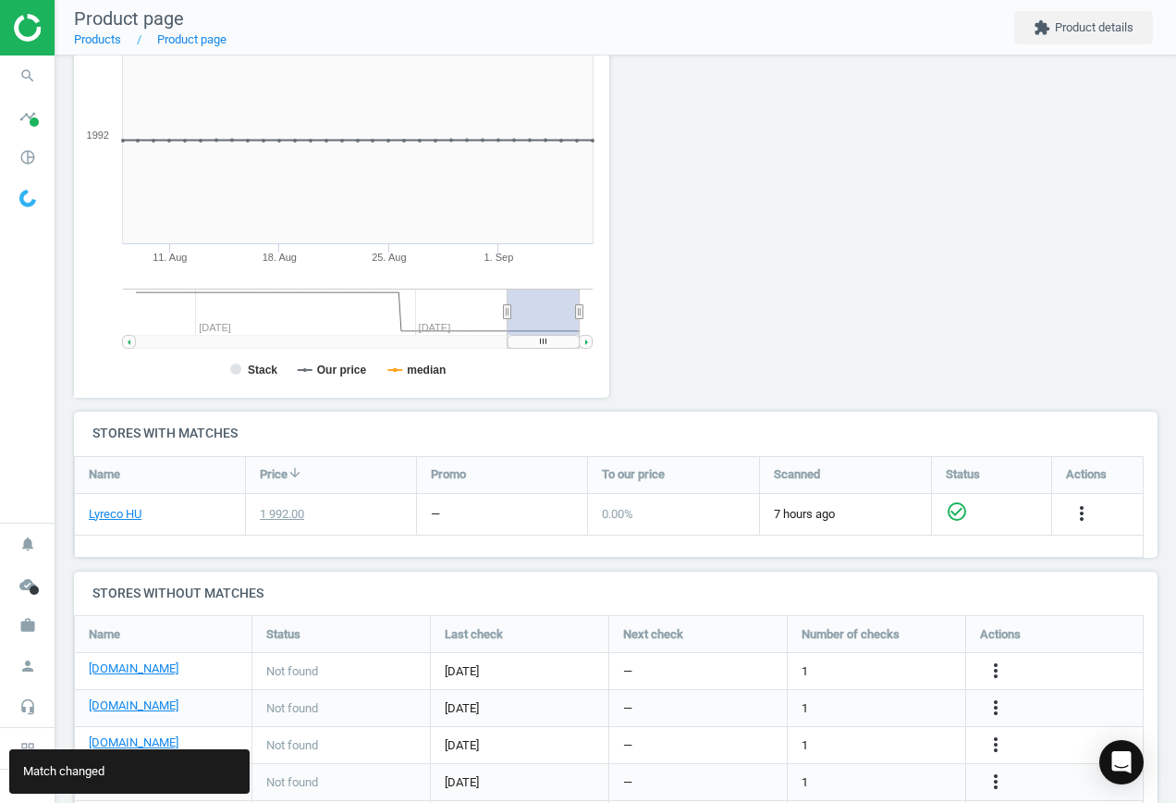
click at [127, 696] on div "[DOMAIN_NAME]" at bounding box center [163, 708] width 177 height 36
click at [125, 702] on link "[DOMAIN_NAME]" at bounding box center [134, 705] width 90 height 17
